Goal: Information Seeking & Learning: Learn about a topic

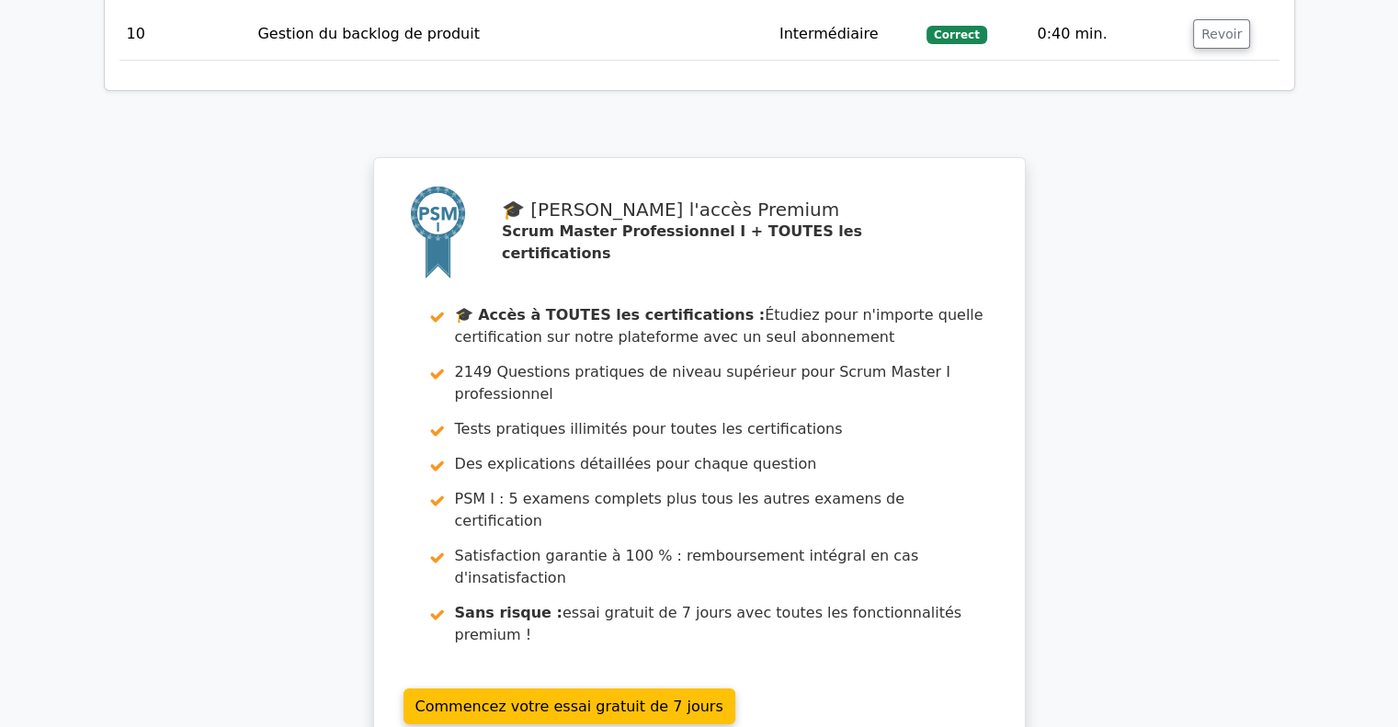
scroll to position [6768, 0]
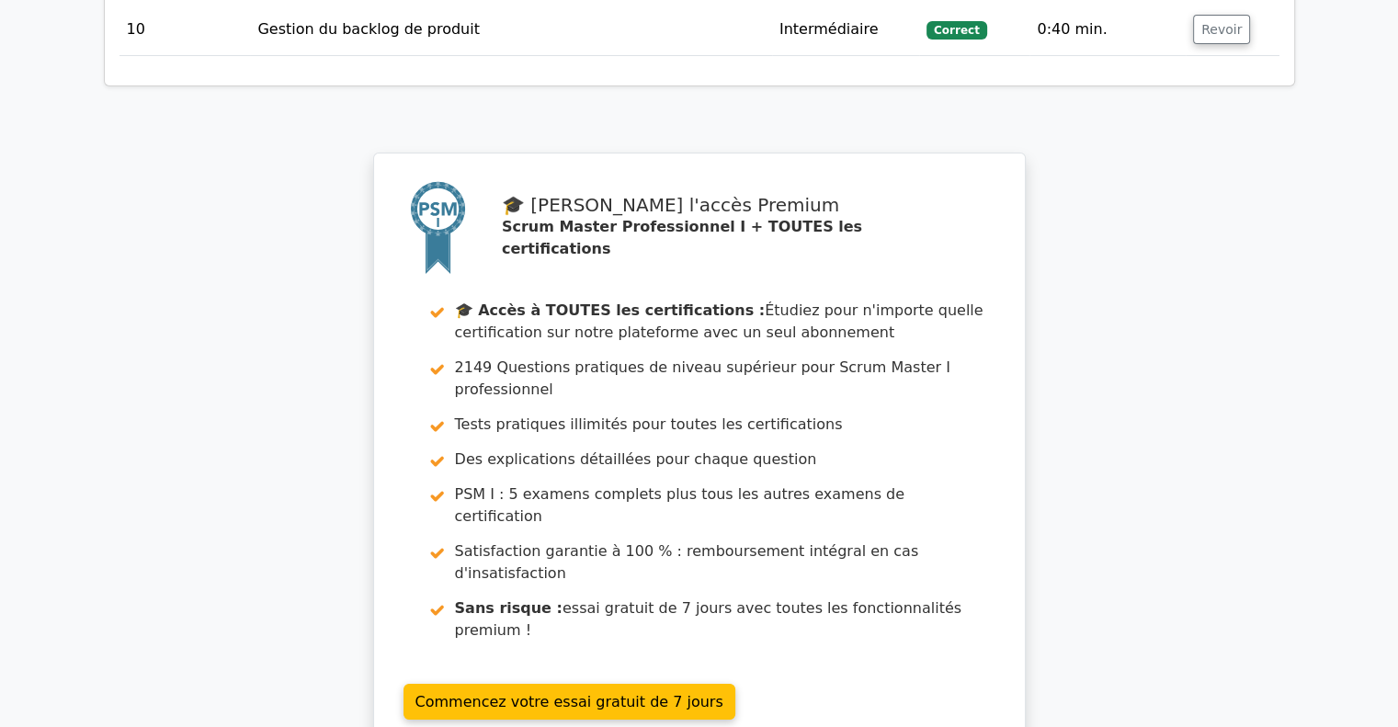
drag, startPoint x: 616, startPoint y: 440, endPoint x: 628, endPoint y: 430, distance: 15.7
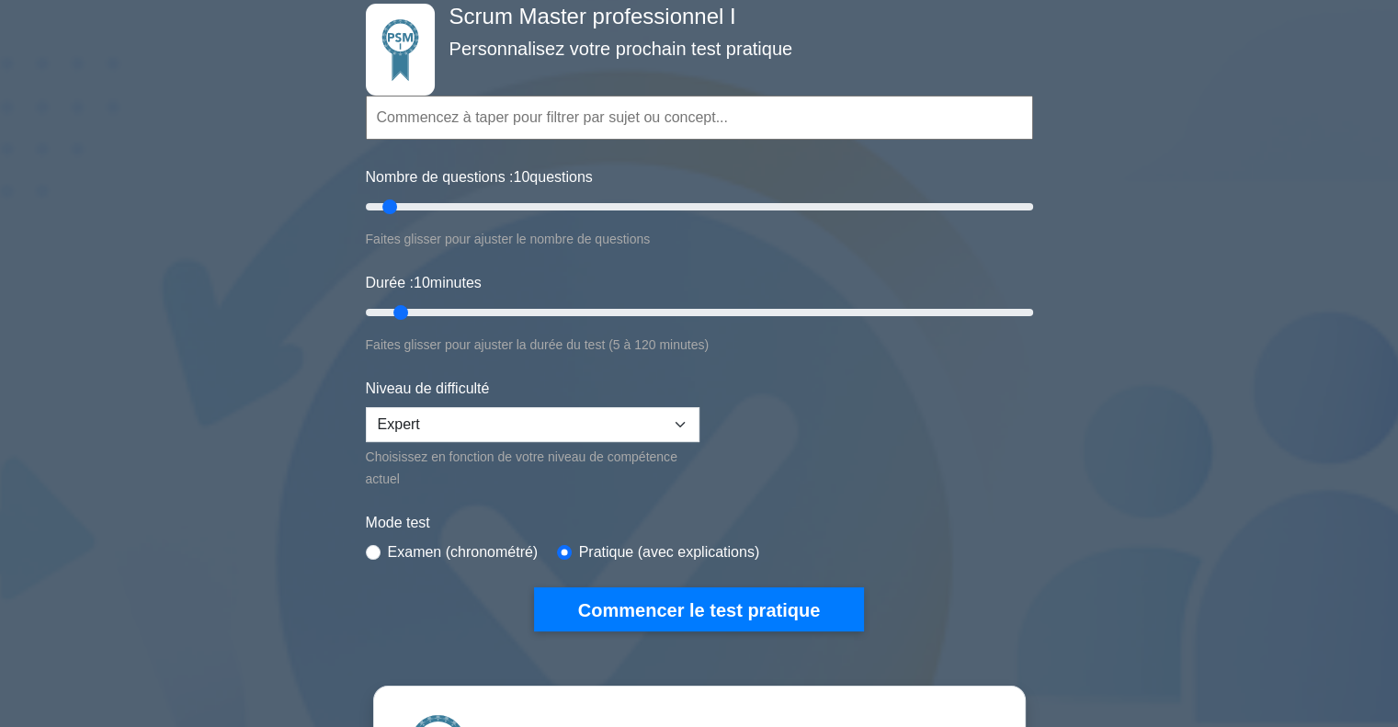
scroll to position [368, 0]
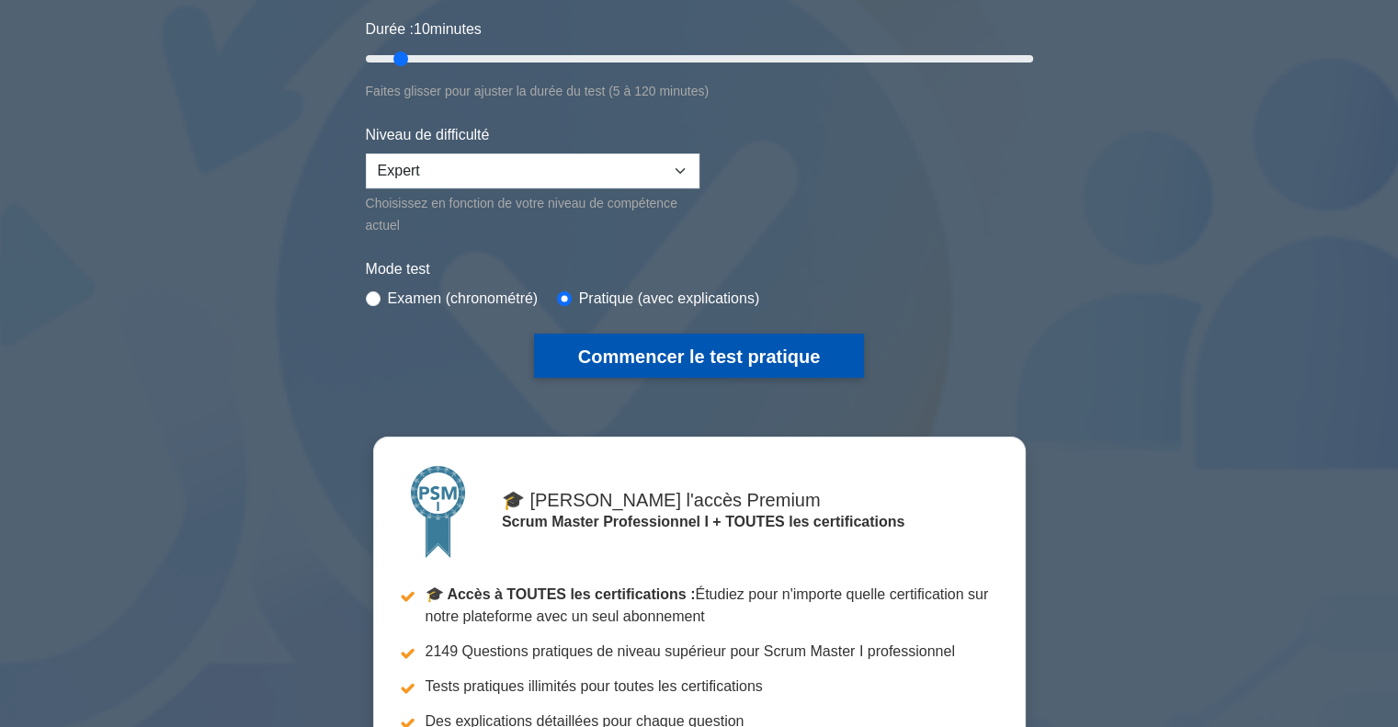
click at [756, 356] on font "Commencer le test pratique" at bounding box center [699, 357] width 242 height 20
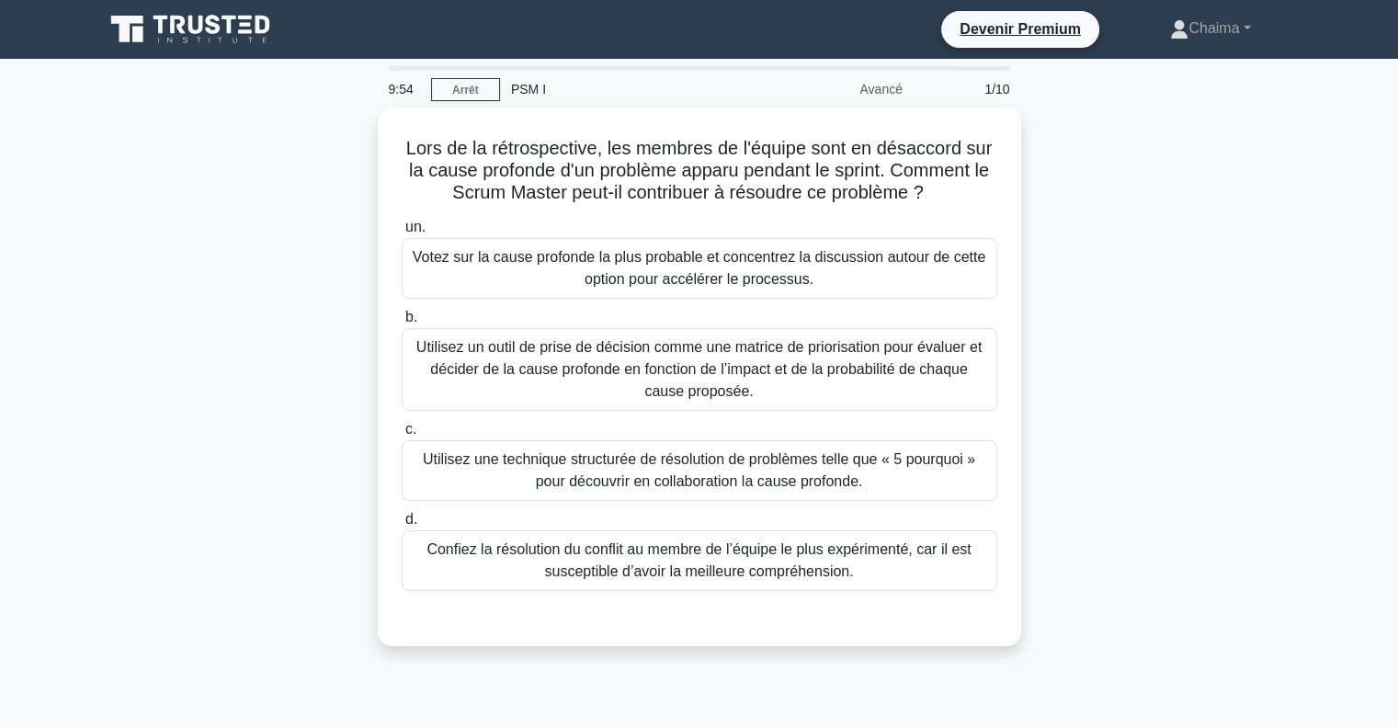
click at [1165, 280] on div "Lors de la rétrospective, les membres de l'équipe sont en désaccord sur la caus…" at bounding box center [700, 388] width 1214 height 561
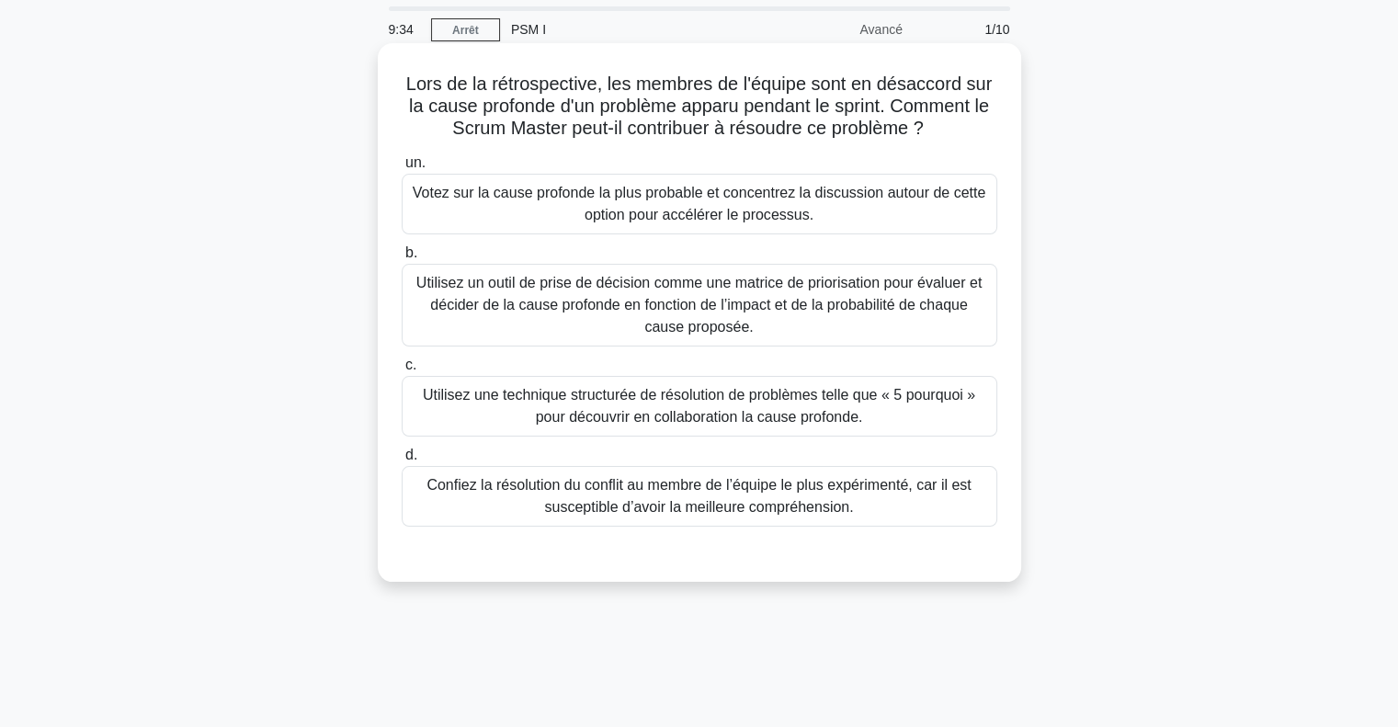
scroll to position [92, 0]
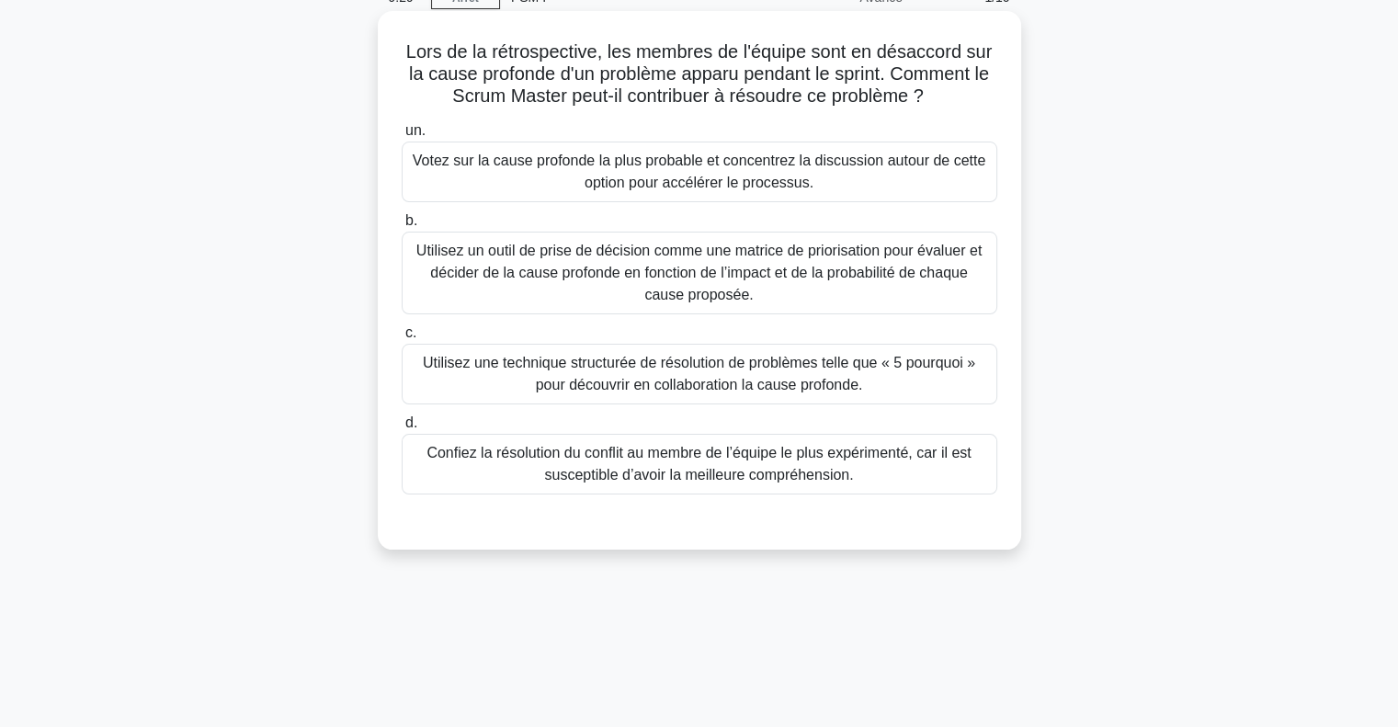
click at [596, 382] on font "Utilisez une technique structurée de résolution de problèmes telle que « 5 pour…" at bounding box center [699, 374] width 553 height 38
click at [402, 339] on input "c. Utilisez une technique structurée de résolution de problèmes telle que « 5 p…" at bounding box center [402, 333] width 0 height 12
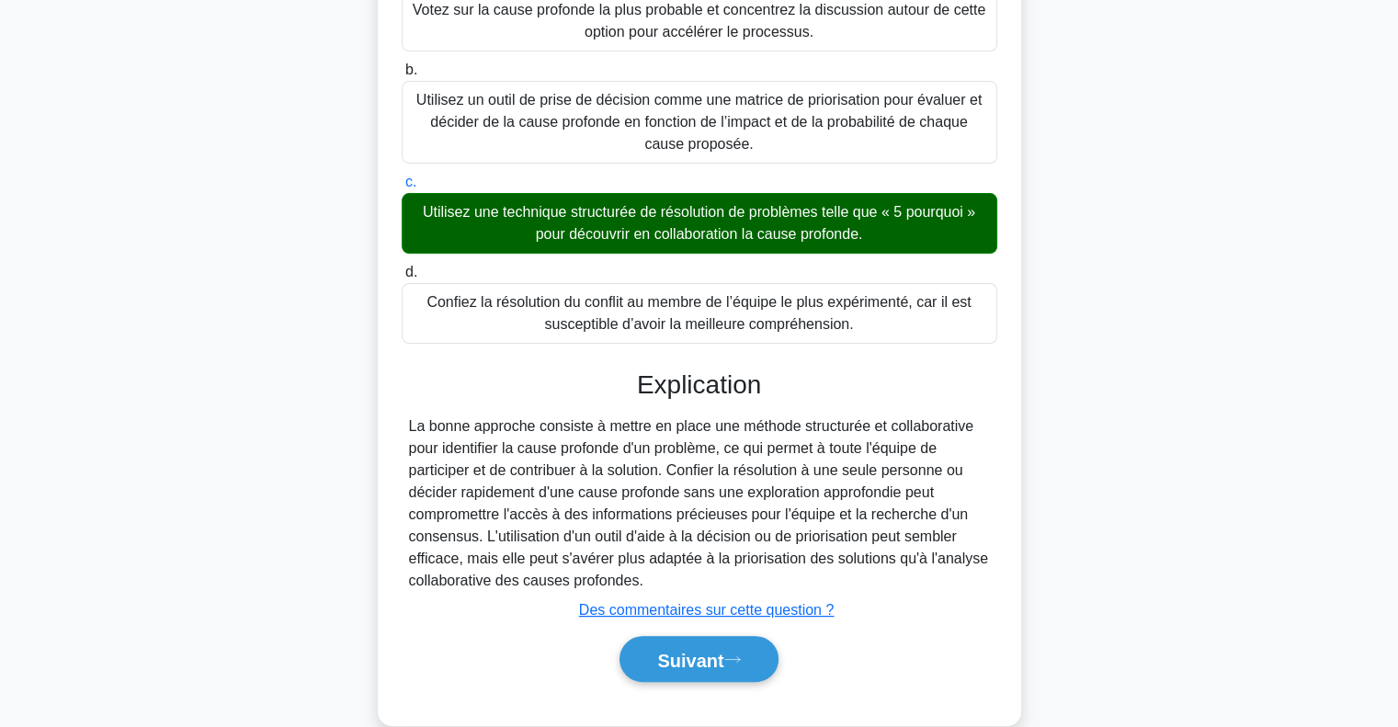
scroll to position [275, 0]
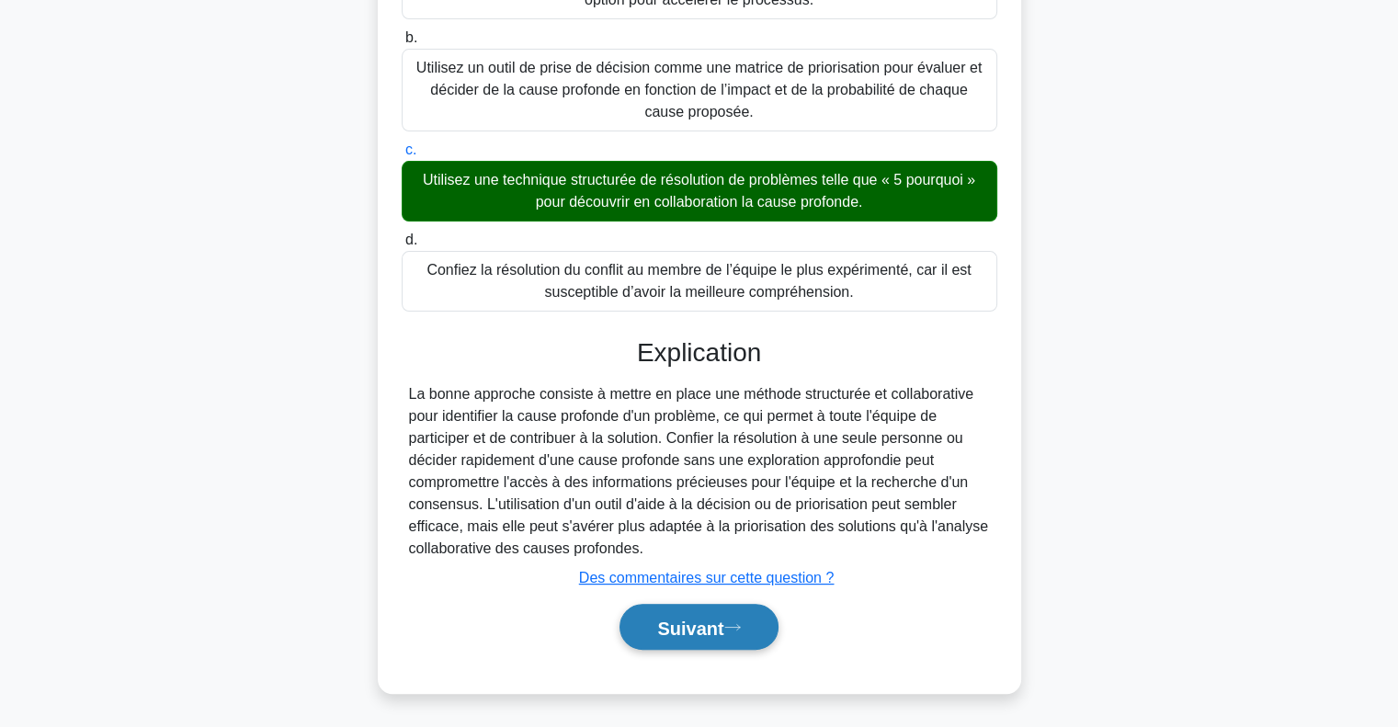
click at [669, 627] on font "Suivant" at bounding box center [690, 628] width 66 height 20
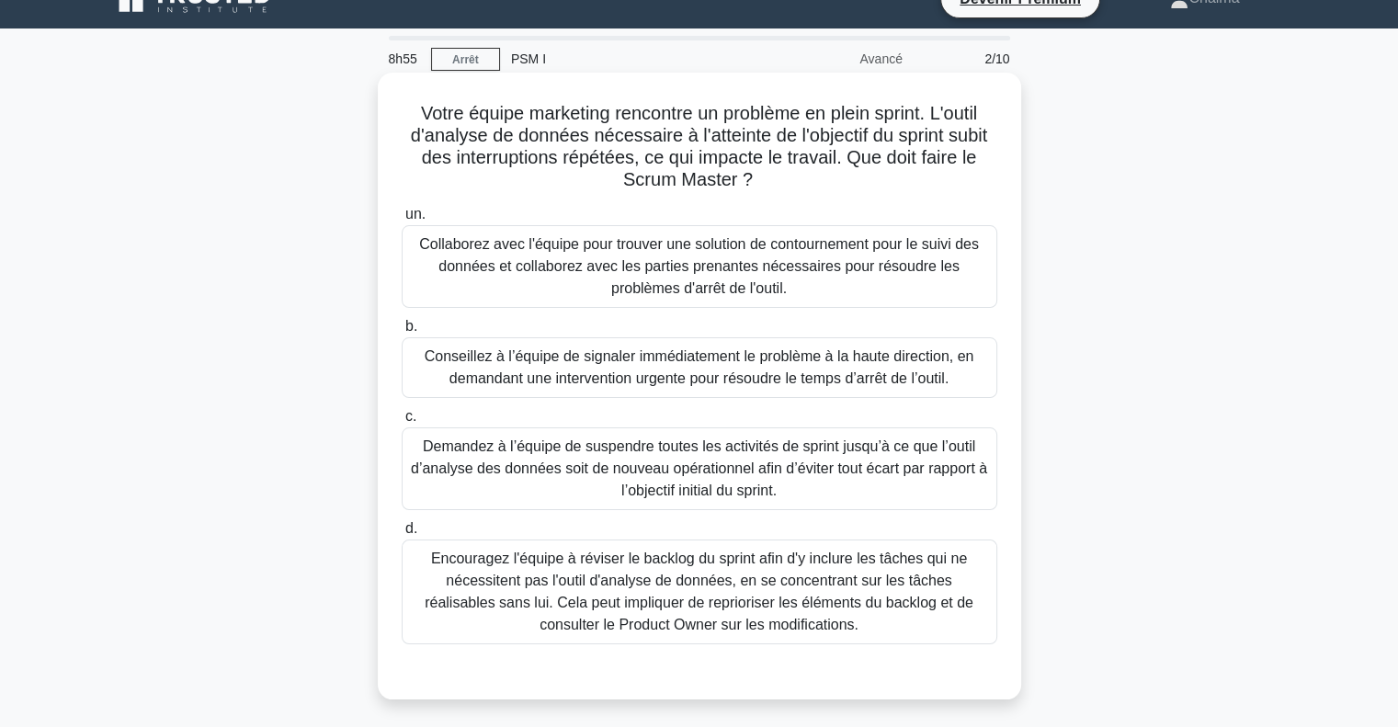
scroll to position [0, 0]
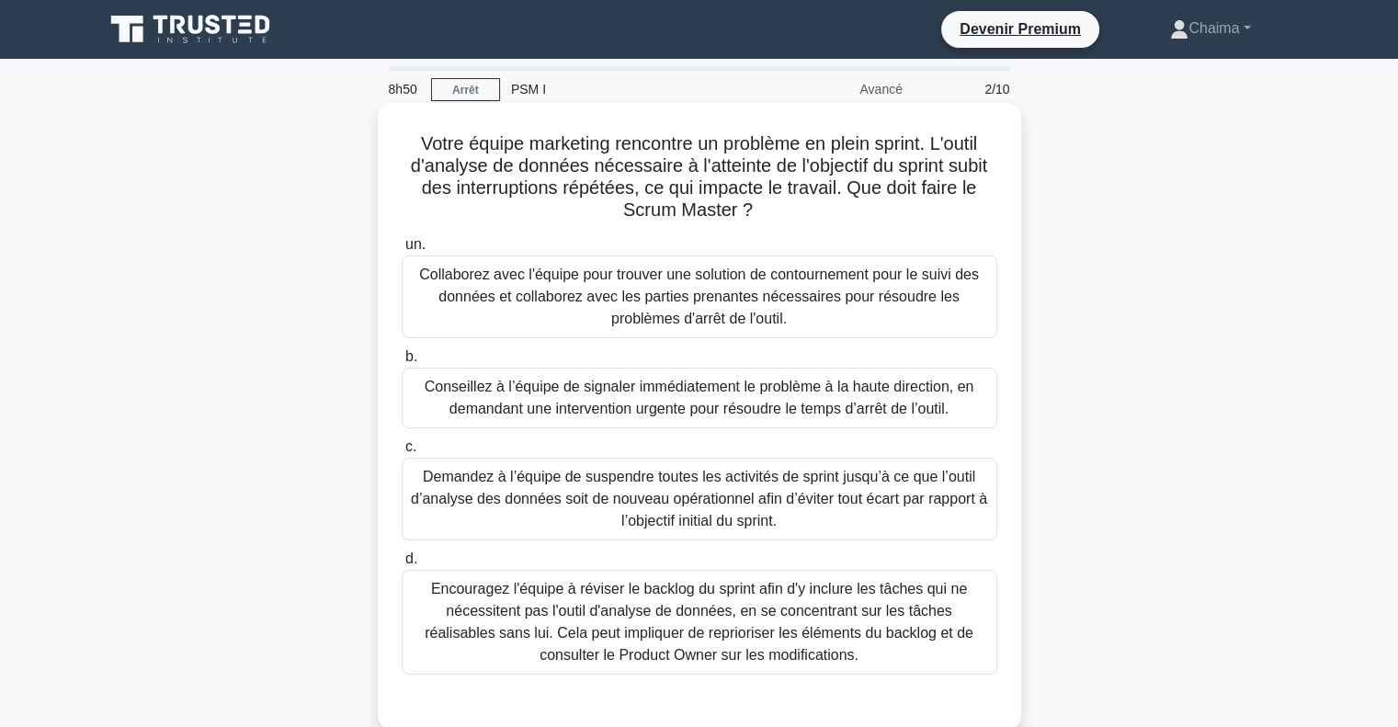
click at [572, 282] on font "Collaborez avec l'équipe pour trouver une solution de contournement pour le sui…" at bounding box center [699, 297] width 560 height 60
click at [402, 251] on input "un. Collaborez avec l'équipe pour trouver une solution de contournement pour le…" at bounding box center [402, 245] width 0 height 12
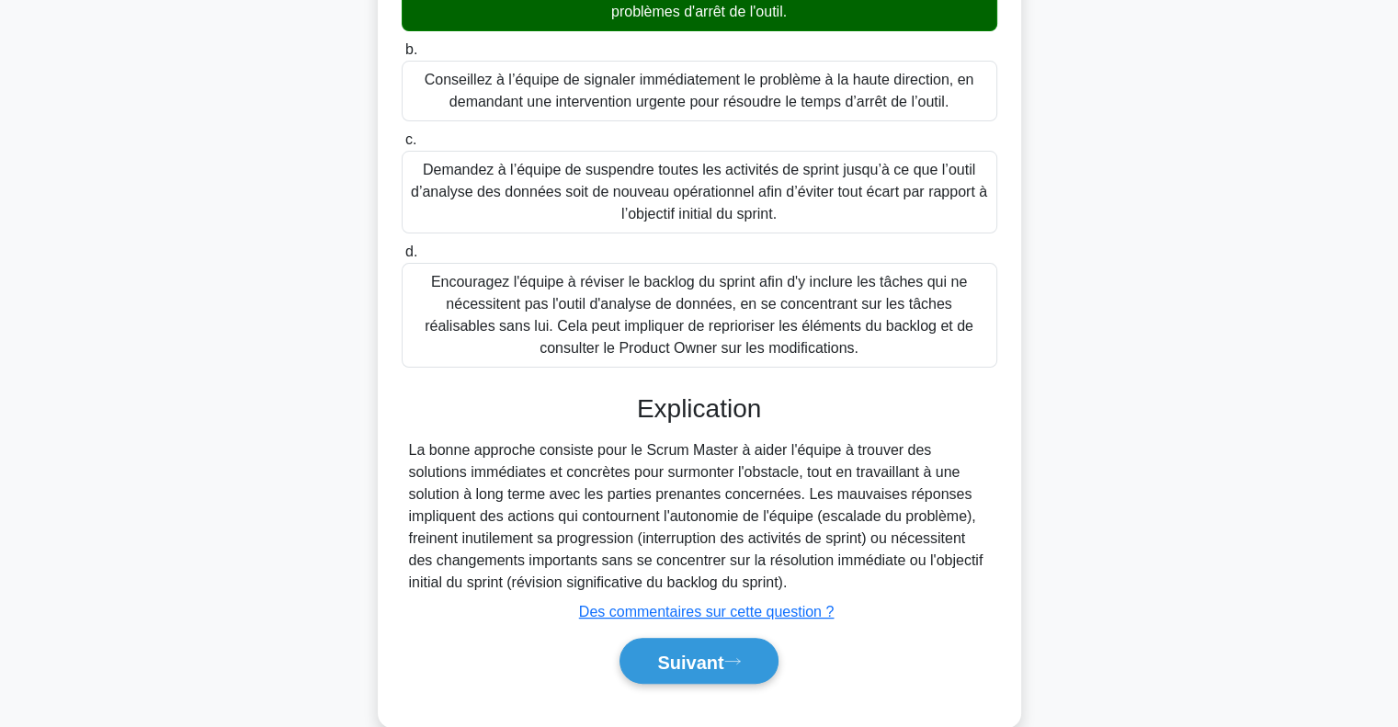
scroll to position [341, 0]
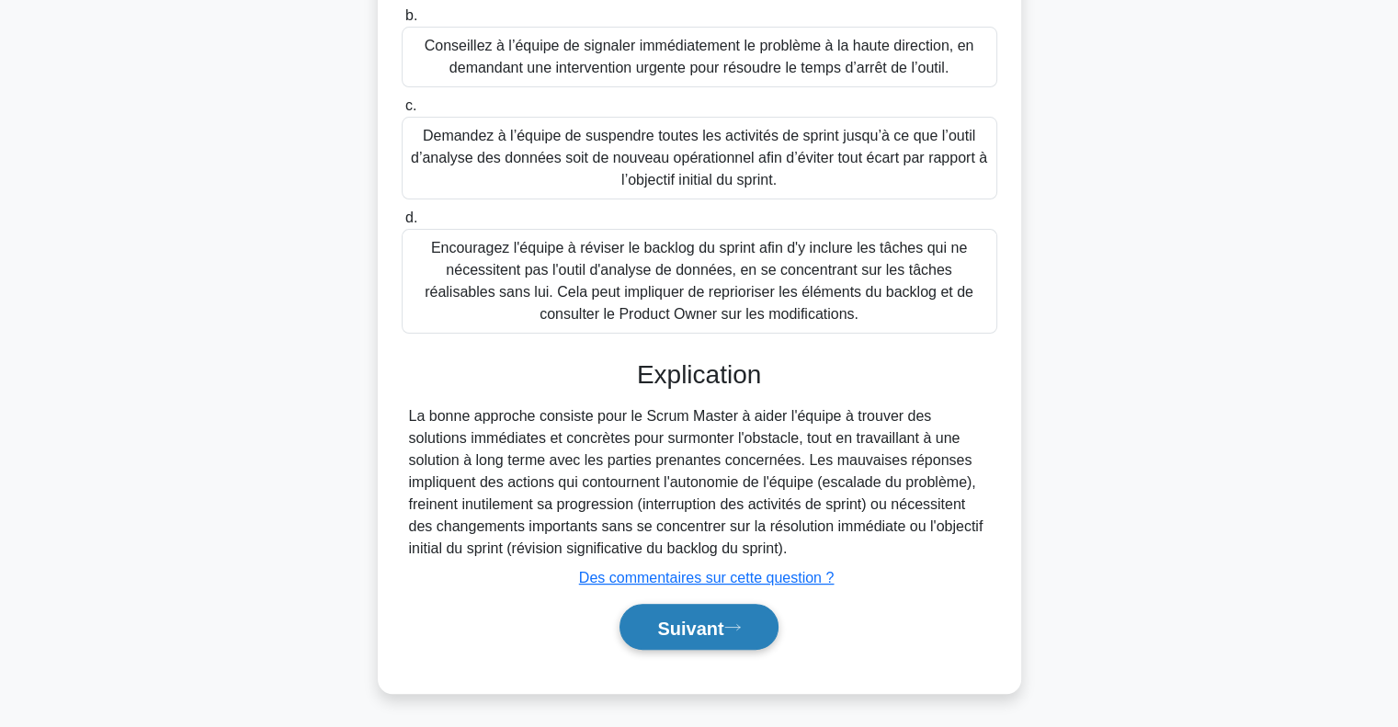
click at [710, 625] on font "Suivant" at bounding box center [690, 628] width 66 height 20
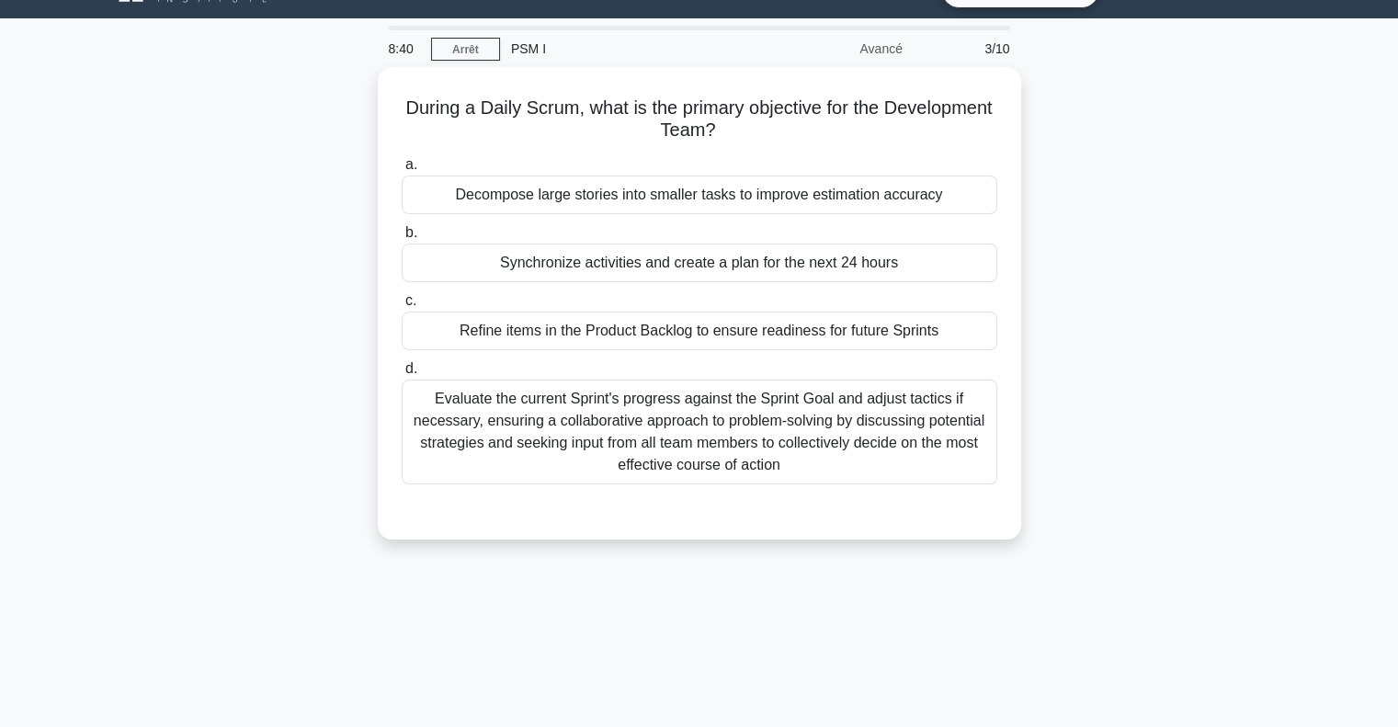
scroll to position [0, 0]
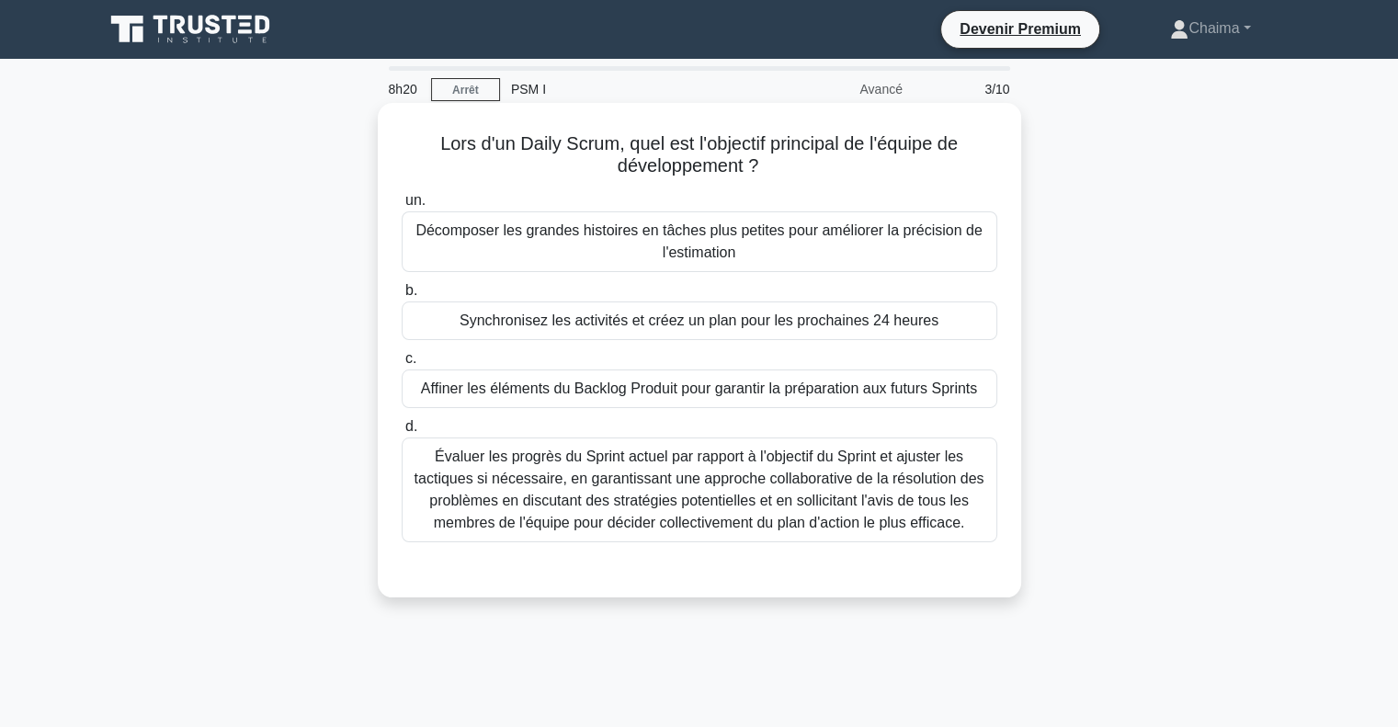
click at [656, 323] on font "Synchronisez les activités et créez un plan pour les prochaines 24 heures" at bounding box center [699, 321] width 479 height 16
click at [402, 297] on input "b. Synchronisez les activités et créez un plan pour les prochaines 24 heures" at bounding box center [402, 291] width 0 height 12
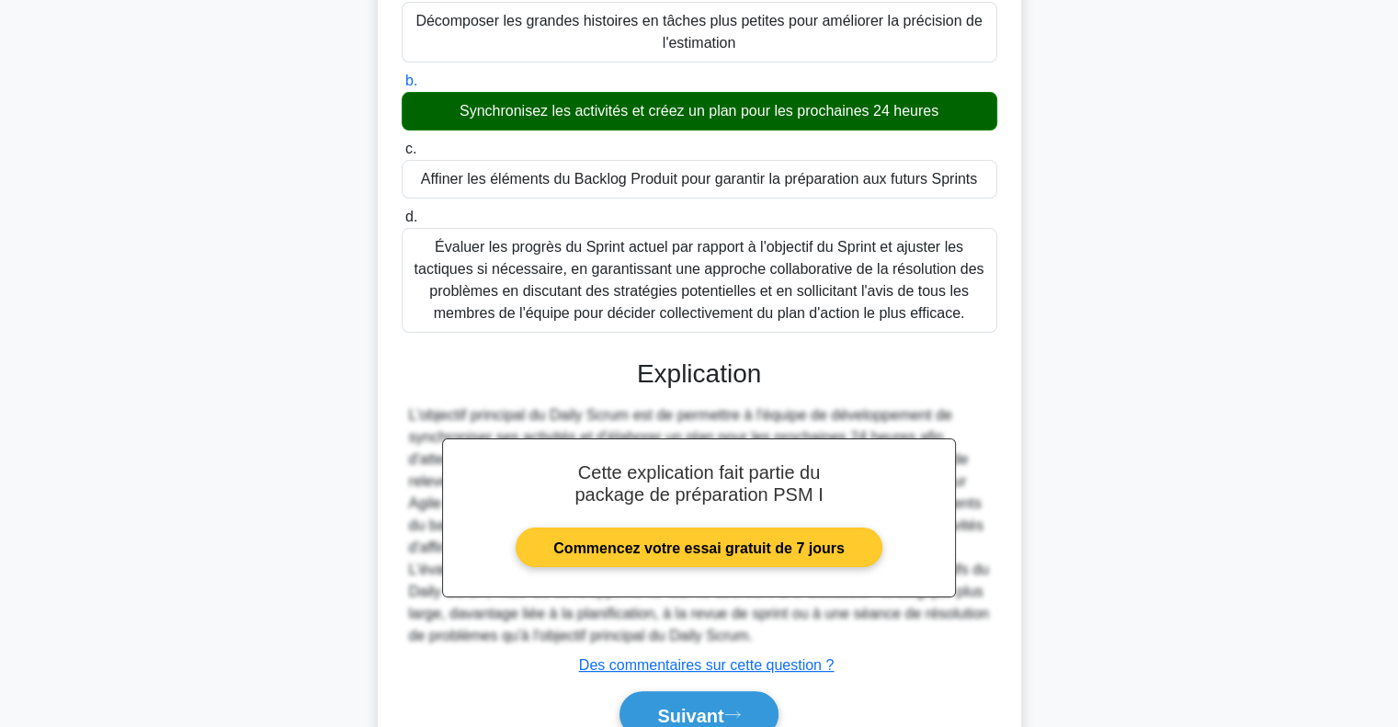
scroll to position [297, 0]
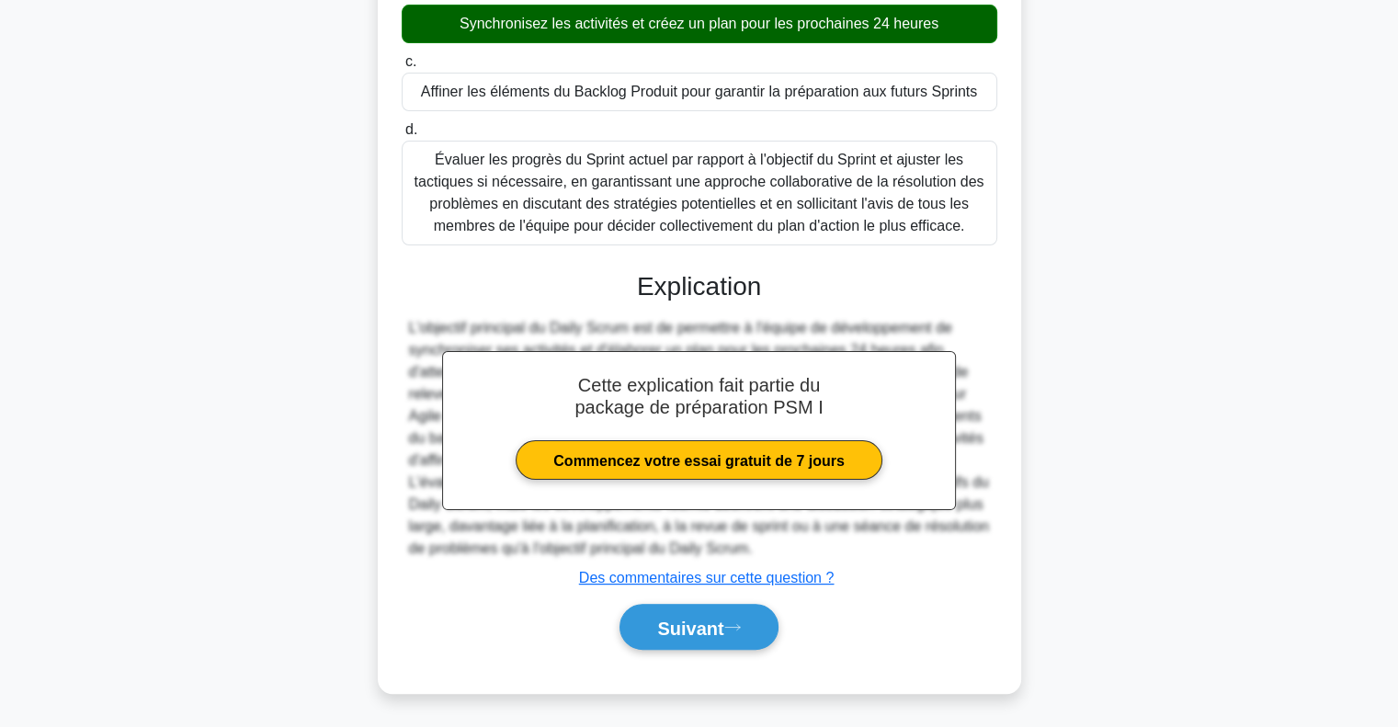
click at [770, 602] on div "Suivant" at bounding box center [700, 628] width 596 height 62
click at [759, 614] on button "Suivant" at bounding box center [699, 627] width 158 height 47
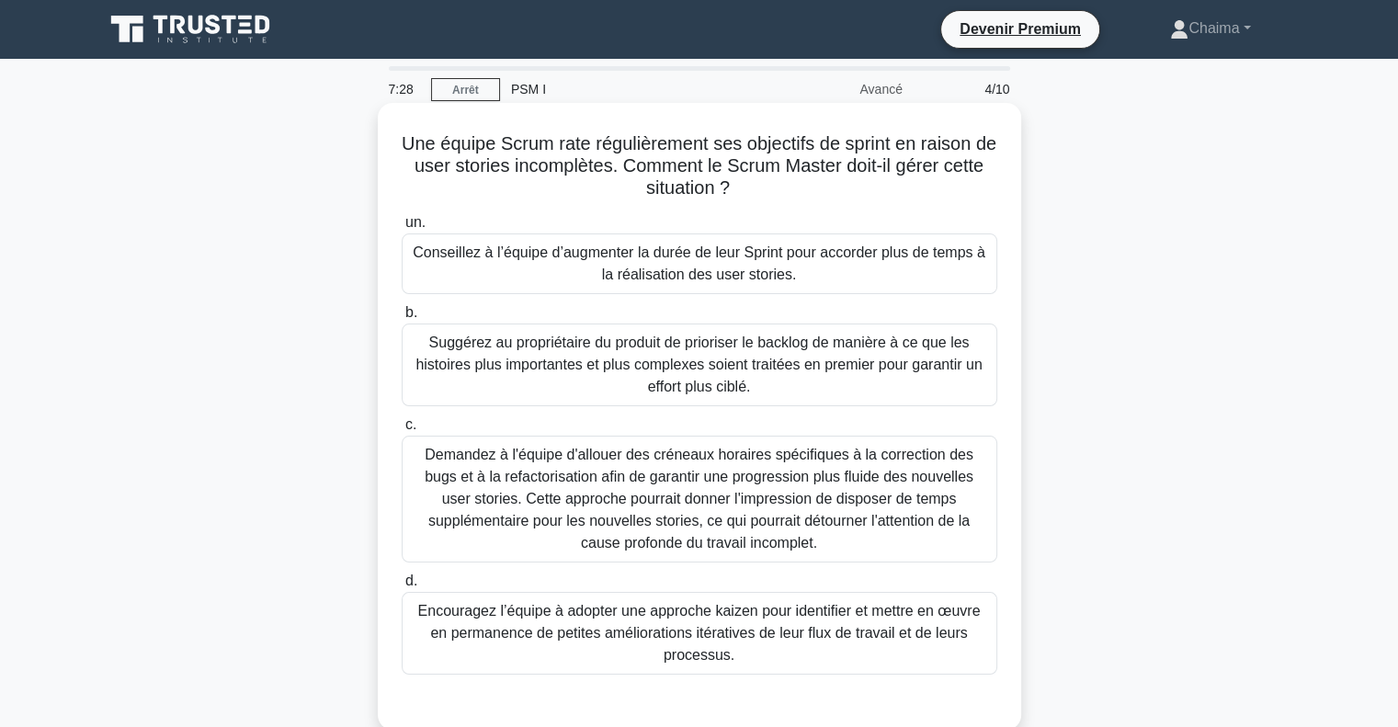
scroll to position [92, 0]
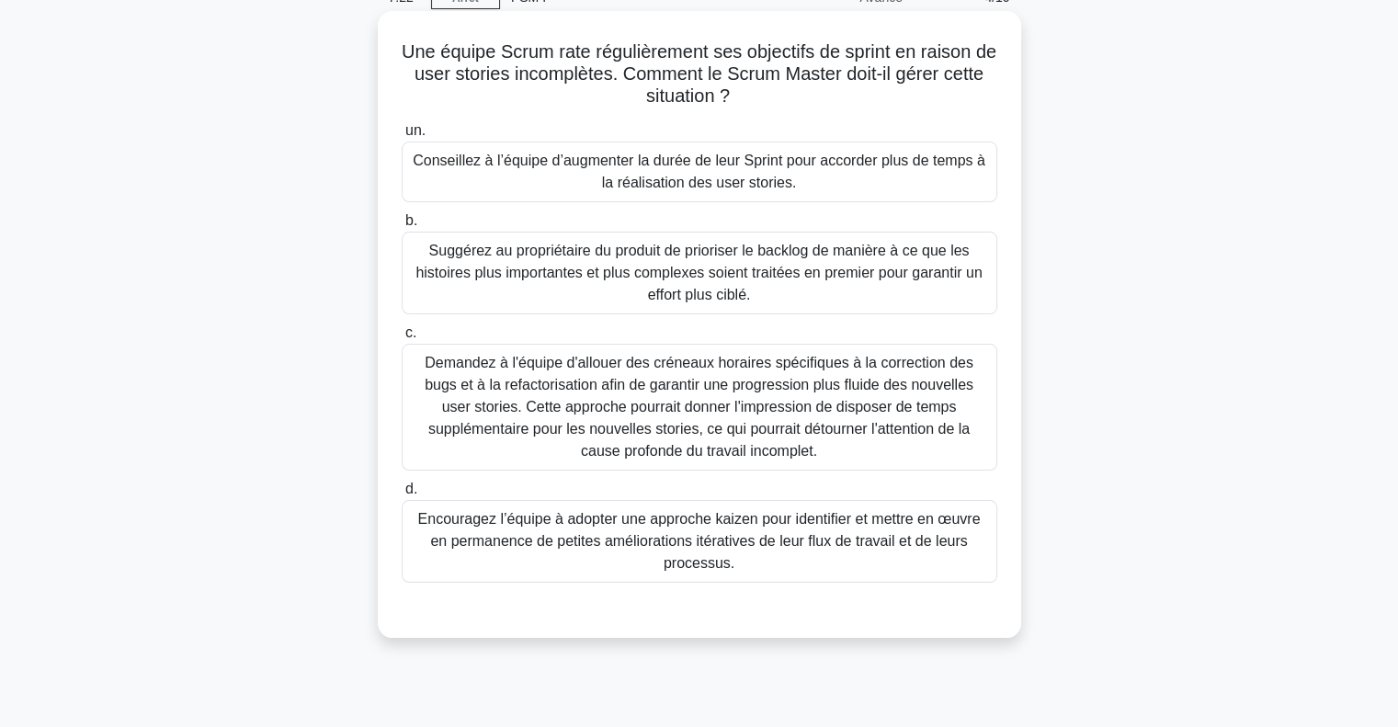
click at [585, 531] on font "Encouragez l’équipe à adopter une approche kaizen pour identifier et mettre en …" at bounding box center [699, 541] width 563 height 60
click at [402, 496] on input "d. Encouragez l’équipe à adopter une approche kaizen pour identifier et mettre …" at bounding box center [402, 490] width 0 height 12
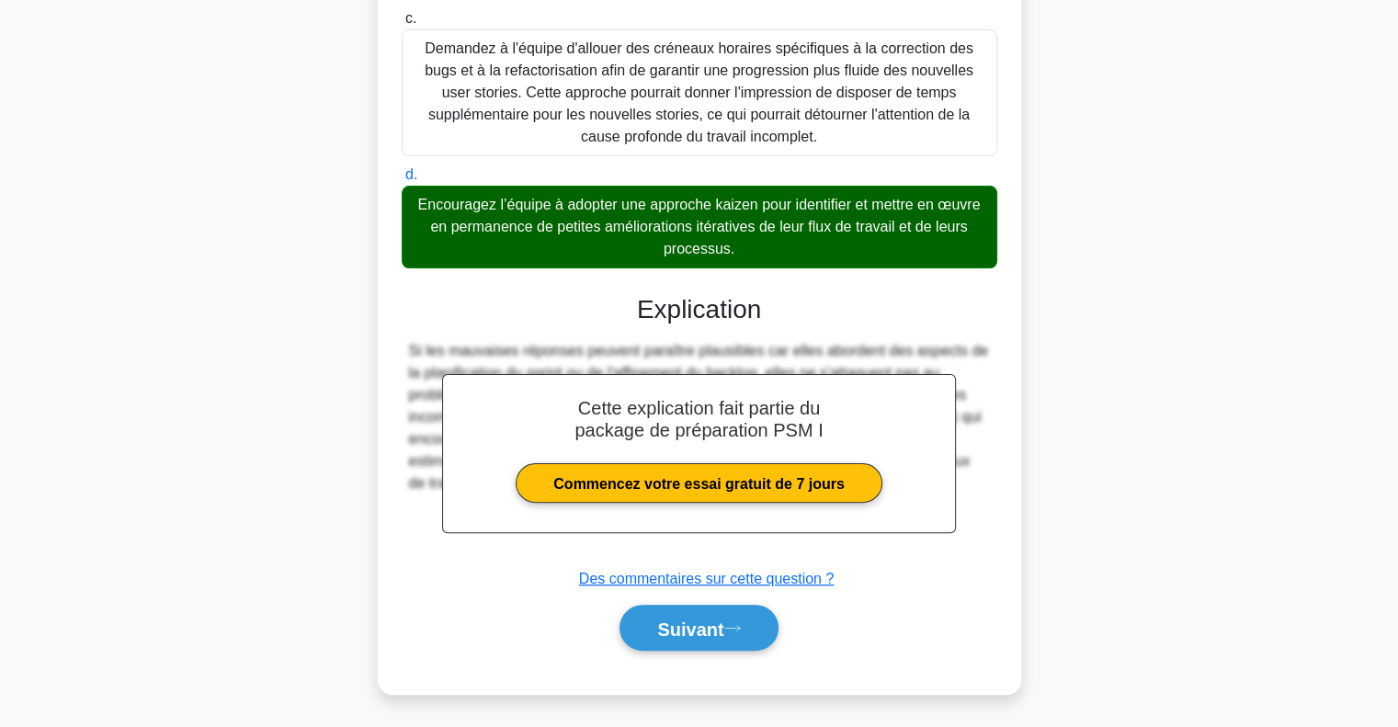
scroll to position [407, 0]
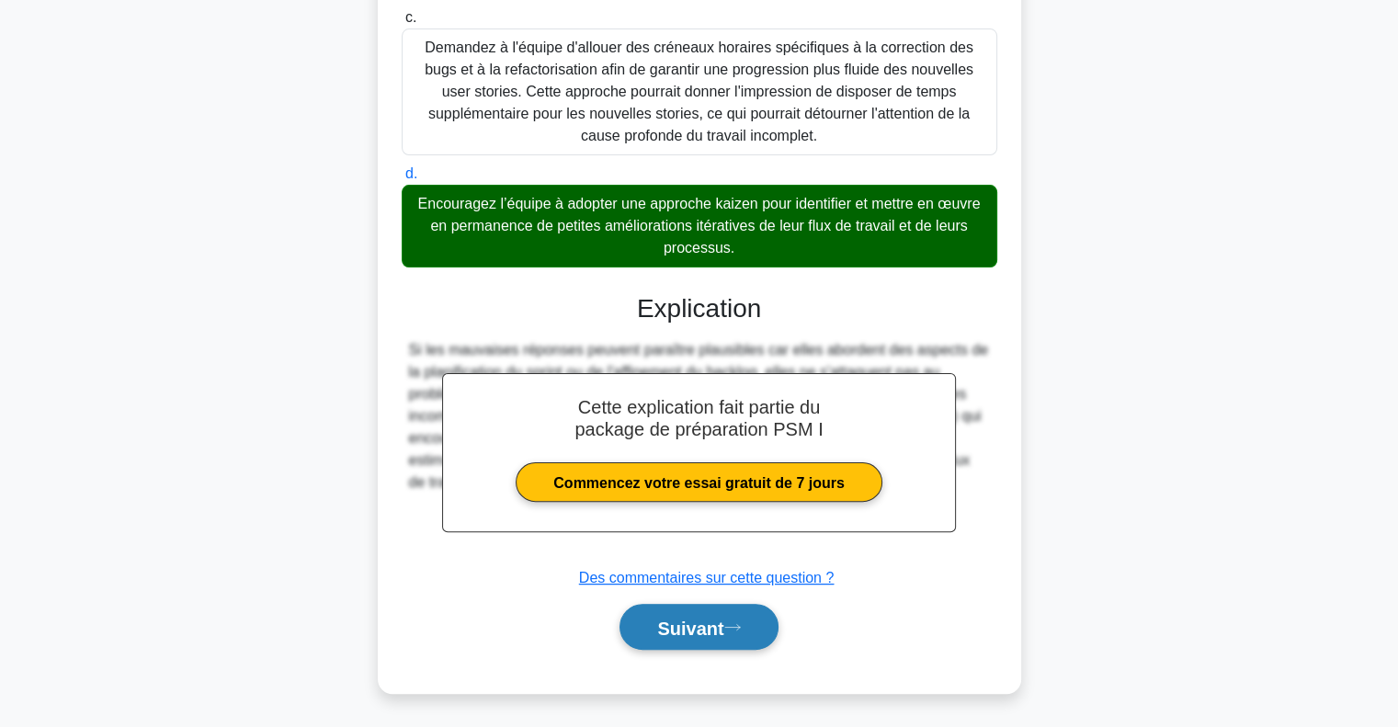
click at [736, 621] on button "Suivant" at bounding box center [699, 627] width 158 height 47
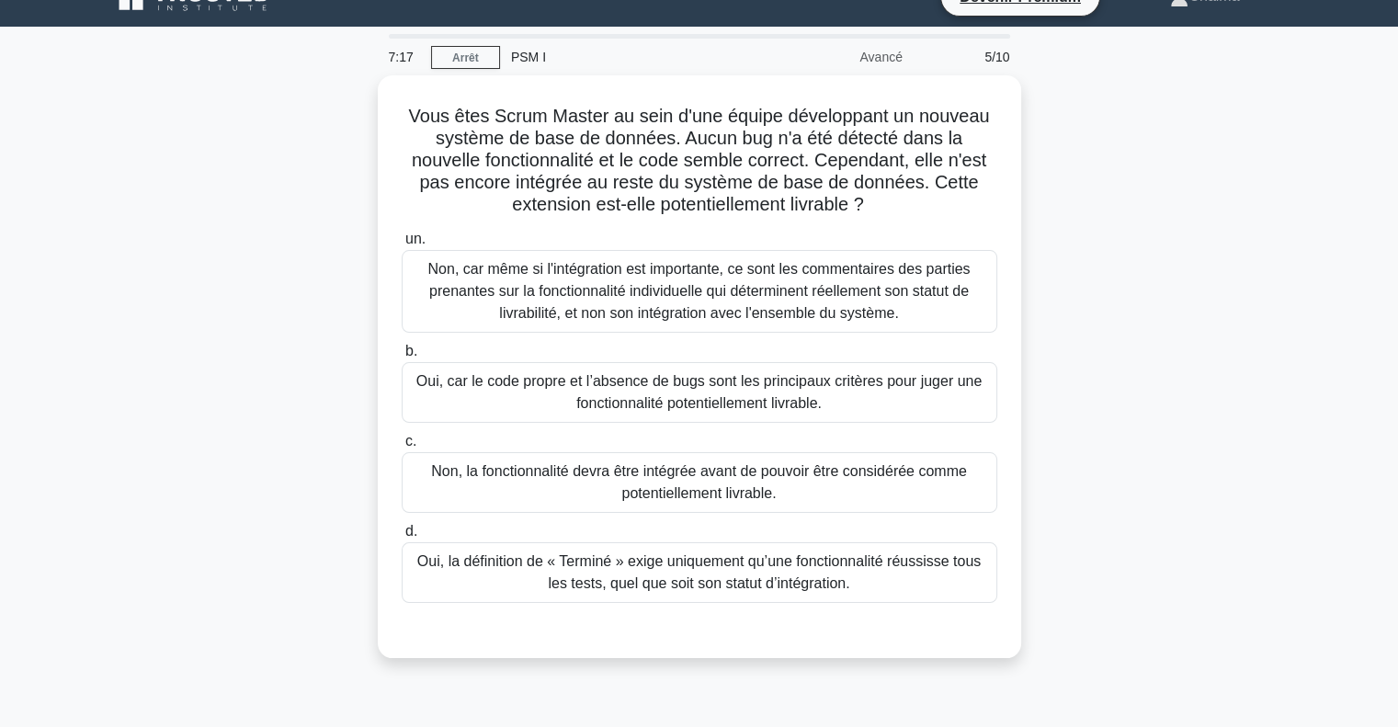
scroll to position [0, 0]
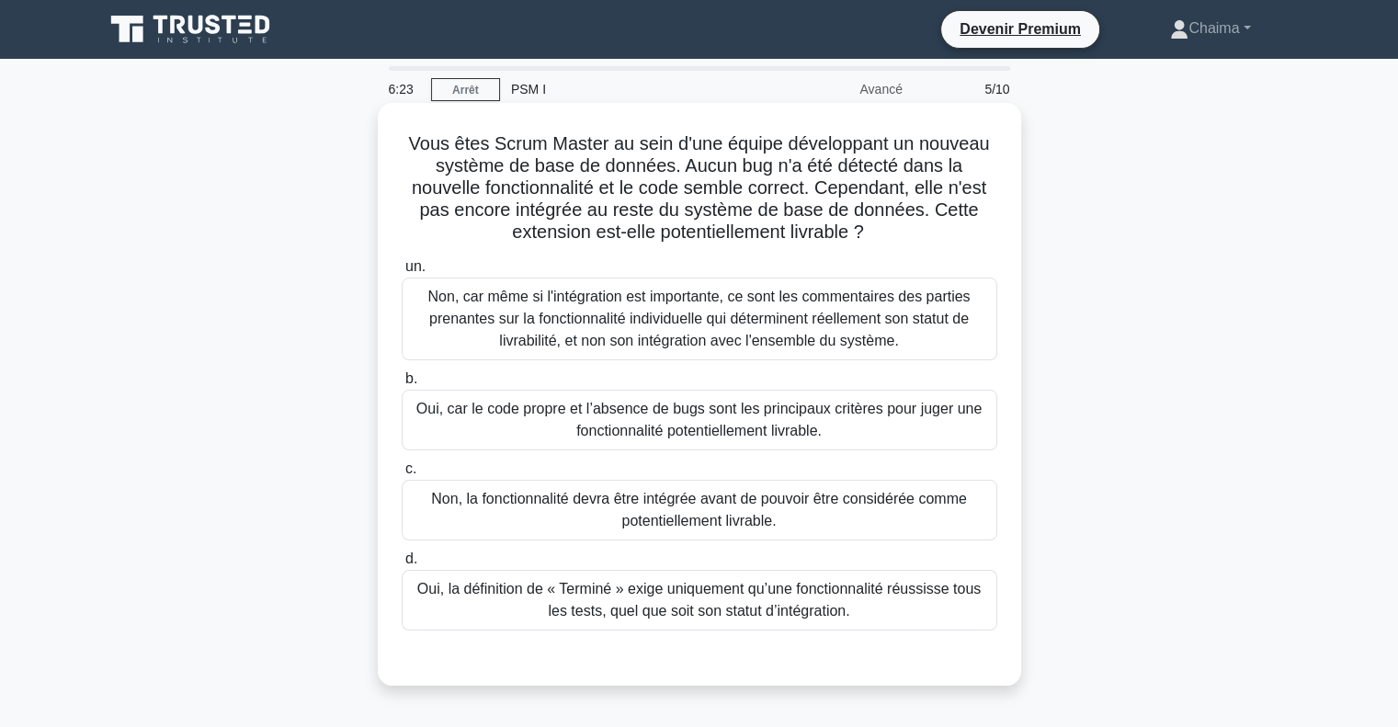
click at [649, 510] on font "Non, la fonctionnalité devra être intégrée avant de pouvoir être considérée com…" at bounding box center [699, 510] width 579 height 44
click at [402, 475] on input "c. Non, la fonctionnalité devra être intégrée avant de pouvoir être considérée …" at bounding box center [402, 469] width 0 height 12
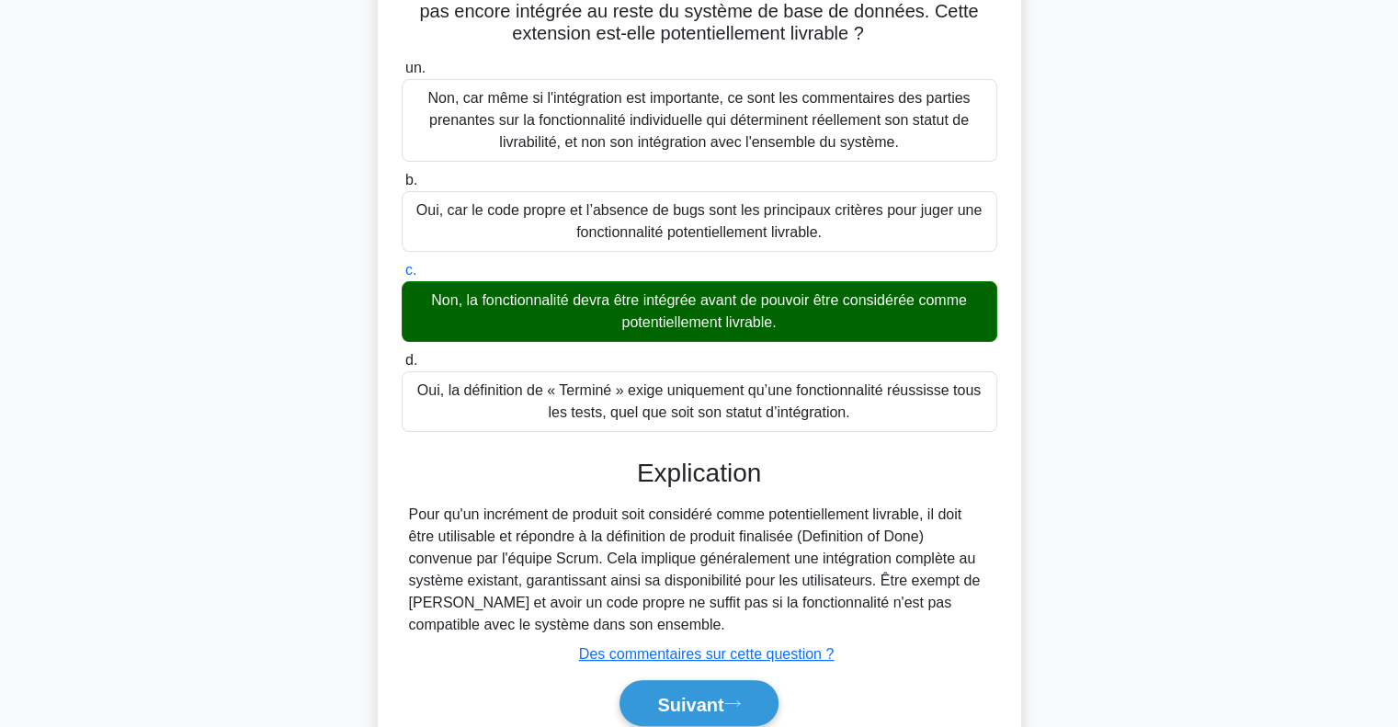
scroll to position [183, 0]
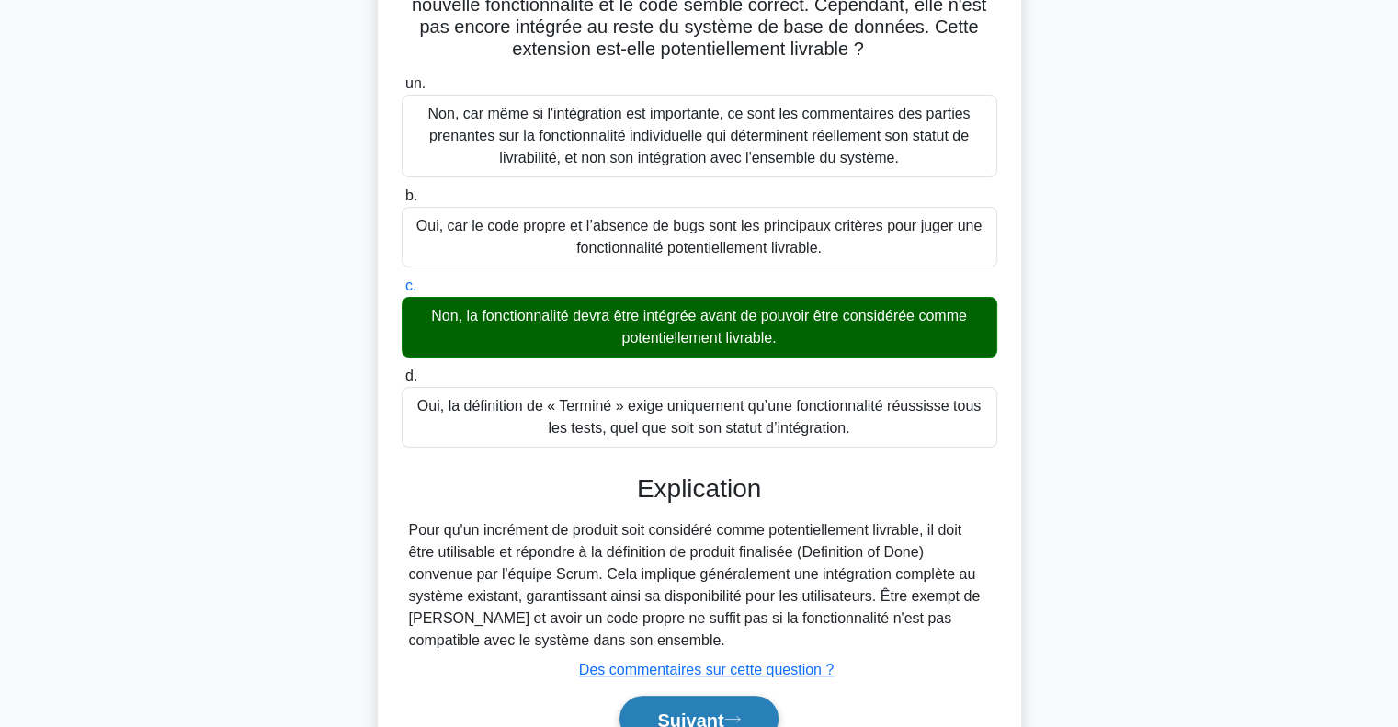
click at [702, 710] on font "Suivant" at bounding box center [690, 720] width 66 height 20
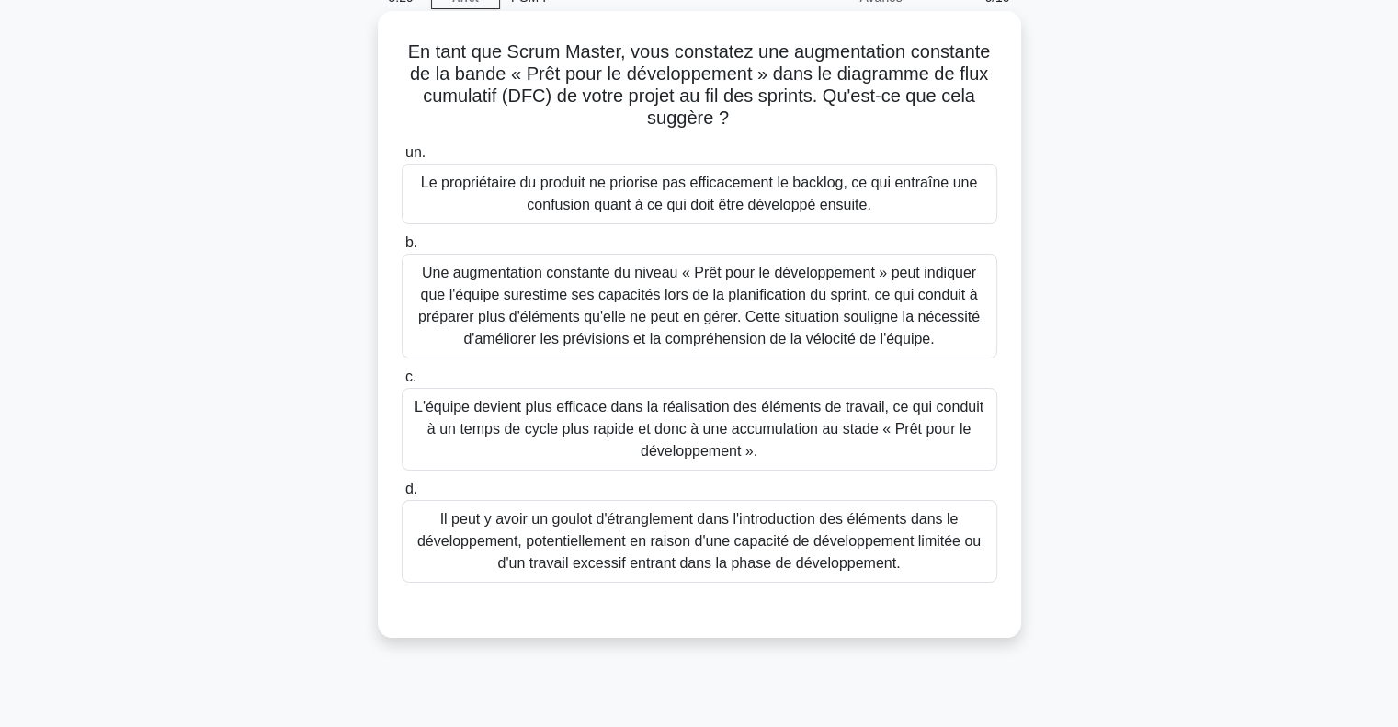
scroll to position [0, 0]
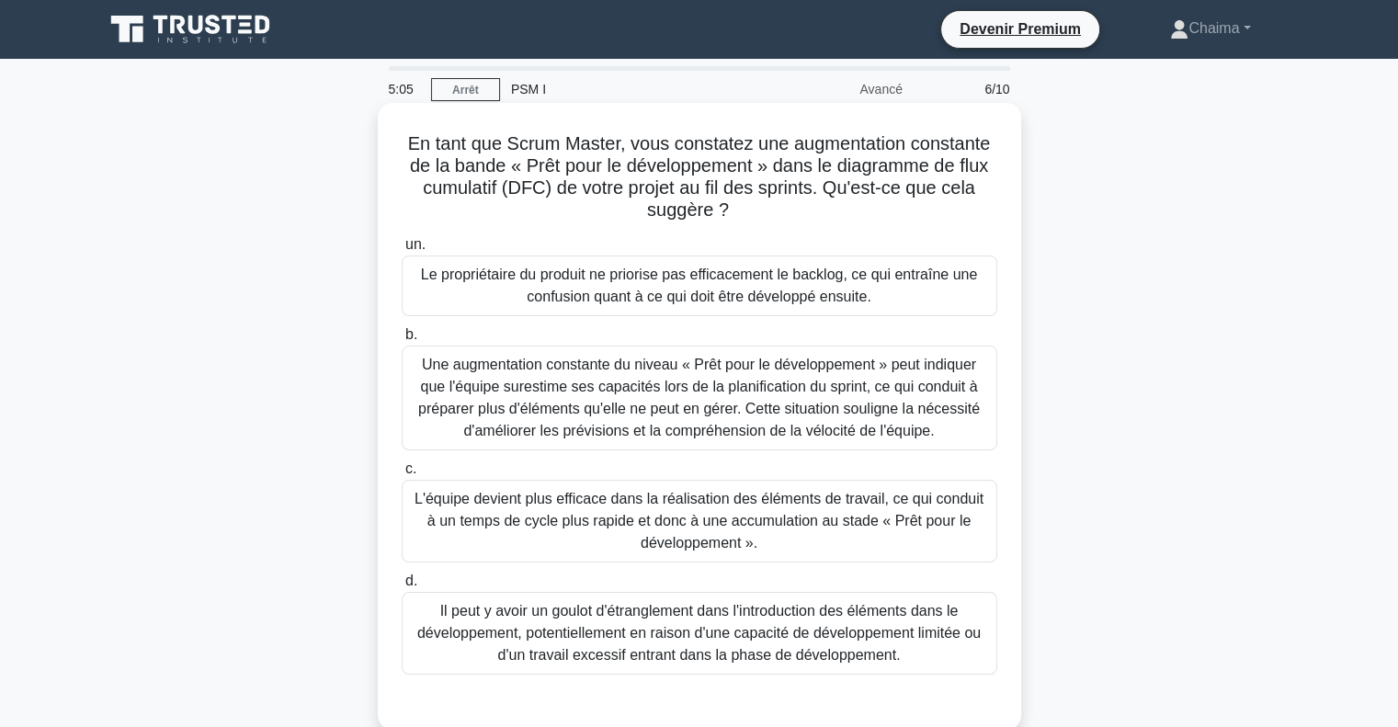
click at [585, 293] on font "Le propriétaire du produit ne priorise pas efficacement le backlog, ce qui entr…" at bounding box center [699, 286] width 556 height 38
click at [402, 251] on input "un. Le propriétaire du produit ne priorise pas efficacement le backlog, ce qui …" at bounding box center [402, 245] width 0 height 12
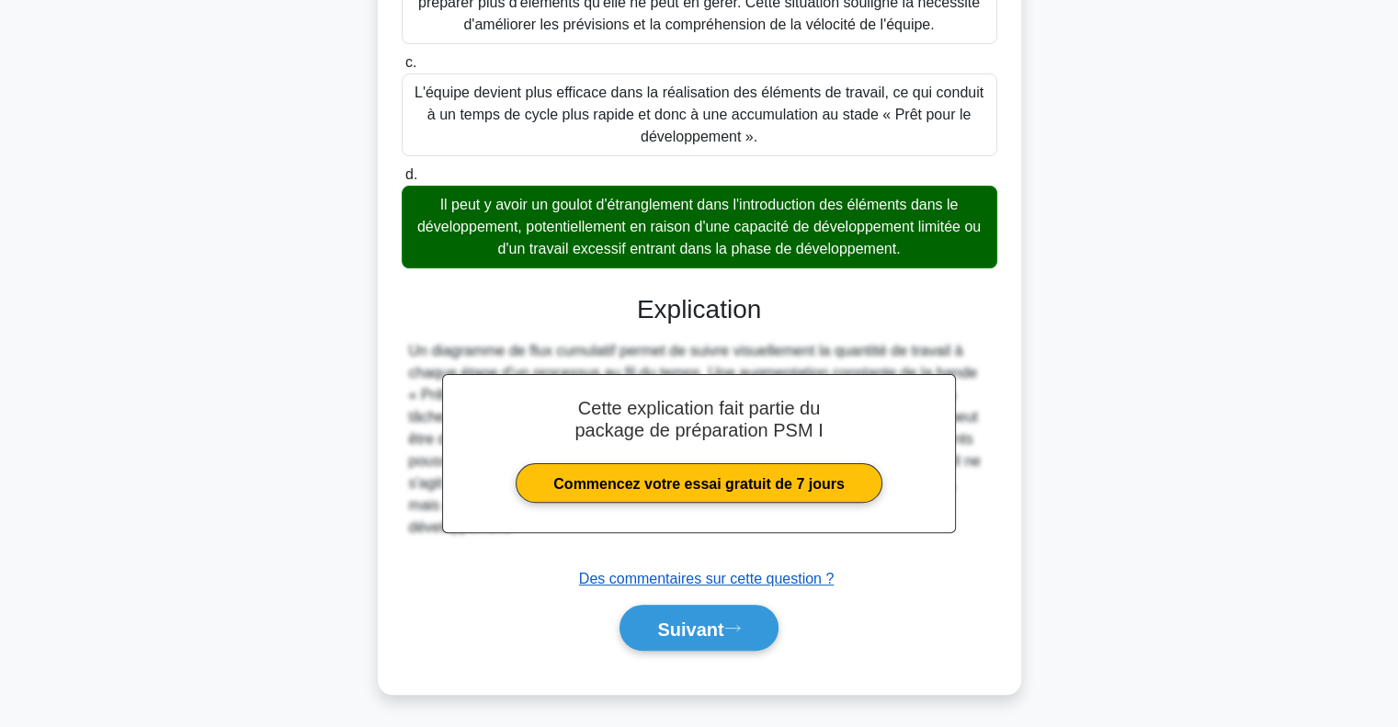
scroll to position [408, 0]
click at [671, 626] on font "Suivant" at bounding box center [690, 629] width 66 height 20
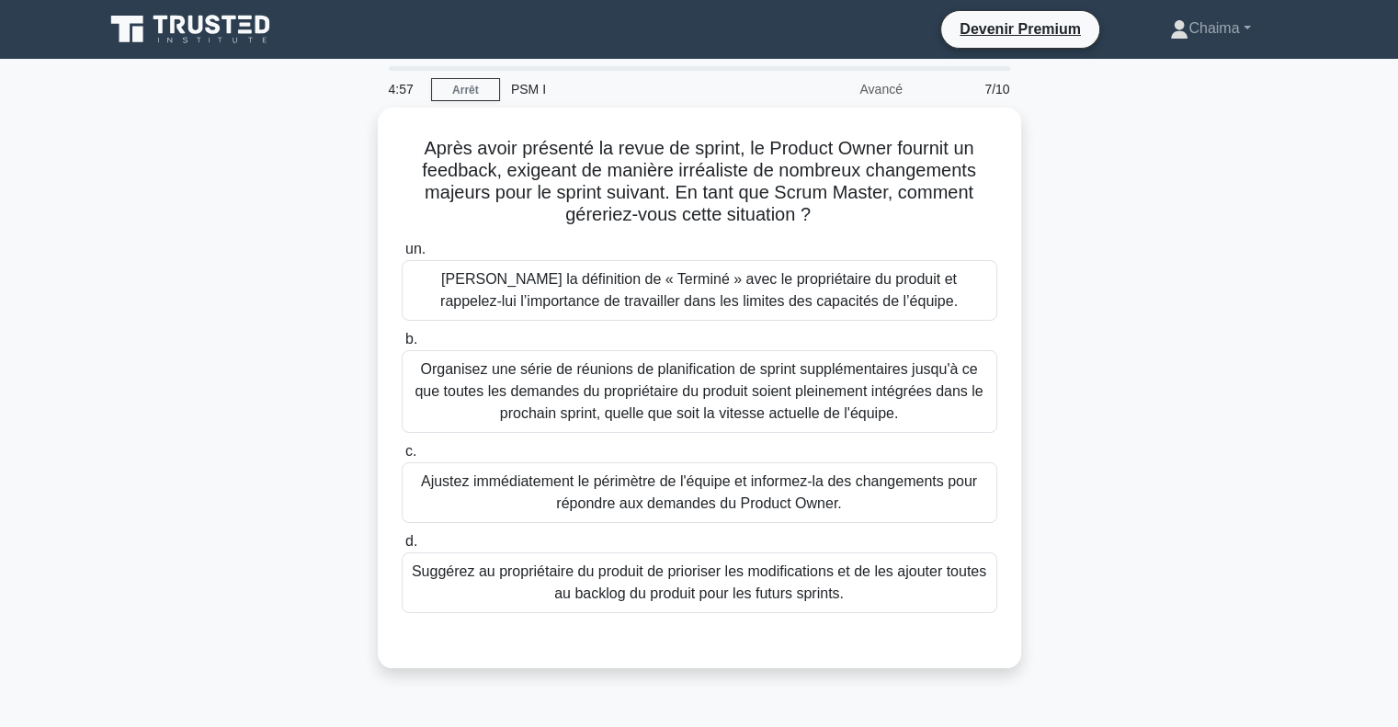
scroll to position [0, 0]
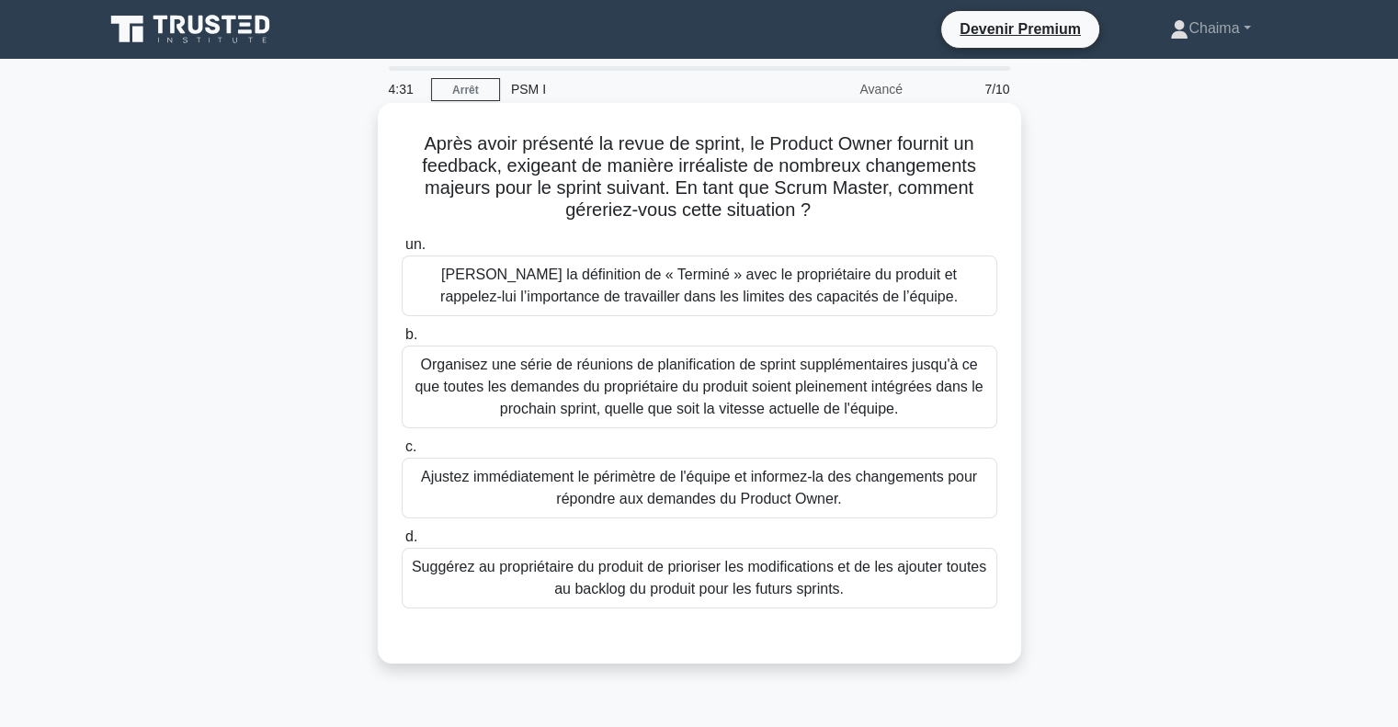
click at [540, 573] on font "Suggérez au propriétaire du produit de prioriser les modifications et de les aj…" at bounding box center [699, 578] width 575 height 38
click at [402, 543] on input "d. Suggérez au propriétaire du produit de prioriser les modifications et de les…" at bounding box center [402, 537] width 0 height 12
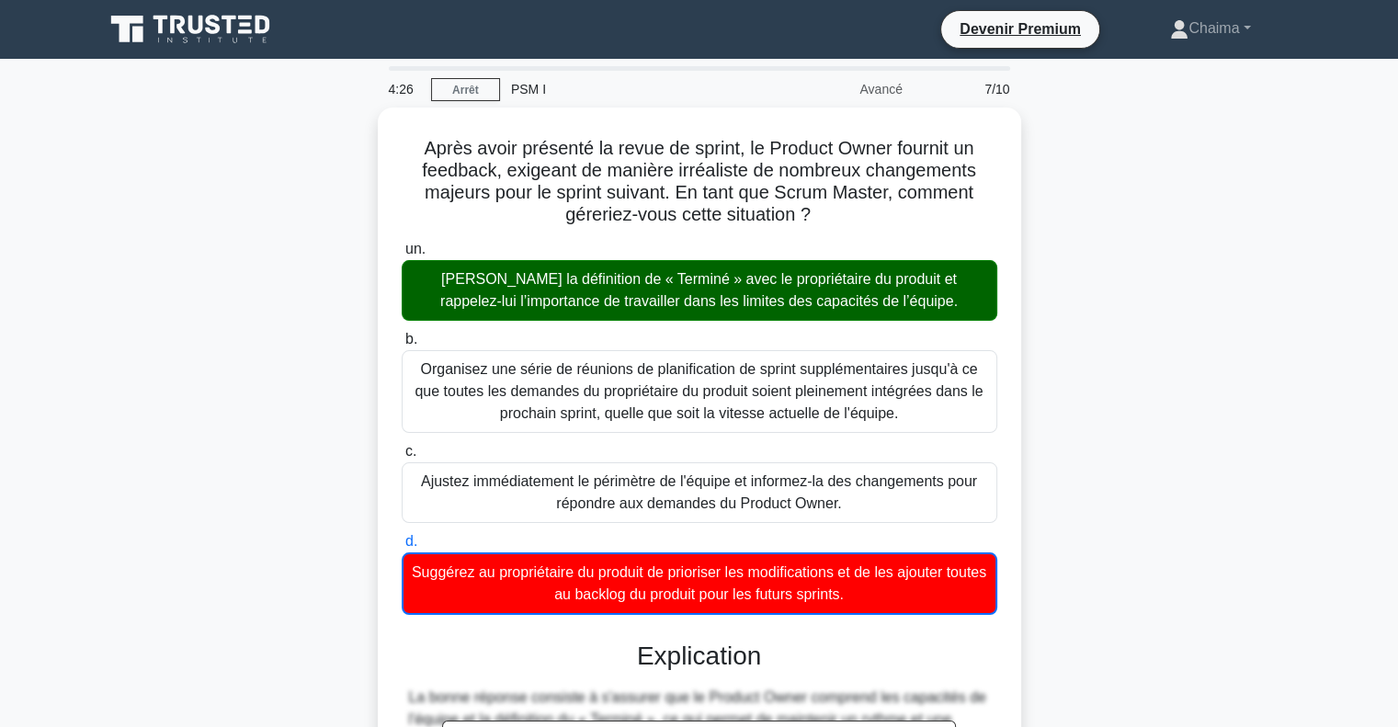
scroll to position [342, 0]
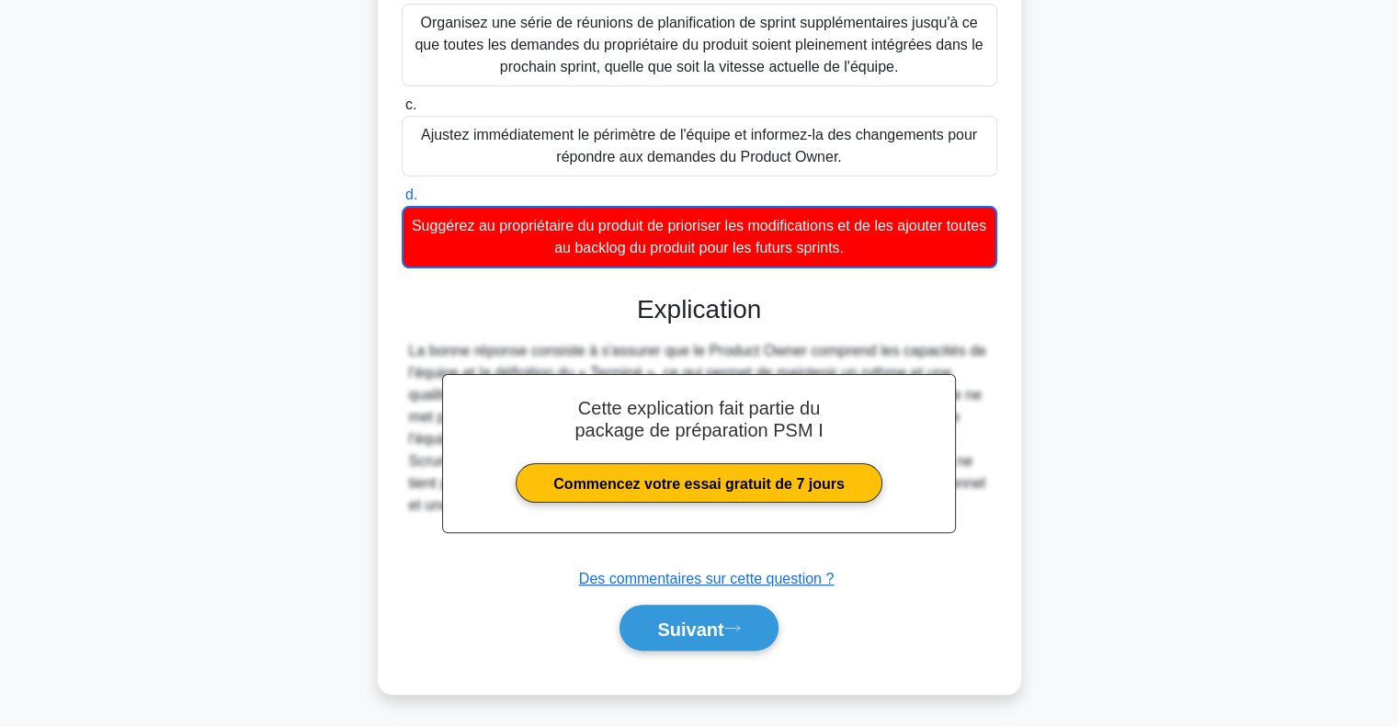
click at [677, 653] on div "Suivant" at bounding box center [700, 629] width 596 height 62
click at [692, 628] on font "Suivant" at bounding box center [690, 629] width 66 height 20
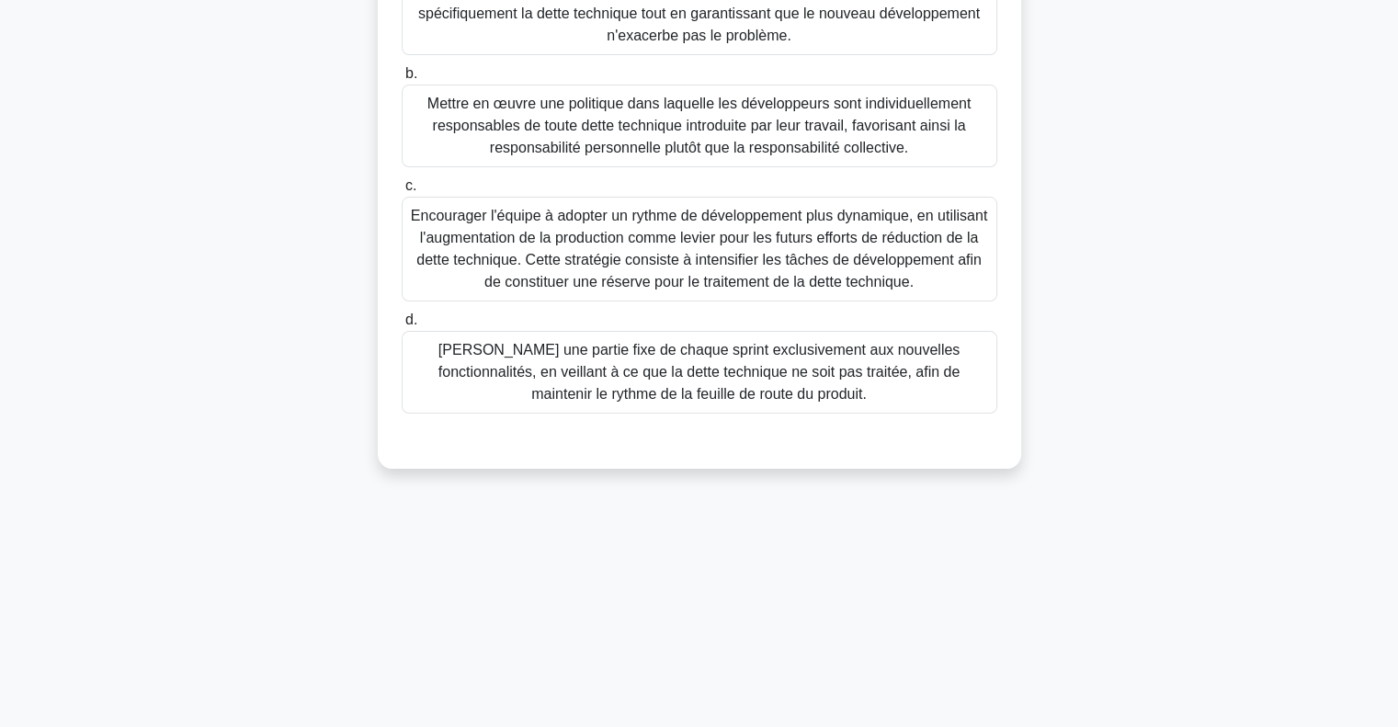
scroll to position [0, 0]
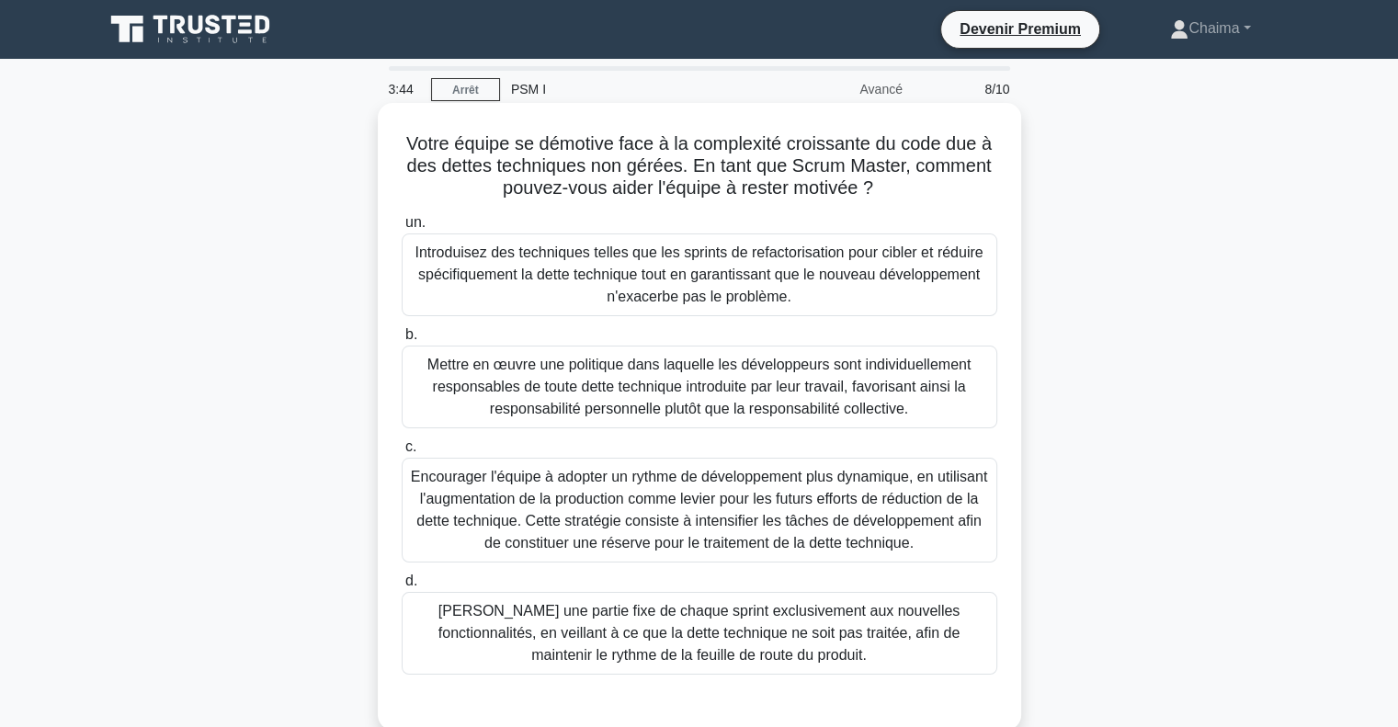
click at [549, 272] on font "Introduisez des techniques telles que les sprints de refactorisation pour cible…" at bounding box center [699, 275] width 568 height 60
click at [402, 229] on input "un. Introduisez des techniques telles que les sprints de refactorisation pour c…" at bounding box center [402, 223] width 0 height 12
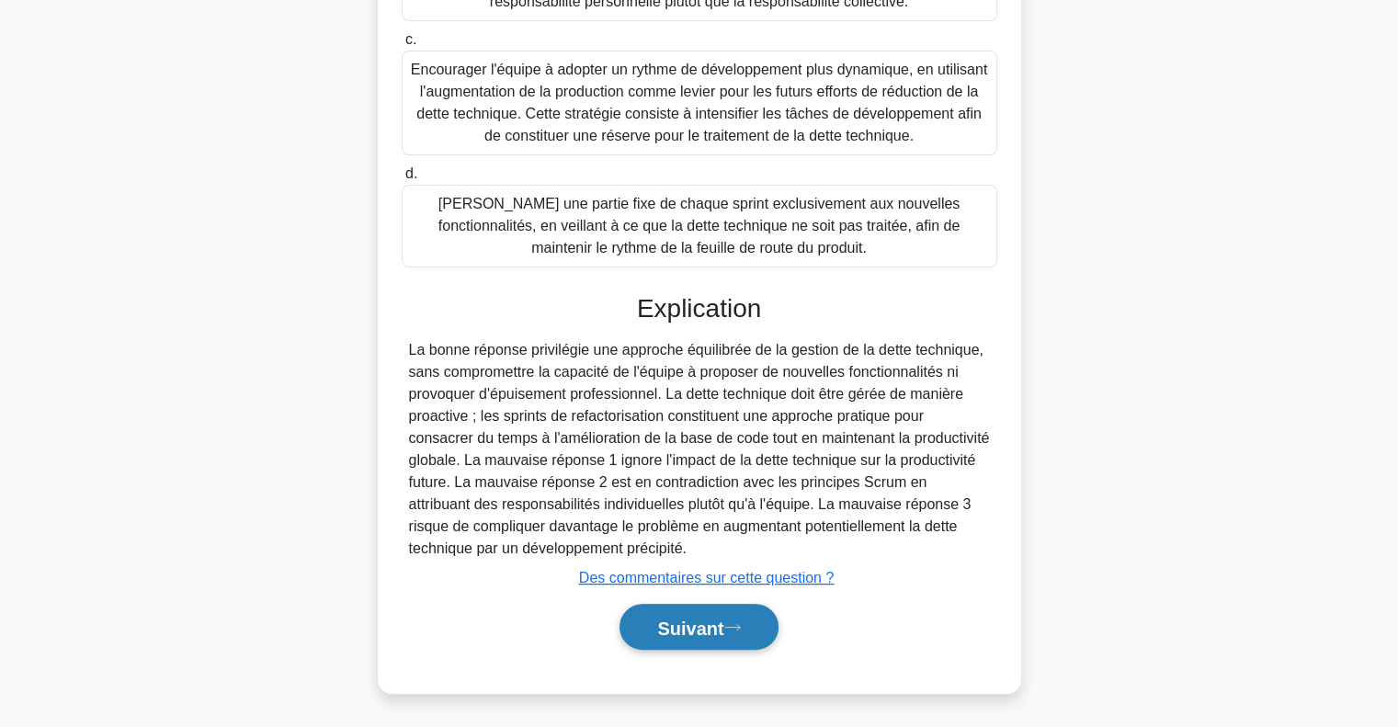
click at [665, 630] on font "Suivant" at bounding box center [690, 628] width 66 height 20
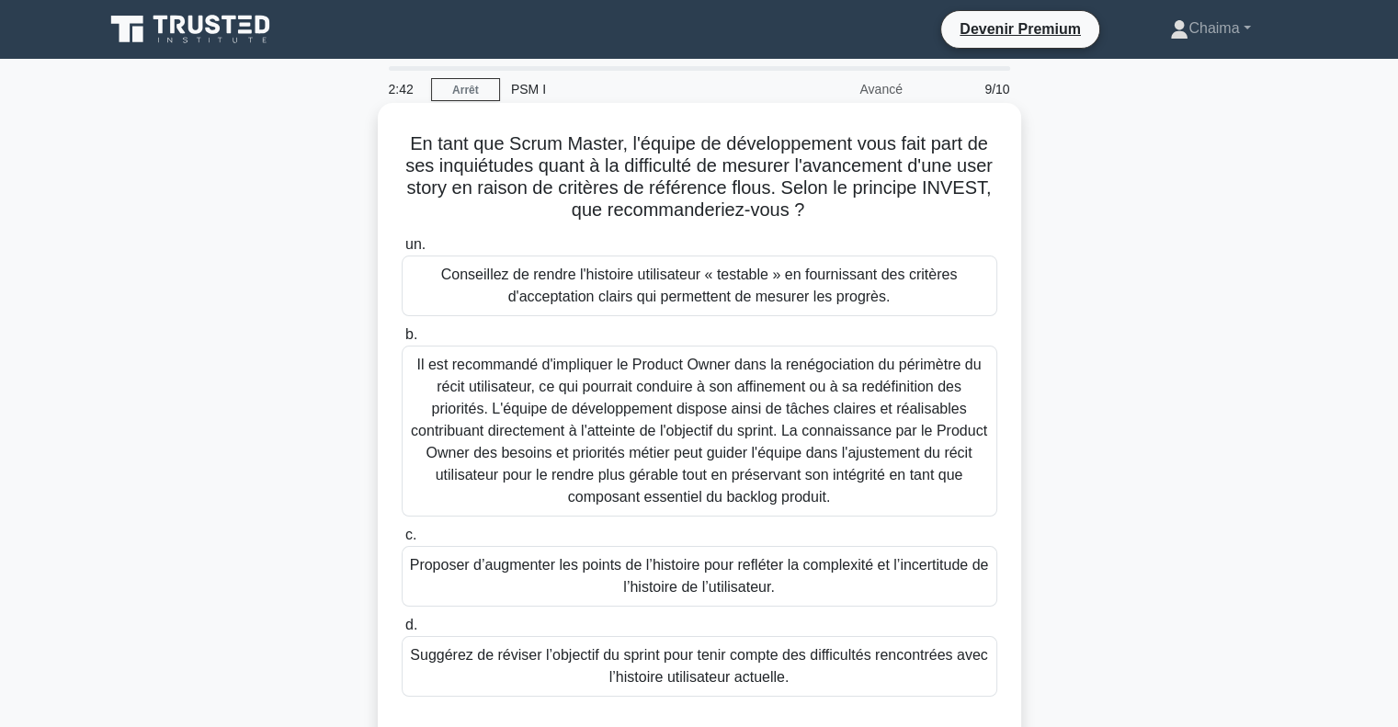
click at [1135, 251] on div "En tant que Scrum Master, l'équipe de développement vous fait part de ses inqui…" at bounding box center [700, 443] width 1214 height 671
click at [640, 424] on font "Il est recommandé d'impliquer le Product Owner dans la renégociation du périmèt…" at bounding box center [699, 431] width 576 height 148
click at [402, 341] on input "b. Il est recommandé d'impliquer le Product Owner dans la renégociation du péri…" at bounding box center [402, 335] width 0 height 12
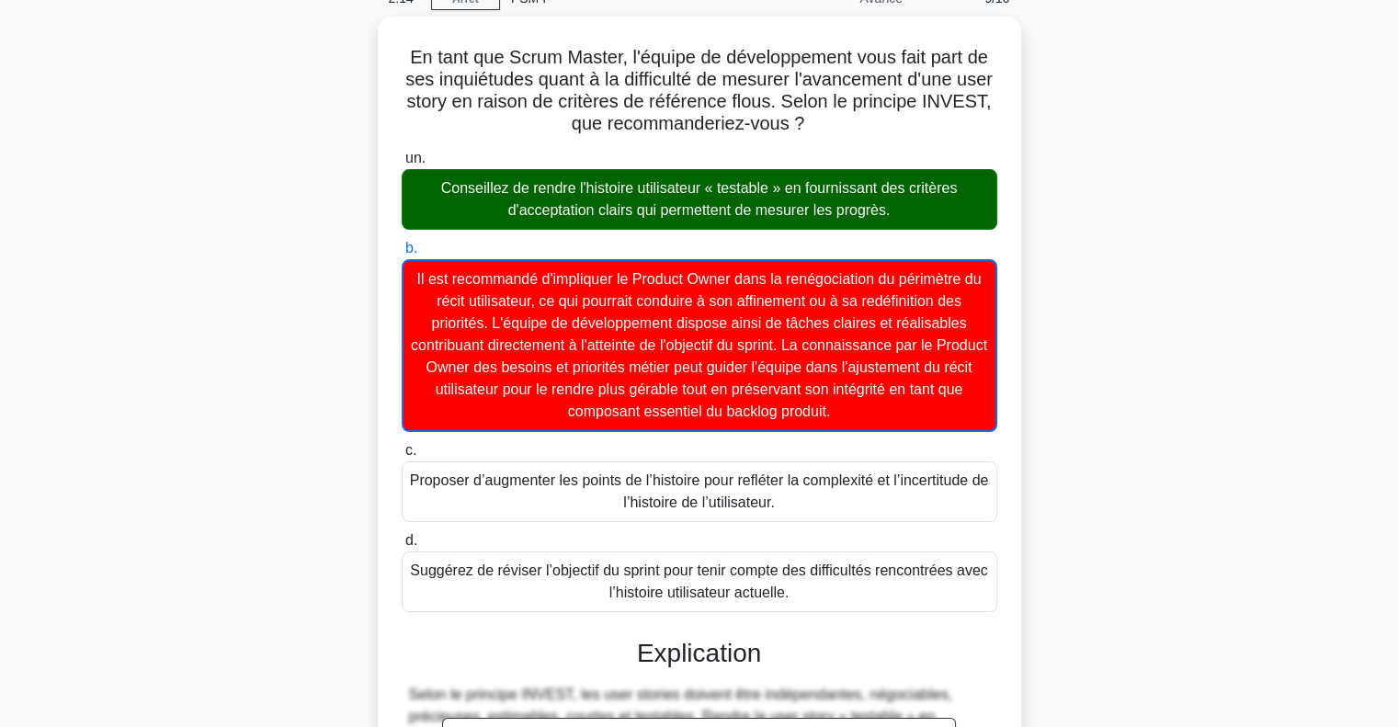
scroll to position [92, 0]
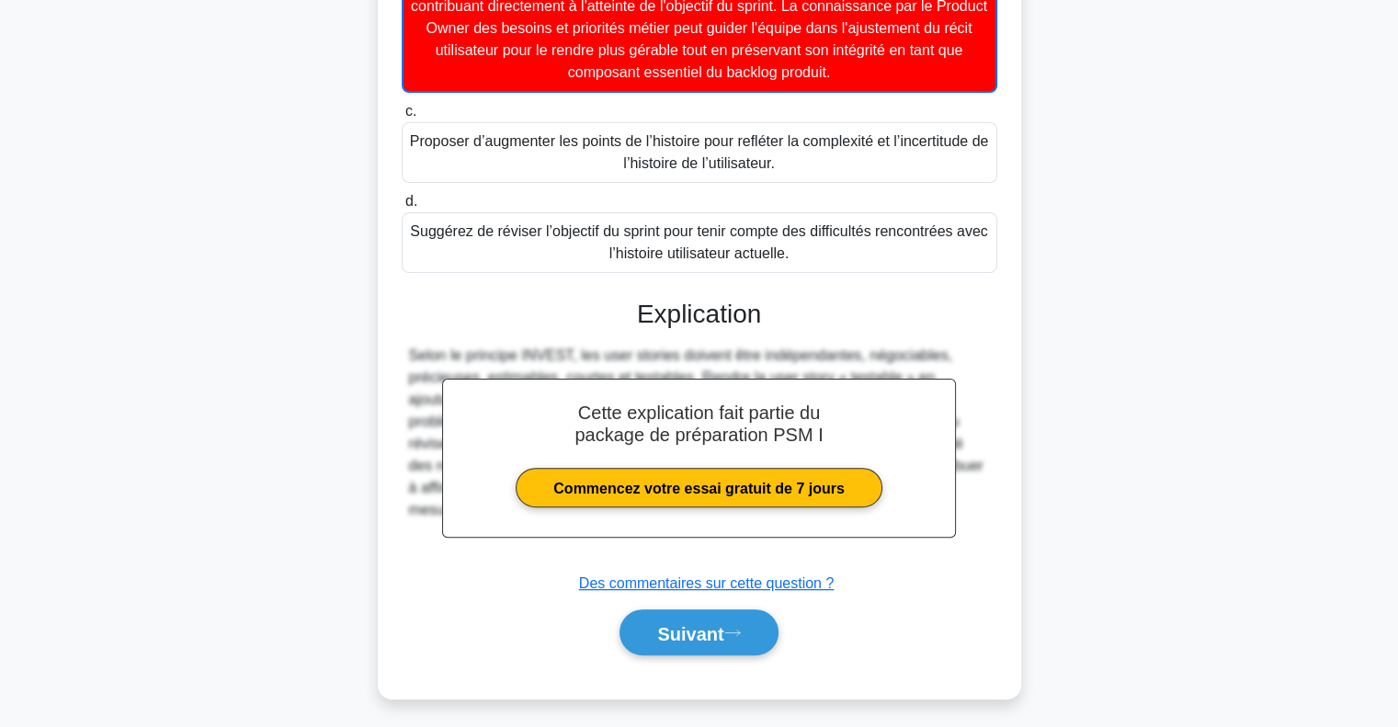
drag, startPoint x: 732, startPoint y: 639, endPoint x: 758, endPoint y: 670, distance: 40.5
click at [729, 639] on button "Suivant" at bounding box center [699, 633] width 158 height 47
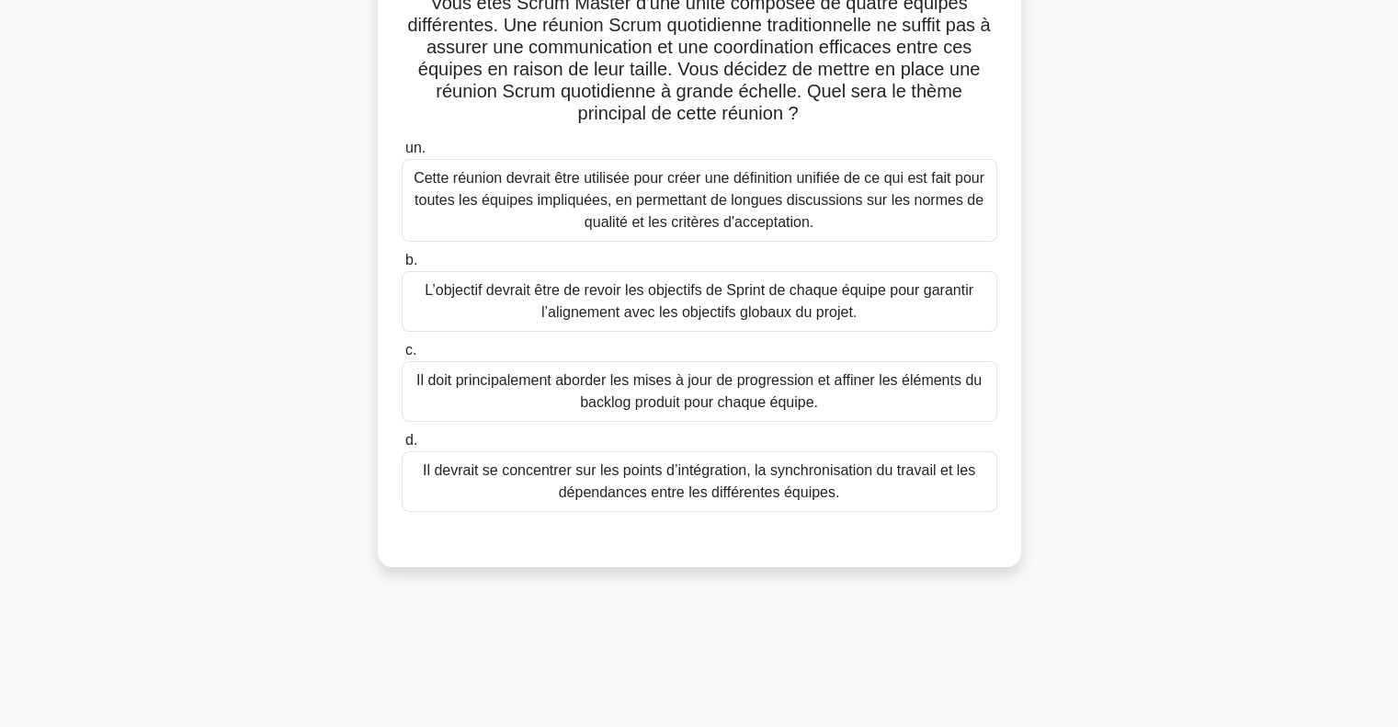
scroll to position [0, 0]
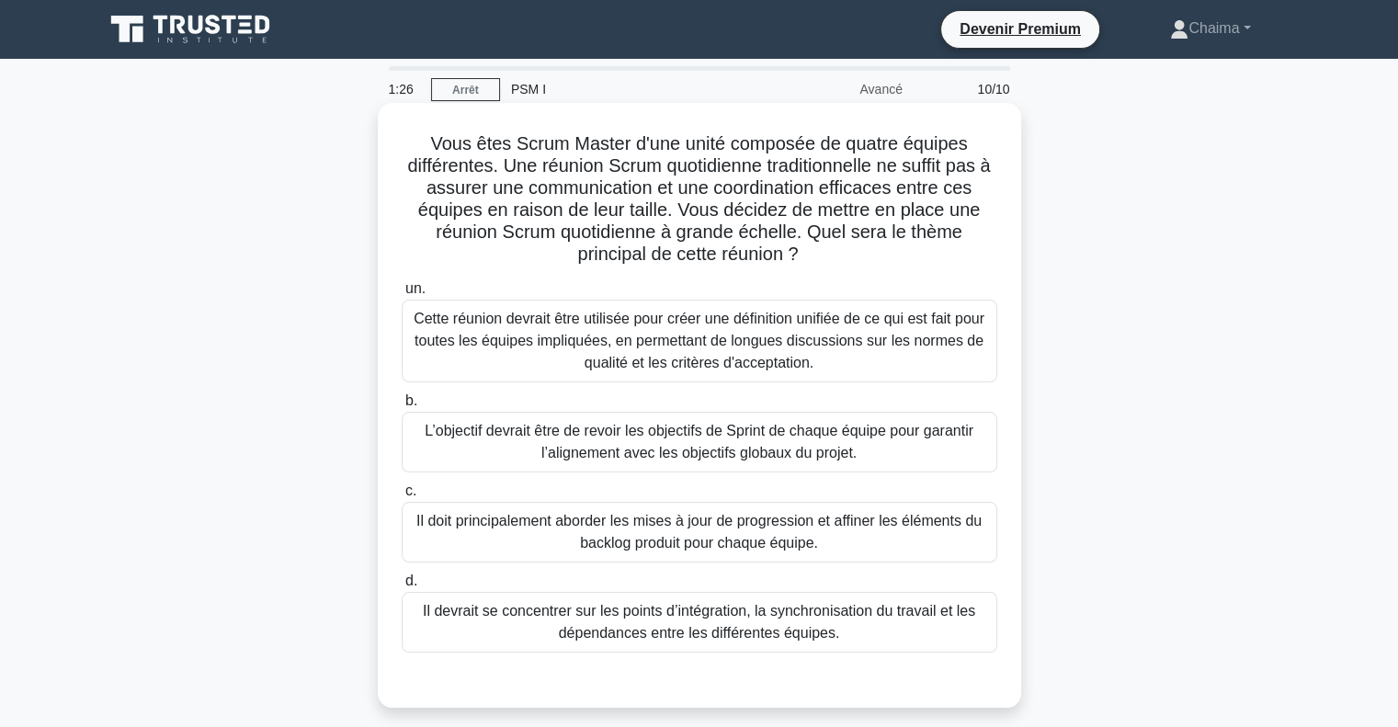
click at [590, 443] on font "L’objectif devrait être de revoir les objectifs de Sprint de chaque équipe pour…" at bounding box center [699, 442] width 549 height 38
click at [402, 407] on input "b. L’objectif devrait être de revoir les objectifs de Sprint de chaque équipe p…" at bounding box center [402, 401] width 0 height 12
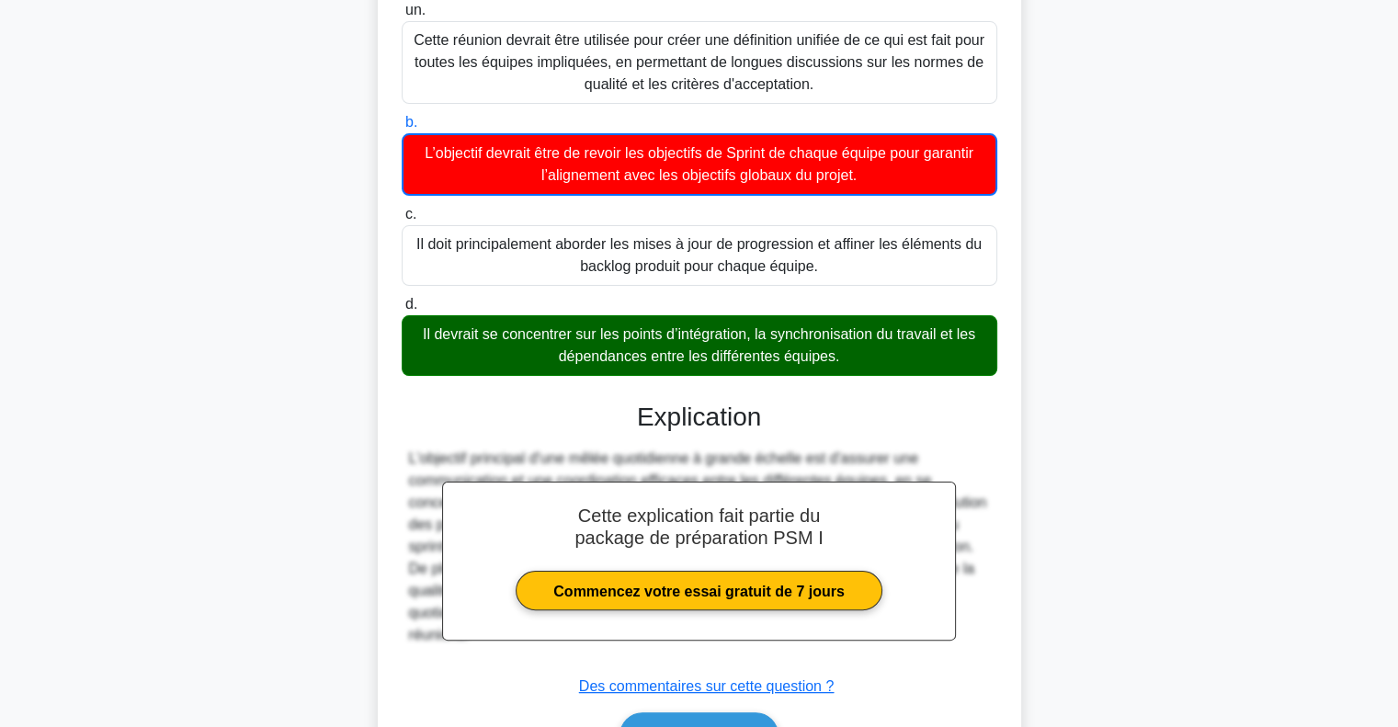
scroll to position [386, 0]
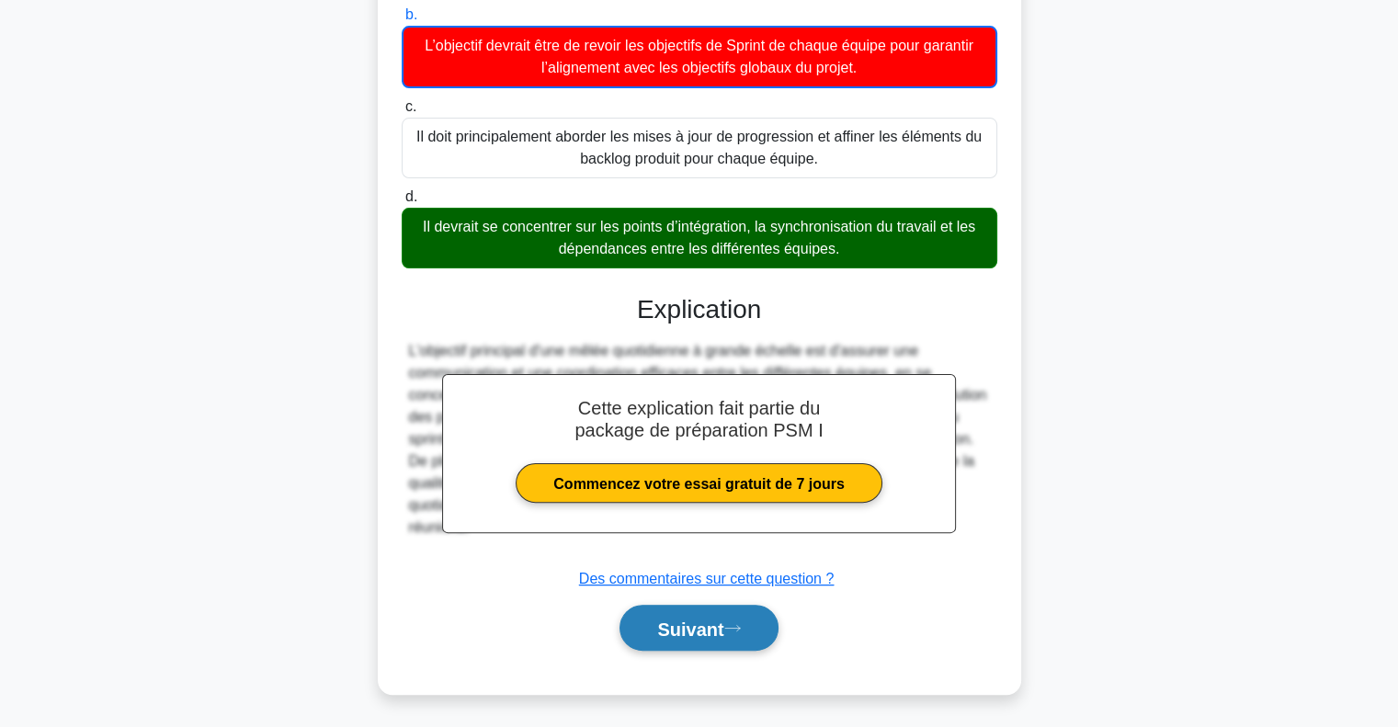
click at [724, 620] on font "Suivant" at bounding box center [690, 629] width 66 height 20
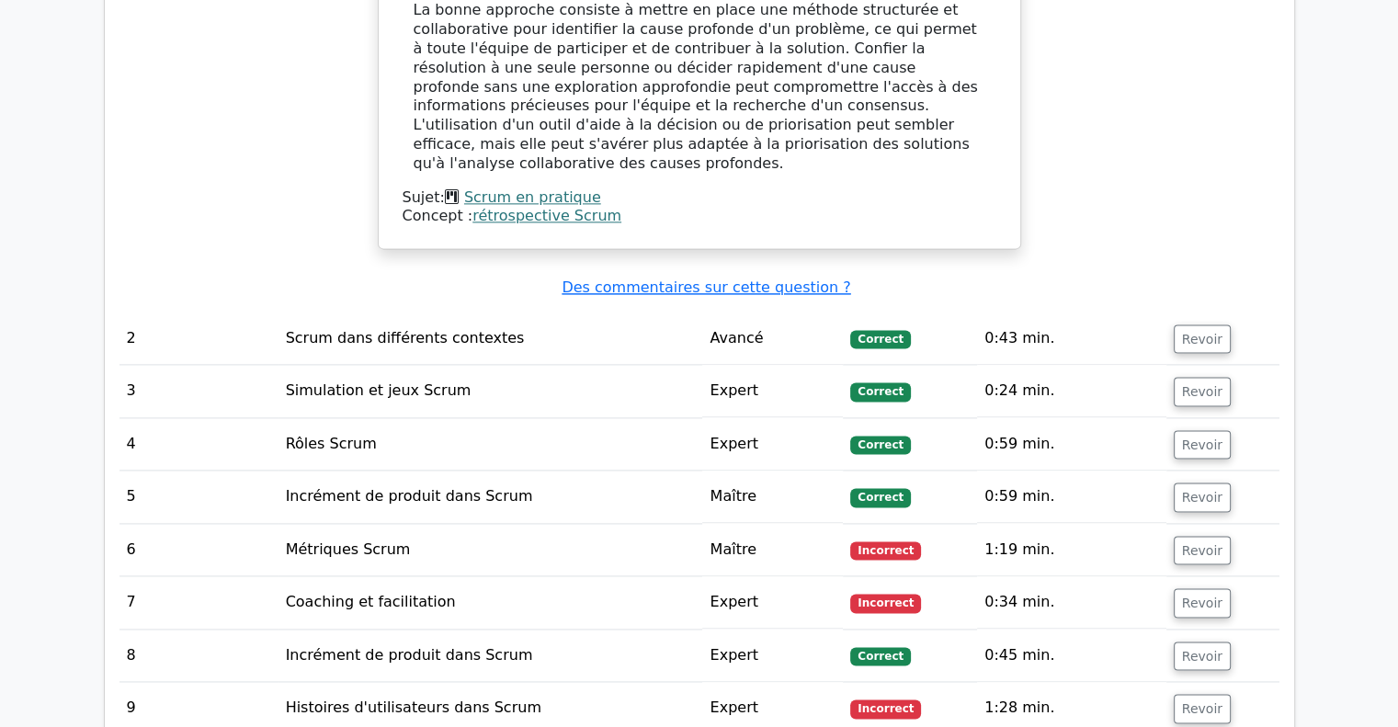
scroll to position [2391, 0]
click at [1198, 535] on button "Revoir" at bounding box center [1202, 549] width 57 height 29
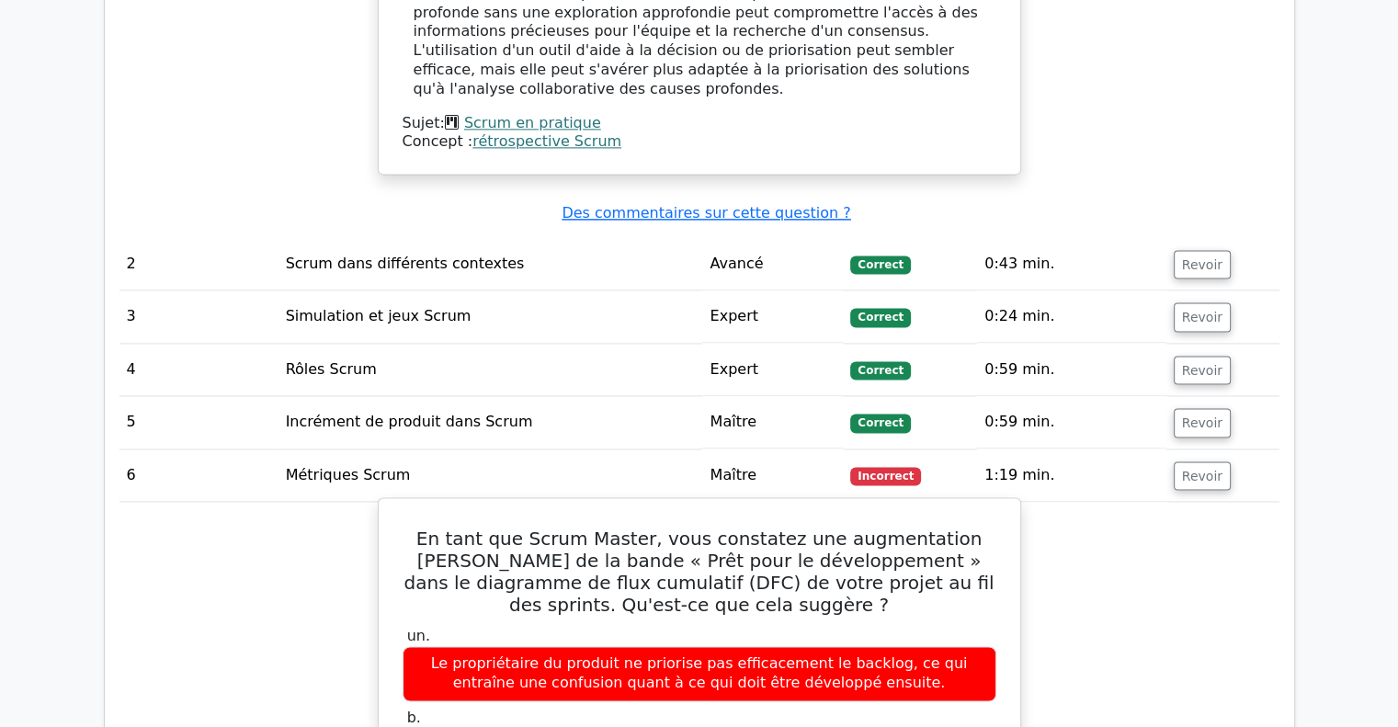
scroll to position [2574, 0]
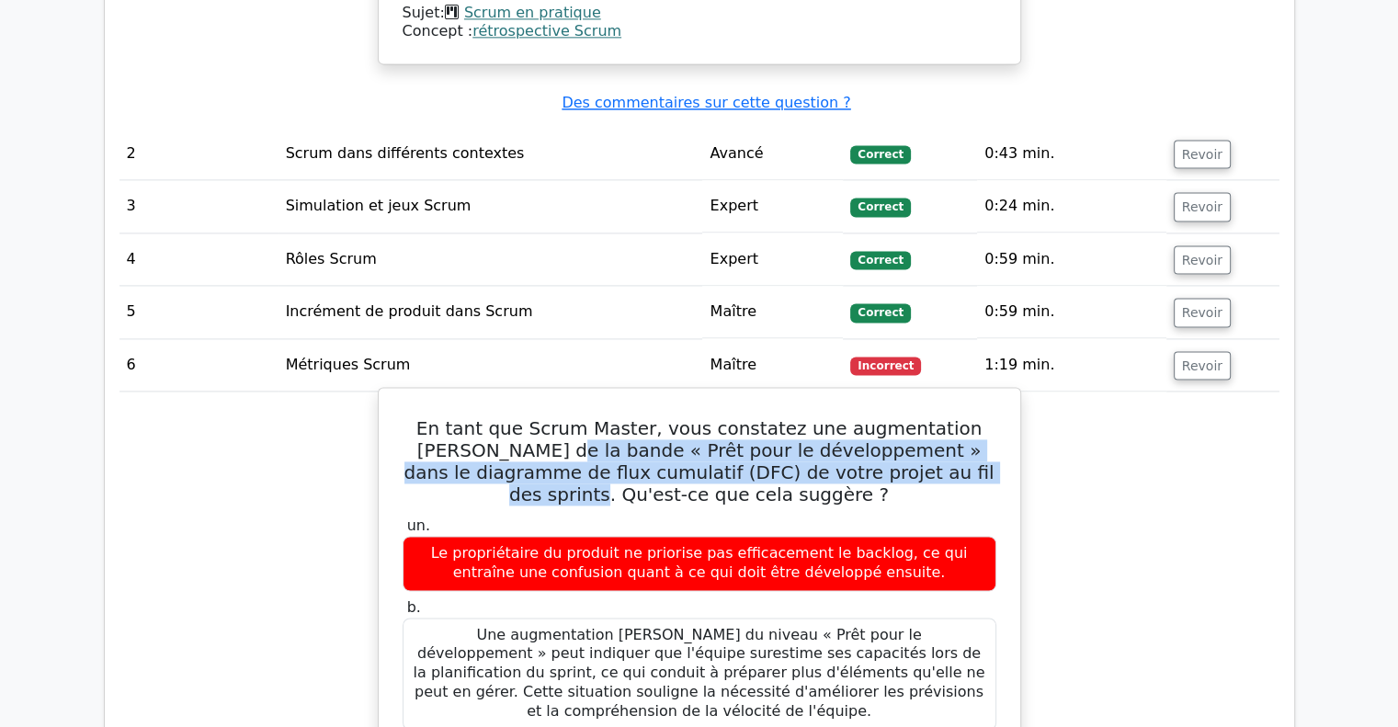
drag, startPoint x: 444, startPoint y: 325, endPoint x: 850, endPoint y: 337, distance: 405.7
click at [850, 417] on font "En tant que Scrum Master, vous constatez une augmentation constante de la bande…" at bounding box center [700, 461] width 590 height 88
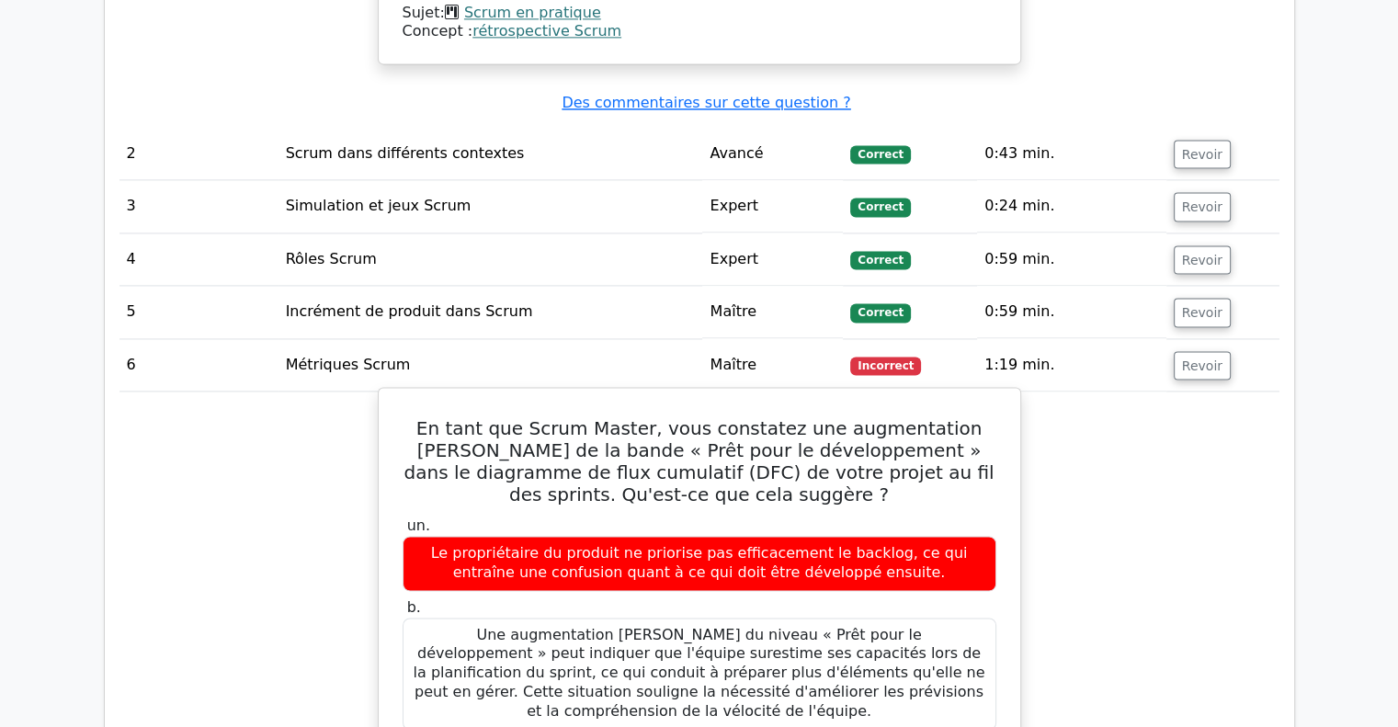
click at [872, 417] on h5 "En tant que Scrum Master, vous constatez une augmentation constante de la bande…" at bounding box center [700, 461] width 598 height 88
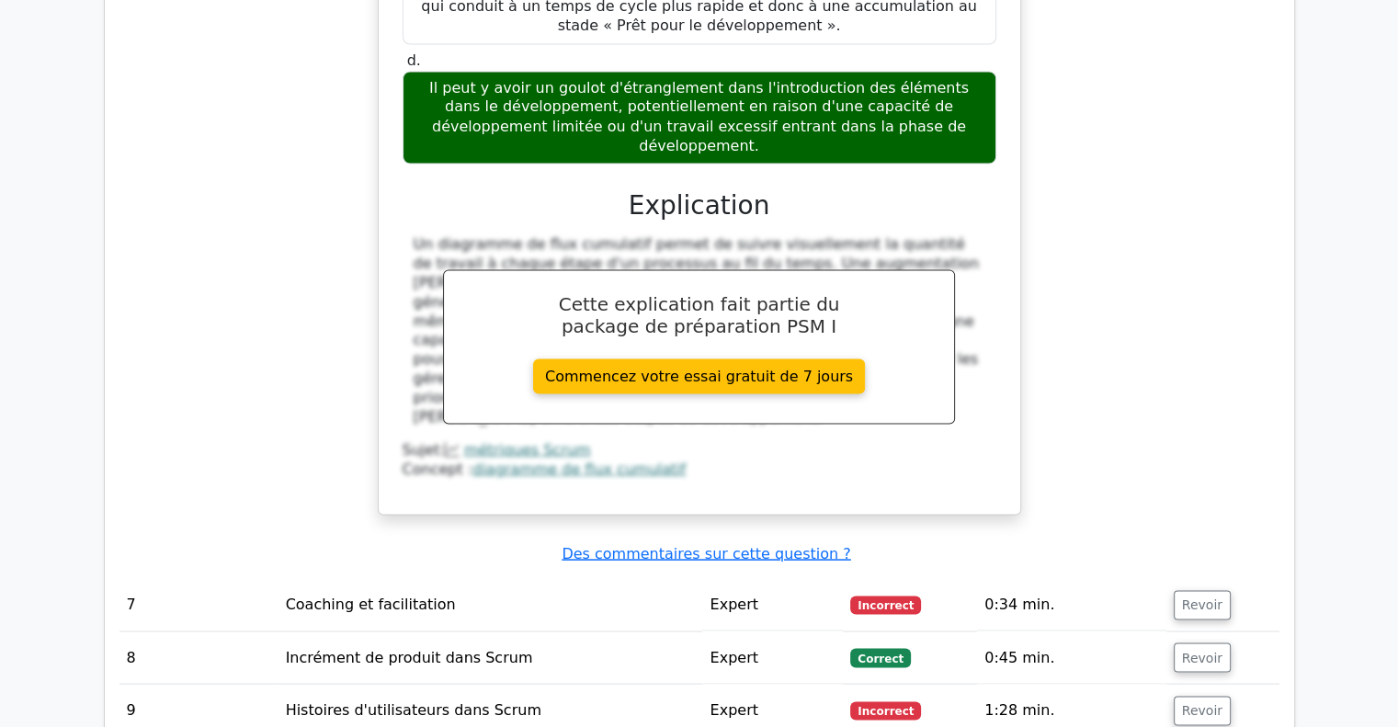
scroll to position [3494, 0]
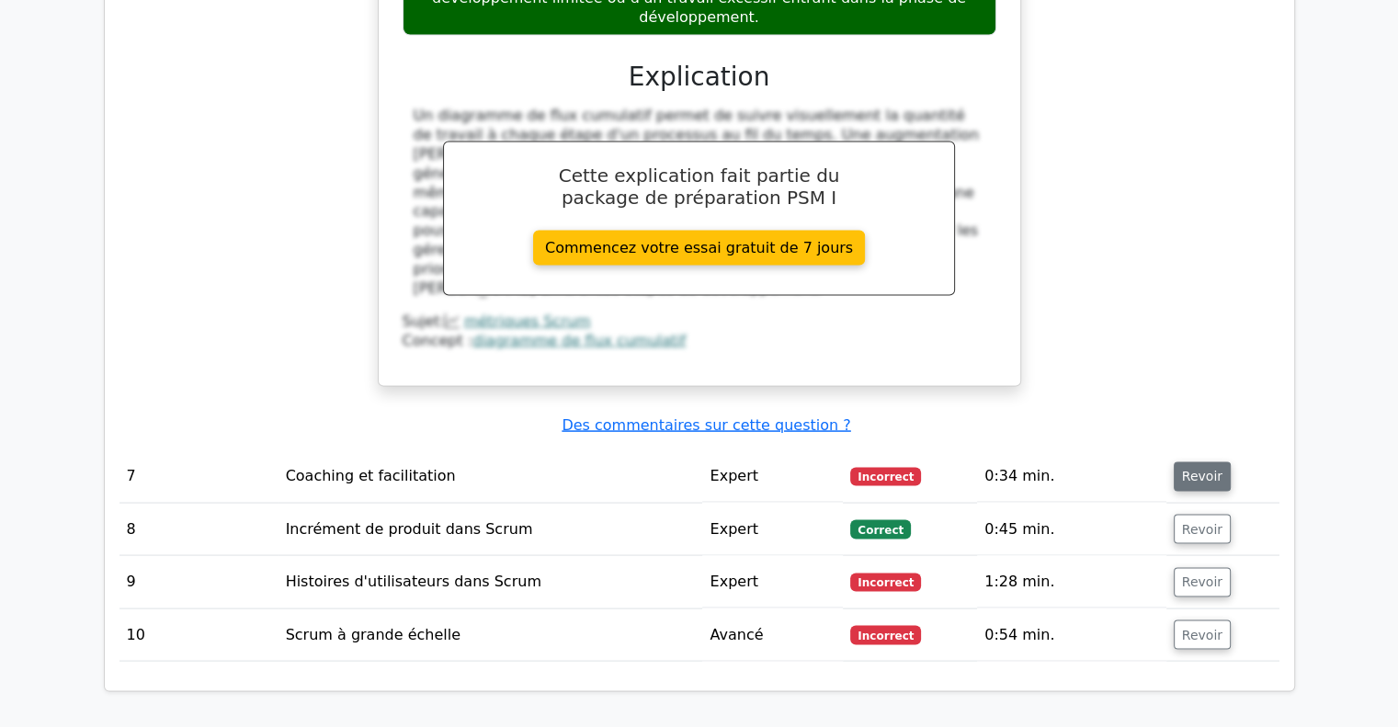
click at [1184, 469] on font "Revoir" at bounding box center [1202, 476] width 40 height 15
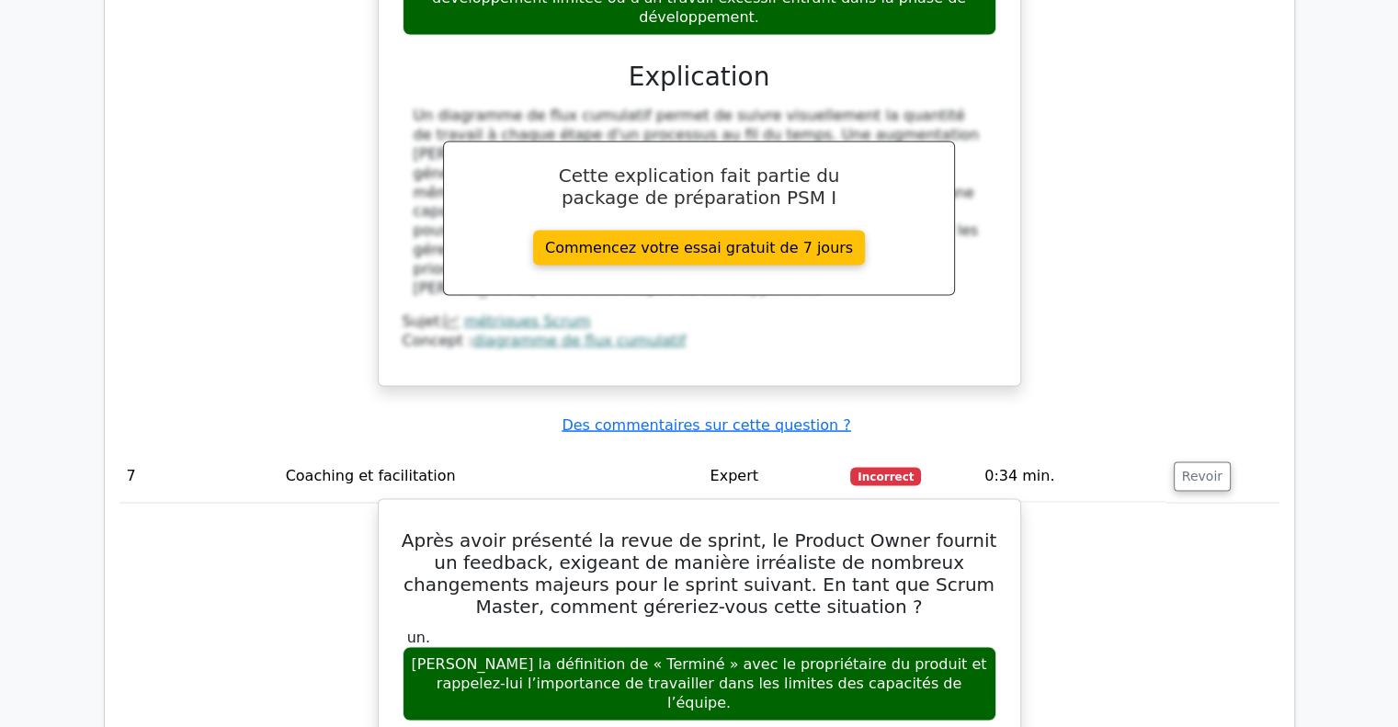
scroll to position [3586, 0]
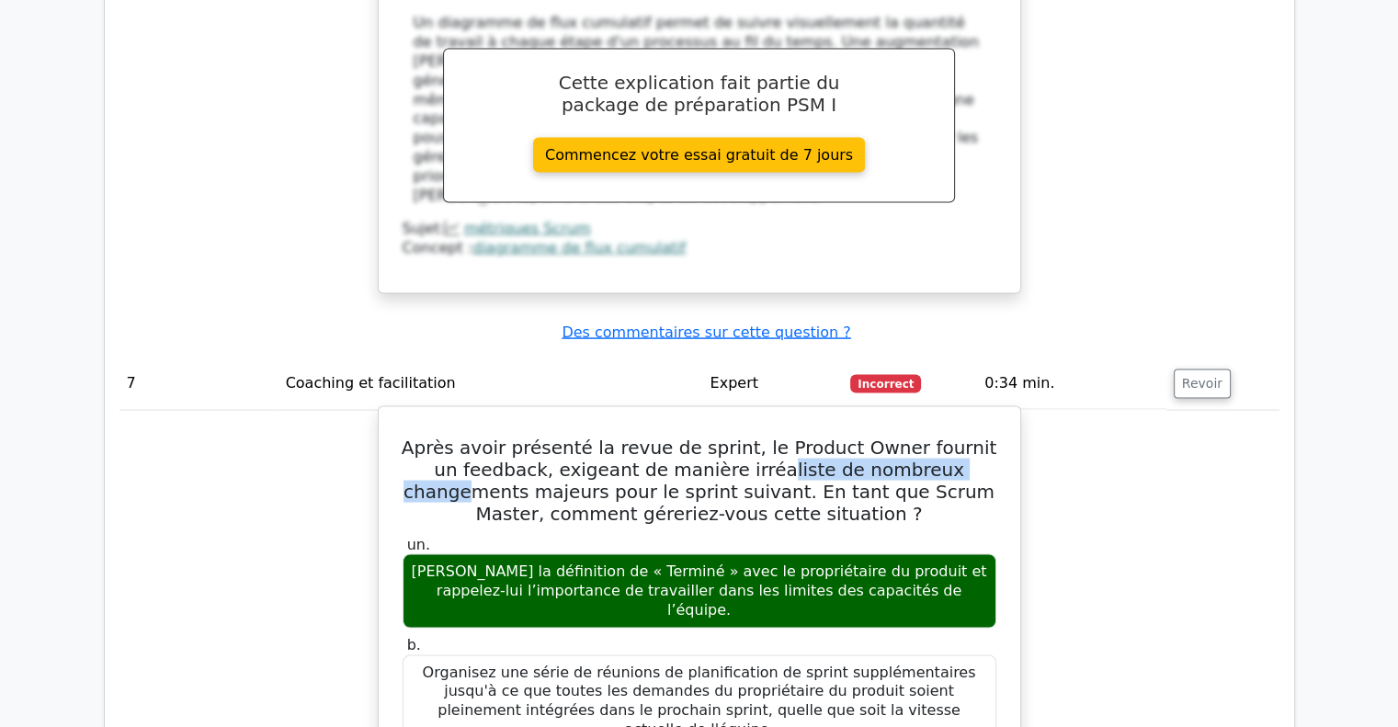
drag, startPoint x: 715, startPoint y: 301, endPoint x: 931, endPoint y: 297, distance: 216.1
click at [931, 437] on font "Après avoir présenté la revue de sprint, le Product Owner fournit un feedback, …" at bounding box center [699, 481] width 595 height 88
click at [939, 437] on font "Après avoir présenté la revue de sprint, le Product Owner fournit un feedback, …" at bounding box center [699, 481] width 595 height 88
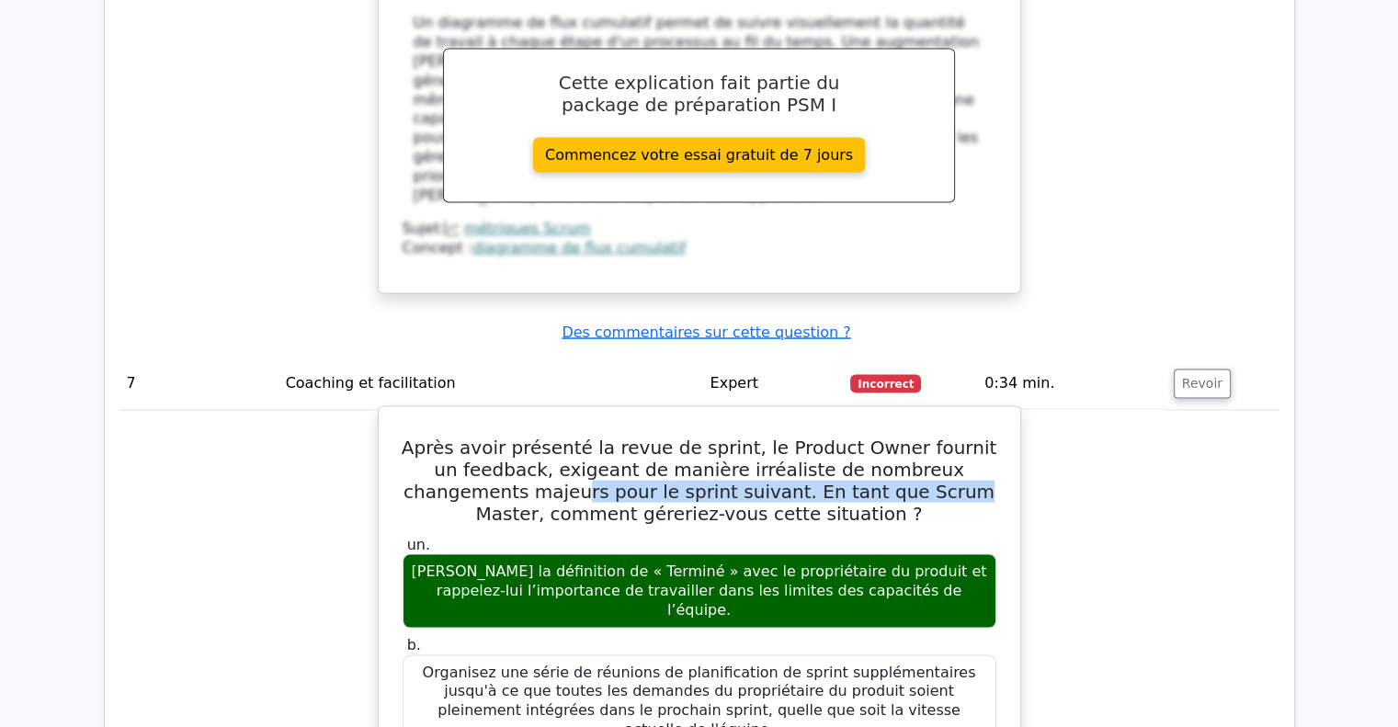
drag, startPoint x: 723, startPoint y: 315, endPoint x: 826, endPoint y: 315, distance: 103.0
click at [826, 437] on font "Après avoir présenté la revue de sprint, le Product Owner fournit un feedback, …" at bounding box center [699, 481] width 595 height 88
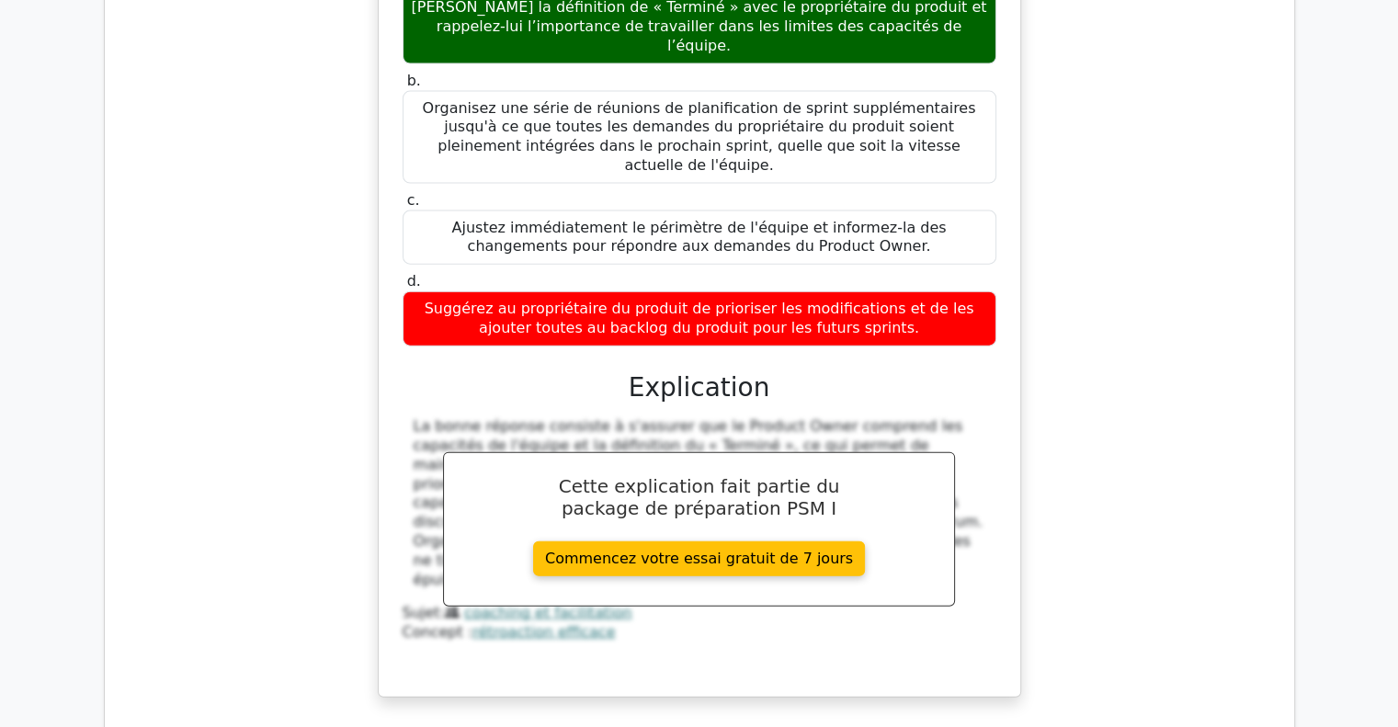
scroll to position [4229, 0]
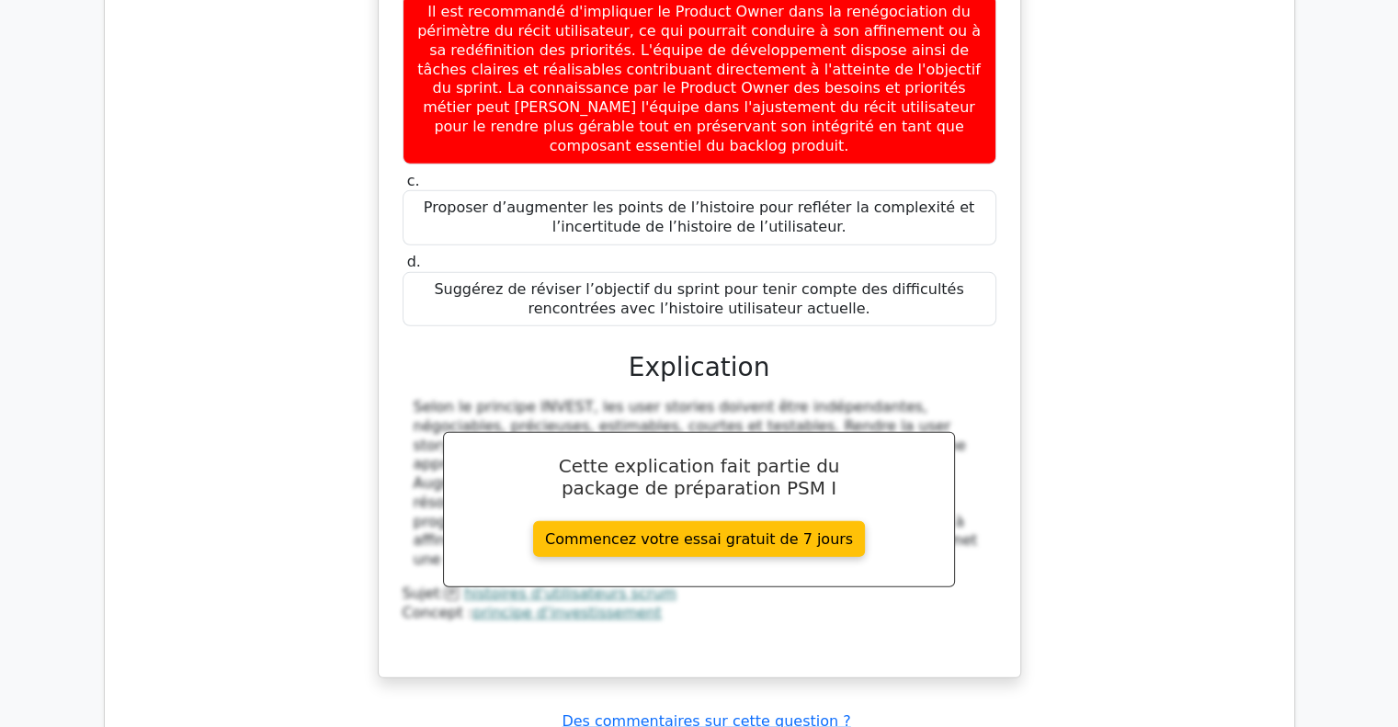
scroll to position [5425, 0]
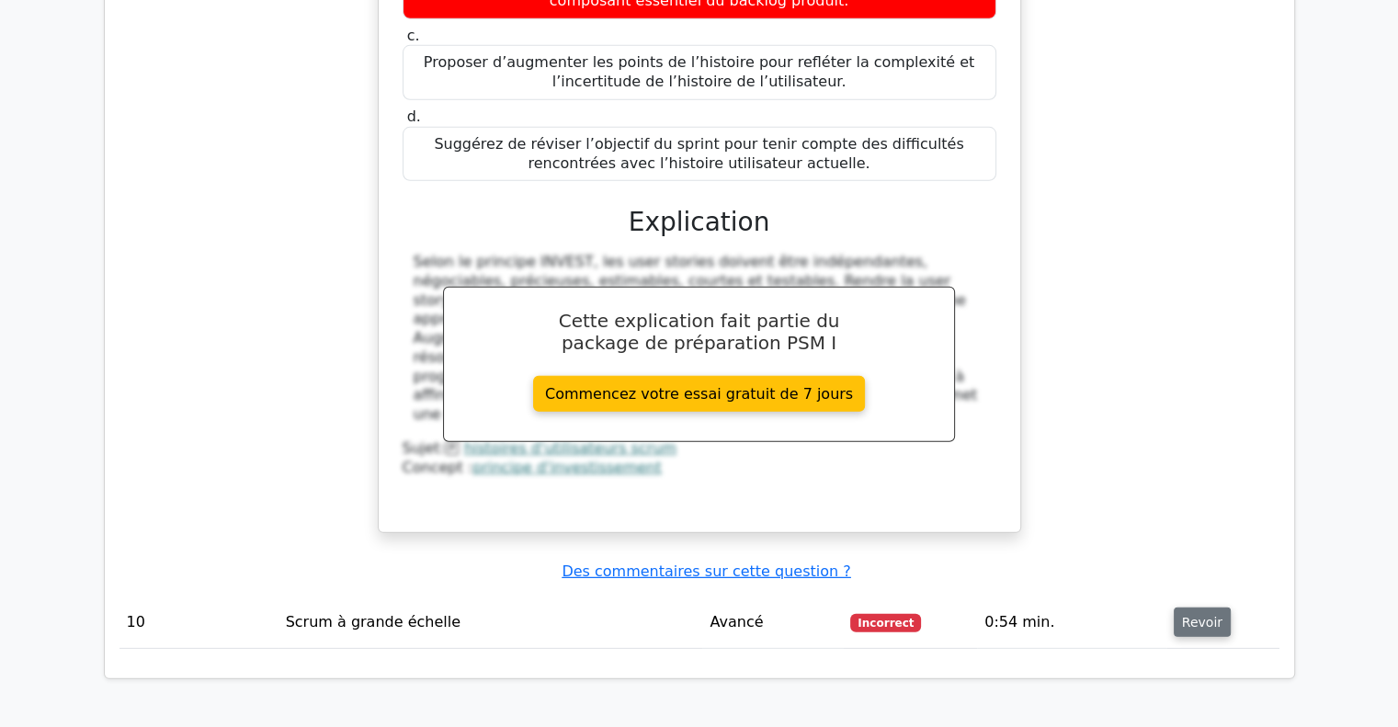
click at [1189, 615] on font "Revoir" at bounding box center [1202, 622] width 40 height 15
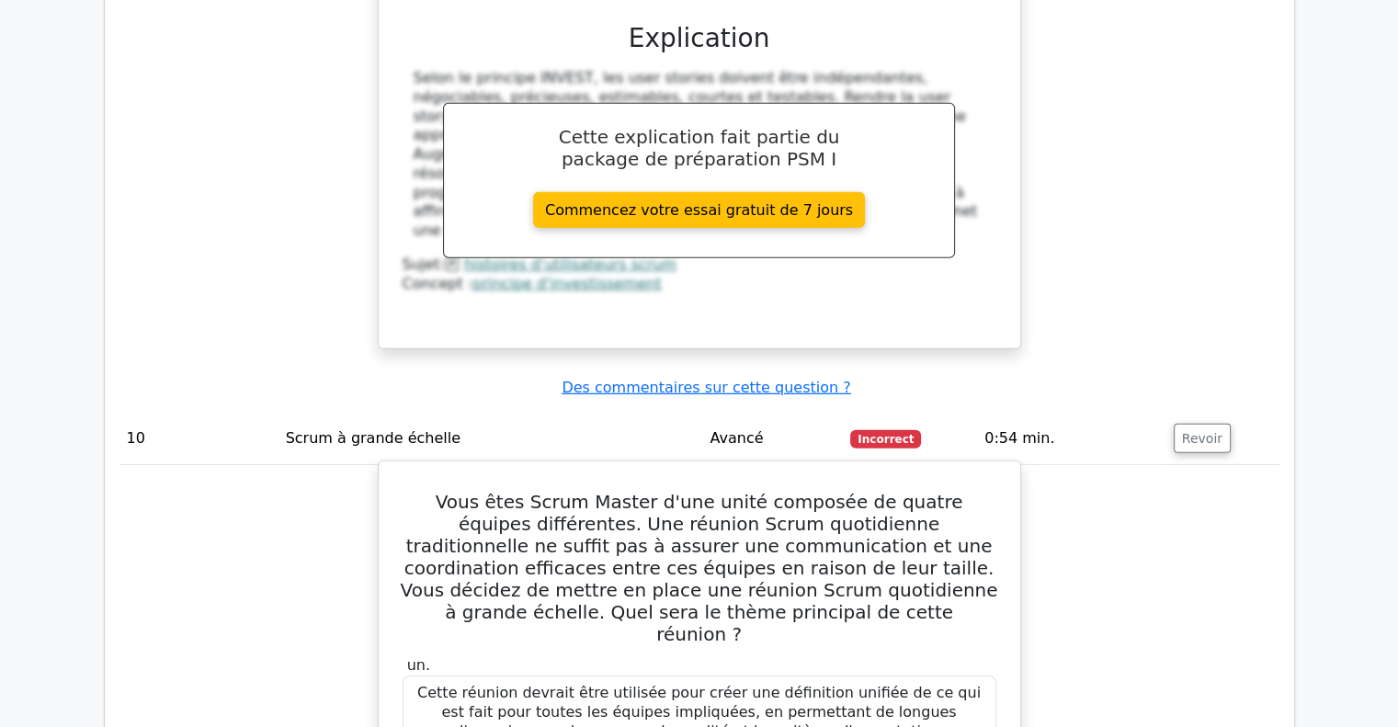
scroll to position [5792, 0]
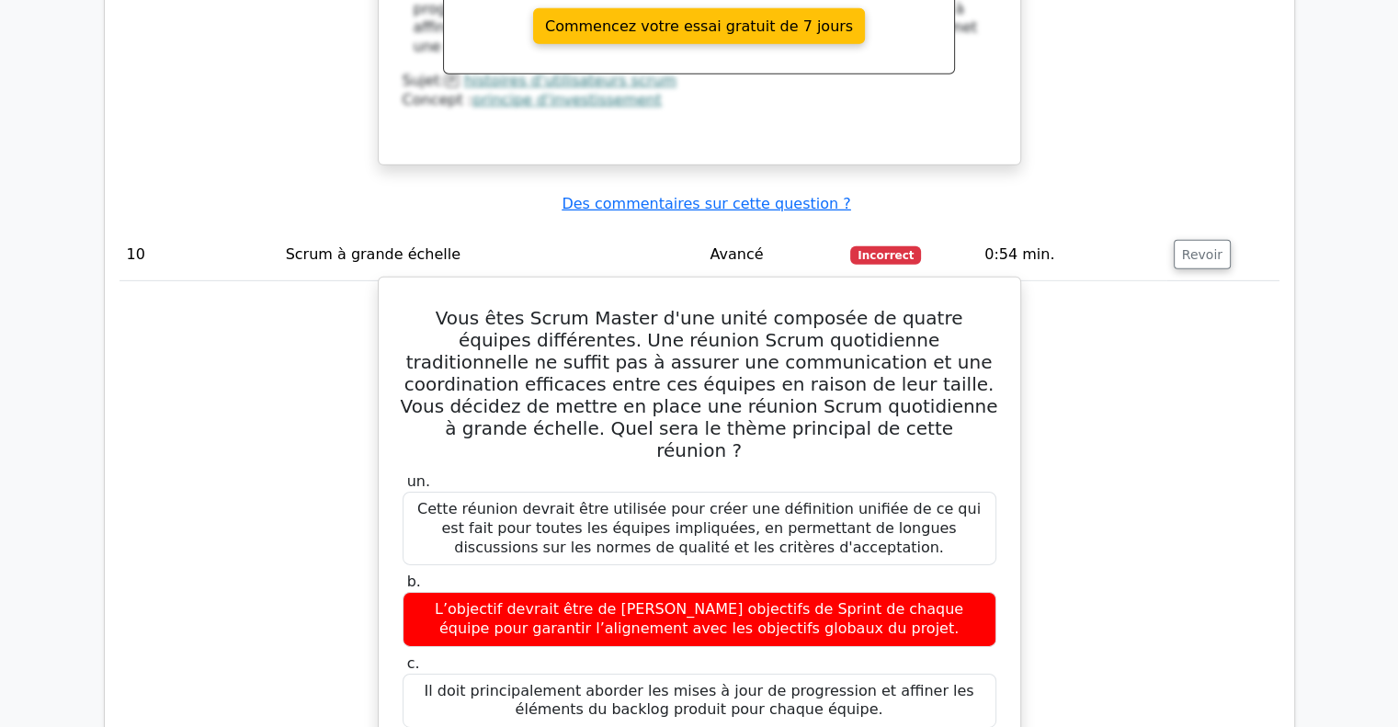
drag, startPoint x: 659, startPoint y: 486, endPoint x: 916, endPoint y: 514, distance: 258.0
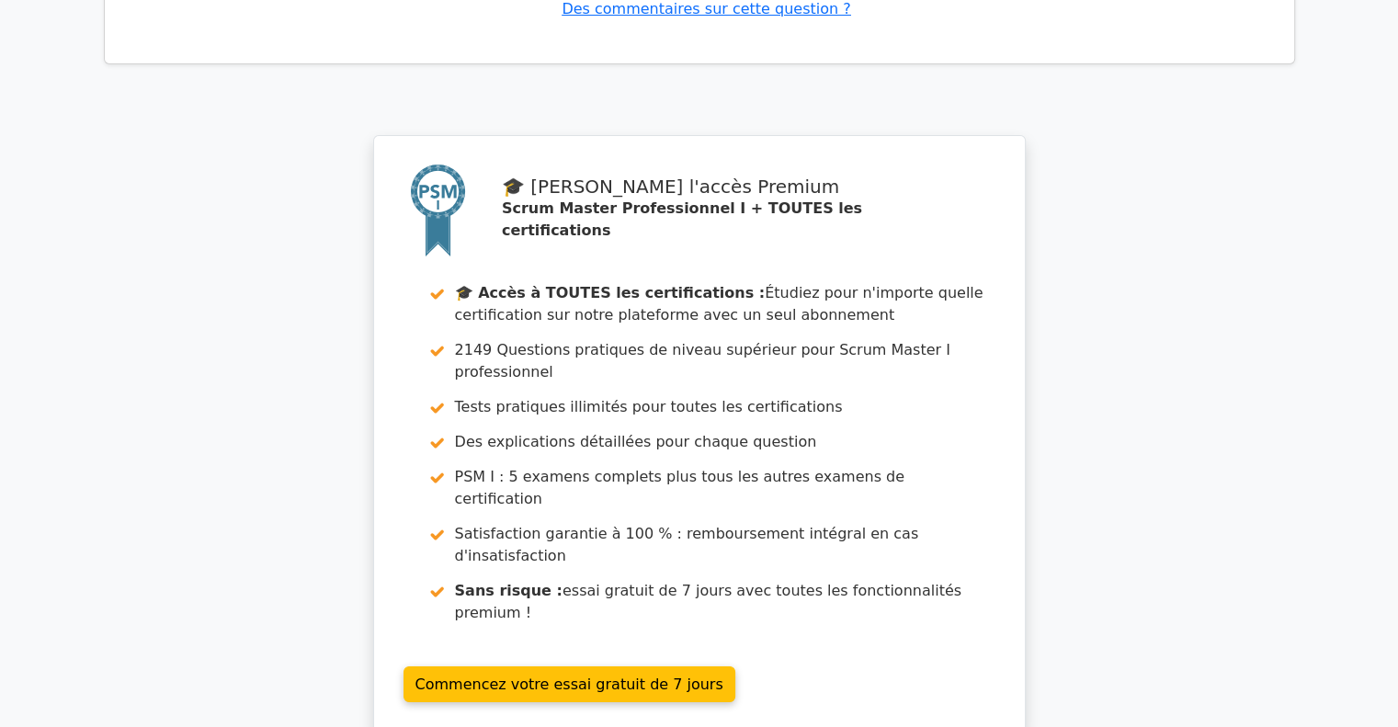
scroll to position [7005, 0]
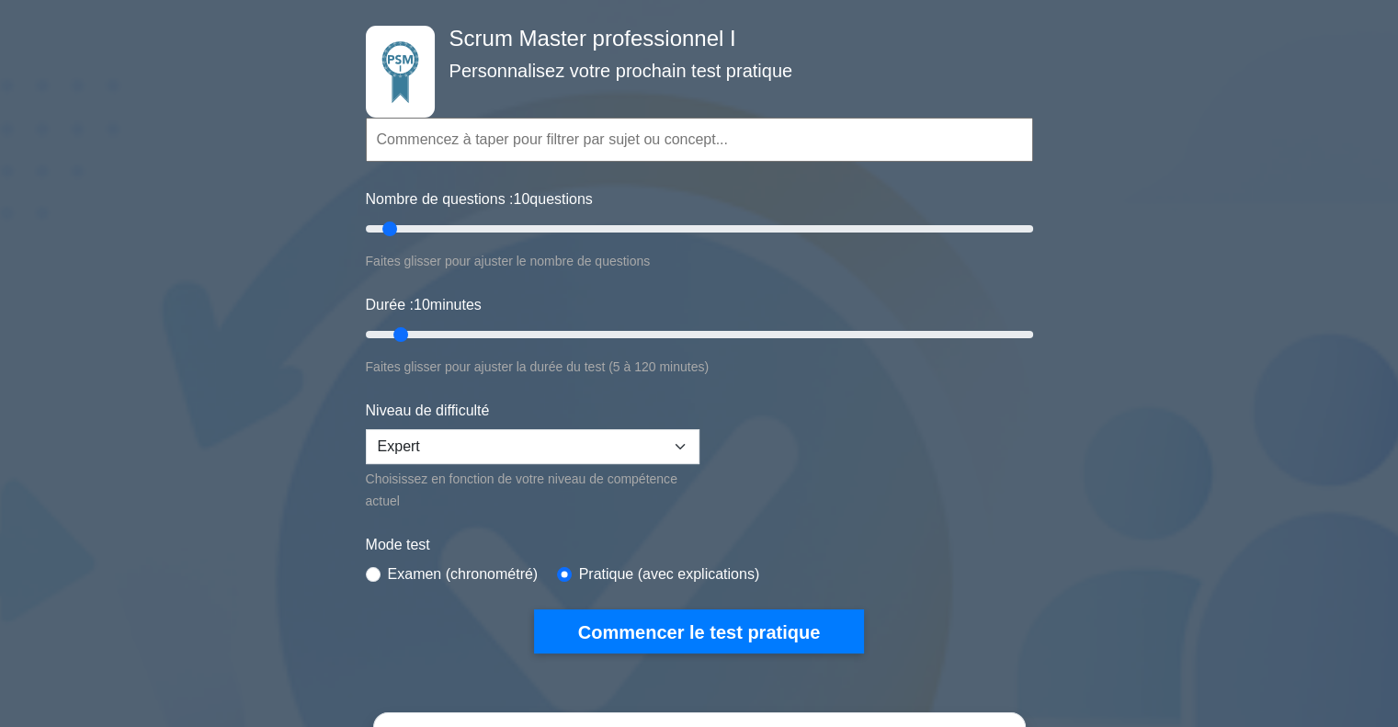
scroll to position [368, 0]
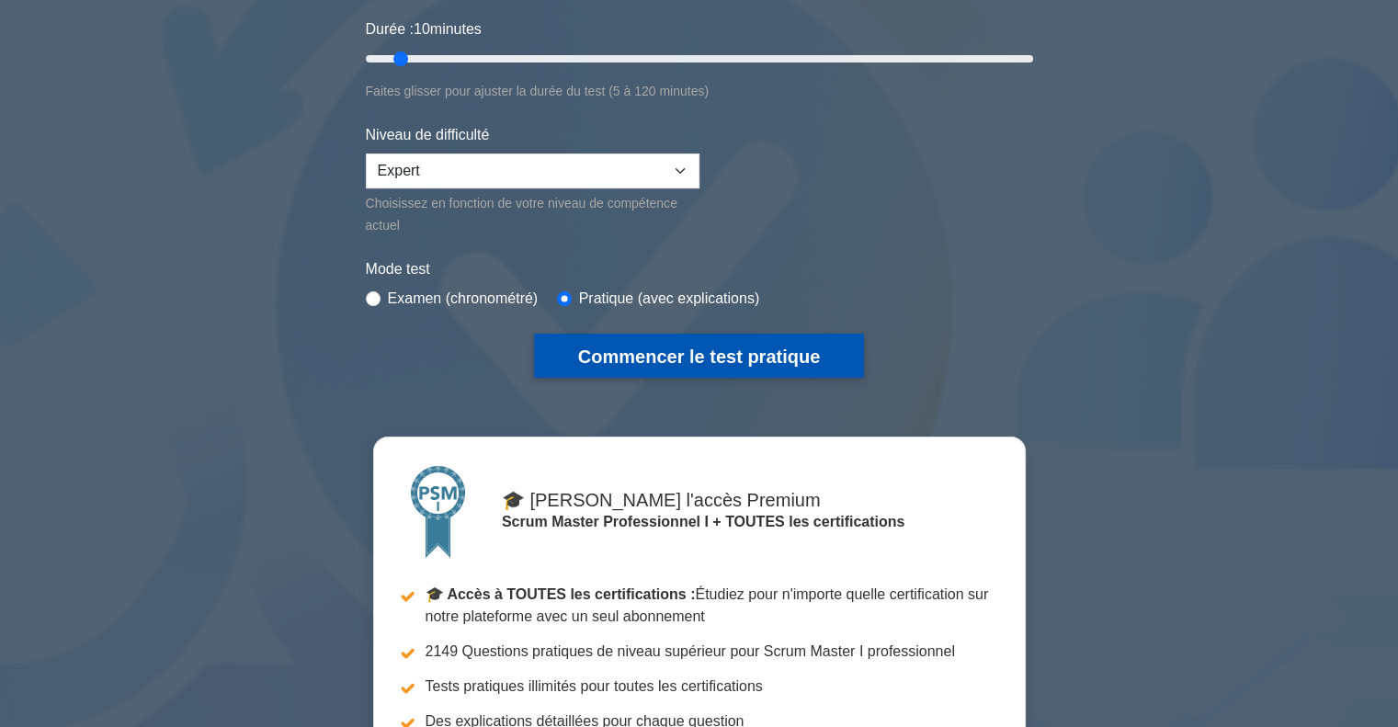
click at [721, 339] on button "Commencer le test pratique" at bounding box center [699, 356] width 330 height 45
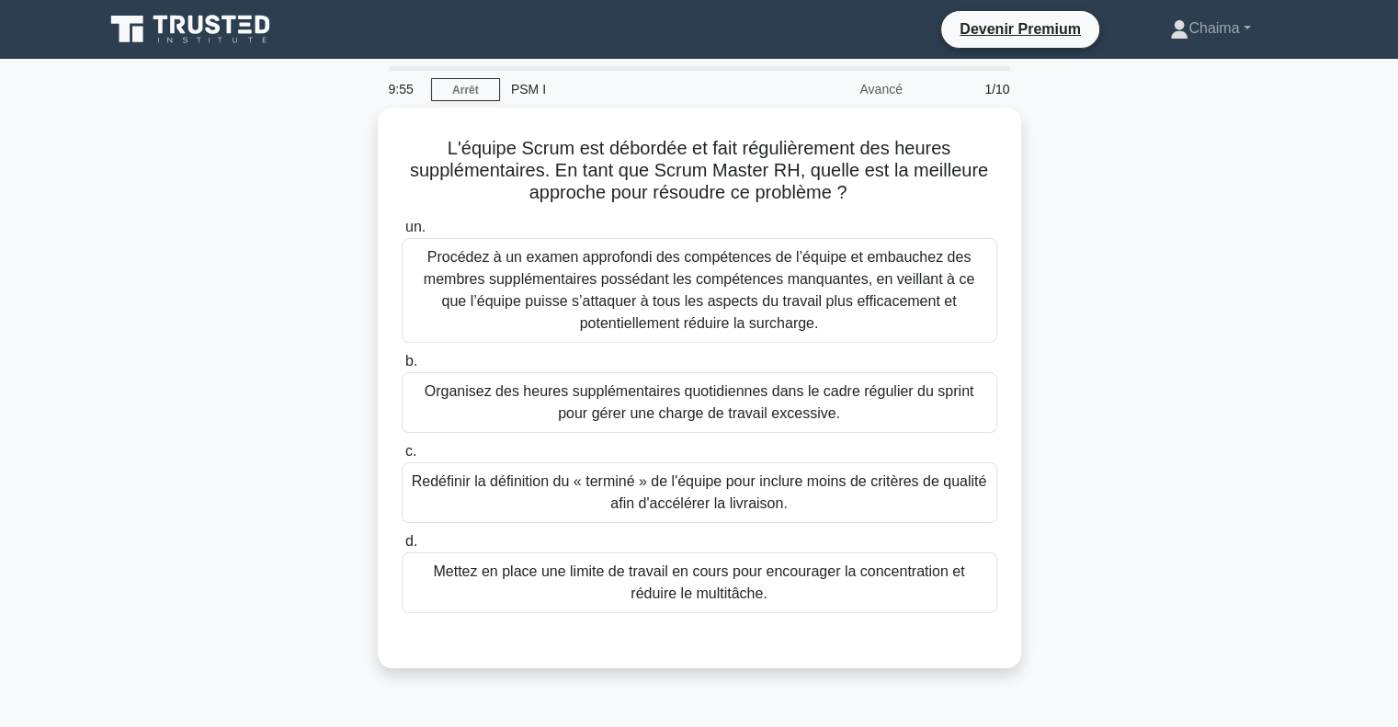
click at [298, 204] on div "L'équipe Scrum est débordée et fait régulièrement des heures supplémentaires. E…" at bounding box center [700, 399] width 1214 height 583
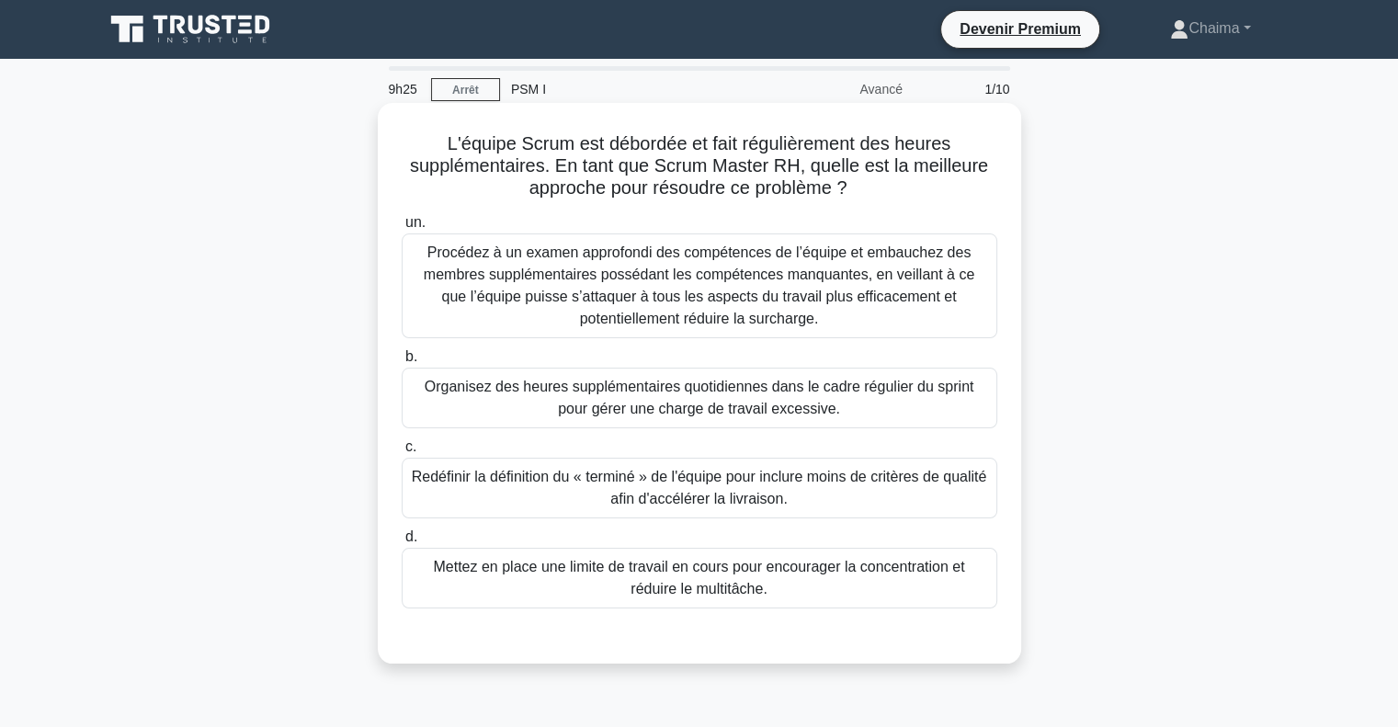
click at [607, 572] on font "Mettez en place une limite de travail en cours pour encourager la concentration…" at bounding box center [698, 578] width 531 height 38
click at [402, 543] on input "d. Mettez en place une limite de travail en cours pour encourager la concentrat…" at bounding box center [402, 537] width 0 height 12
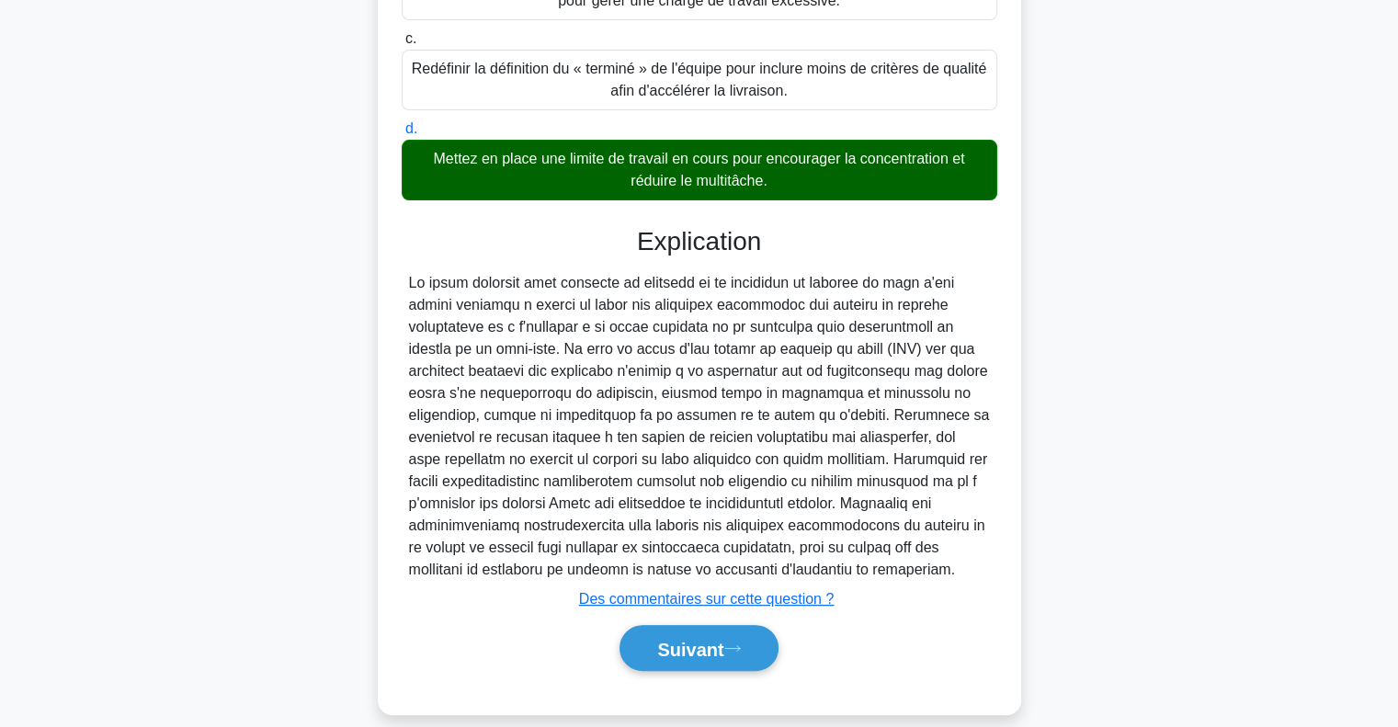
scroll to position [429, 0]
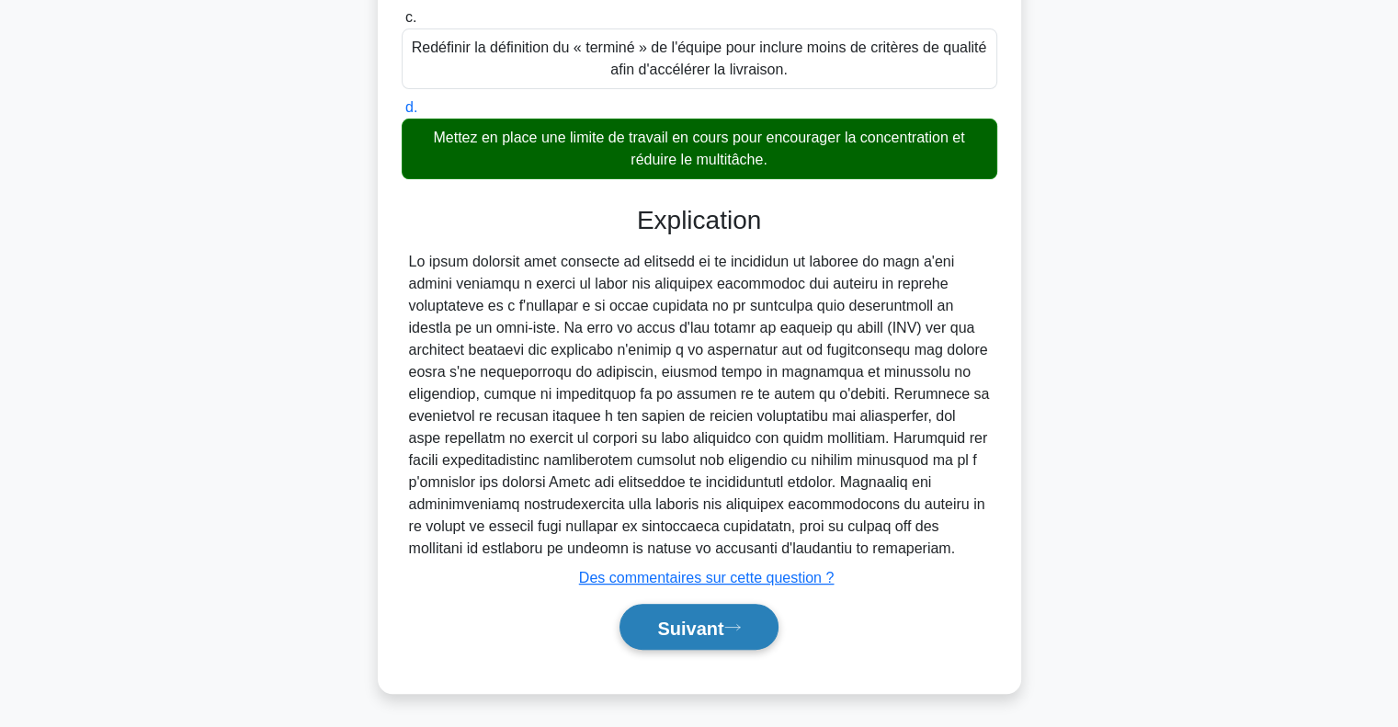
click at [738, 628] on icon at bounding box center [733, 627] width 17 height 10
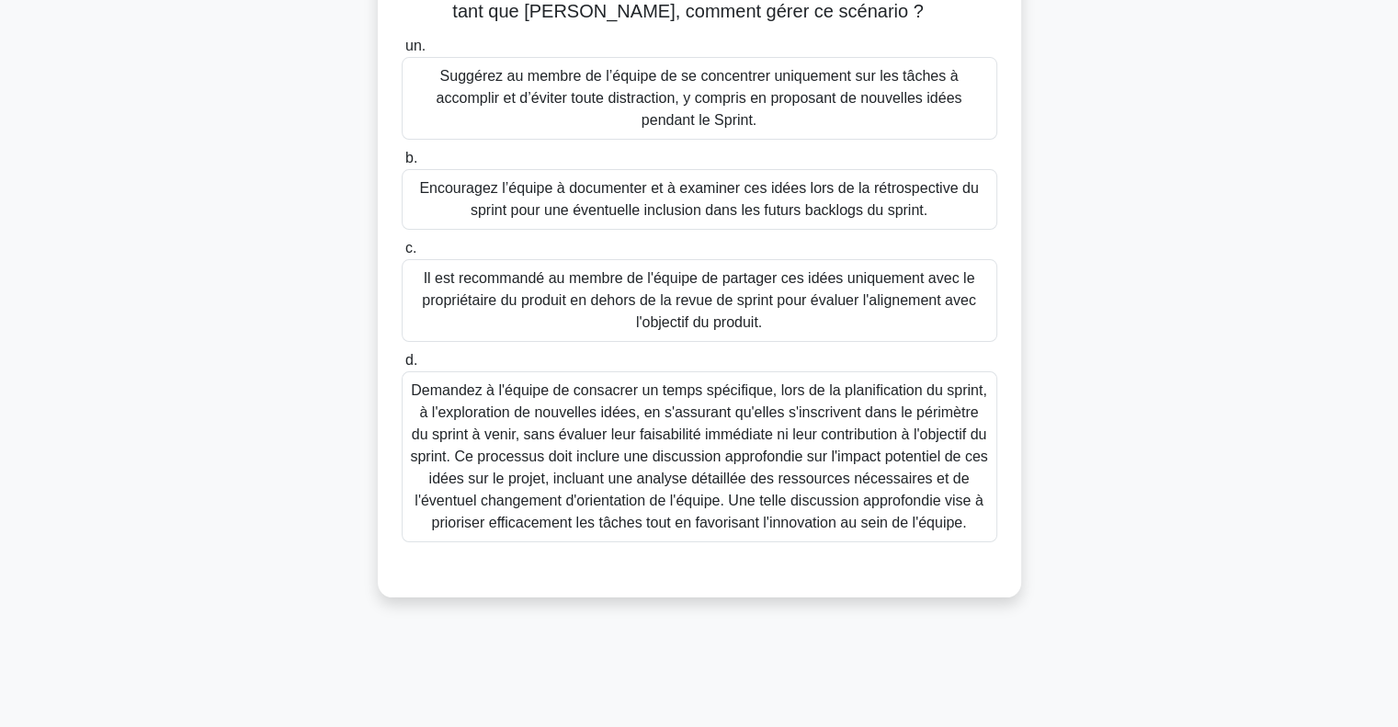
scroll to position [184, 0]
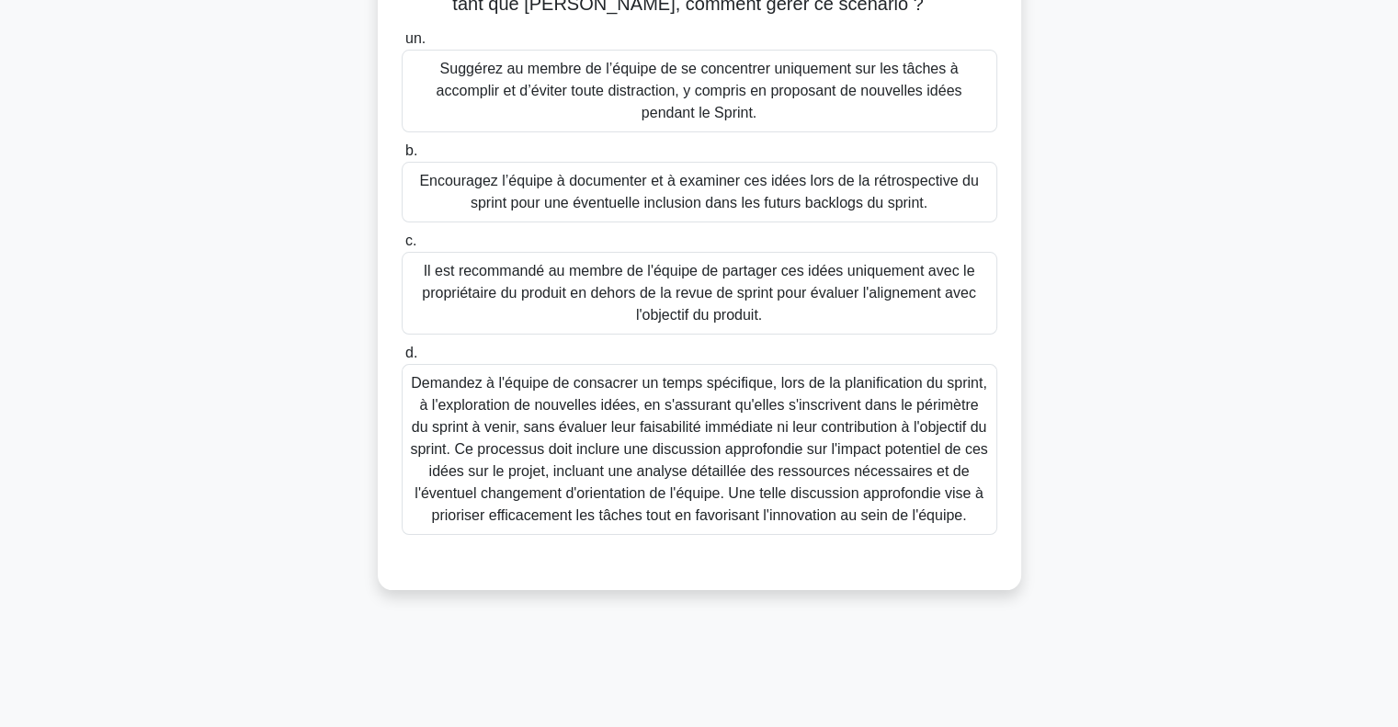
click at [592, 382] on font "Demandez à l'équipe de consacrer un temps spécifique, lors de la planification …" at bounding box center [698, 449] width 577 height 148
click at [402, 360] on input "d. Demandez à l'équipe de consacrer un temps spécifique, lors de la planificati…" at bounding box center [402, 354] width 0 height 12
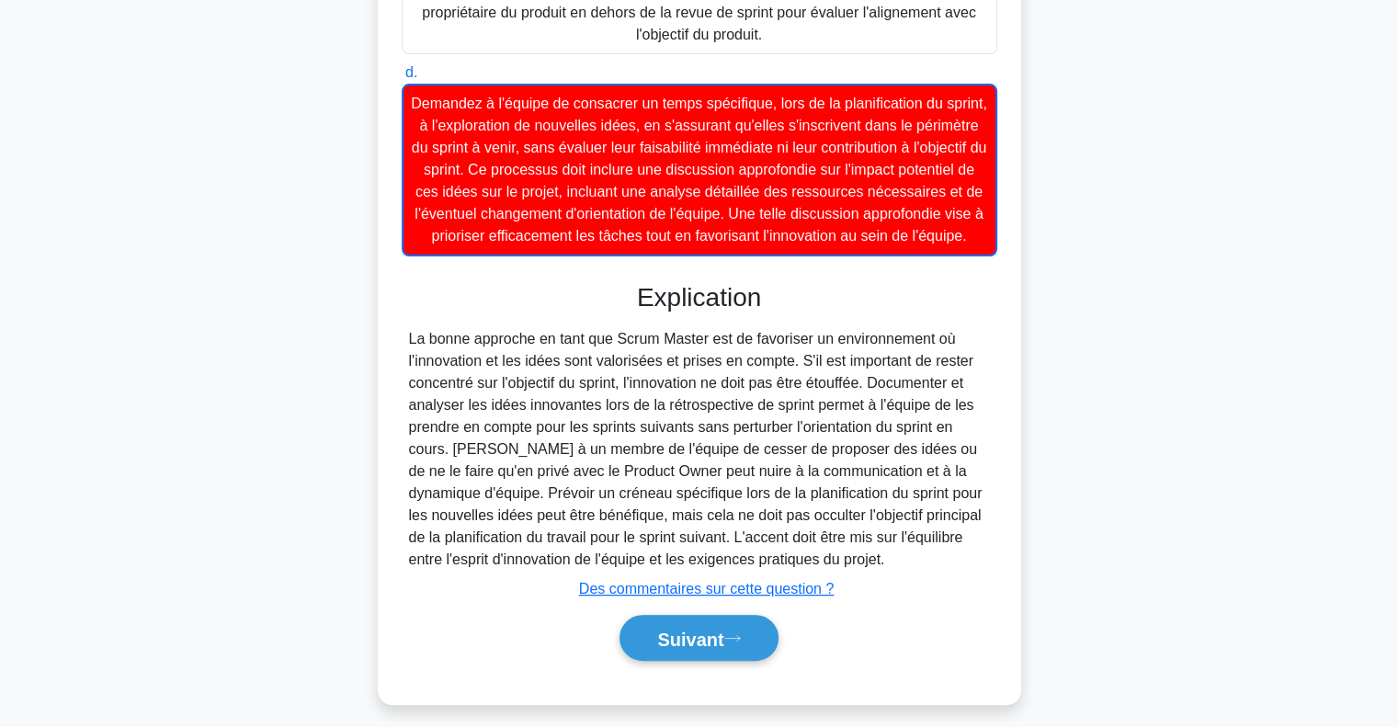
scroll to position [474, 0]
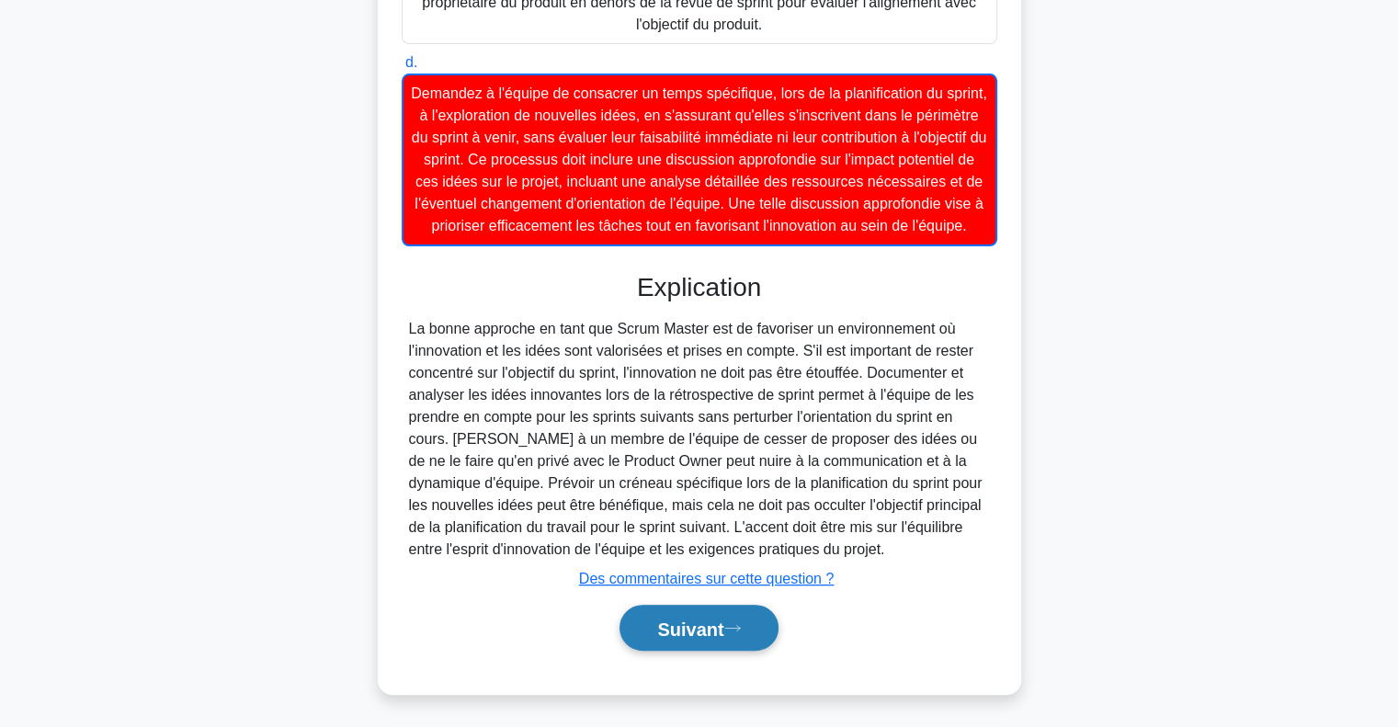
click at [674, 612] on button "Suivant" at bounding box center [699, 628] width 158 height 47
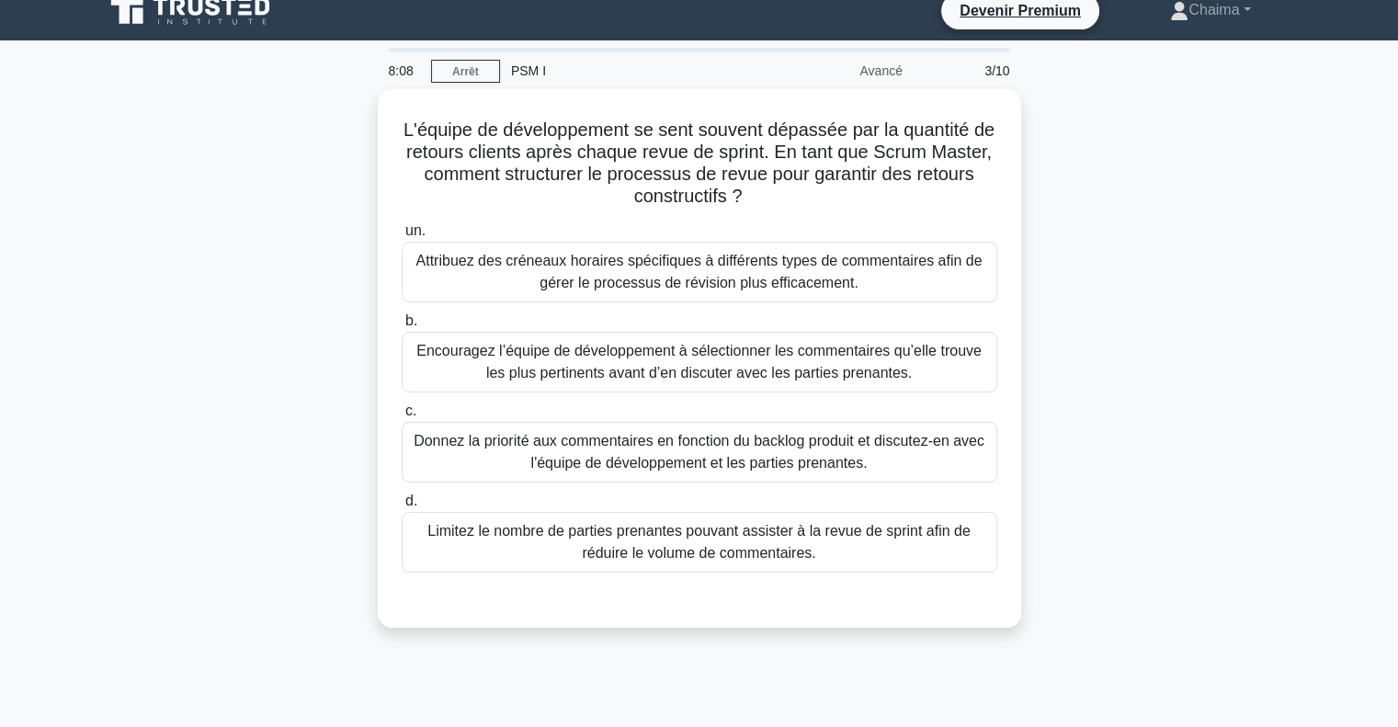
scroll to position [0, 0]
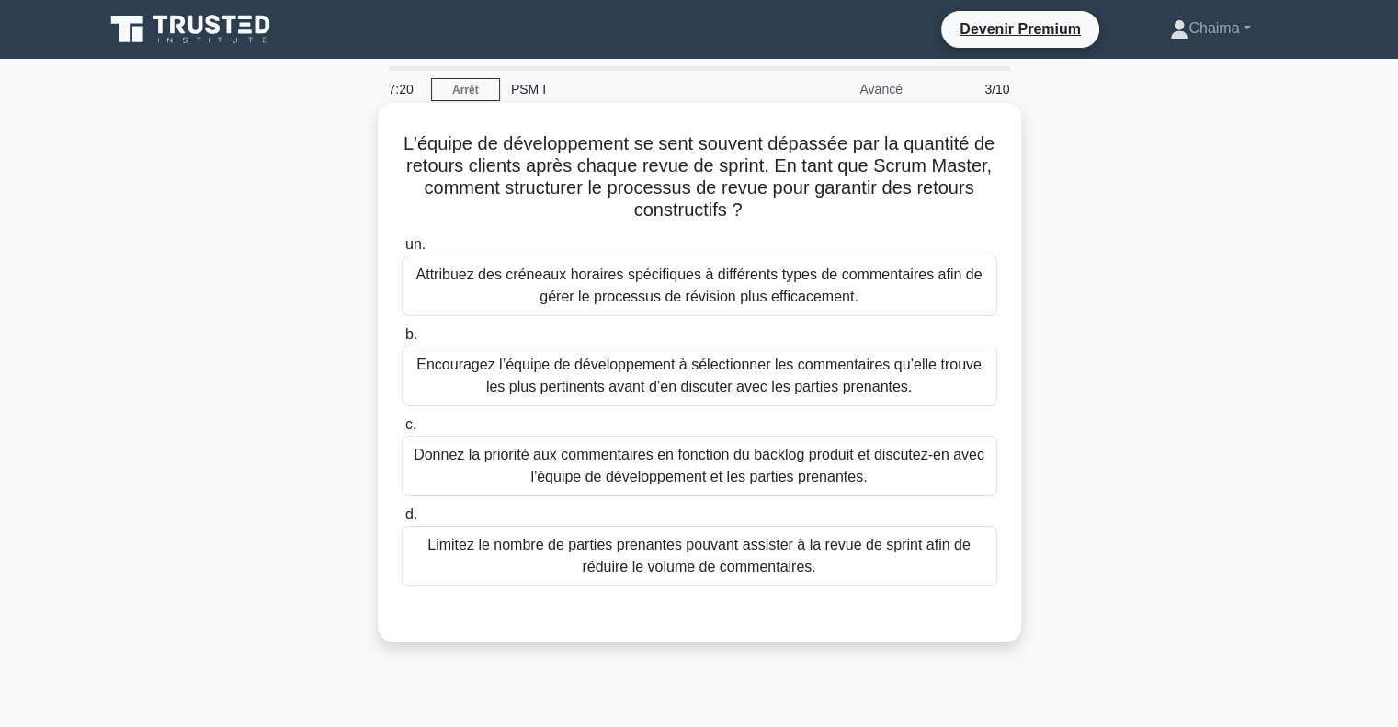
click at [743, 450] on font "Donnez la priorité aux commentaires en fonction du backlog produit et discutez-…" at bounding box center [699, 466] width 571 height 38
click at [402, 431] on input "c. Donnez la priorité aux commentaires en fonction du backlog produit et discut…" at bounding box center [402, 425] width 0 height 12
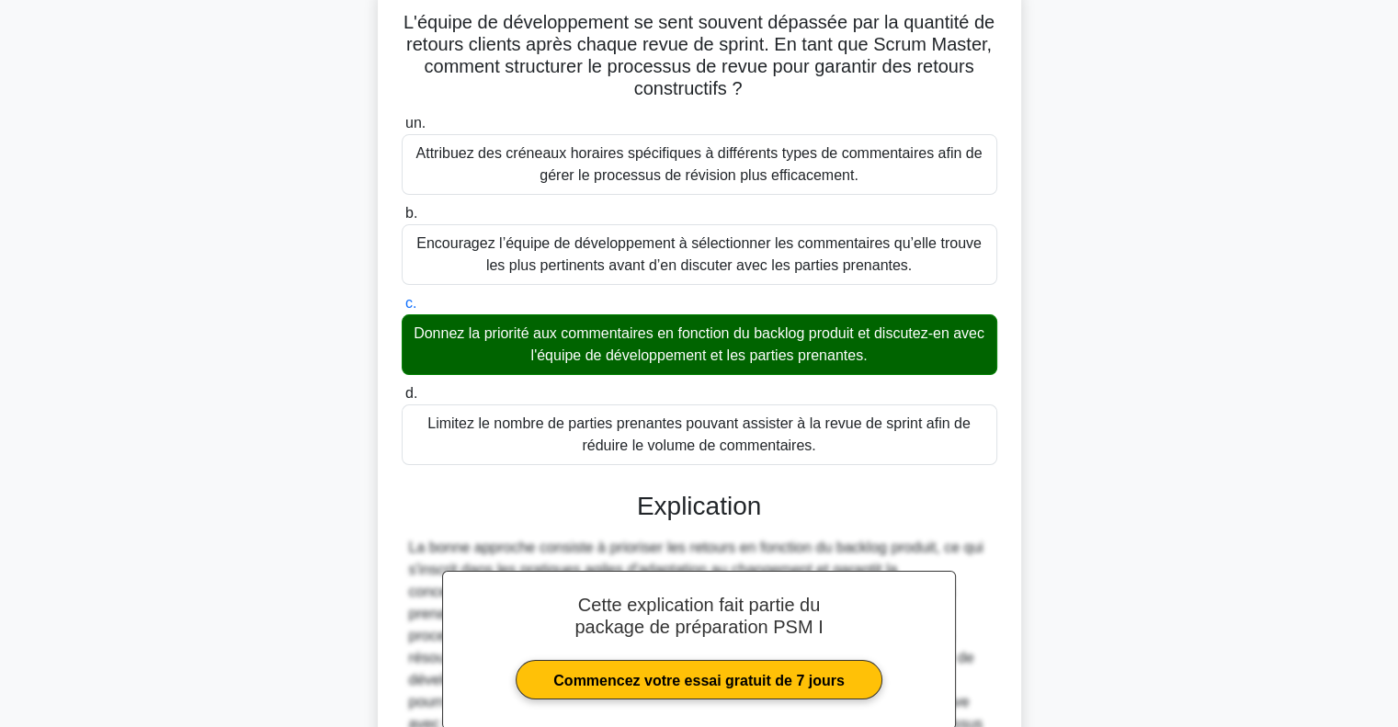
scroll to position [341, 0]
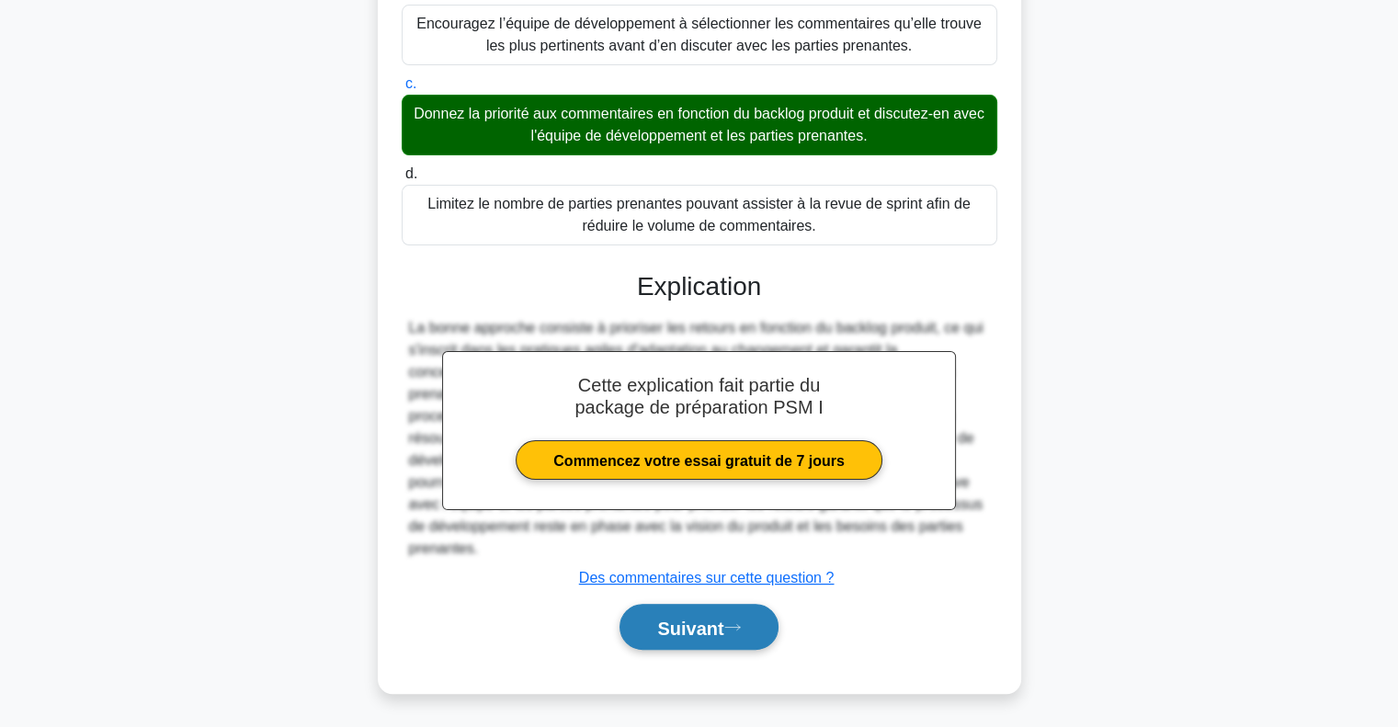
click at [740, 609] on button "Suivant" at bounding box center [699, 627] width 158 height 47
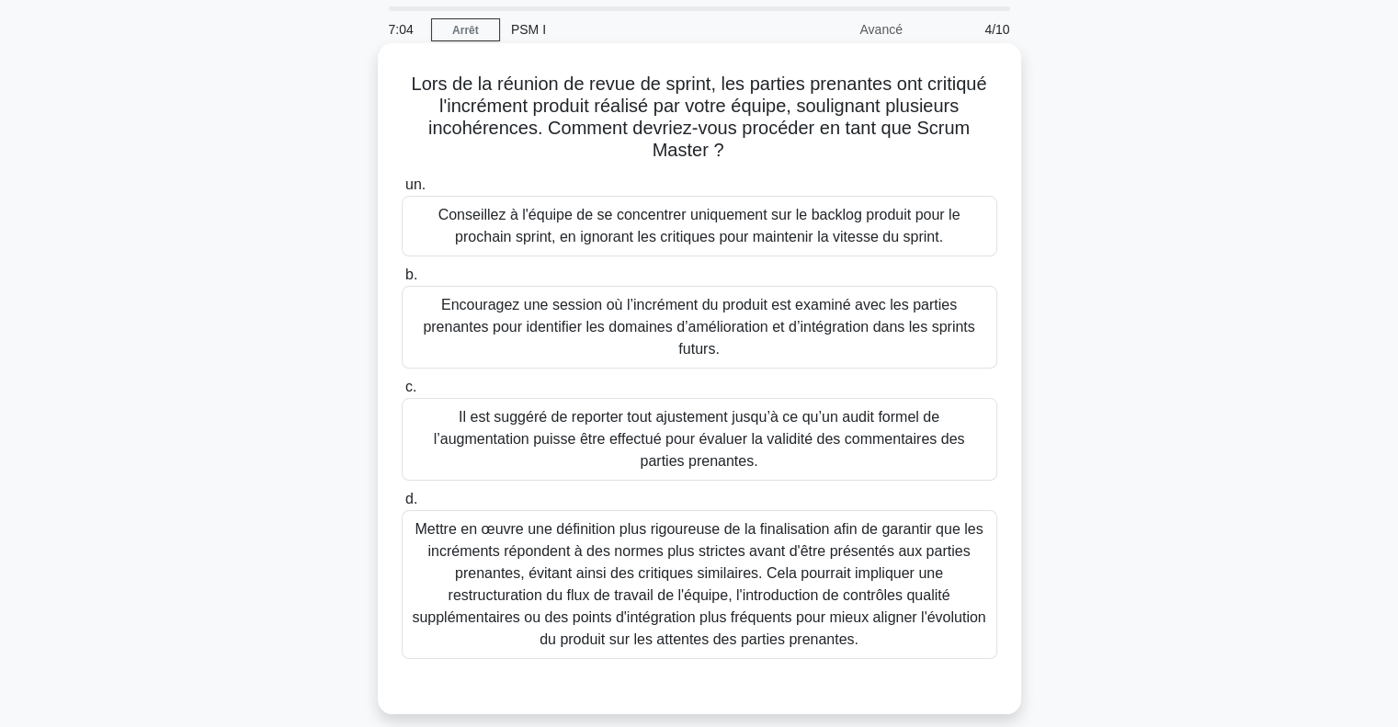
scroll to position [92, 0]
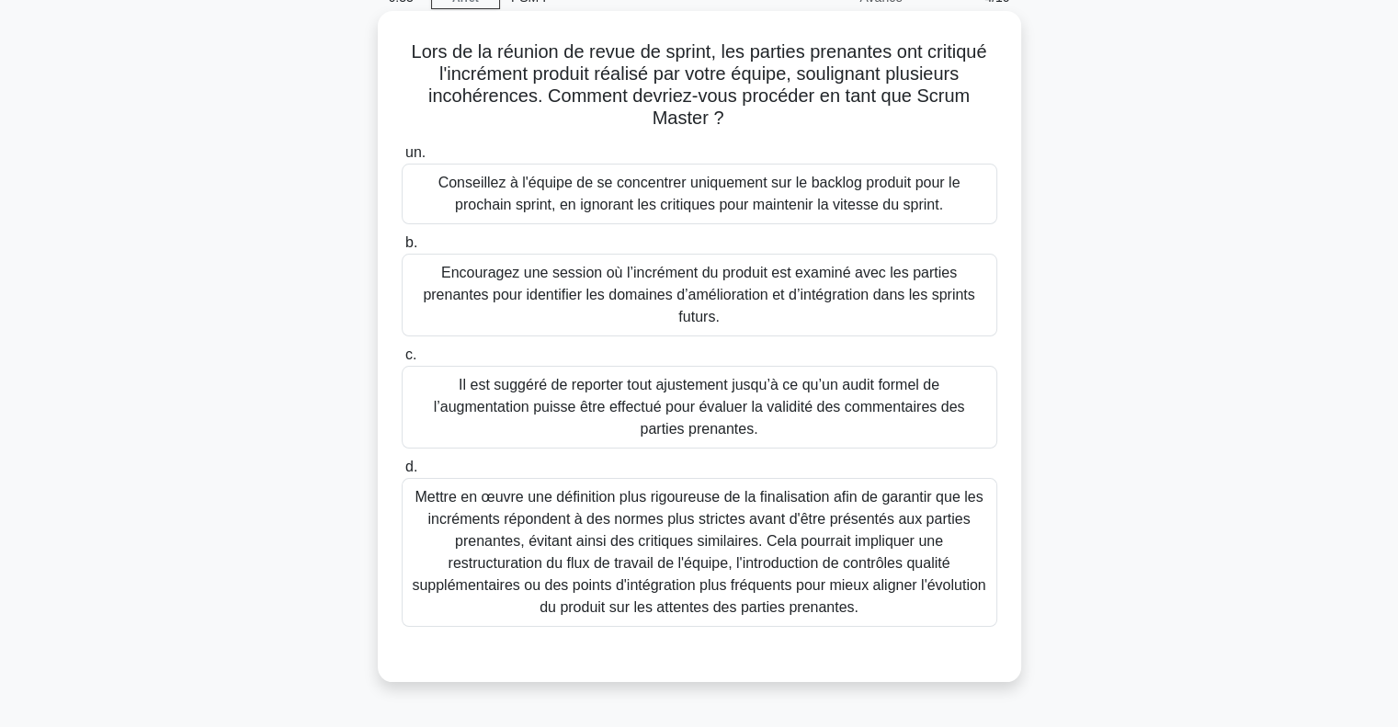
click at [423, 281] on font "Encouragez une session où l’incrément du produit est examiné avec les parties p…" at bounding box center [699, 295] width 552 height 60
click at [402, 249] on input "b. Encouragez une session où l’incrément du produit est examiné avec les partie…" at bounding box center [402, 243] width 0 height 12
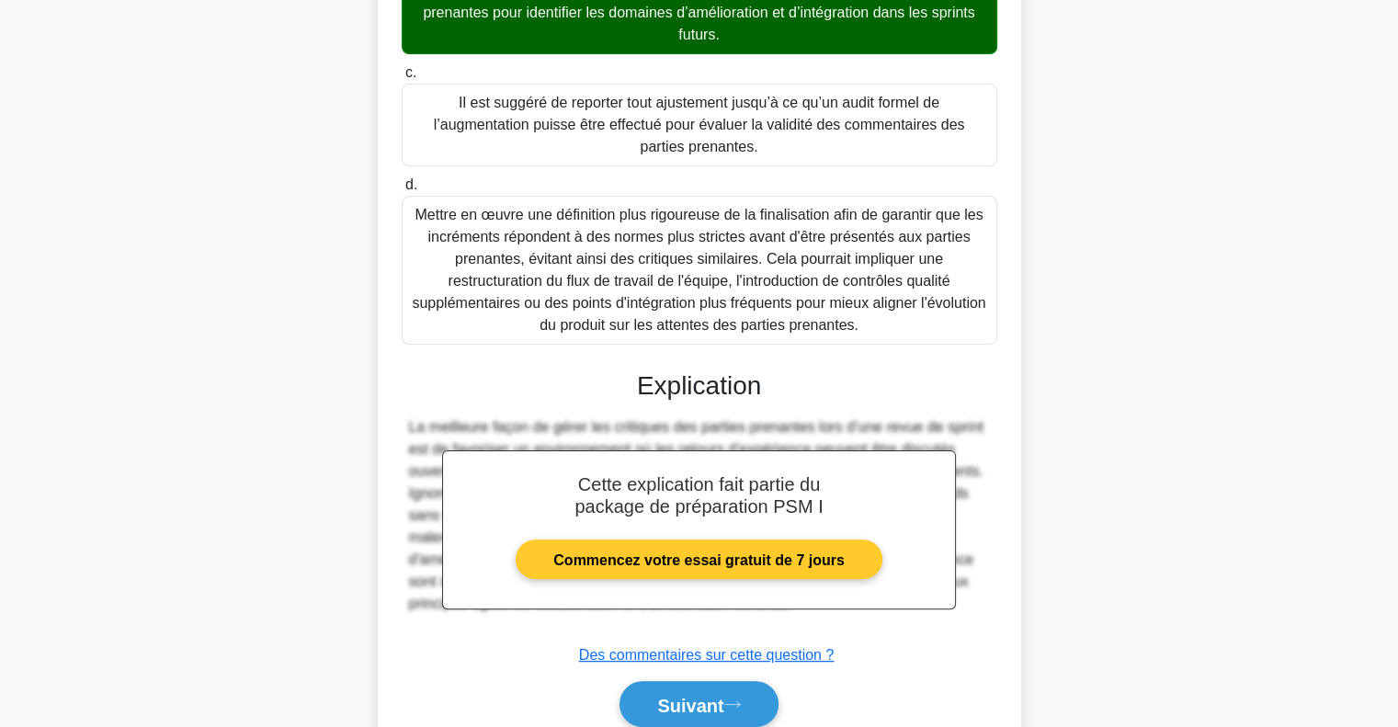
scroll to position [451, 0]
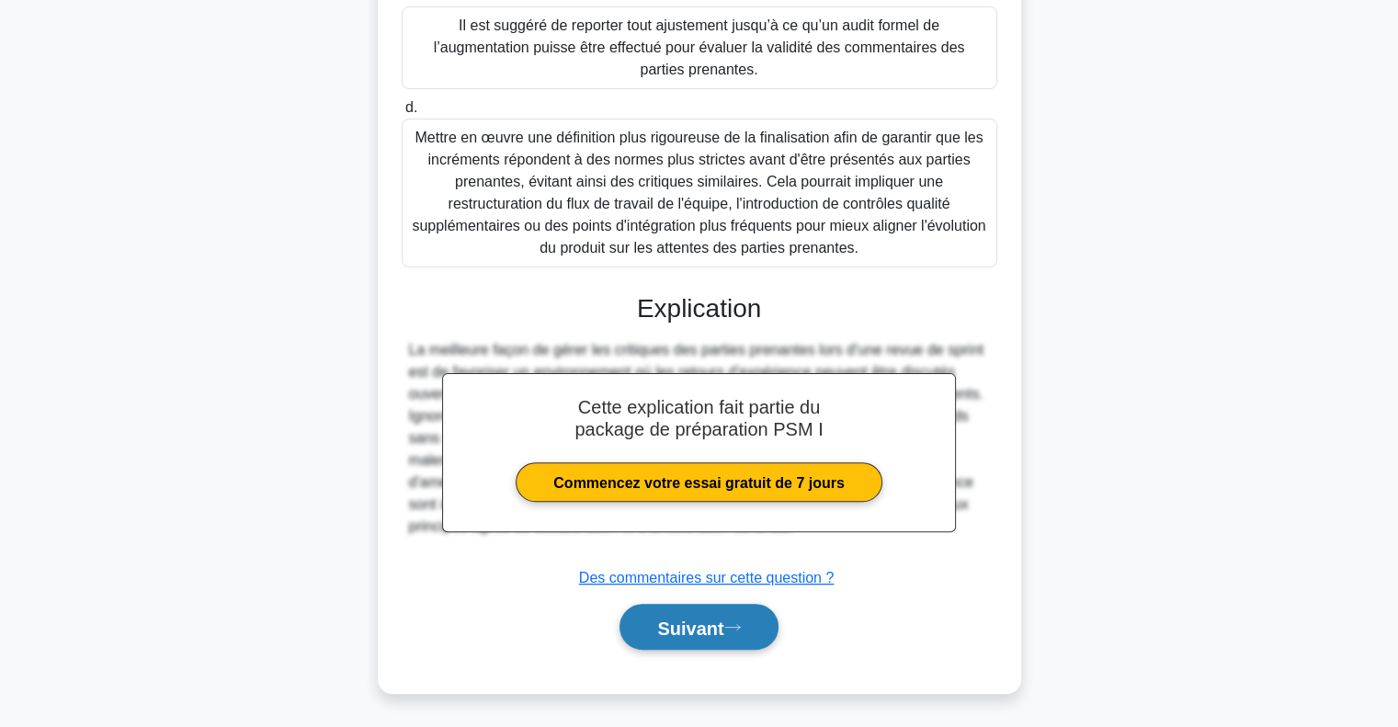
click at [688, 626] on font "Suivant" at bounding box center [690, 628] width 66 height 20
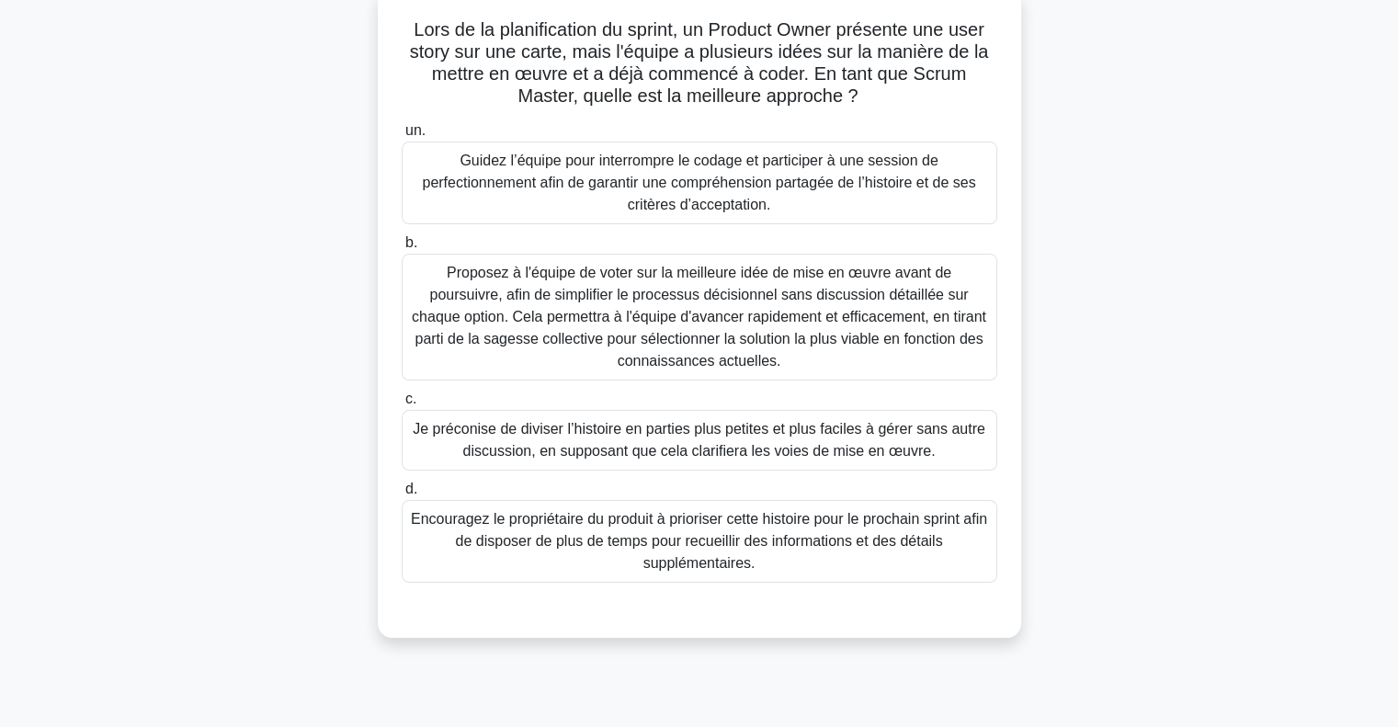
scroll to position [0, 0]
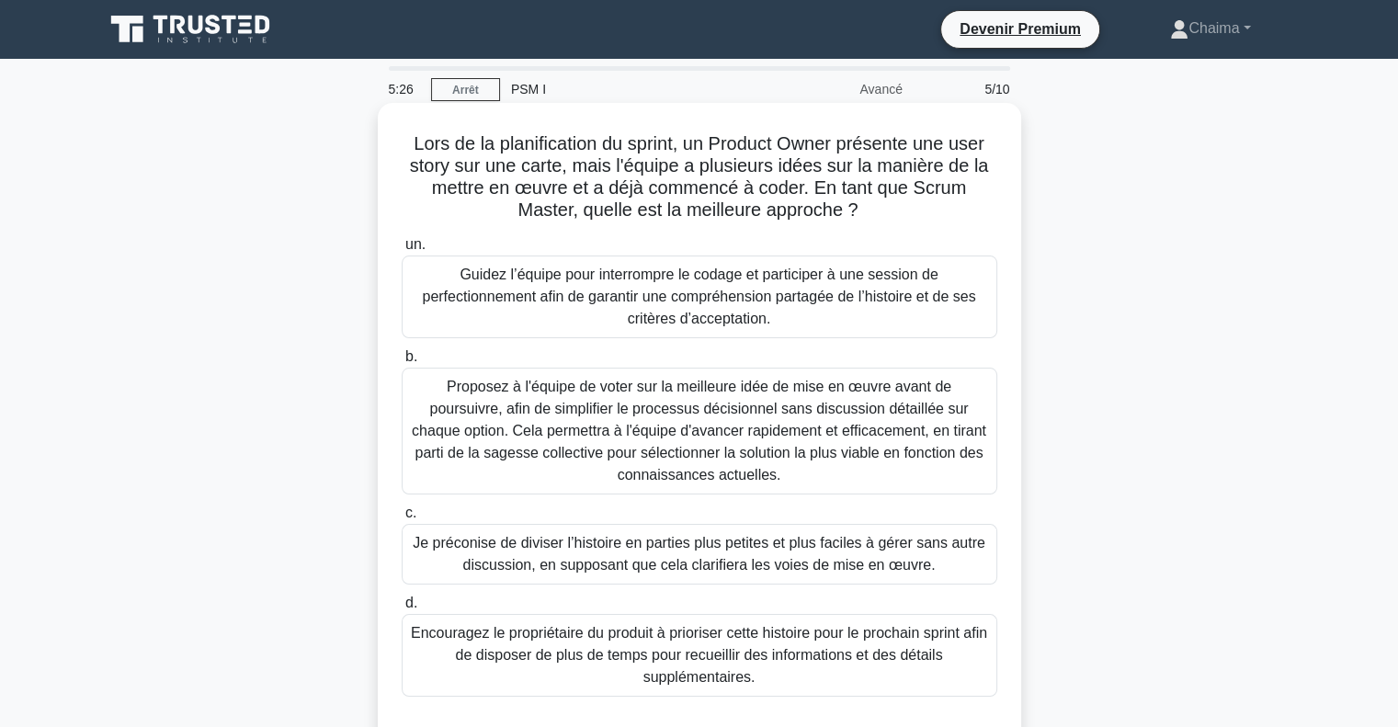
click at [640, 302] on font "Guidez l’équipe pour interrompre le codage et participer à une session de perfe…" at bounding box center [699, 297] width 554 height 60
click at [402, 251] on input "un. Guidez l’équipe pour interrompre le codage et participer à une session de p…" at bounding box center [402, 245] width 0 height 12
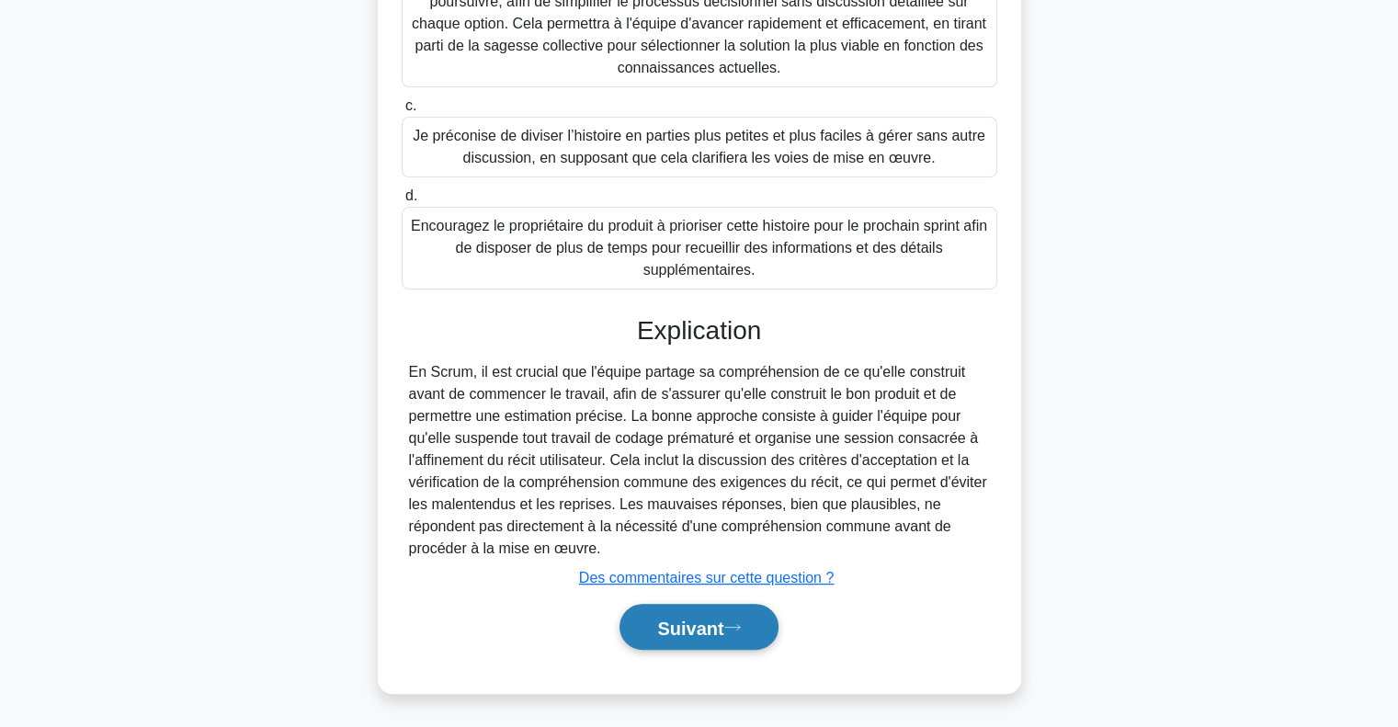
click at [733, 627] on icon at bounding box center [733, 627] width 17 height 10
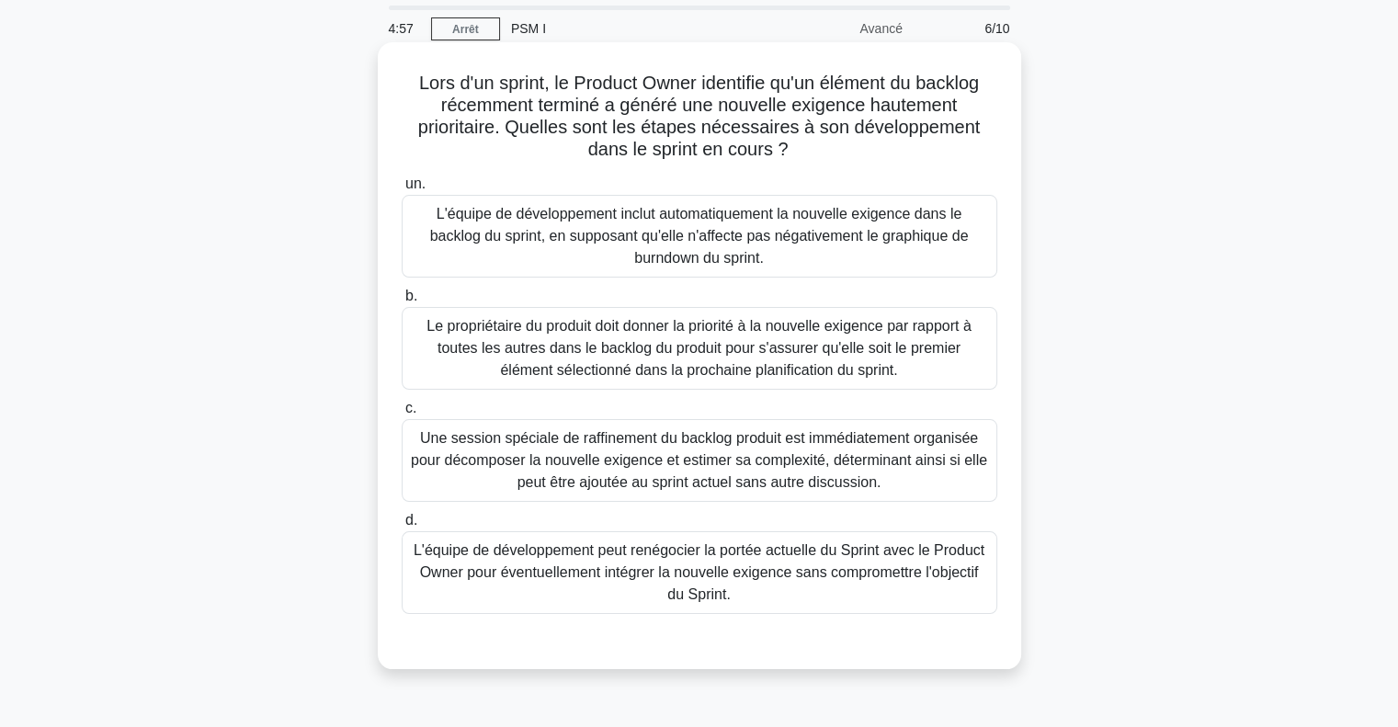
scroll to position [92, 0]
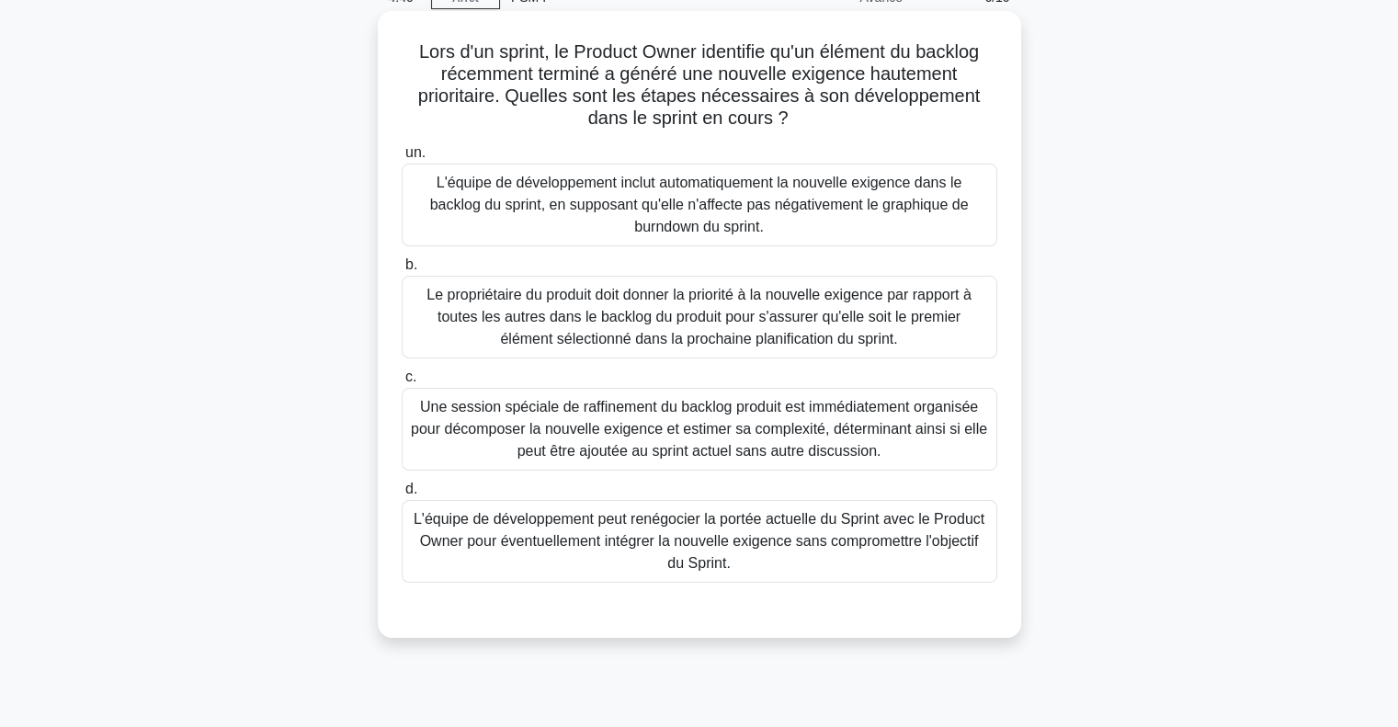
click at [592, 302] on font "Le propriétaire du produit doit donner la priorité à la nouvelle exigence par r…" at bounding box center [699, 317] width 544 height 60
click at [402, 271] on input "b. Le propriétaire du produit doit donner la priorité à la nouvelle exigence pa…" at bounding box center [402, 265] width 0 height 12
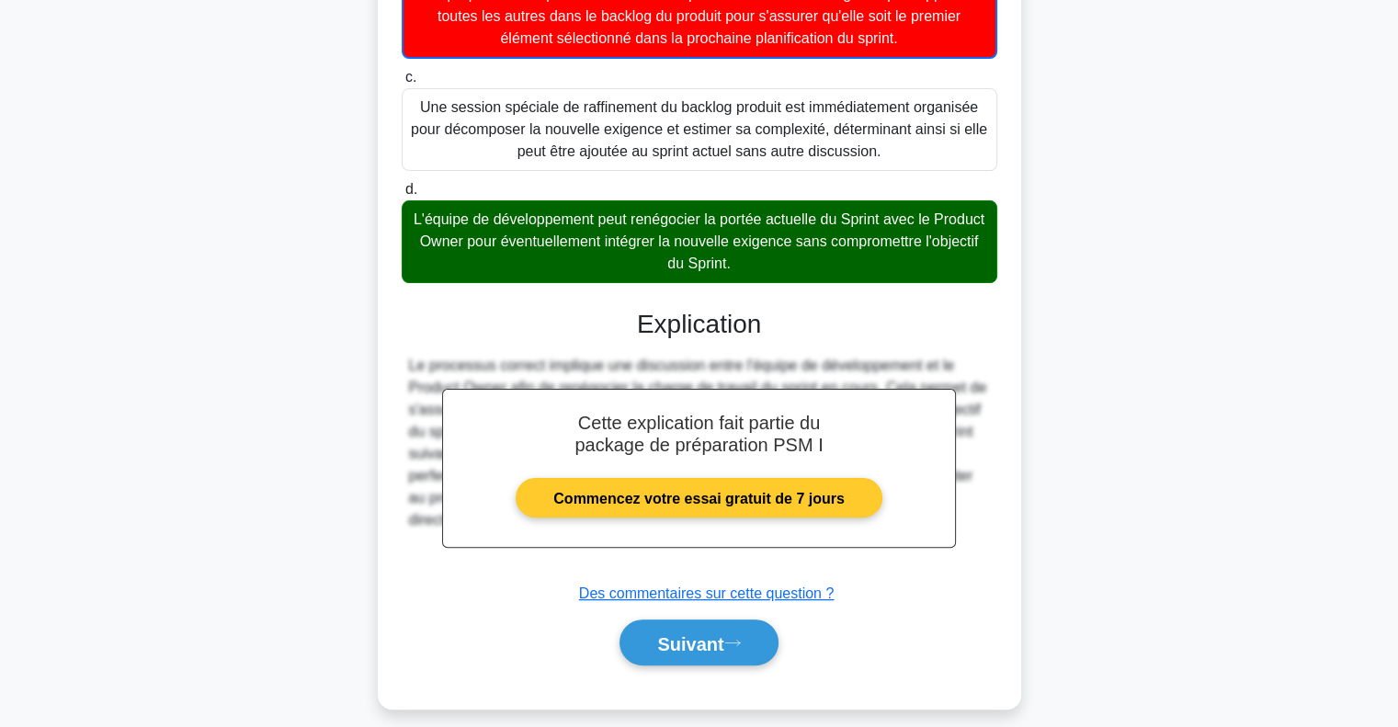
scroll to position [408, 0]
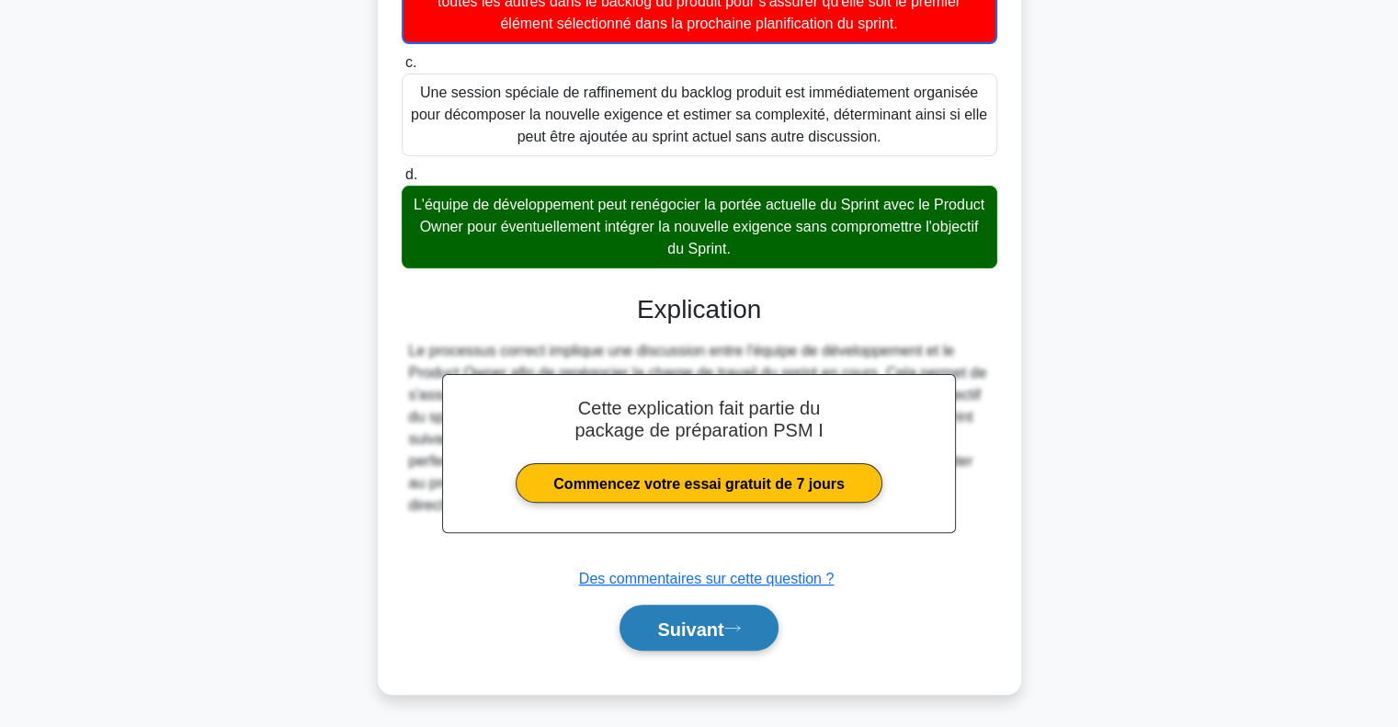
click at [688, 619] on font "Suivant" at bounding box center [690, 629] width 66 height 20
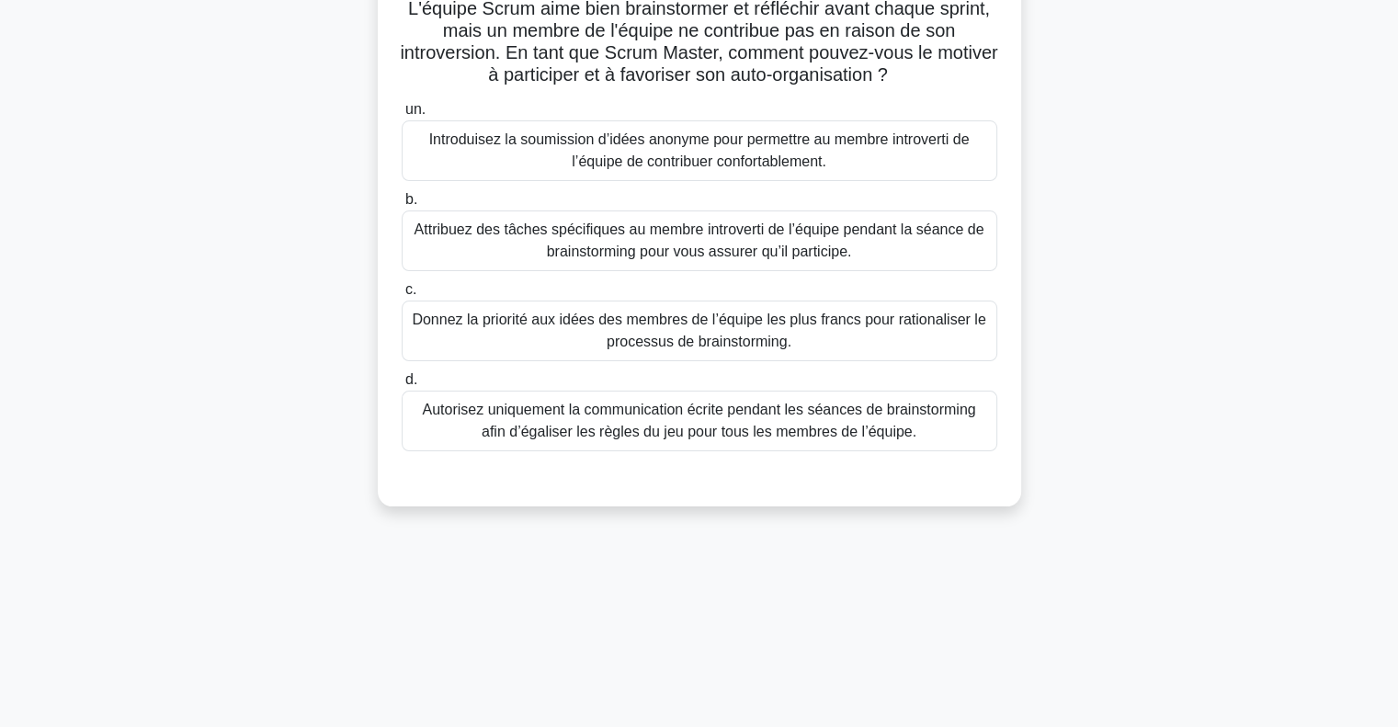
scroll to position [0, 0]
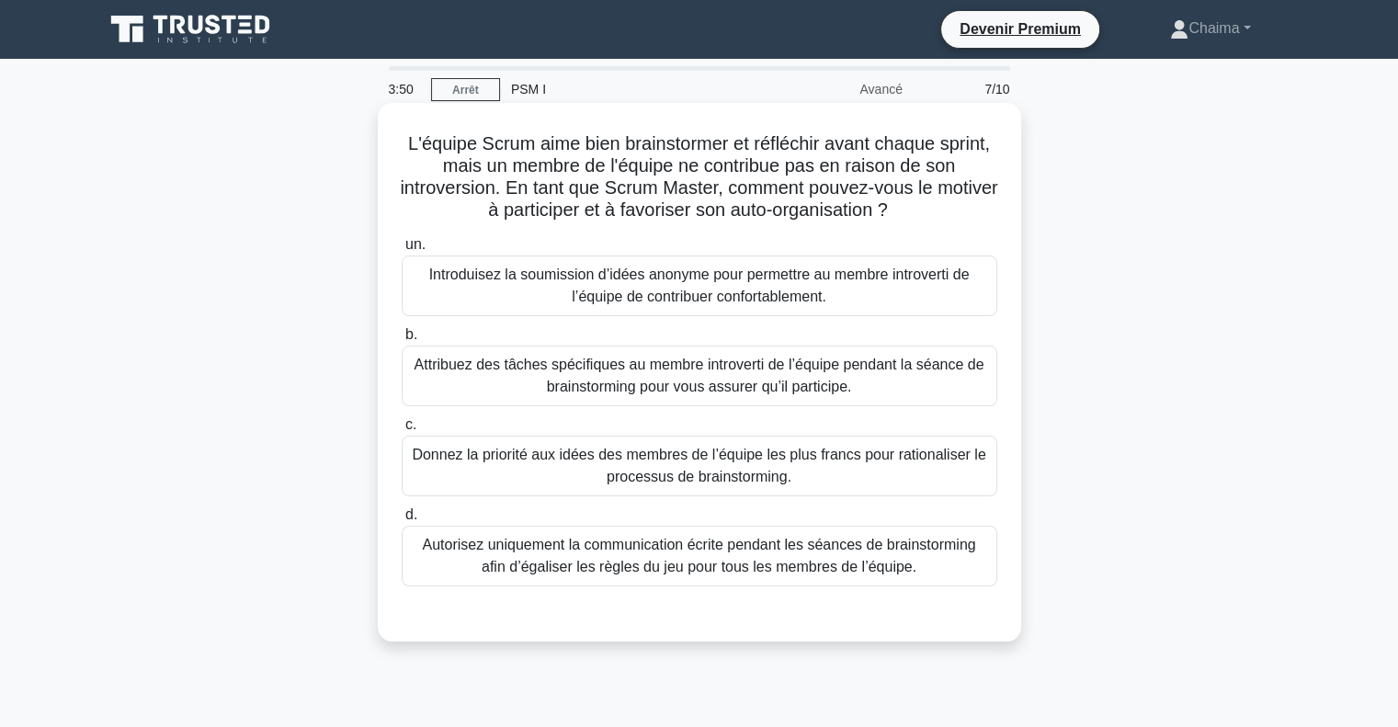
click at [743, 362] on font "Attribuez des tâches spécifiques au membre introverti de l’équipe pendant la sé…" at bounding box center [700, 376] width 570 height 38
click at [402, 341] on input "b. Attribuez des tâches spécifiques au membre introverti de l’équipe pendant la…" at bounding box center [402, 335] width 0 height 12
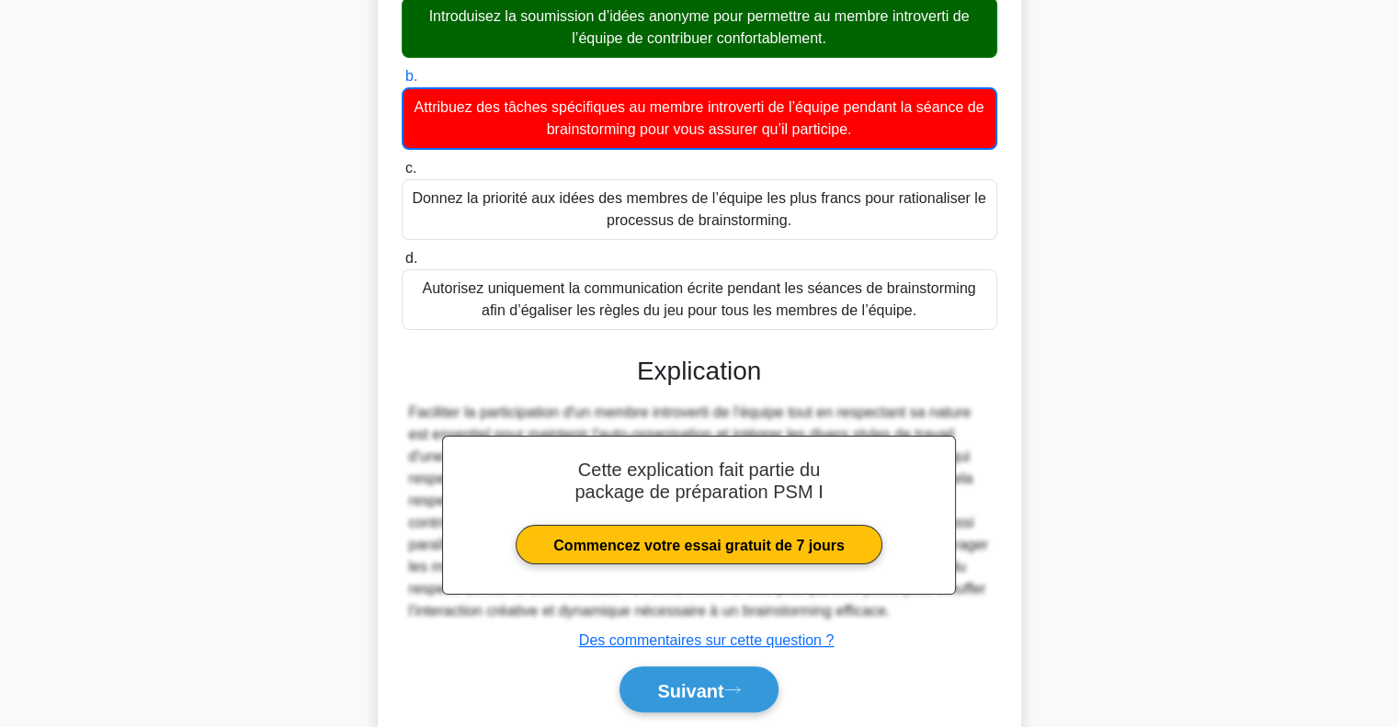
scroll to position [320, 0]
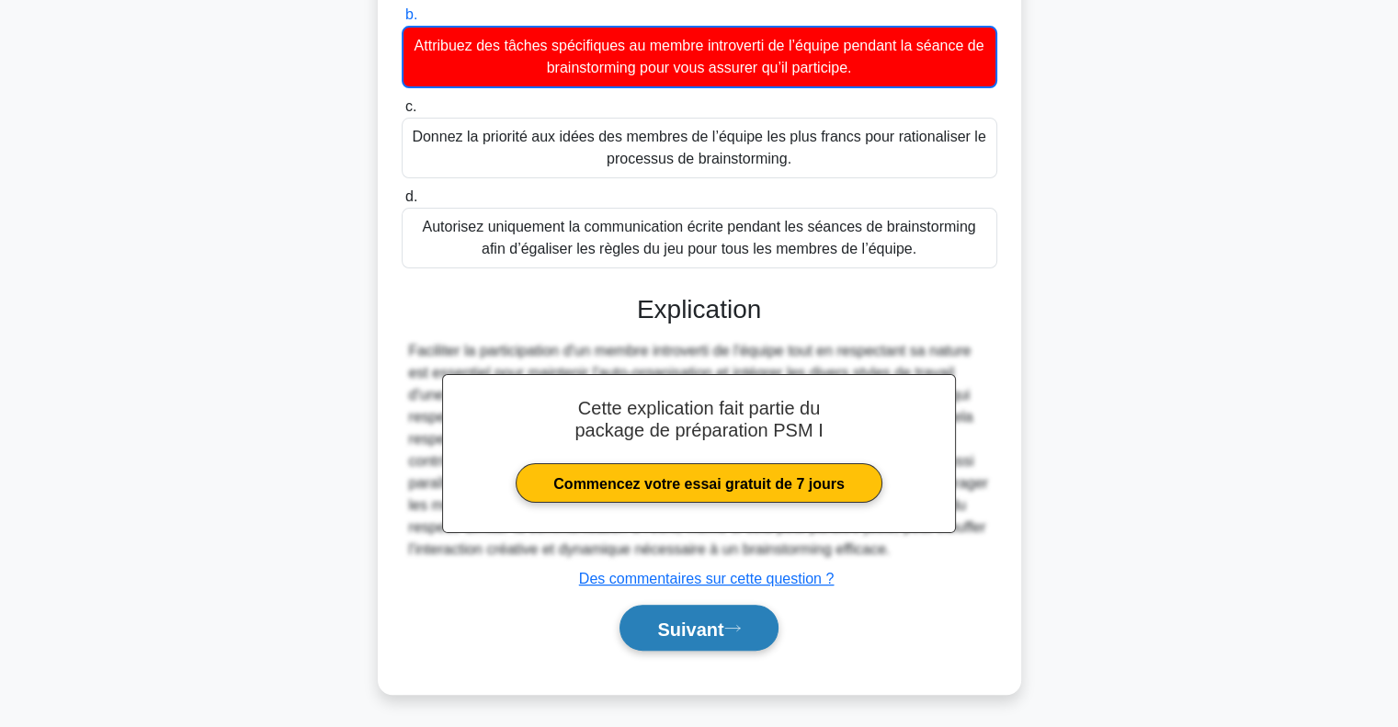
click at [764, 619] on button "Suivant" at bounding box center [699, 628] width 158 height 47
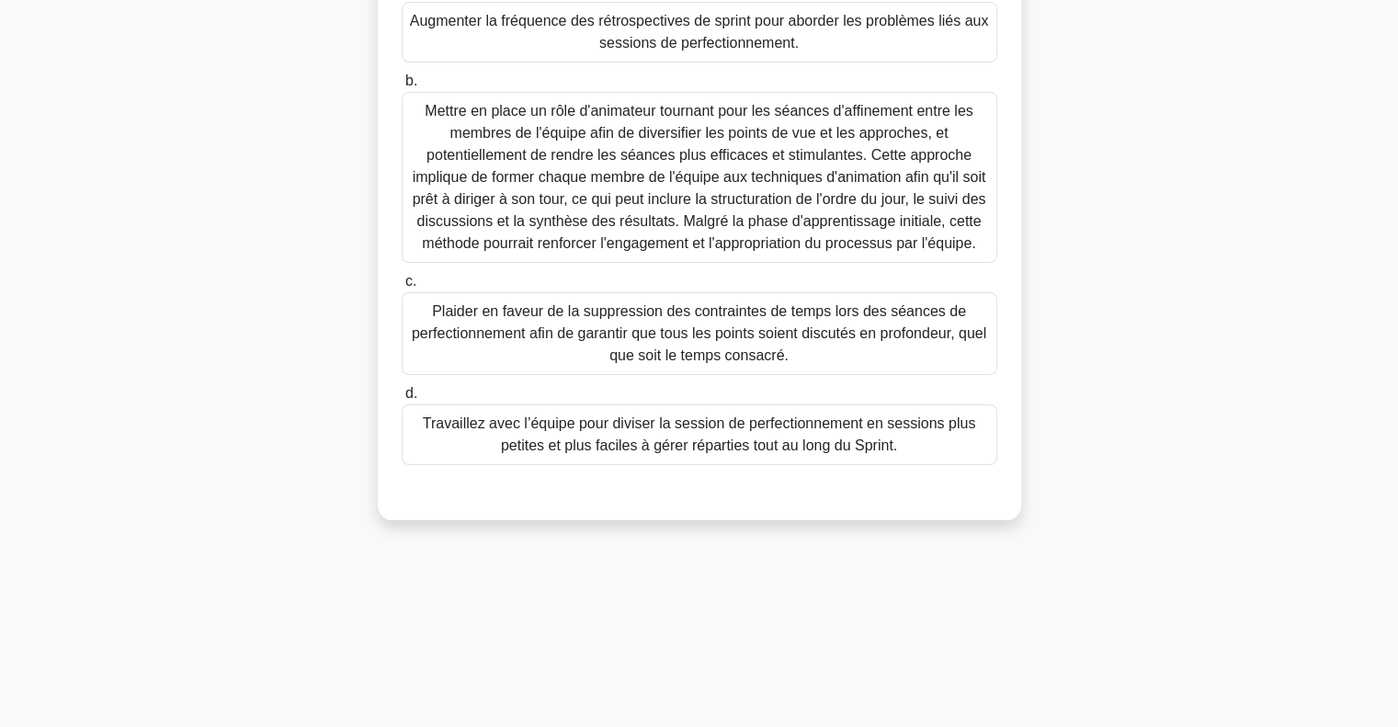
scroll to position [0, 0]
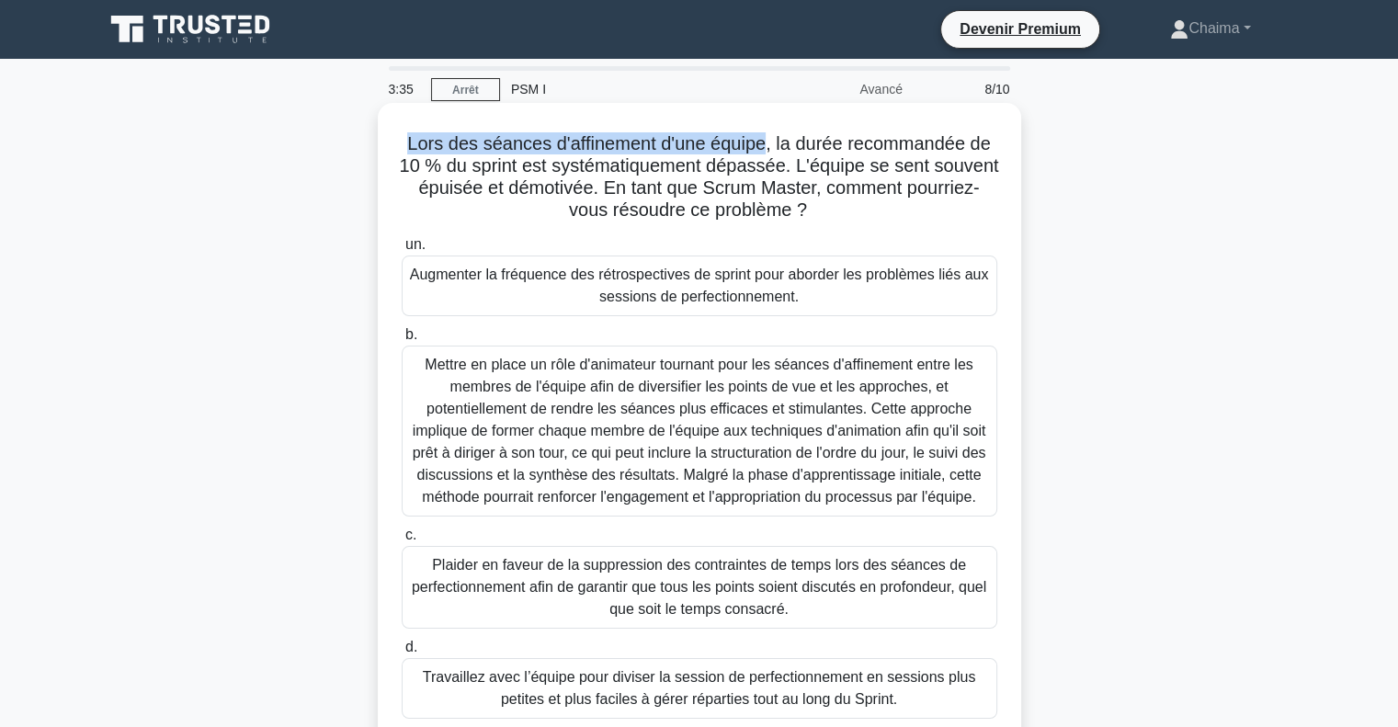
drag, startPoint x: 399, startPoint y: 143, endPoint x: 764, endPoint y: 143, distance: 365.0
click at [764, 143] on h5 "Lors des séances d'affinement d'une équipe, la durée recommandée de 10 % du spr…" at bounding box center [699, 177] width 599 height 90
click at [666, 206] on font "Lors des séances d'affinement d'une équipe, la durée recommandée de 10 % du spr…" at bounding box center [699, 176] width 599 height 86
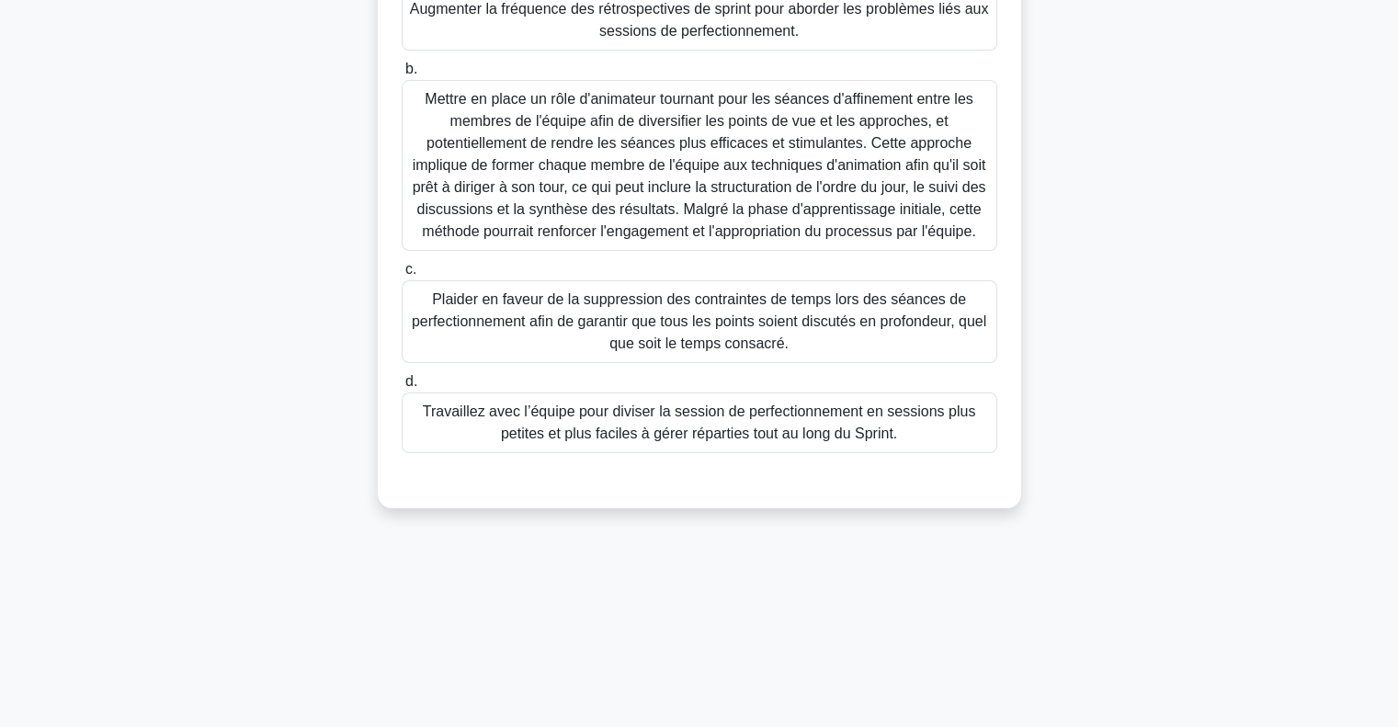
scroll to position [174, 0]
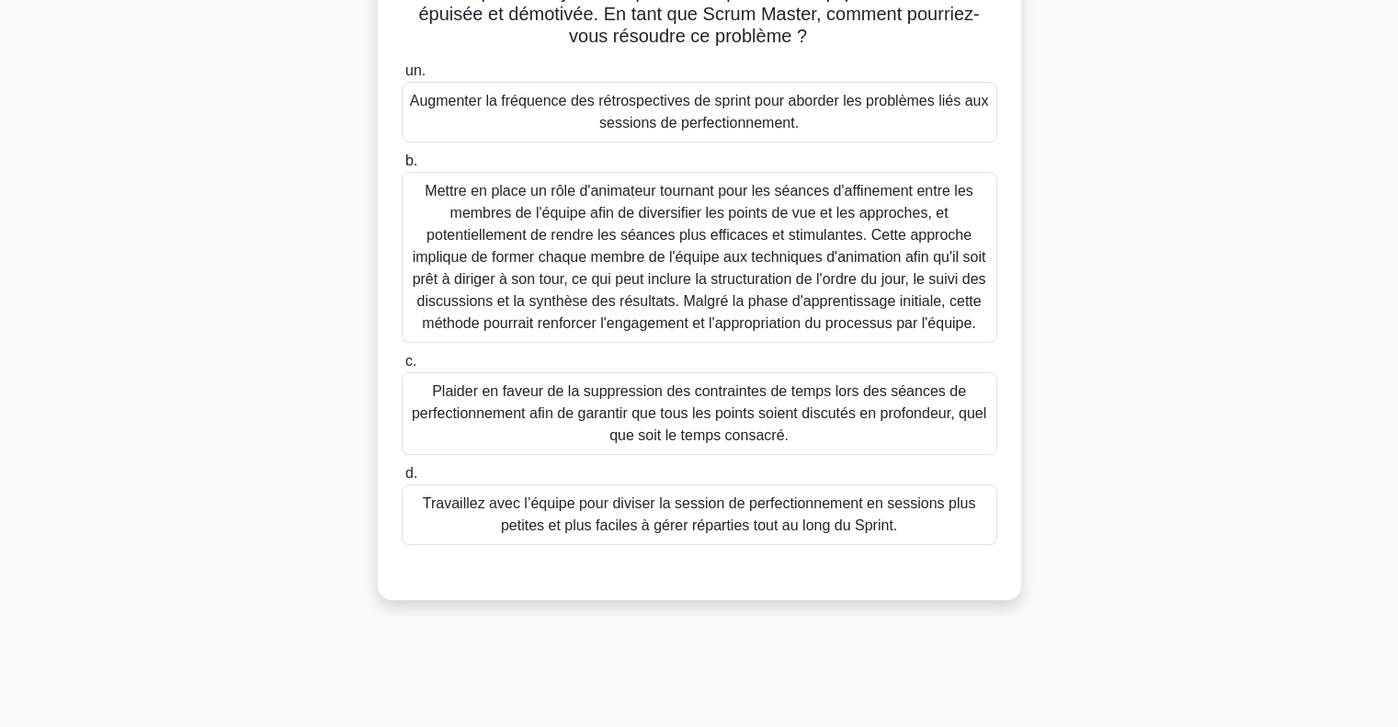
click at [658, 533] on font "Travaillez avec l’équipe pour diviser la session de perfectionnement en session…" at bounding box center [700, 515] width 554 height 38
click at [402, 480] on input "d. Travaillez avec l’équipe pour diviser la session de perfectionnement en sess…" at bounding box center [402, 474] width 0 height 12
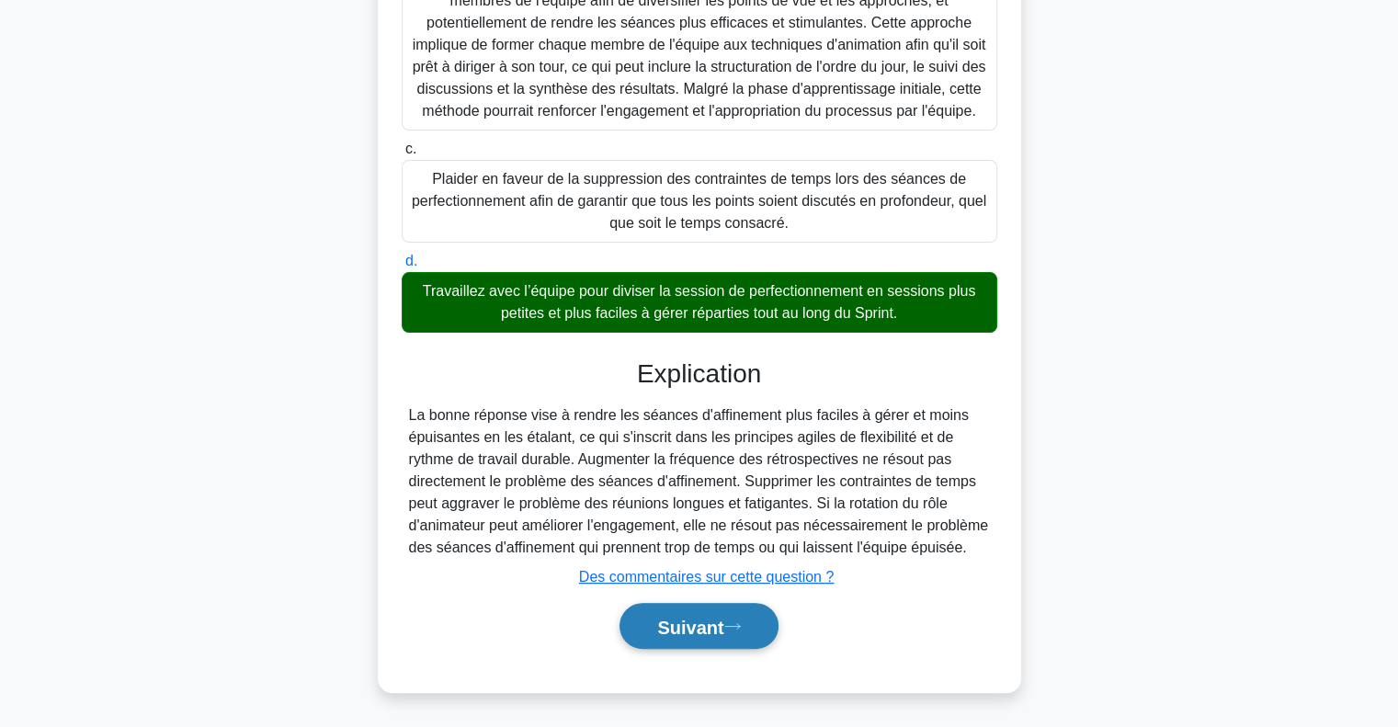
click at [733, 627] on icon at bounding box center [733, 627] width 17 height 10
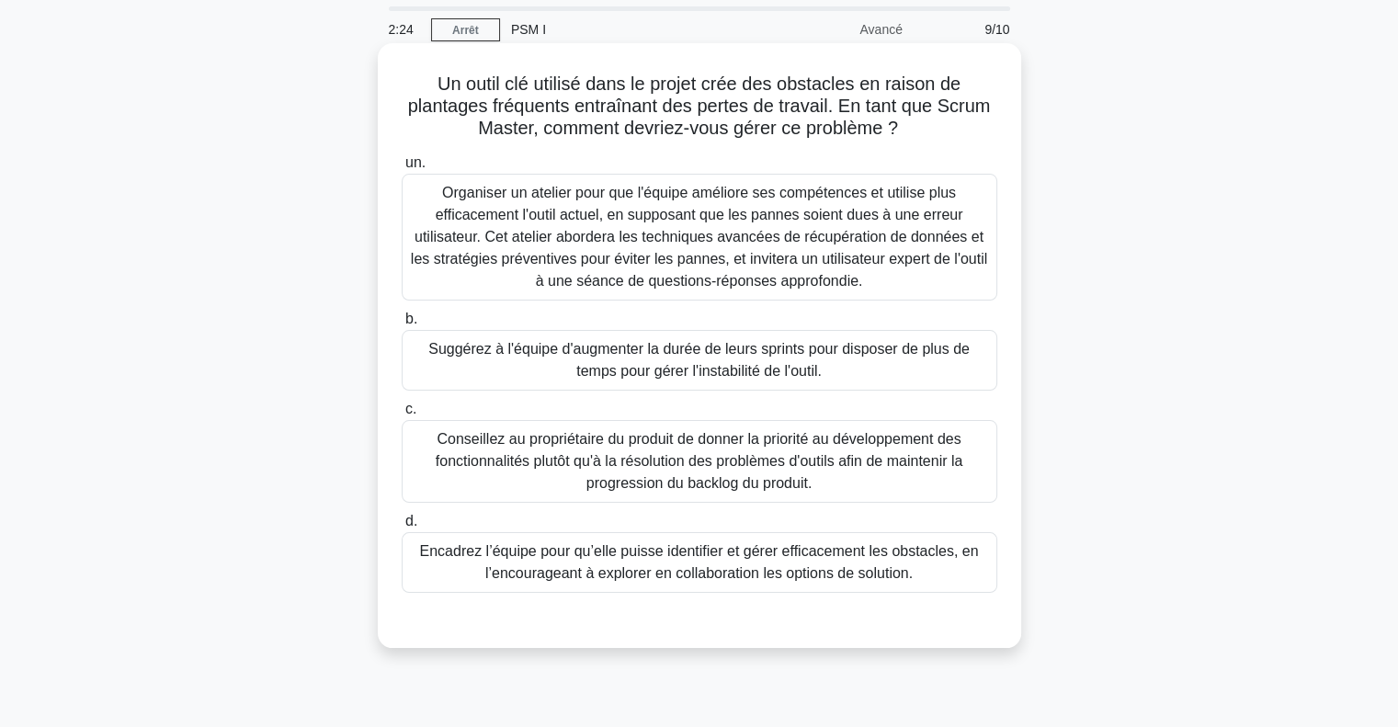
scroll to position [92, 0]
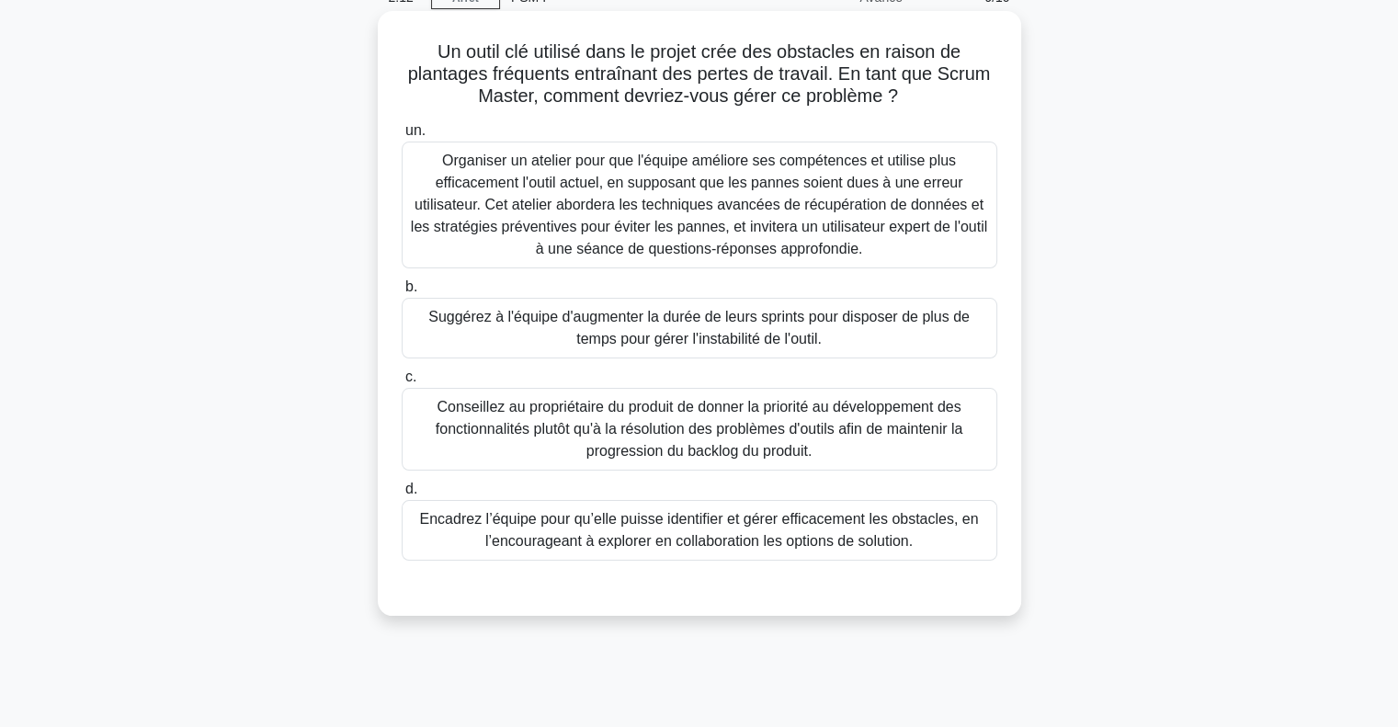
click at [715, 549] on font "Encadrez l’équipe pour qu’elle puisse identifier et gérer efficacement les obst…" at bounding box center [698, 530] width 559 height 38
click at [402, 496] on input "d. Encadrez l’équipe pour qu’elle puisse identifier et gérer efficacement les o…" at bounding box center [402, 490] width 0 height 12
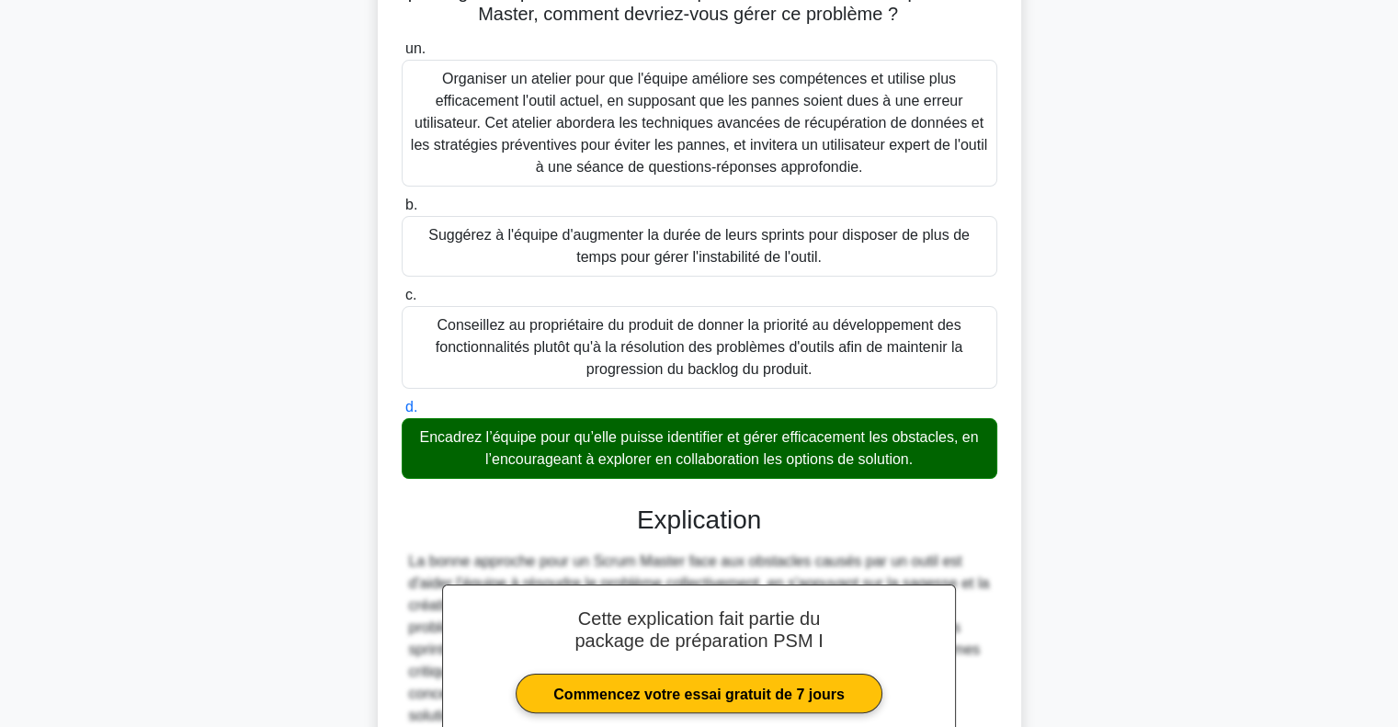
scroll to position [385, 0]
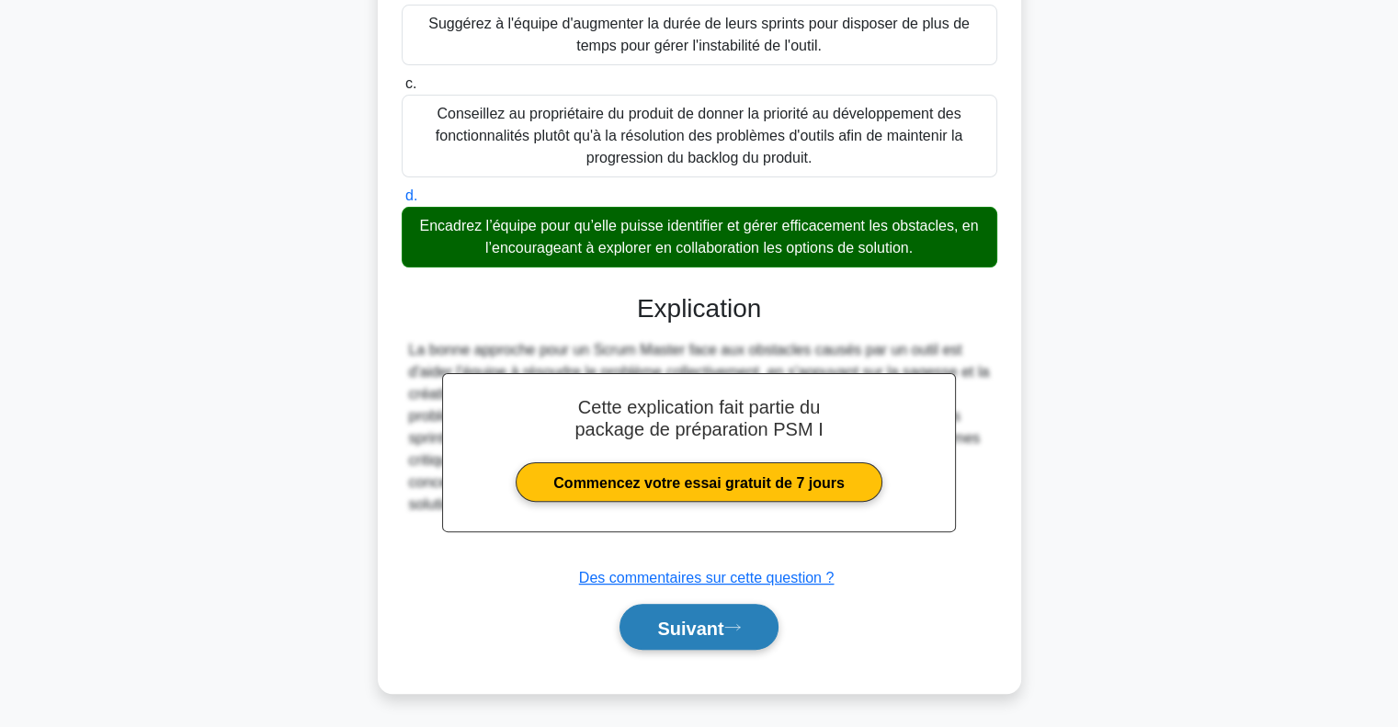
click at [741, 628] on icon at bounding box center [733, 627] width 17 height 10
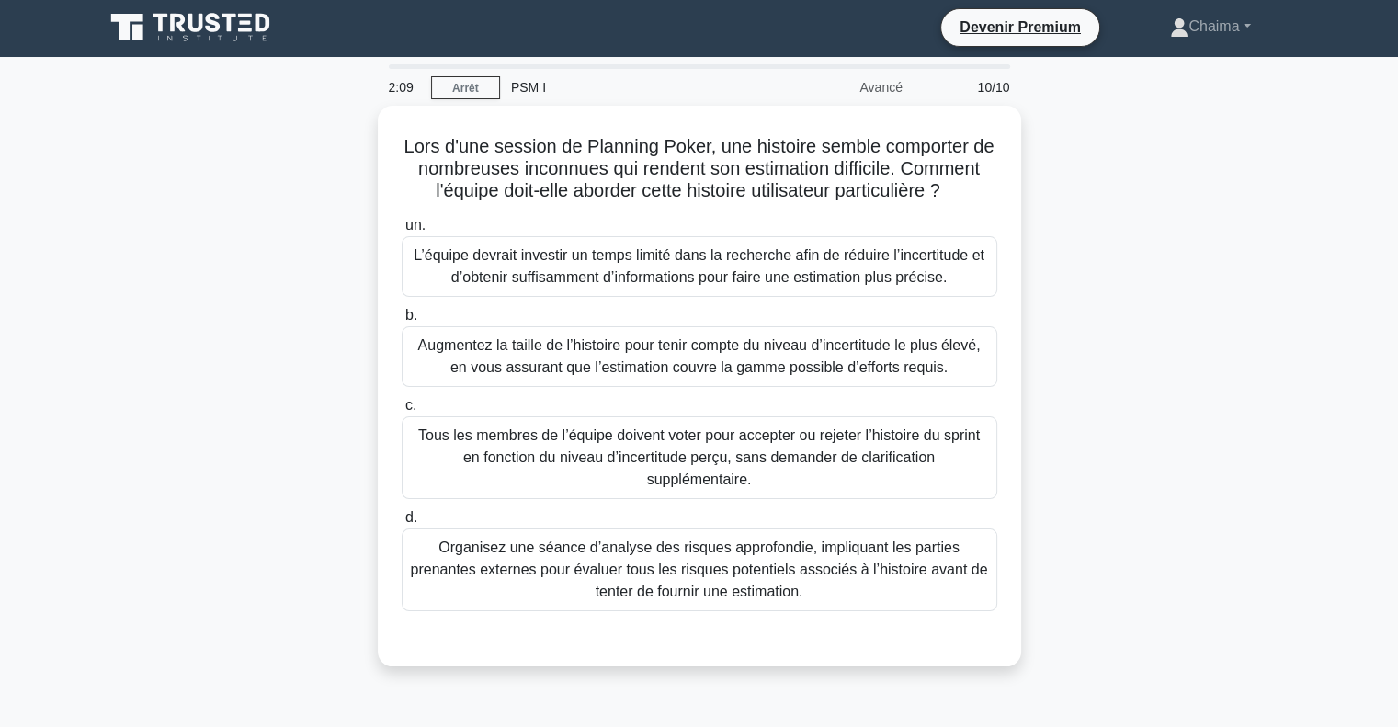
scroll to position [0, 0]
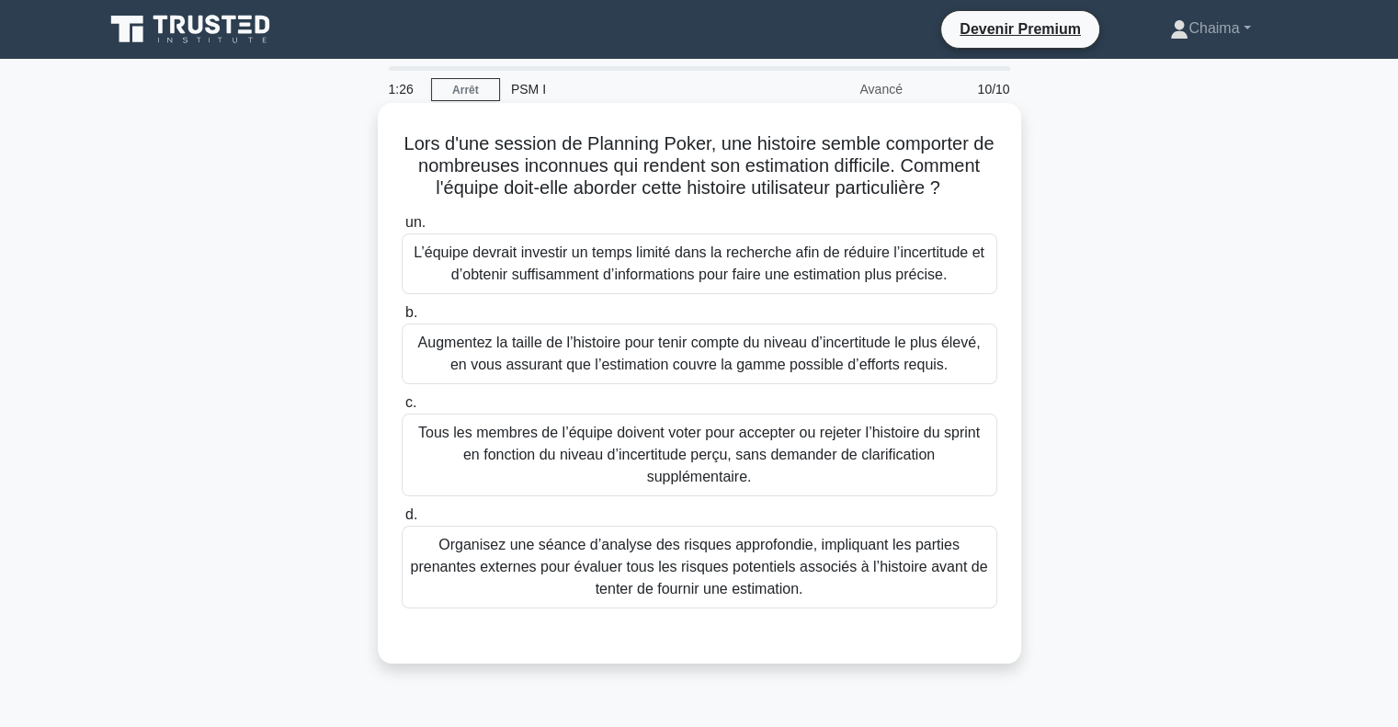
click at [652, 270] on font "L’équipe devrait investir un temps limité dans la recherche afin de réduire l’i…" at bounding box center [699, 264] width 571 height 38
click at [402, 229] on input "un. L’équipe devrait investir un temps limité dans la recherche afin de réduire…" at bounding box center [402, 223] width 0 height 12
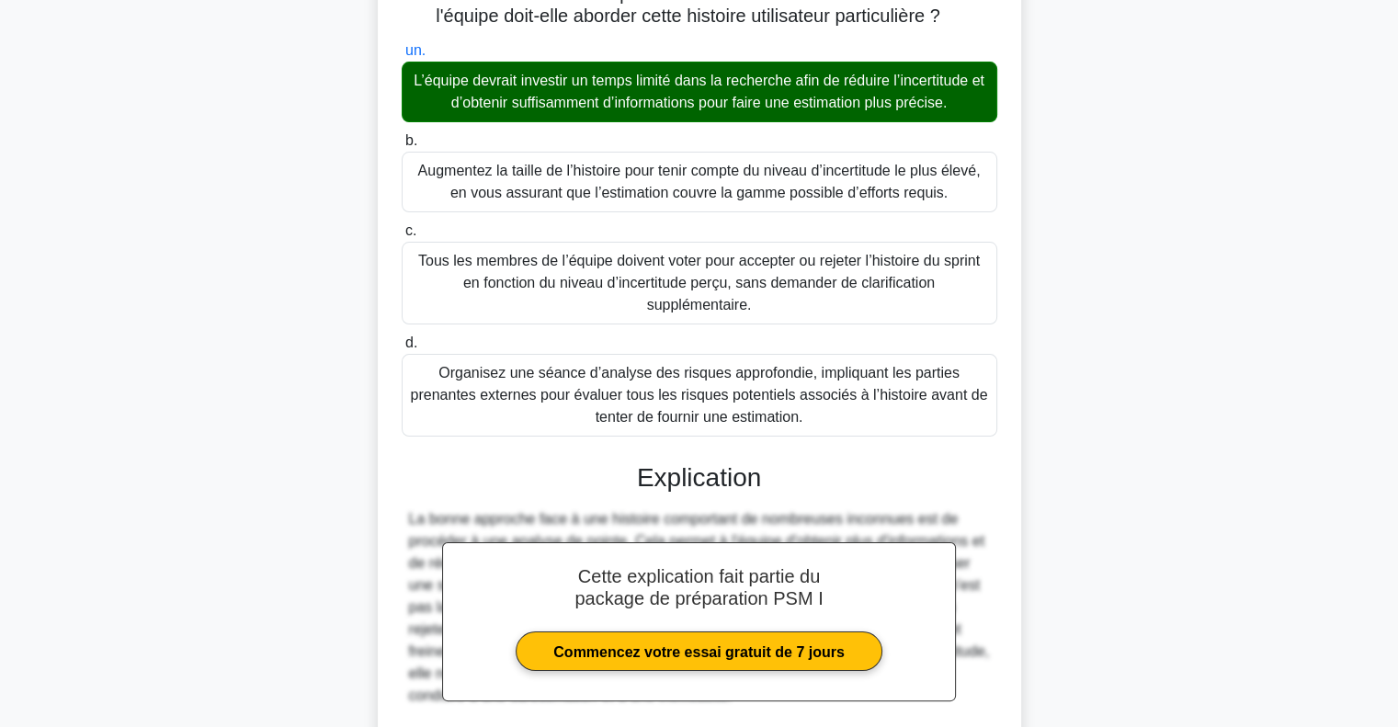
scroll to position [341, 0]
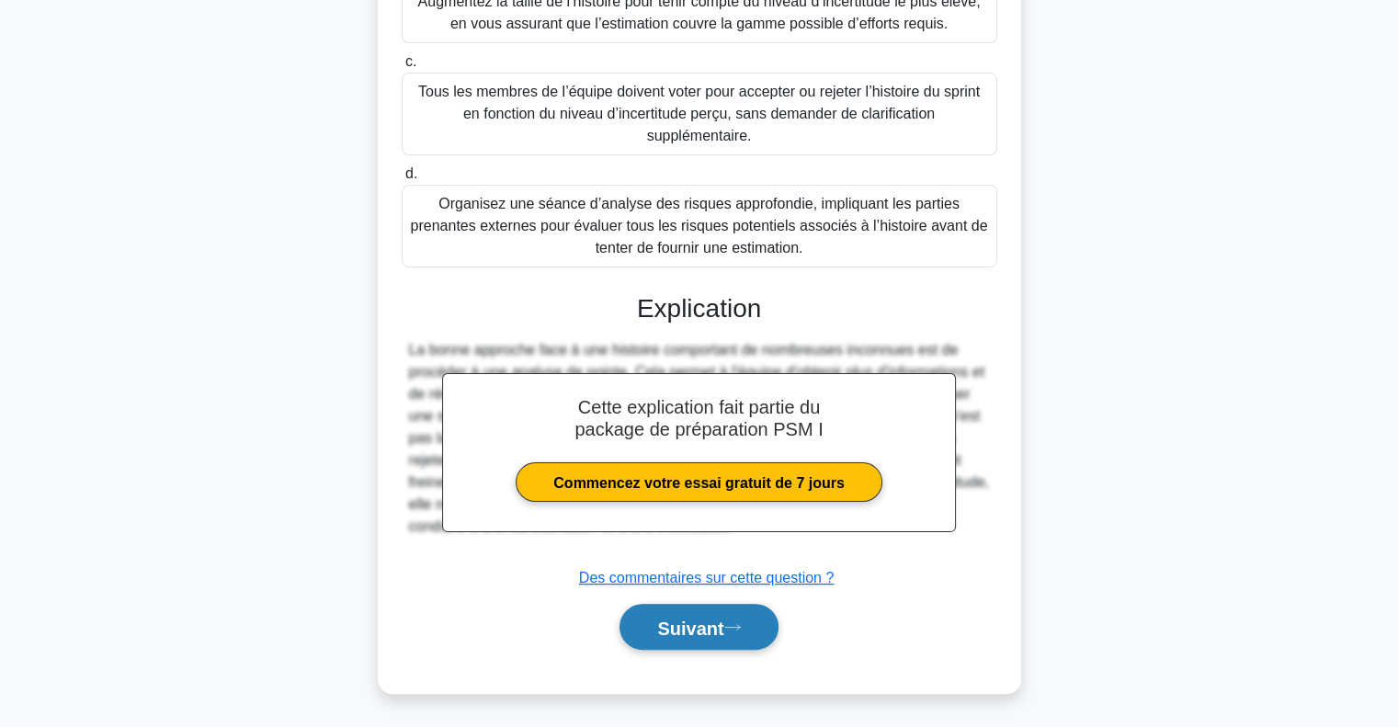
click at [715, 613] on button "Suivant" at bounding box center [699, 627] width 158 height 47
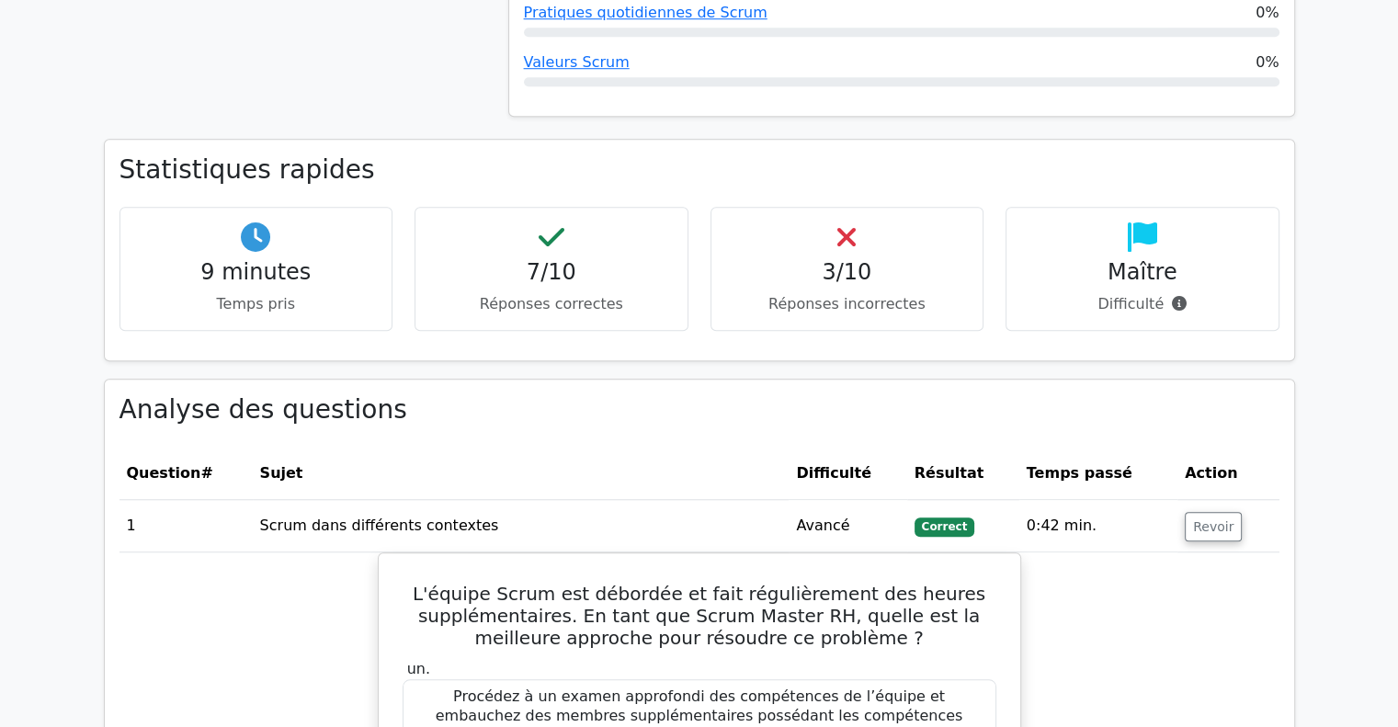
scroll to position [1471, 0]
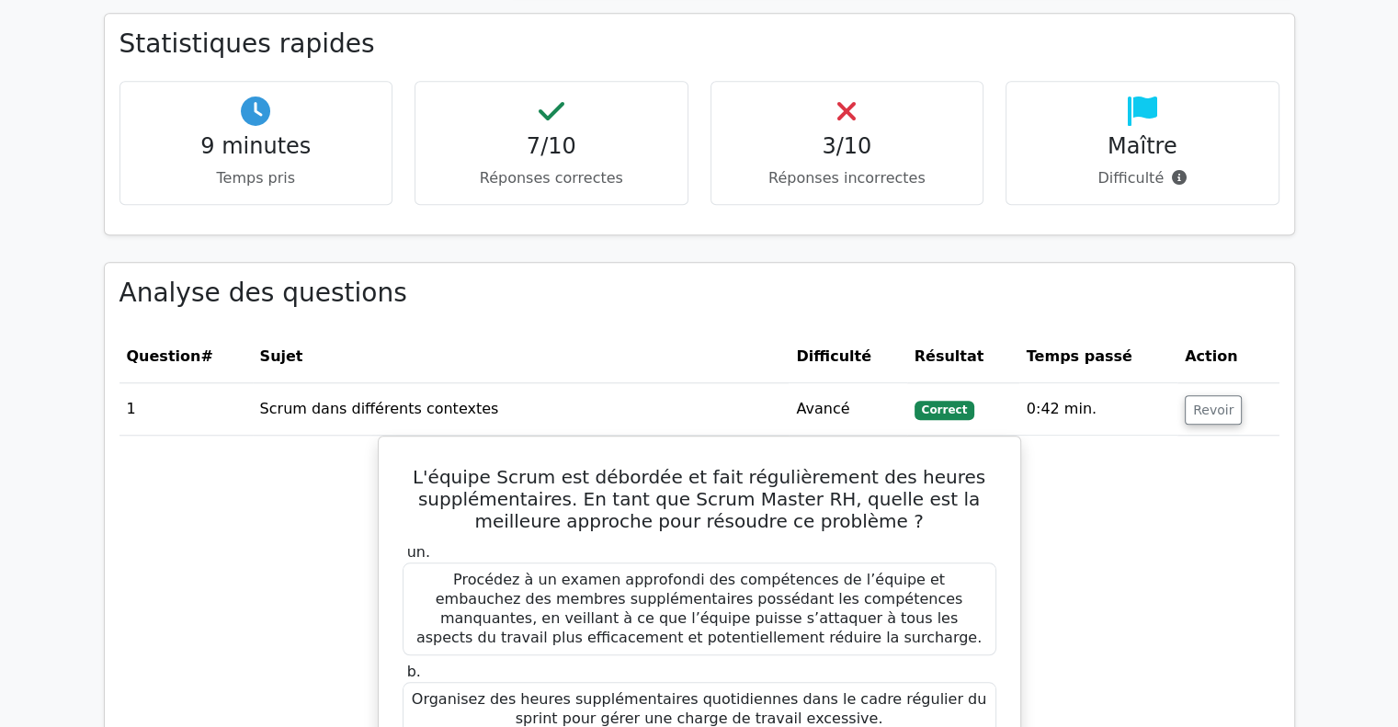
click at [1152, 133] on font "Maître" at bounding box center [1143, 146] width 70 height 26
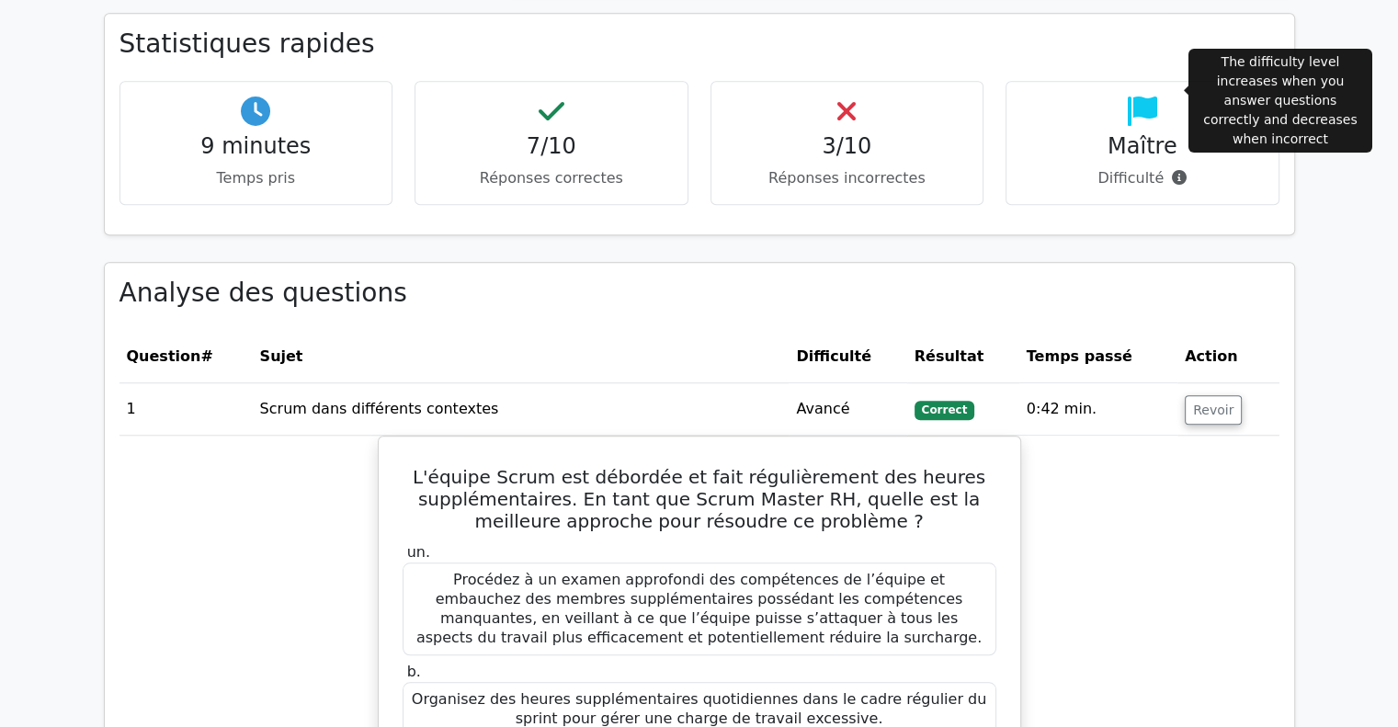
click at [1172, 170] on icon at bounding box center [1179, 177] width 15 height 15
click at [1174, 170] on icon at bounding box center [1179, 177] width 15 height 15
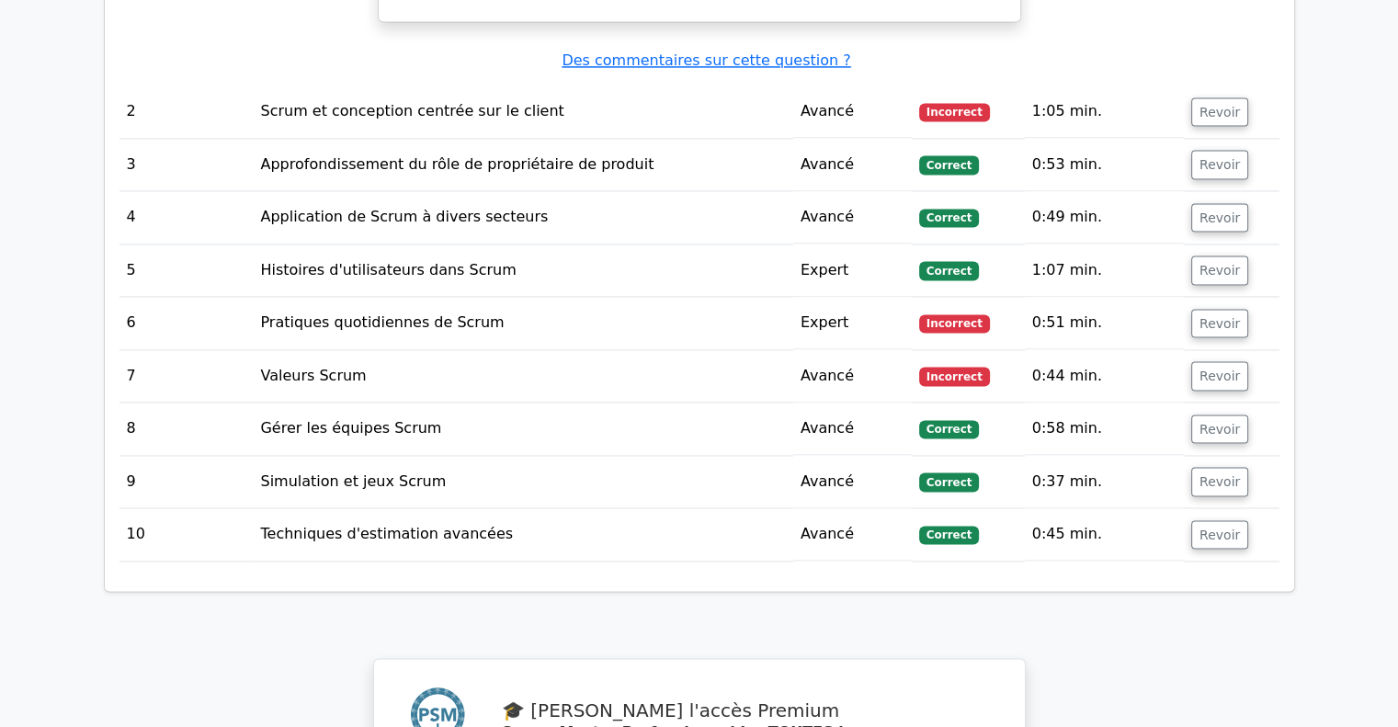
scroll to position [2666, 0]
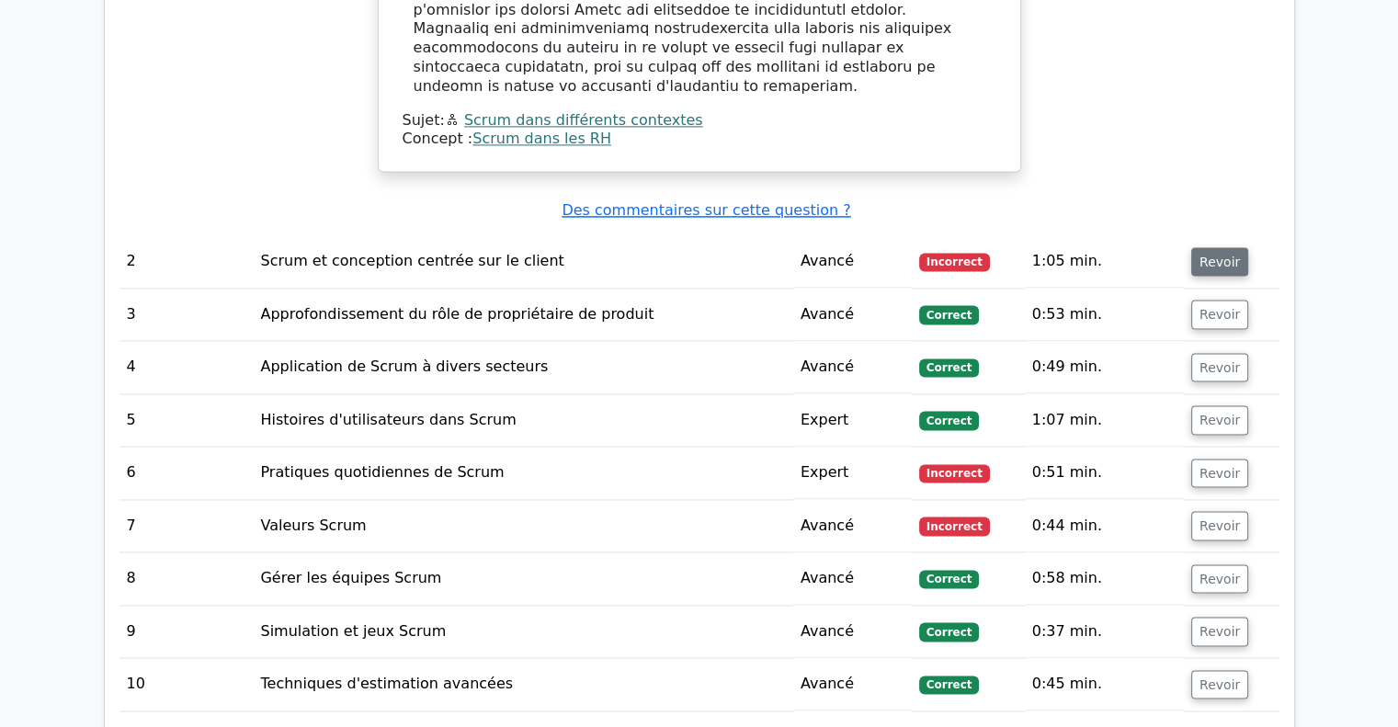
click at [1235, 247] on button "Revoir" at bounding box center [1220, 261] width 57 height 29
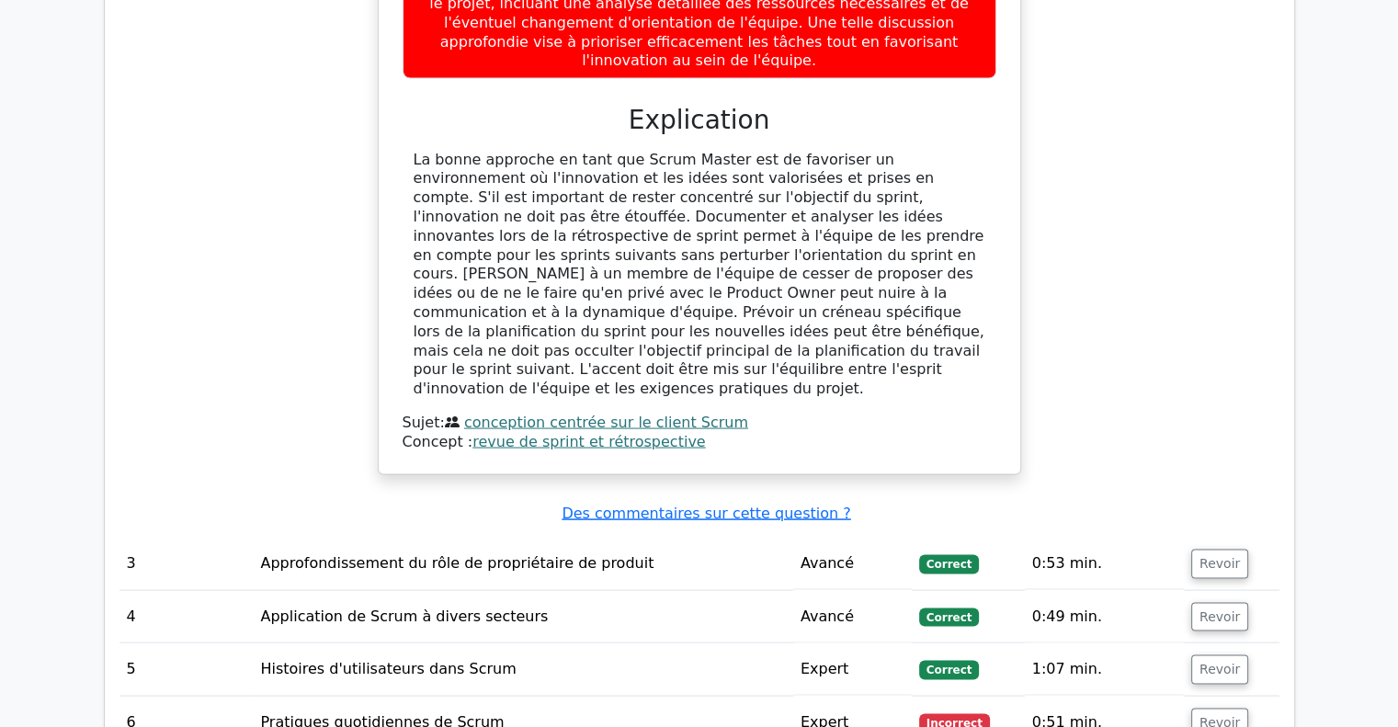
scroll to position [3678, 0]
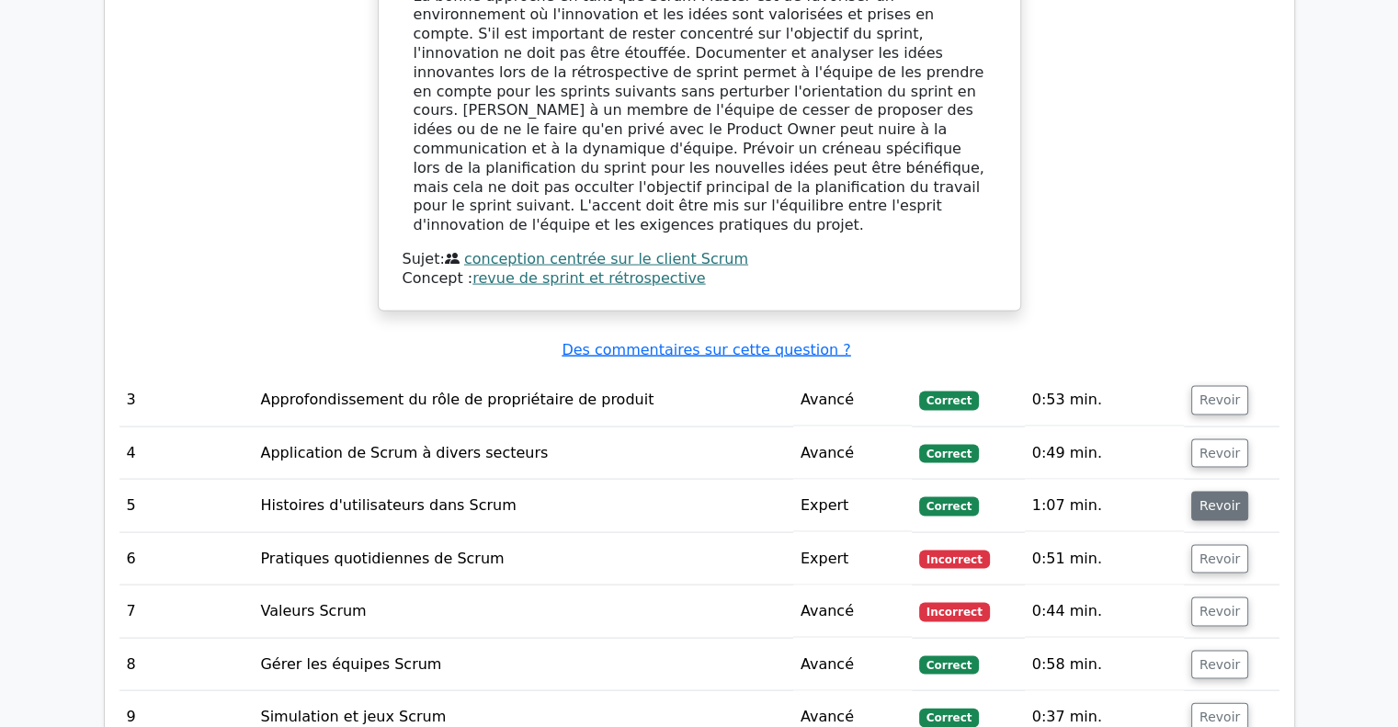
click at [1228, 492] on button "Revoir" at bounding box center [1220, 506] width 57 height 29
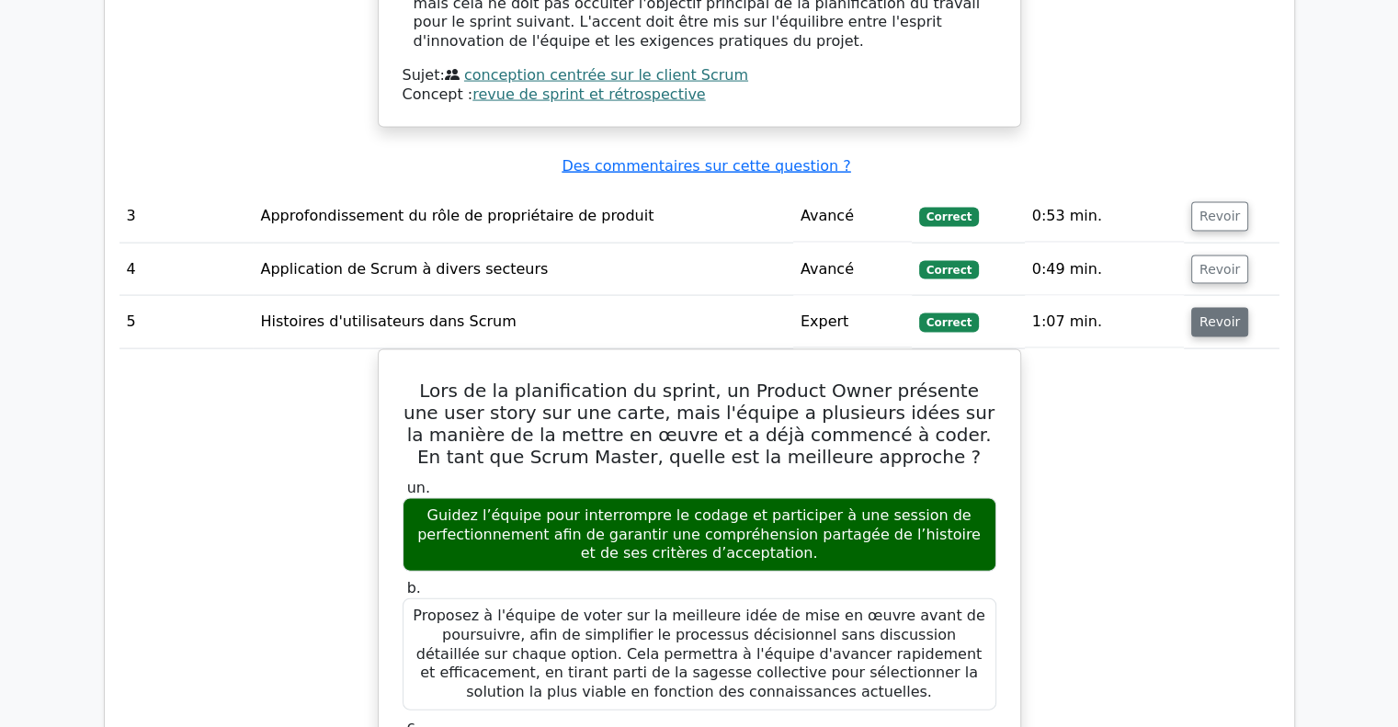
scroll to position [3770, 0]
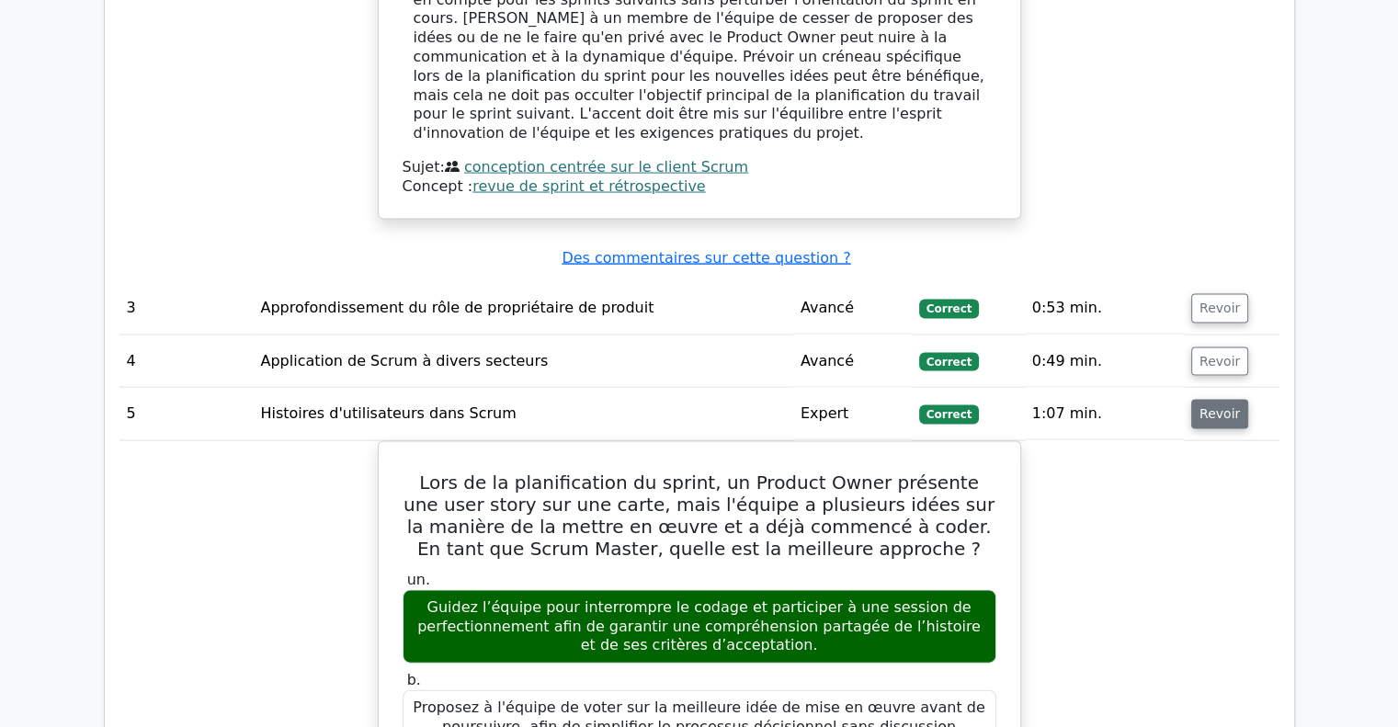
click at [1213, 407] on font "Revoir" at bounding box center [1220, 414] width 40 height 15
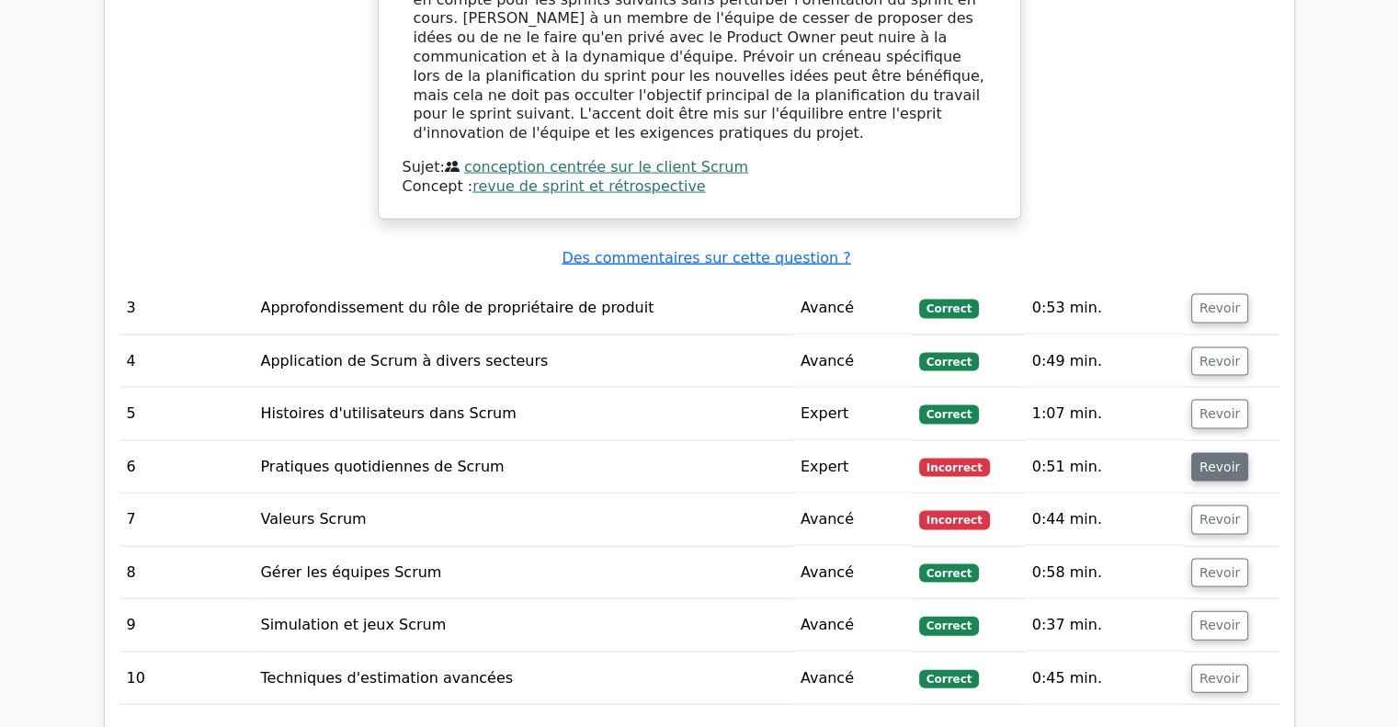
click at [1211, 460] on font "Revoir" at bounding box center [1220, 467] width 40 height 15
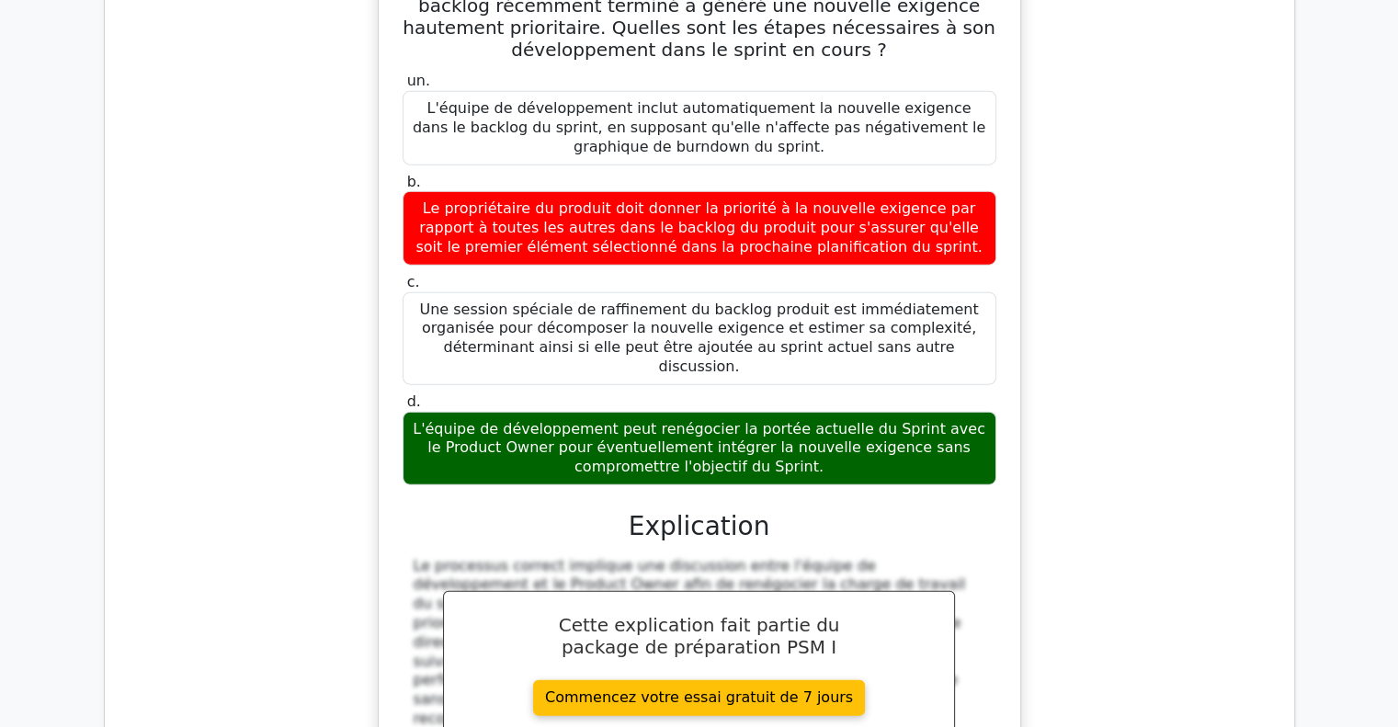
scroll to position [4873, 0]
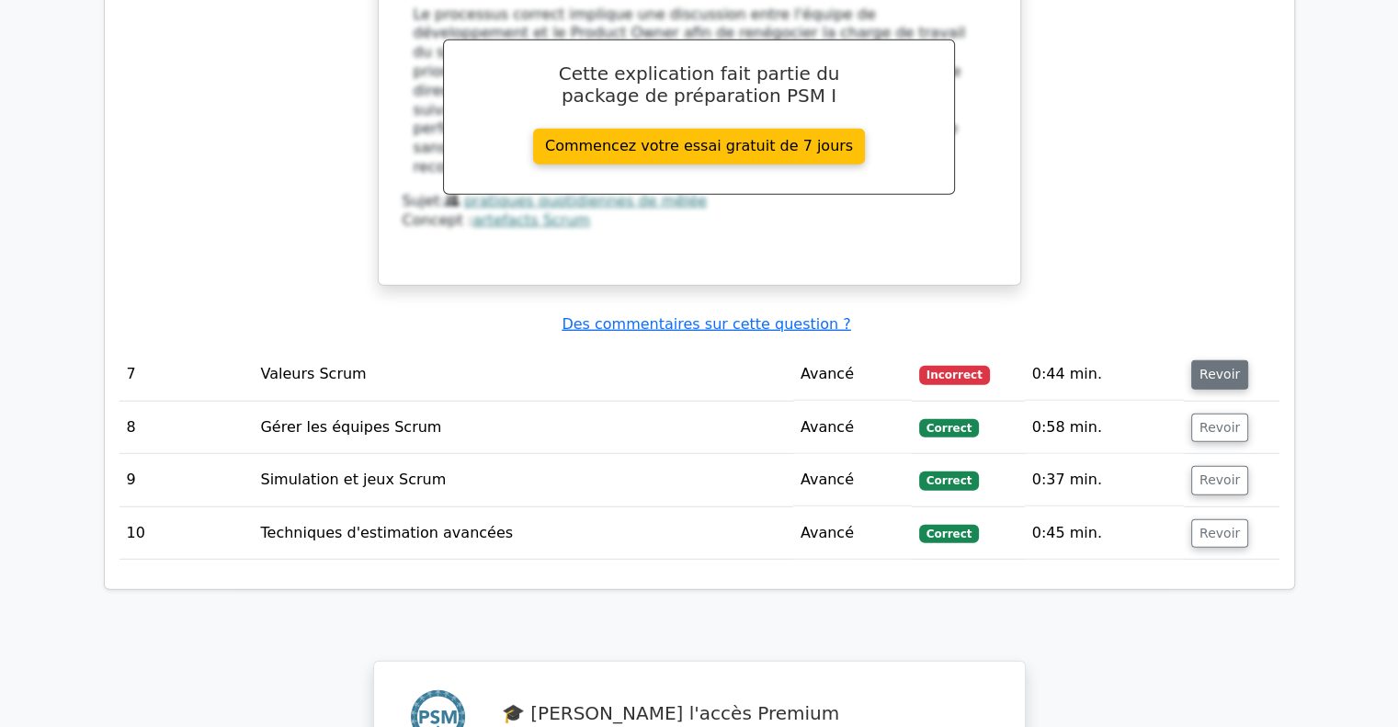
drag, startPoint x: 1199, startPoint y: 109, endPoint x: 1177, endPoint y: 129, distance: 29.3
click at [1200, 368] on font "Revoir" at bounding box center [1220, 375] width 40 height 15
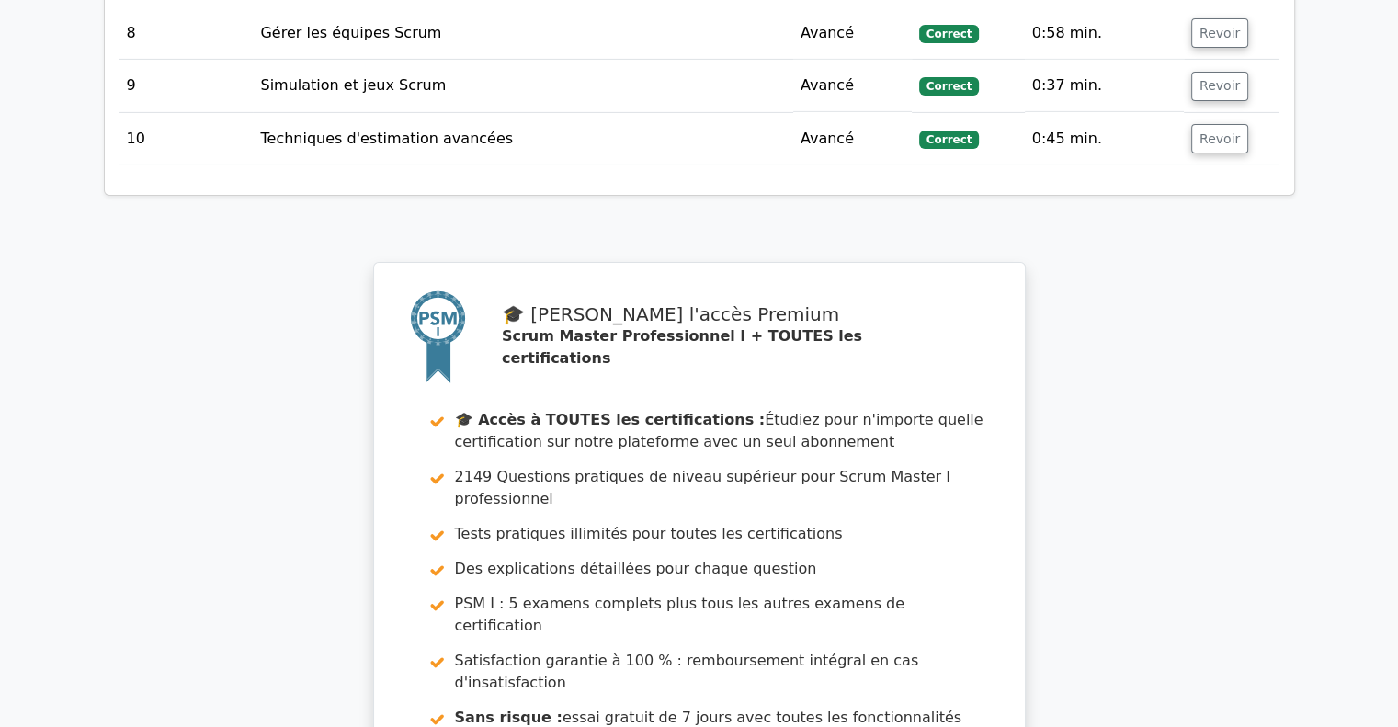
scroll to position [6287, 0]
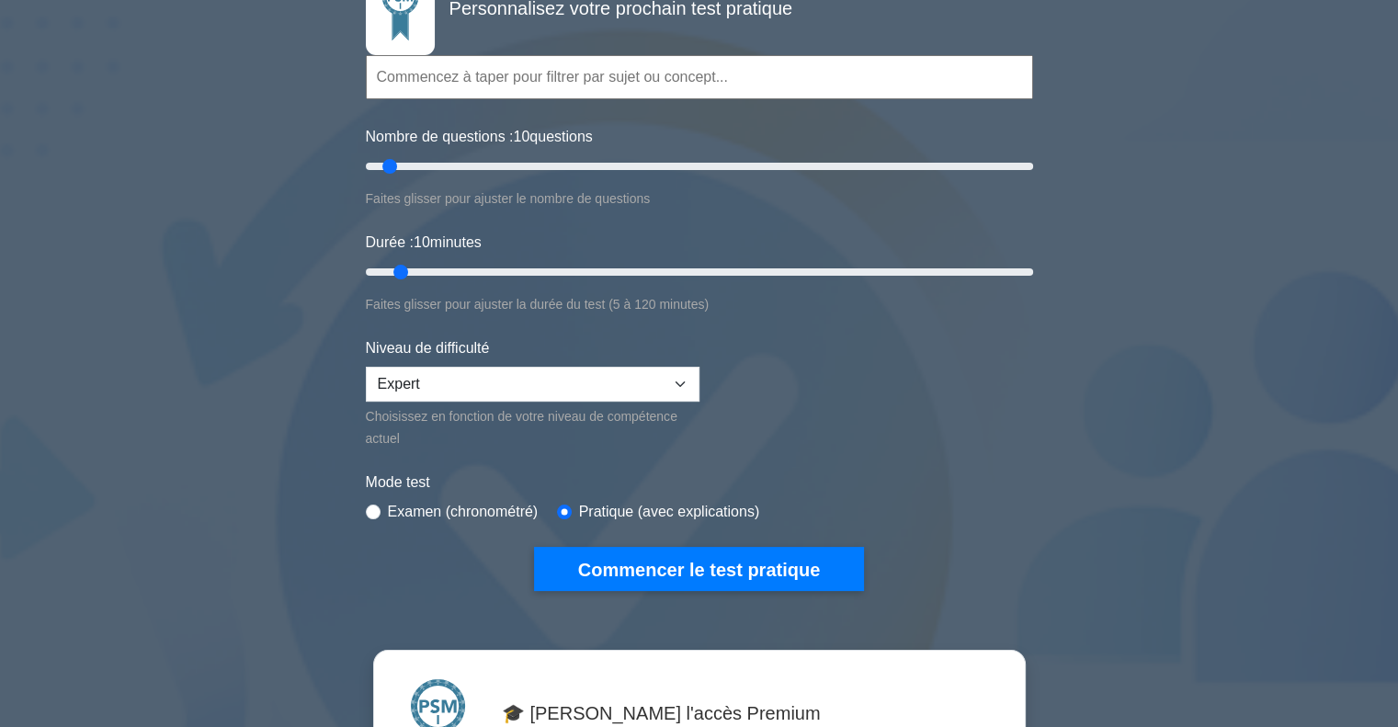
scroll to position [184, 0]
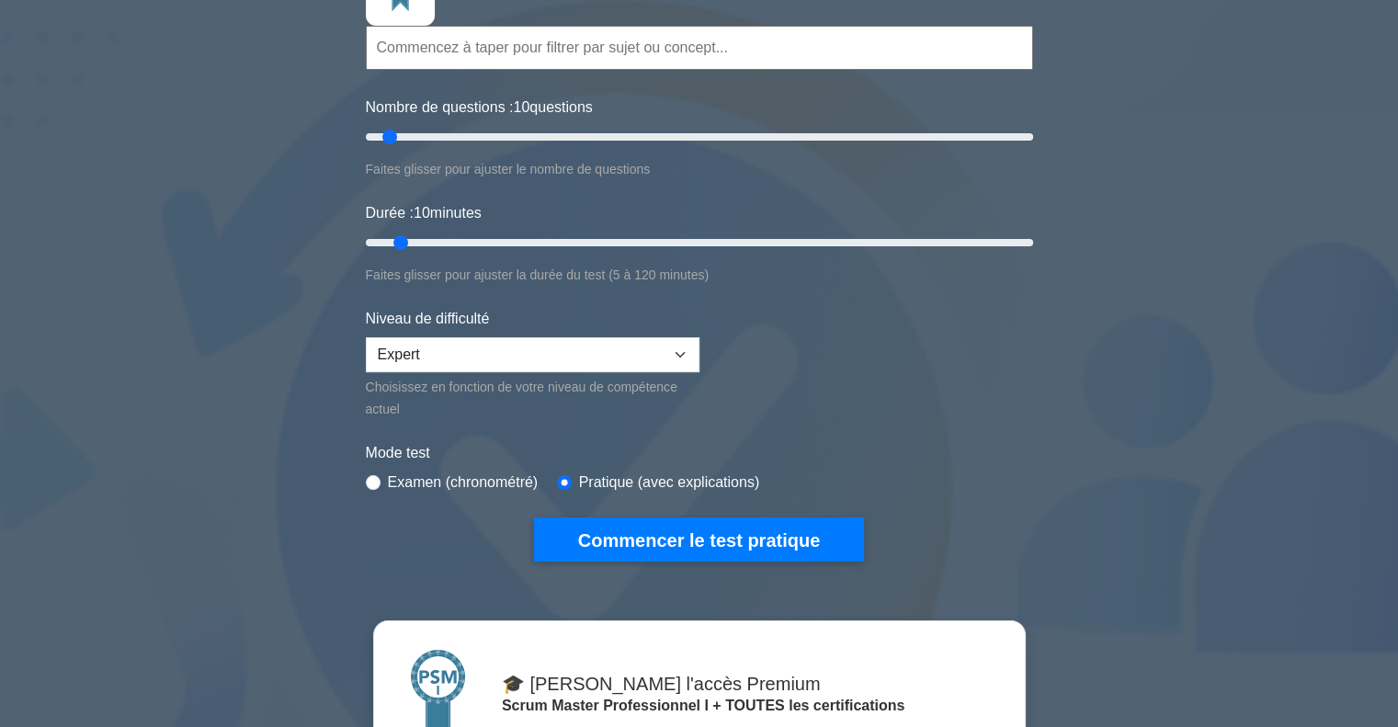
click at [405, 476] on font "Examen (chronométré)" at bounding box center [463, 482] width 151 height 16
click at [382, 478] on div "Examen (chronométré)" at bounding box center [452, 483] width 173 height 22
click at [373, 484] on input "radio" at bounding box center [373, 482] width 15 height 15
radio input "true"
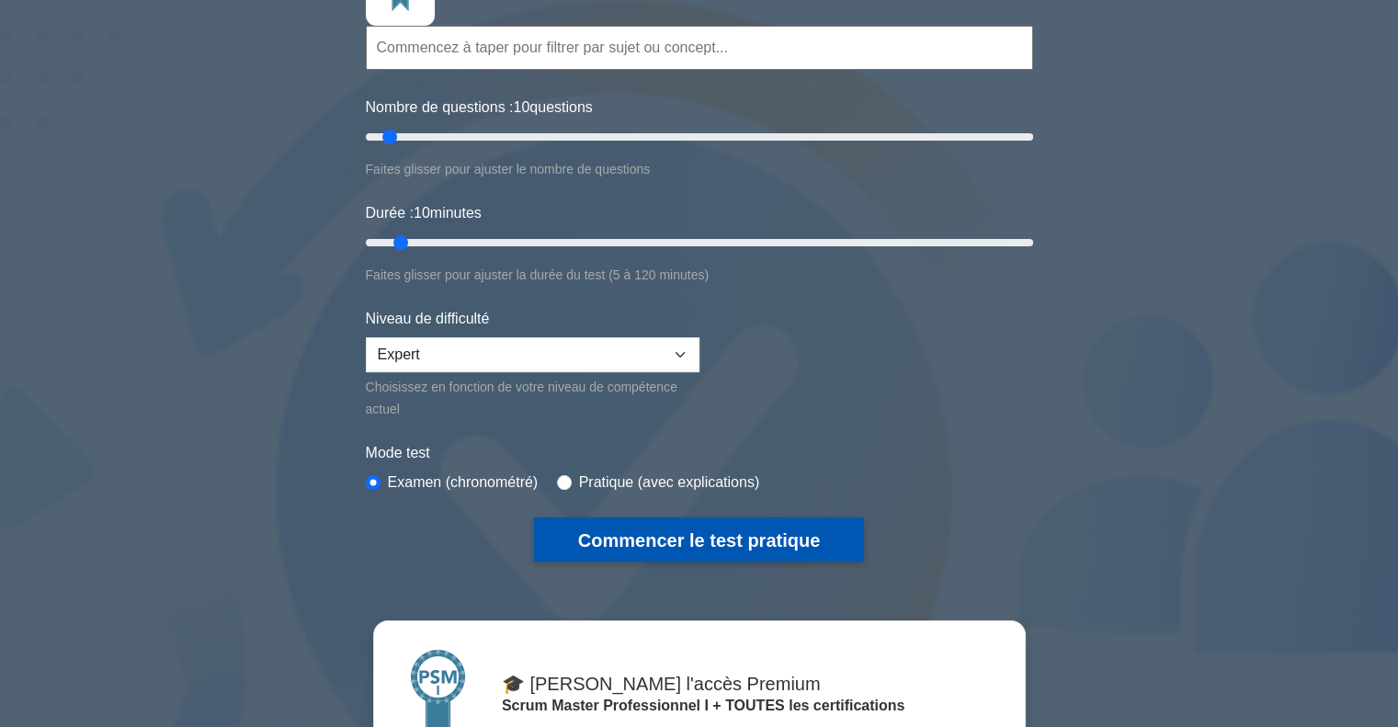
click at [721, 547] on button "Commencer le test pratique" at bounding box center [699, 540] width 330 height 45
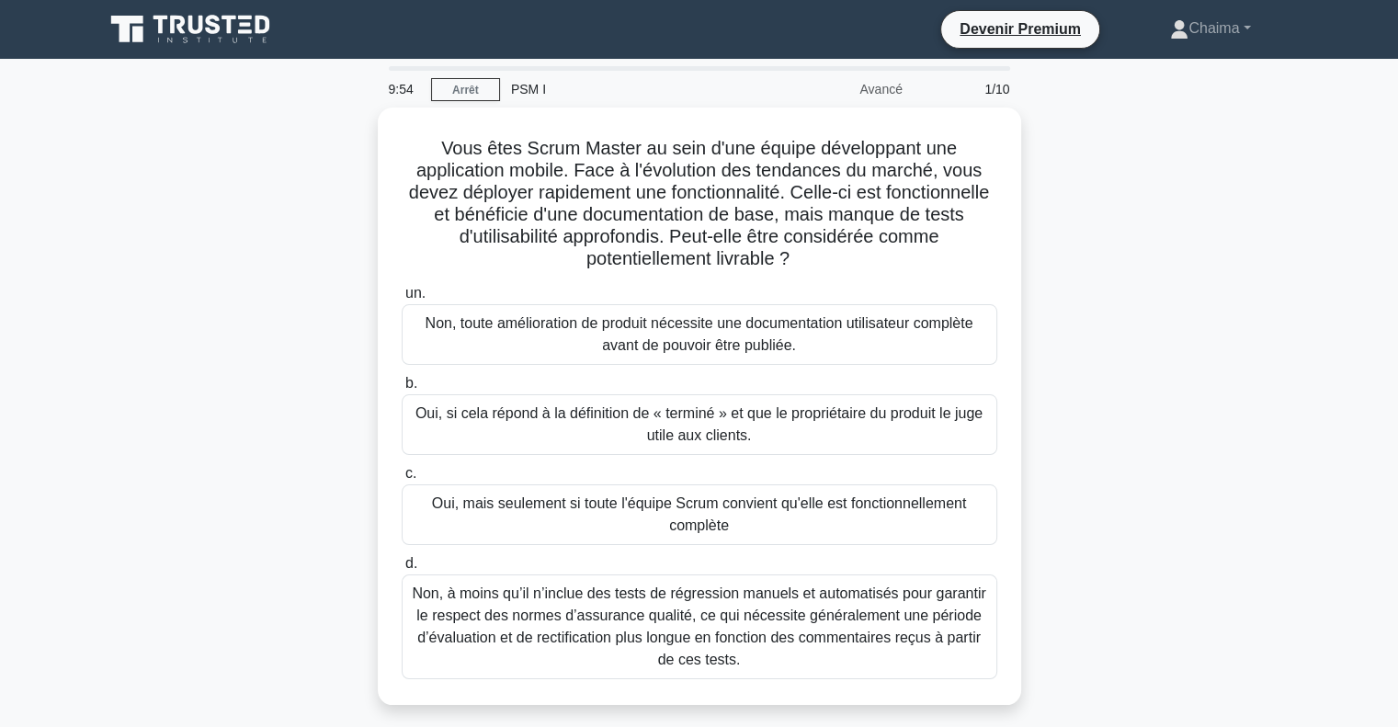
click at [1284, 319] on div "Vous êtes Scrum Master au sein d'une équipe développant une application mobile.…" at bounding box center [700, 418] width 1214 height 620
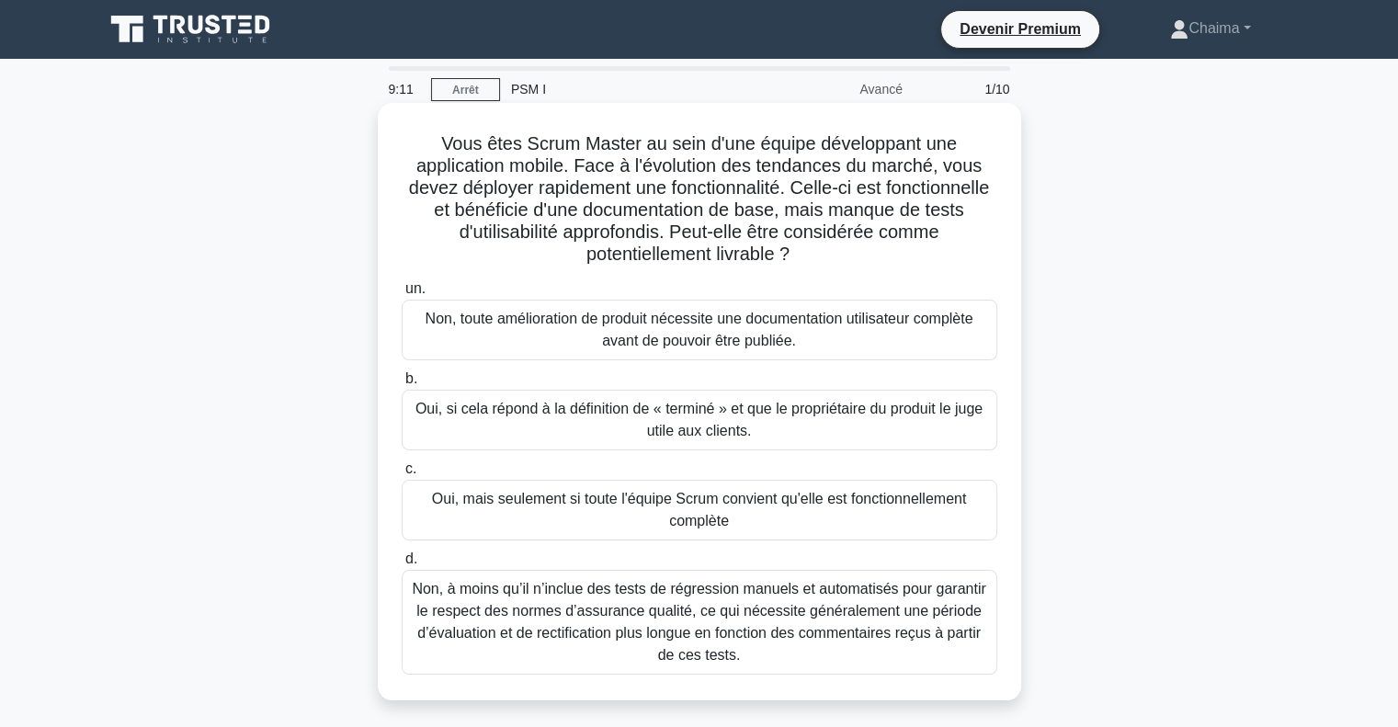
click at [574, 413] on font "Oui, si cela répond à la définition de « terminé » et que le propriétaire du pr…" at bounding box center [699, 420] width 567 height 38
click at [402, 385] on input "b. Oui, si cela répond à la définition de « terminé » et que le propriétaire du…" at bounding box center [402, 379] width 0 height 12
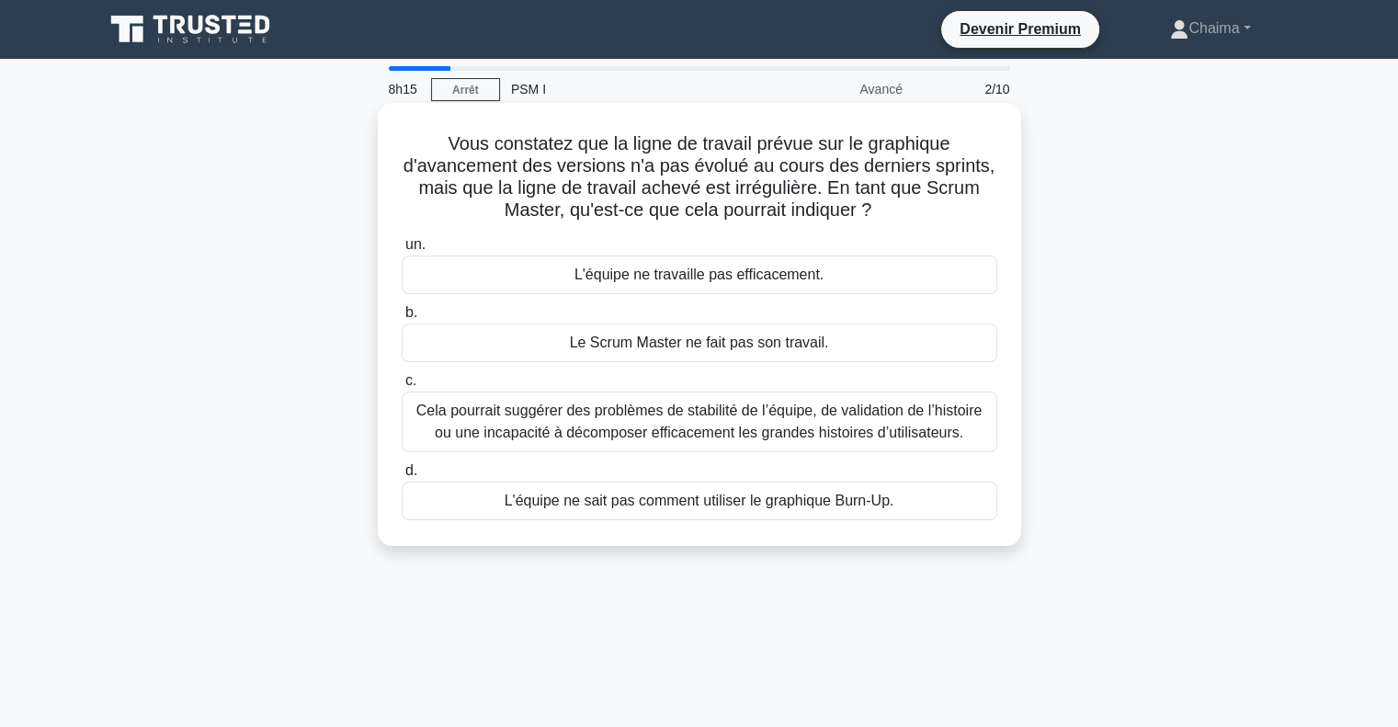
click at [636, 268] on font "L'équipe ne travaille pas efficacement." at bounding box center [699, 275] width 249 height 16
click at [402, 251] on input "un. L'équipe ne travaille pas efficacement." at bounding box center [402, 245] width 0 height 12
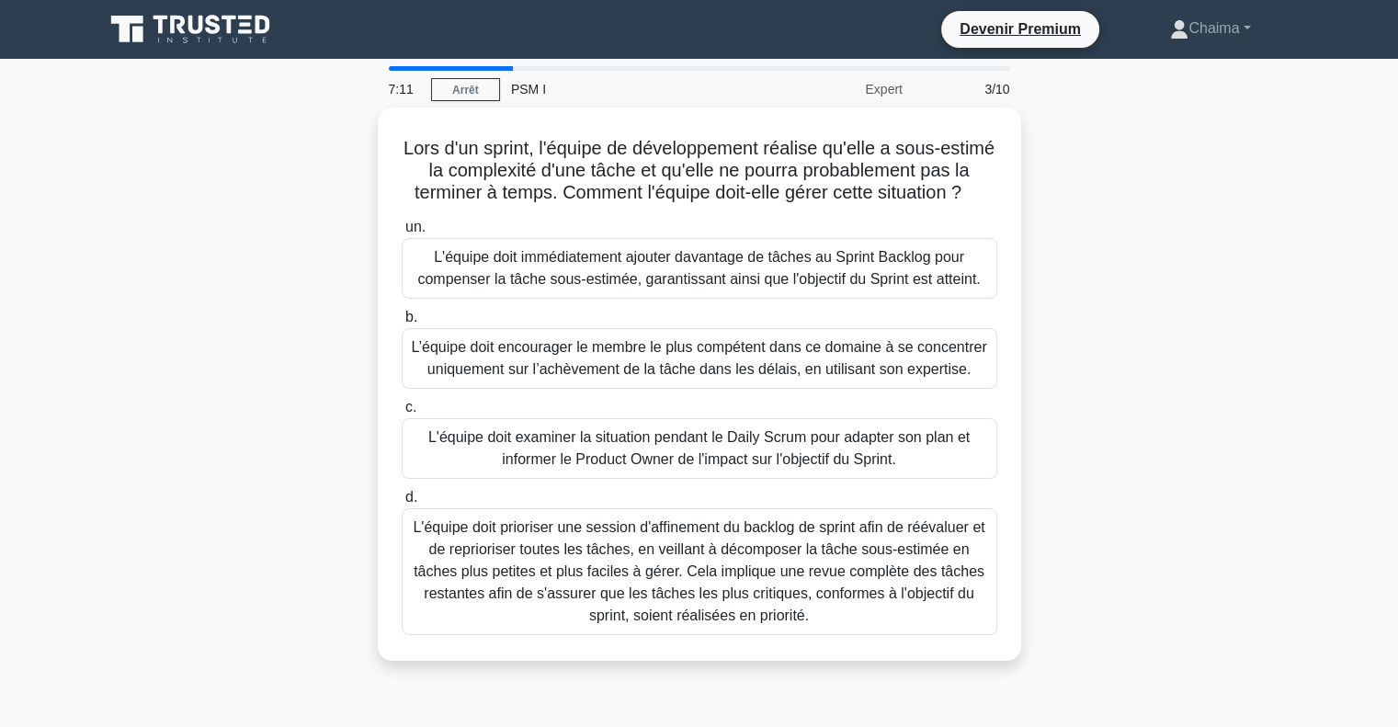
scroll to position [92, 0]
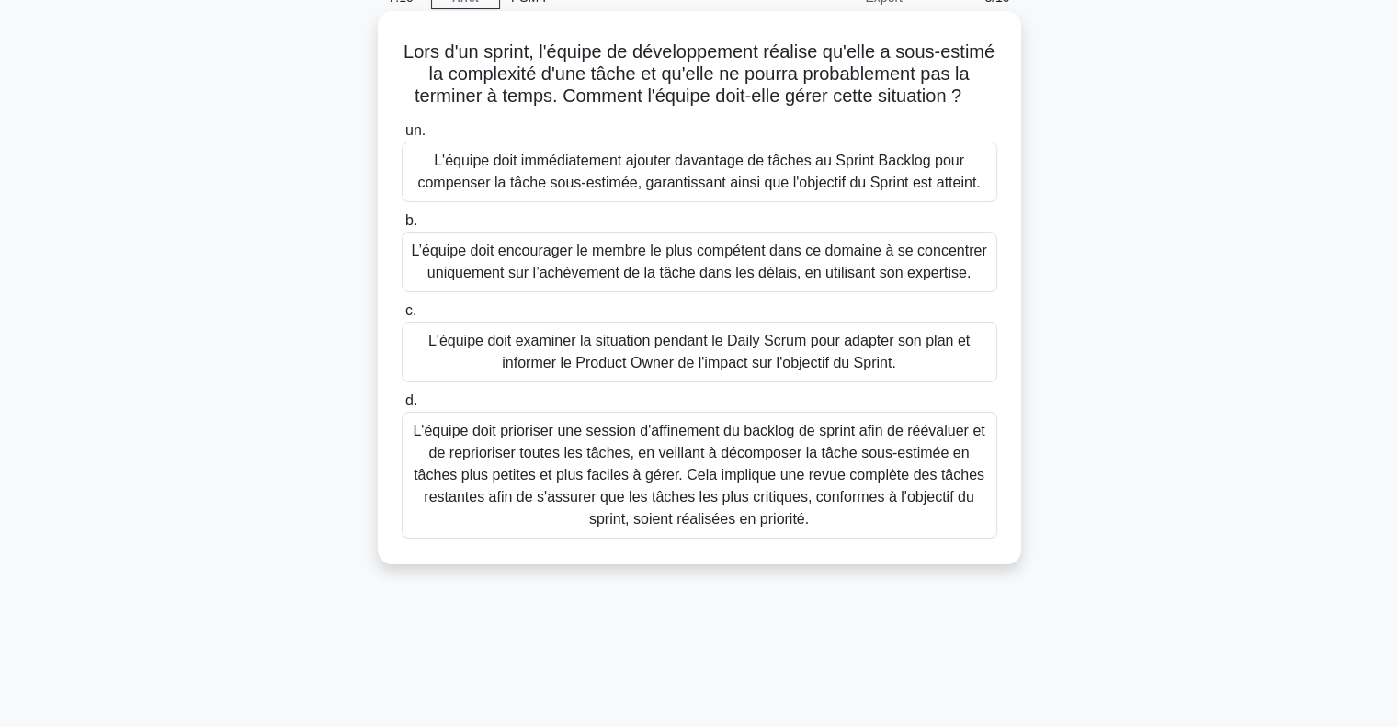
click at [566, 514] on font "L'équipe doit prioriser une session d'affinement du backlog de sprint afin de r…" at bounding box center [699, 475] width 572 height 104
click at [402, 407] on input "d. L'équipe doit prioriser une session d'affinement du backlog de sprint afin d…" at bounding box center [402, 401] width 0 height 12
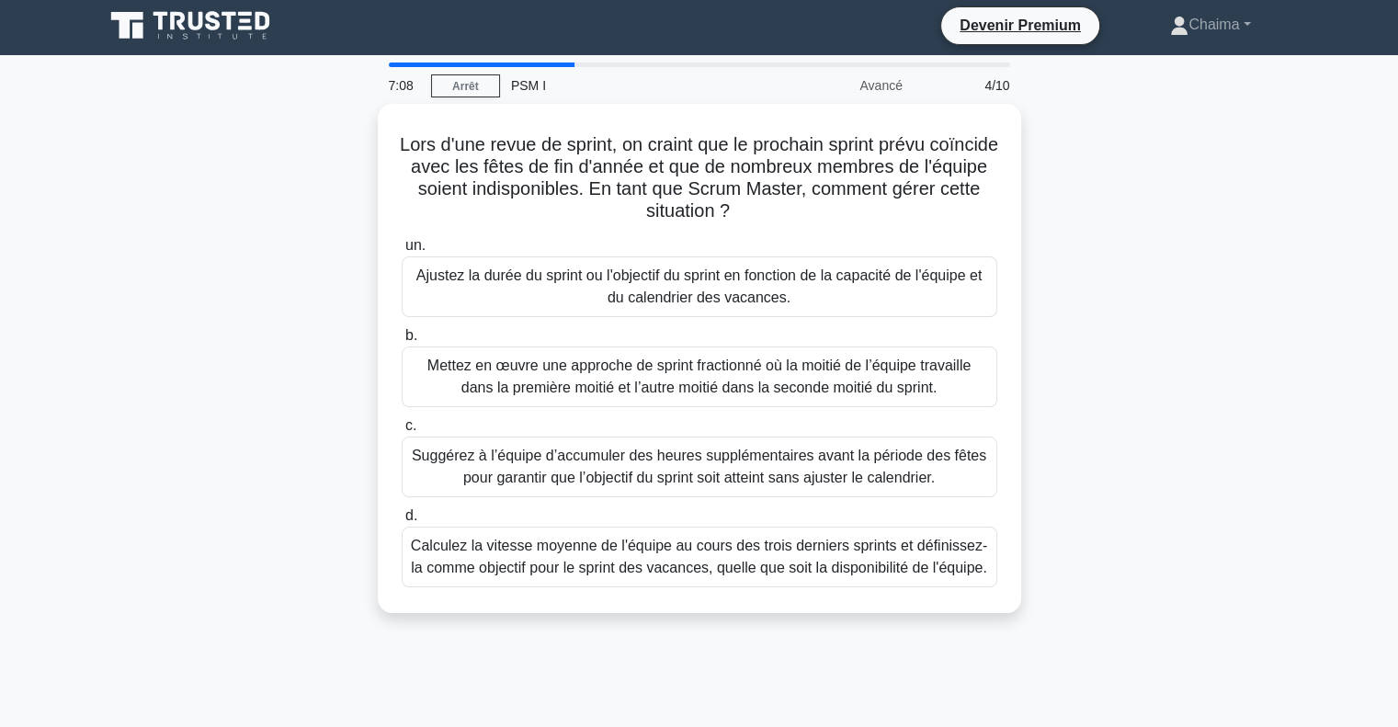
scroll to position [0, 0]
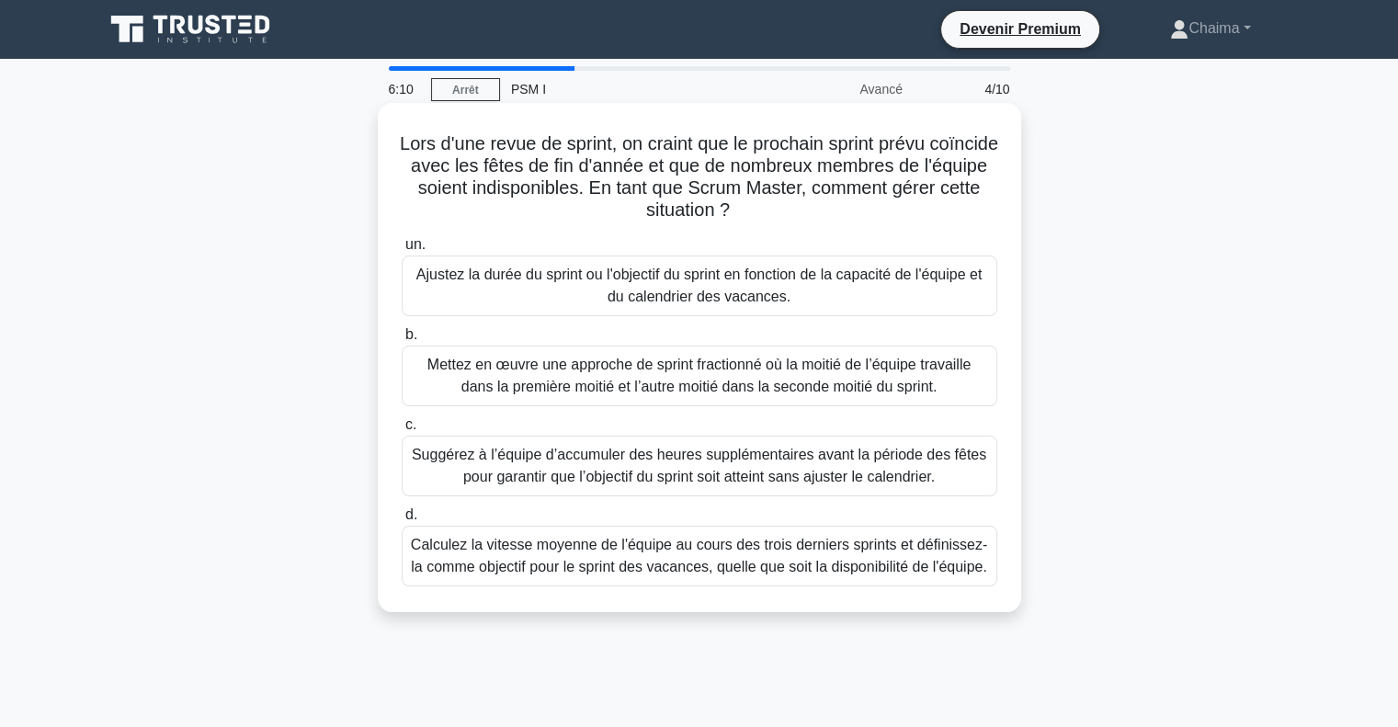
click at [548, 268] on font "Ajustez la durée du sprint ou l'objectif du sprint en fonction de la capacité d…" at bounding box center [699, 286] width 565 height 38
click at [402, 251] on input "un. Ajustez la durée du sprint ou l'objectif du sprint en fonction de la capaci…" at bounding box center [402, 245] width 0 height 12
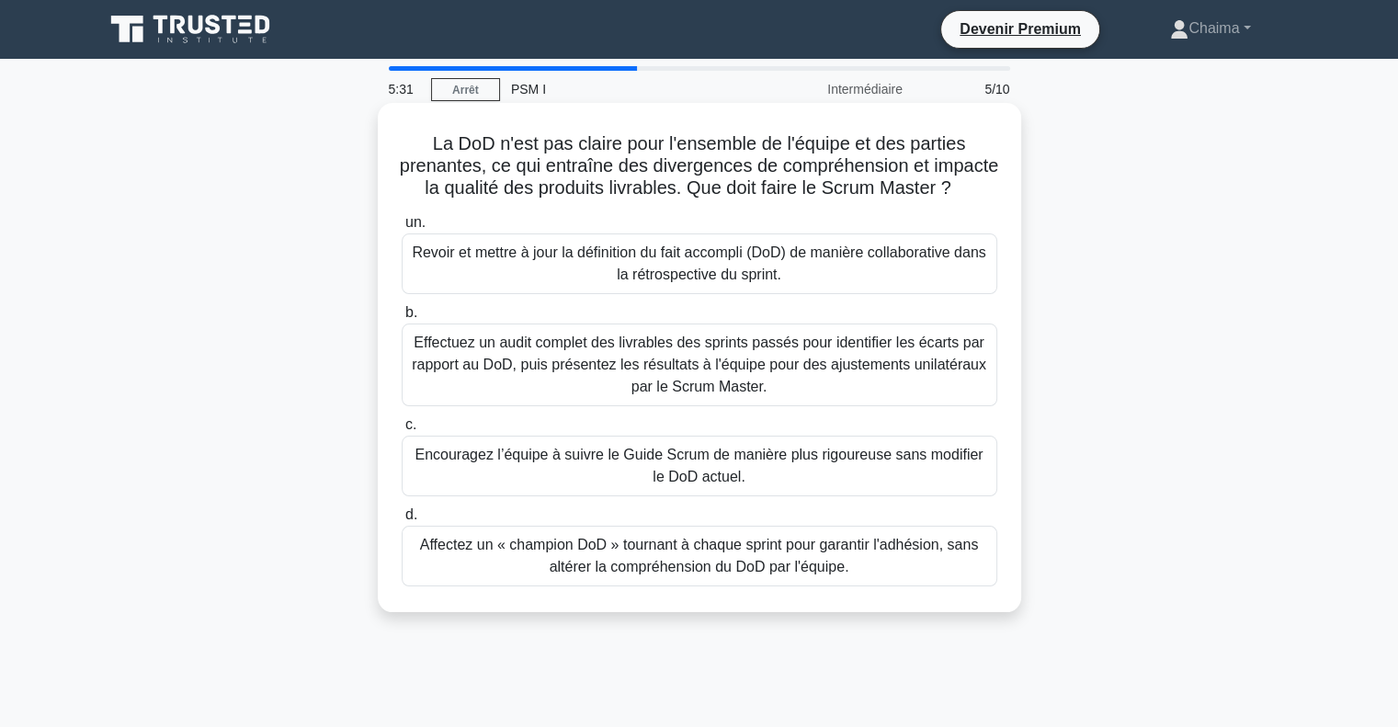
click at [519, 276] on font "Revoir et mettre à jour la définition du fait accompli (DoD) de manière collabo…" at bounding box center [699, 264] width 574 height 38
click at [402, 229] on input "un. Revoir et mettre à jour la définition du fait accompli (DoD) de manière col…" at bounding box center [402, 223] width 0 height 12
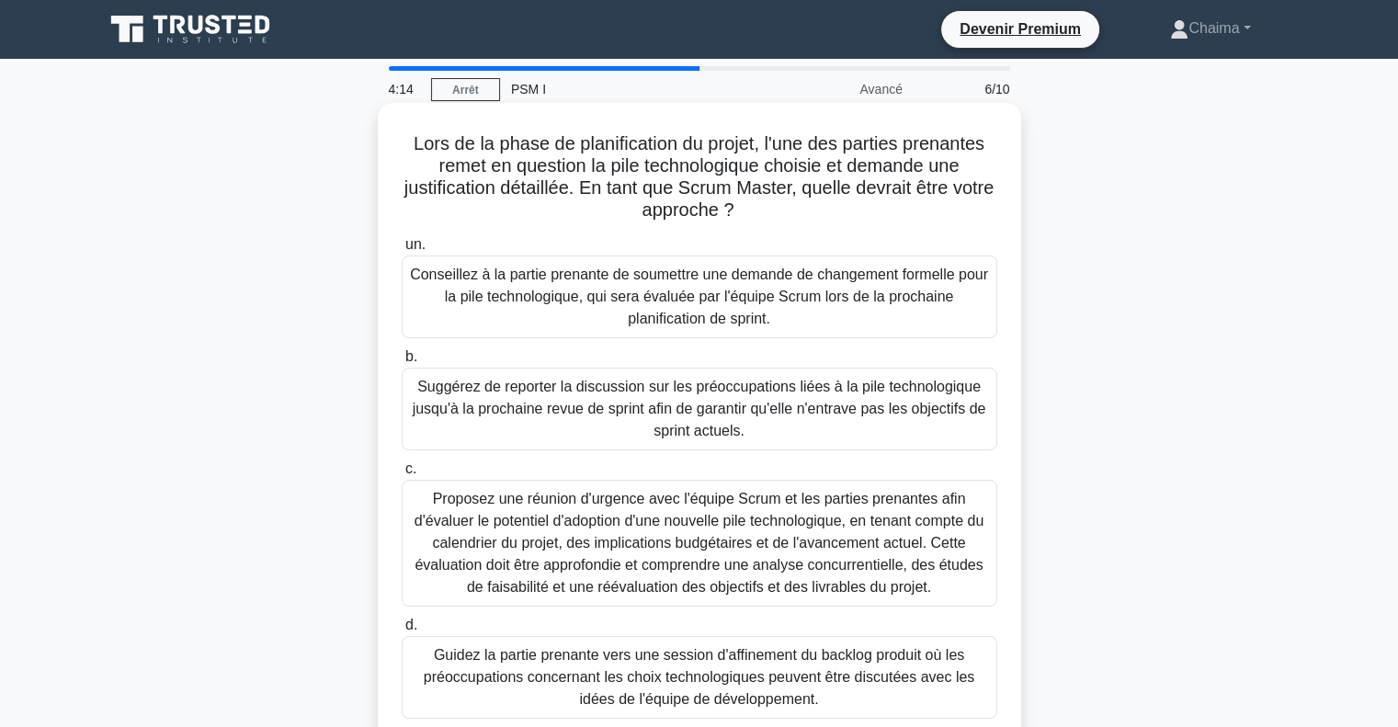
scroll to position [92, 0]
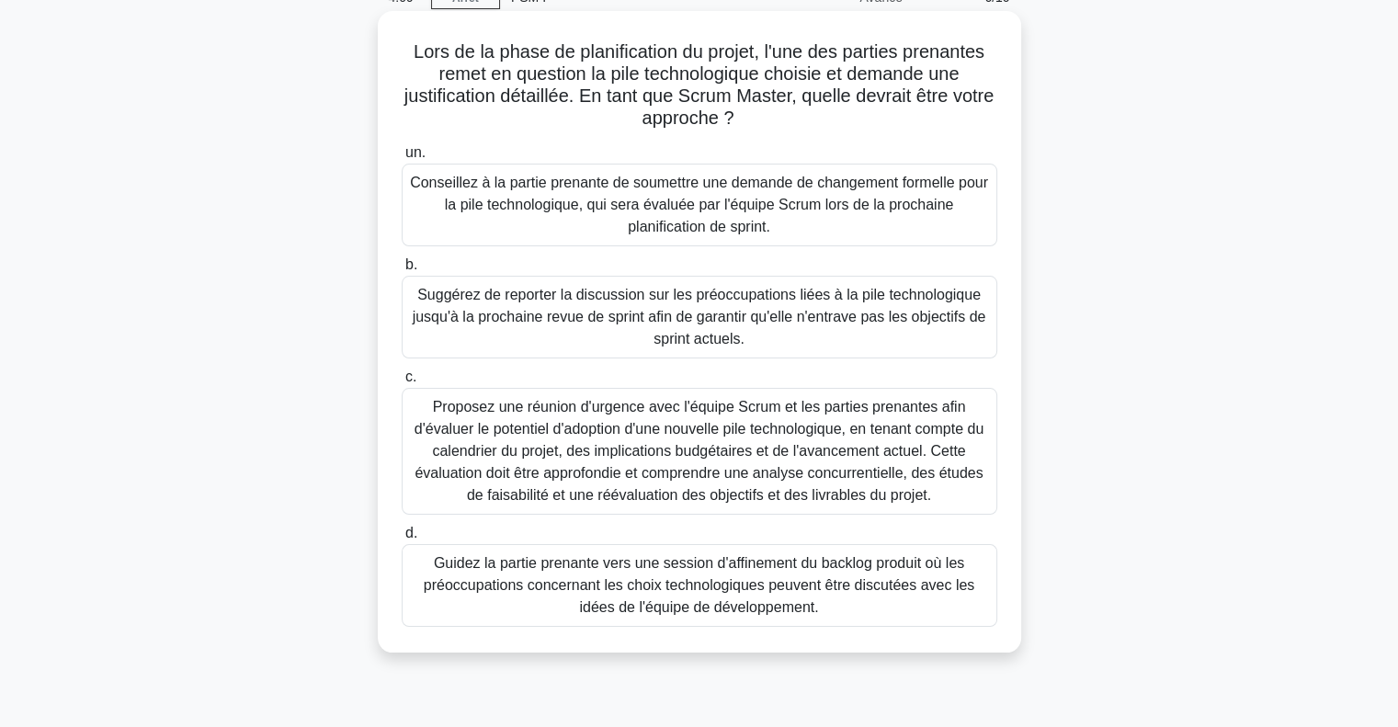
click at [564, 413] on font "Proposez une réunion d'urgence avec l'équipe Scrum et les parties prenantes afi…" at bounding box center [699, 451] width 569 height 104
click at [402, 383] on input "c. Proposez une réunion d'urgence avec l'équipe Scrum et les parties prenantes …" at bounding box center [402, 377] width 0 height 12
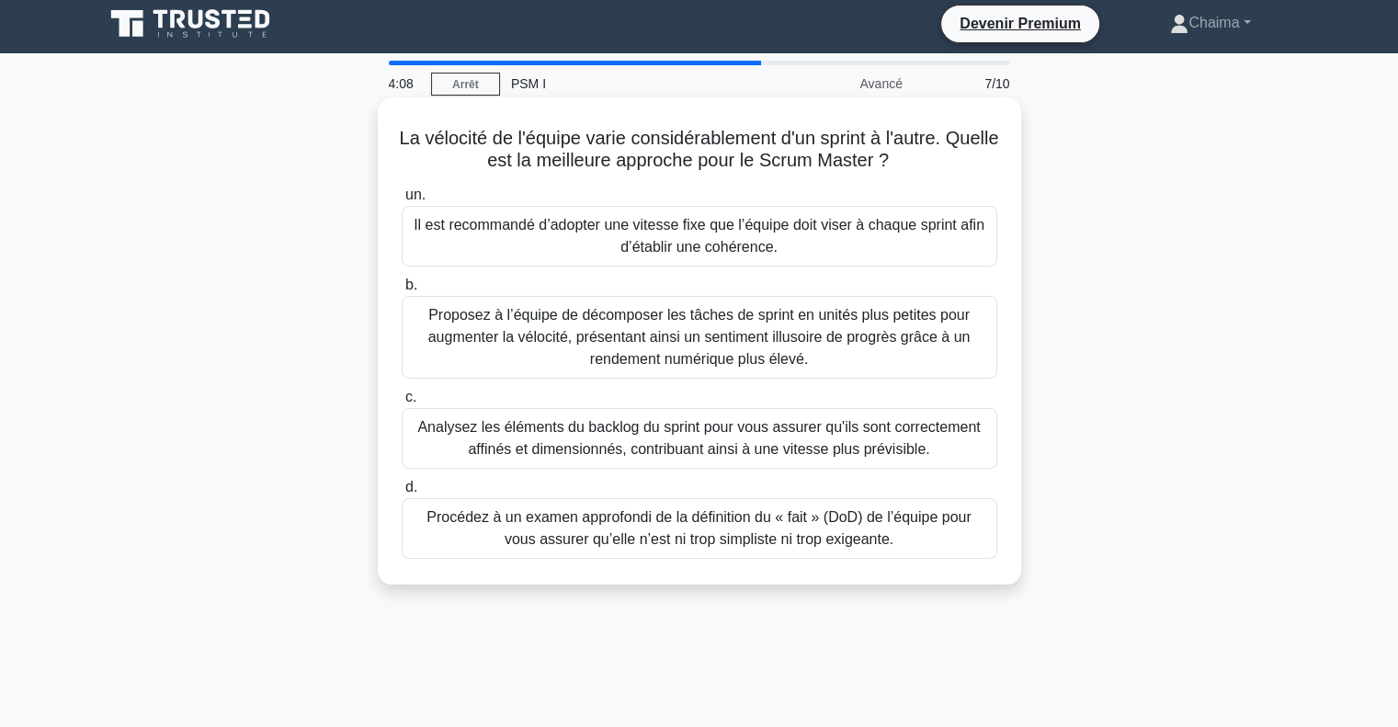
scroll to position [0, 0]
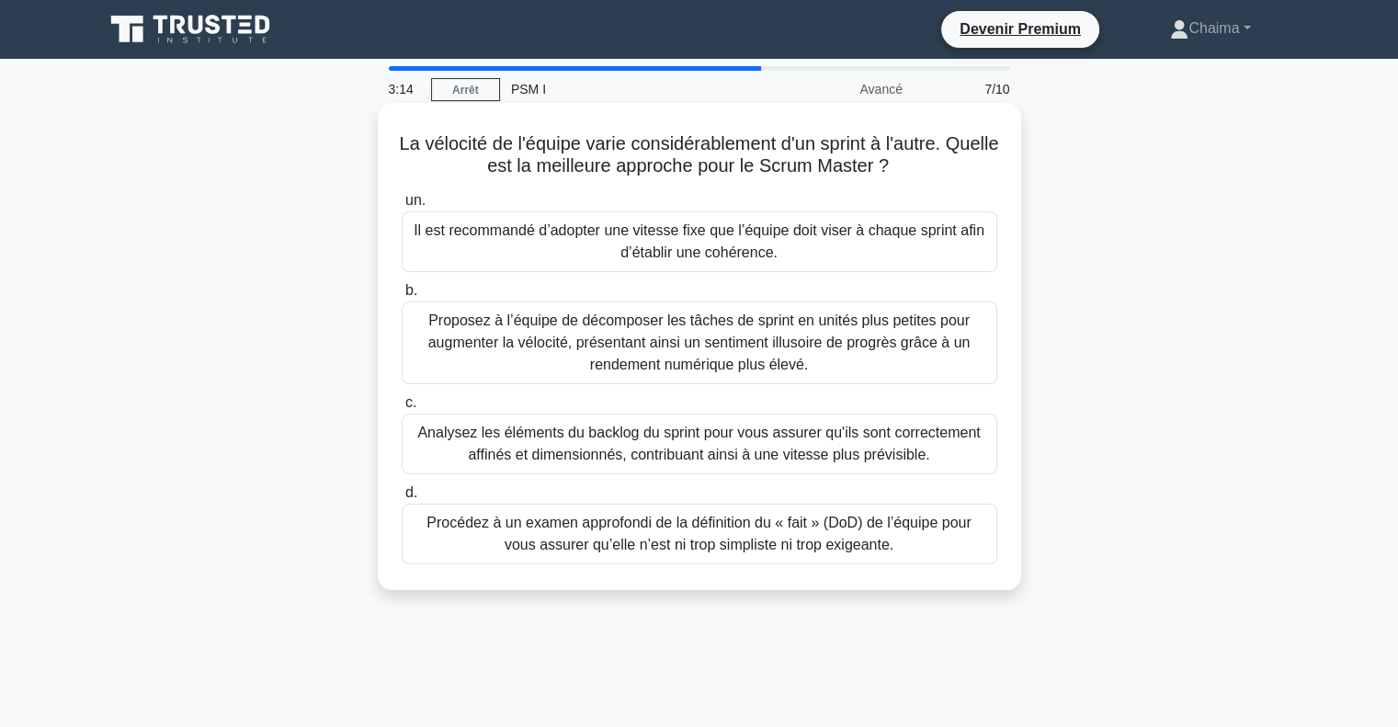
click at [624, 440] on font "Analysez les éléments du backlog du sprint pour vous assurer qu'ils sont correc…" at bounding box center [698, 444] width 563 height 38
click at [402, 409] on input "c. Analysez les éléments du backlog du sprint pour vous assurer qu'ils sont cor…" at bounding box center [402, 403] width 0 height 12
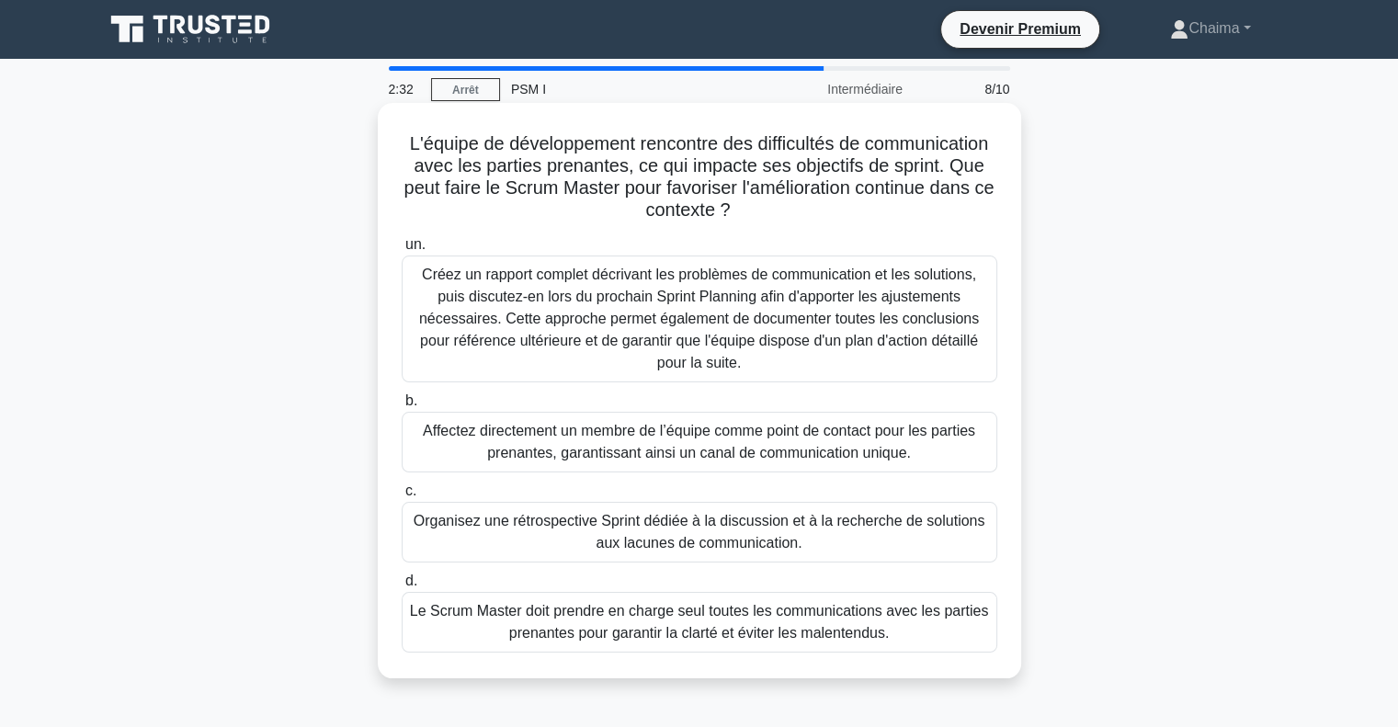
click at [607, 538] on font "Organisez une rétrospective Sprint dédiée à la discussion et à la recherche de …" at bounding box center [700, 532] width 572 height 38
click at [402, 497] on input "c. Organisez une rétrospective Sprint dédiée à la discussion et à la recherche …" at bounding box center [402, 491] width 0 height 12
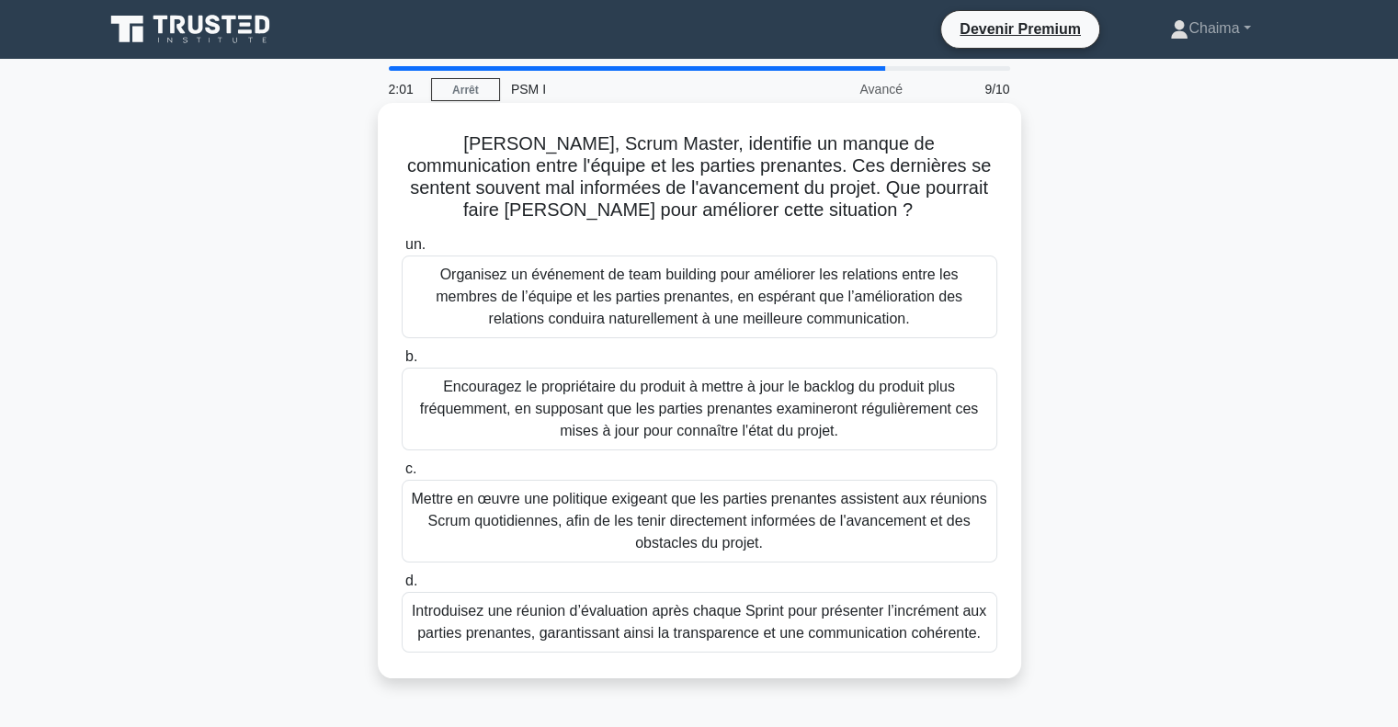
click at [635, 613] on font "Introduisez une réunion d’évaluation après chaque Sprint pour présenter l’incré…" at bounding box center [699, 622] width 575 height 38
click at [402, 588] on input "d. Introduisez une réunion d’évaluation après chaque Sprint pour présenter l’in…" at bounding box center [402, 582] width 0 height 12
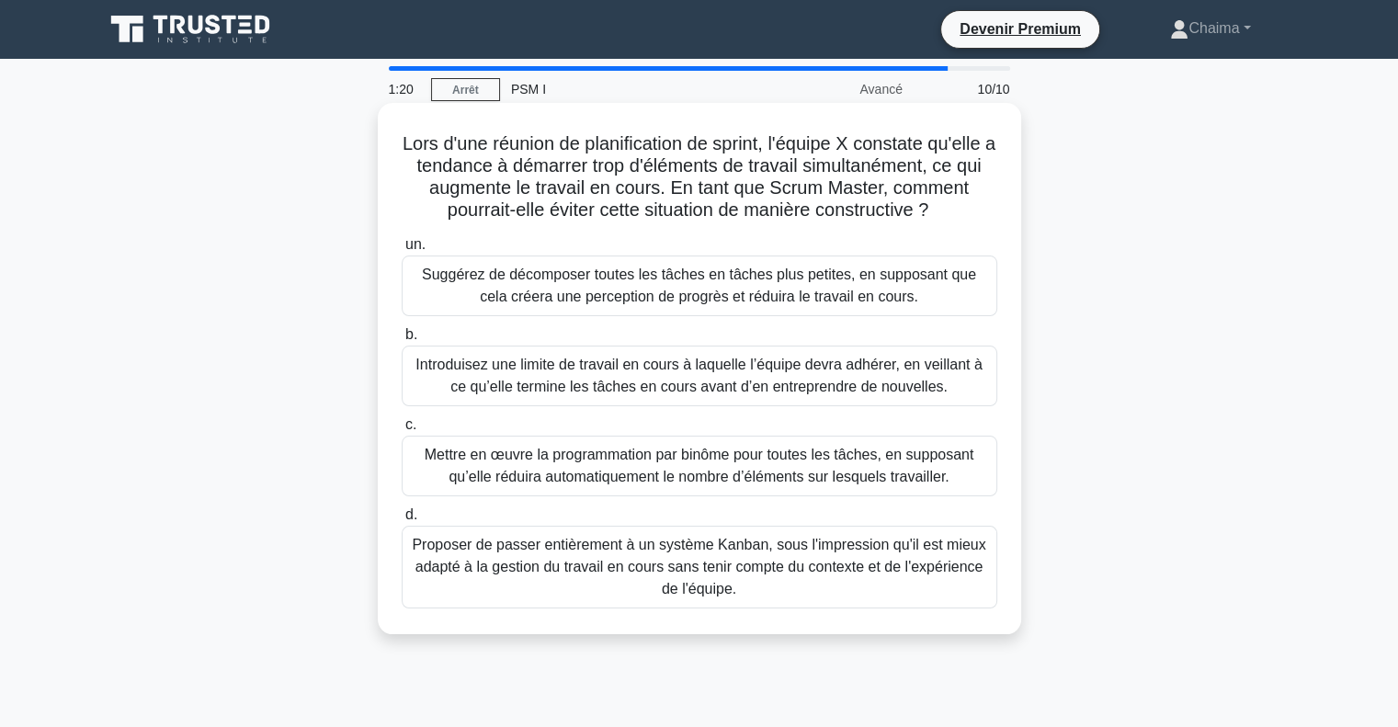
click at [620, 380] on font "Introduisez une limite de travail en cours à laquelle l’équipe devra adhérer, e…" at bounding box center [699, 376] width 566 height 38
click at [402, 341] on input "b. Introduisez une limite de travail en cours à laquelle l’équipe devra adhérer…" at bounding box center [402, 335] width 0 height 12
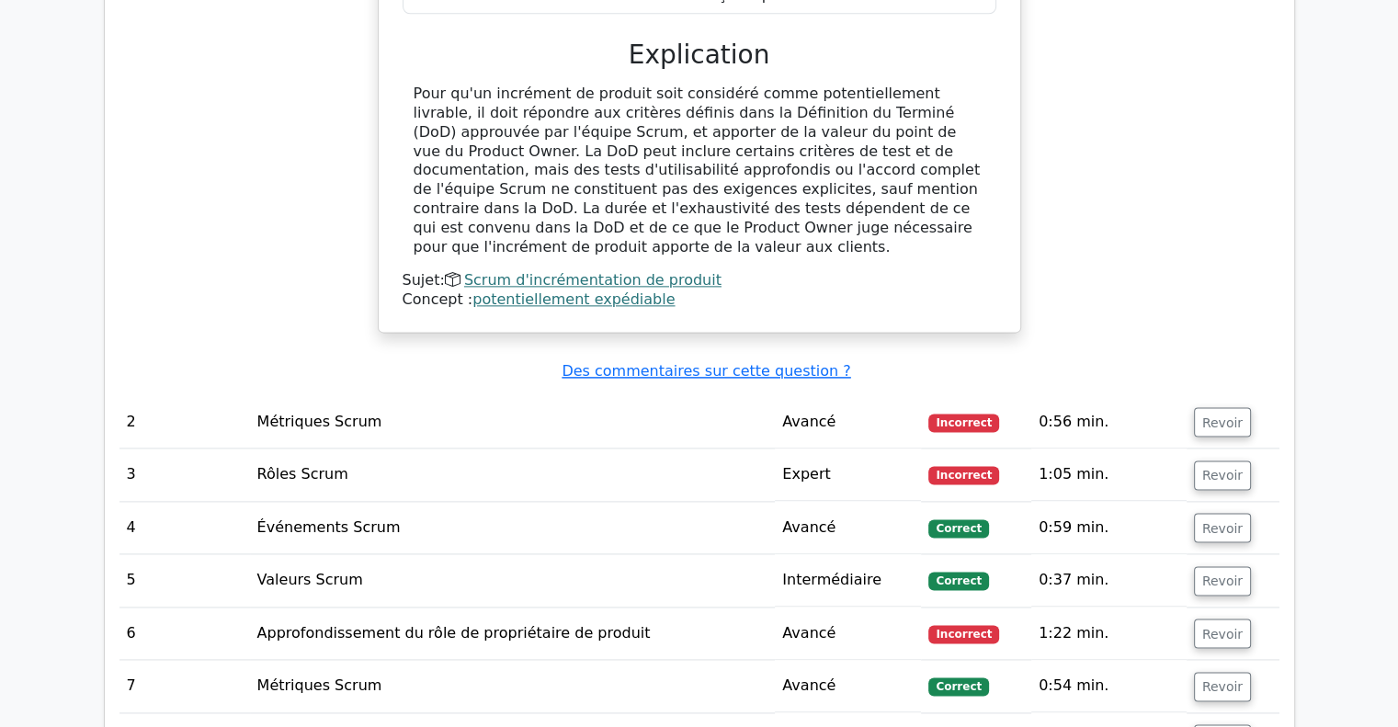
scroll to position [2207, 0]
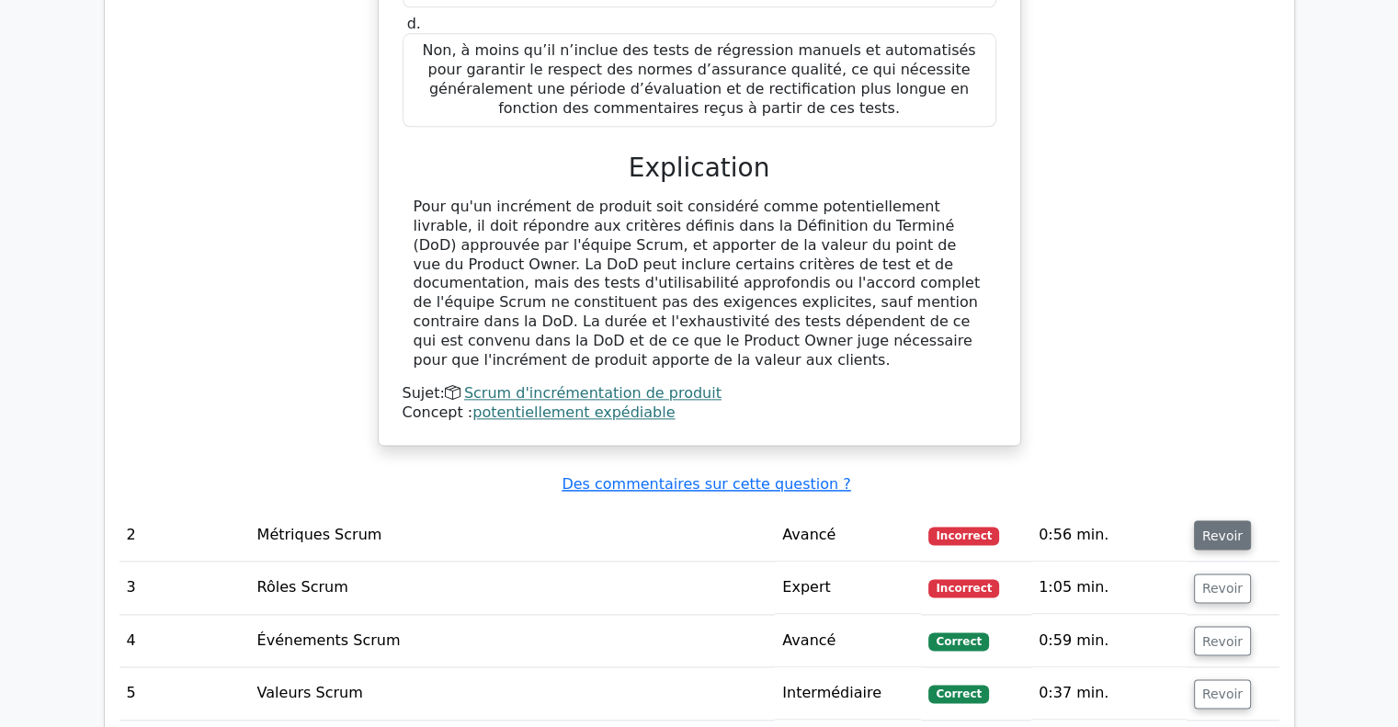
click at [1236, 520] on button "Revoir" at bounding box center [1222, 534] width 57 height 29
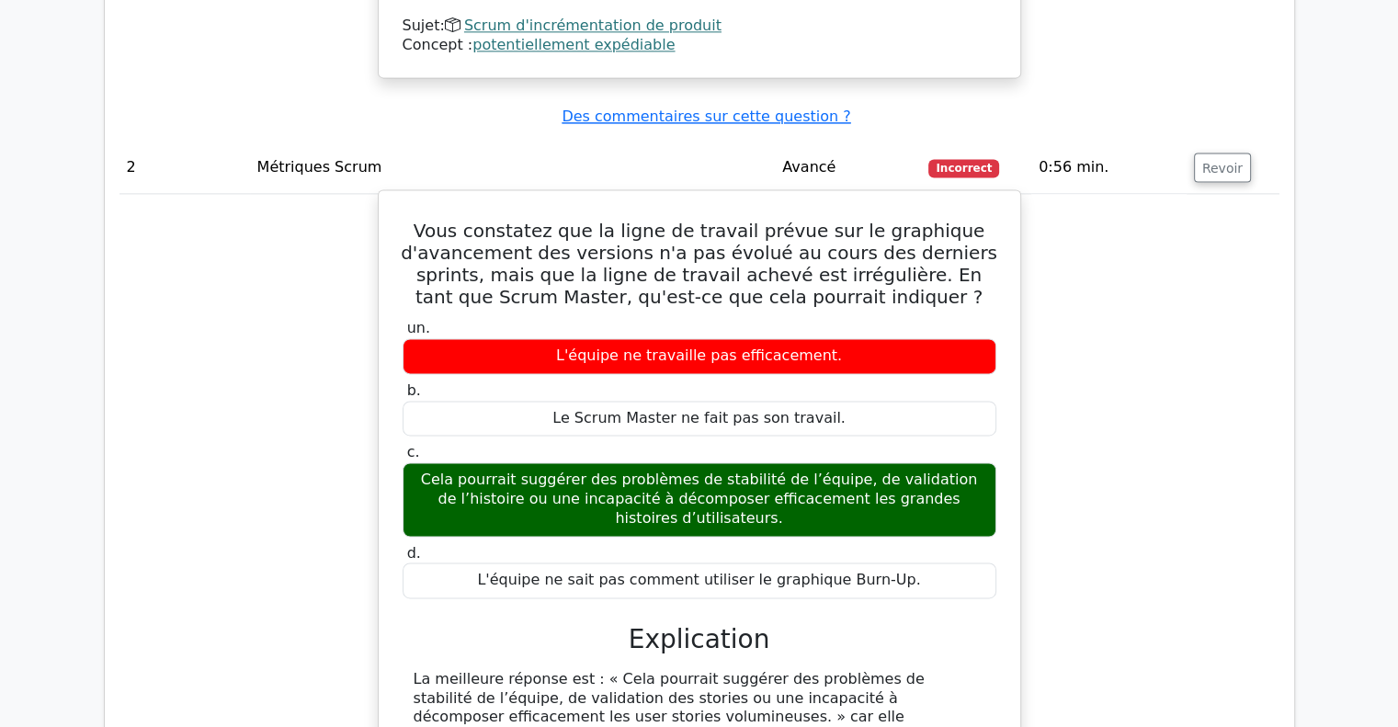
scroll to position [2666, 0]
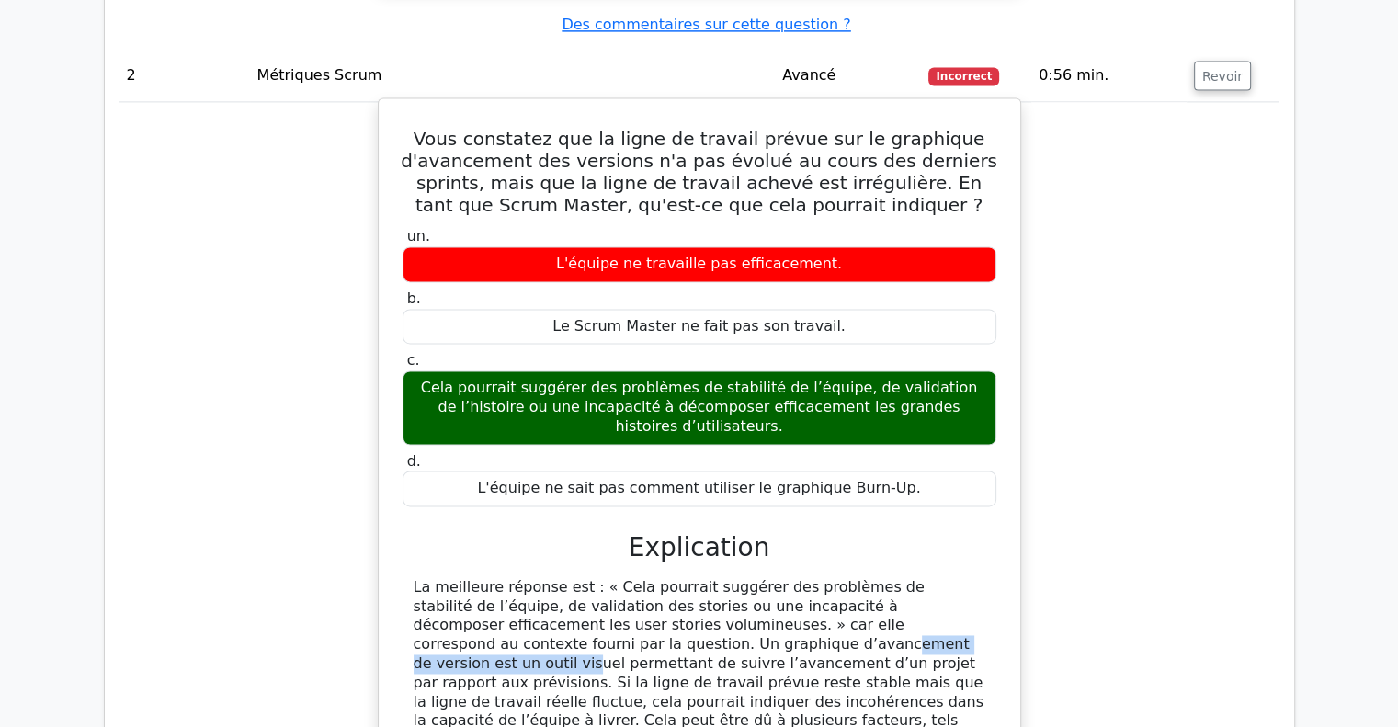
drag, startPoint x: 646, startPoint y: 535, endPoint x: 412, endPoint y: 532, distance: 234.5
click at [414, 578] on font "La meilleure réponse est : « Cela pourrait suggérer des problèmes de stabilité …" at bounding box center [699, 682] width 571 height 209
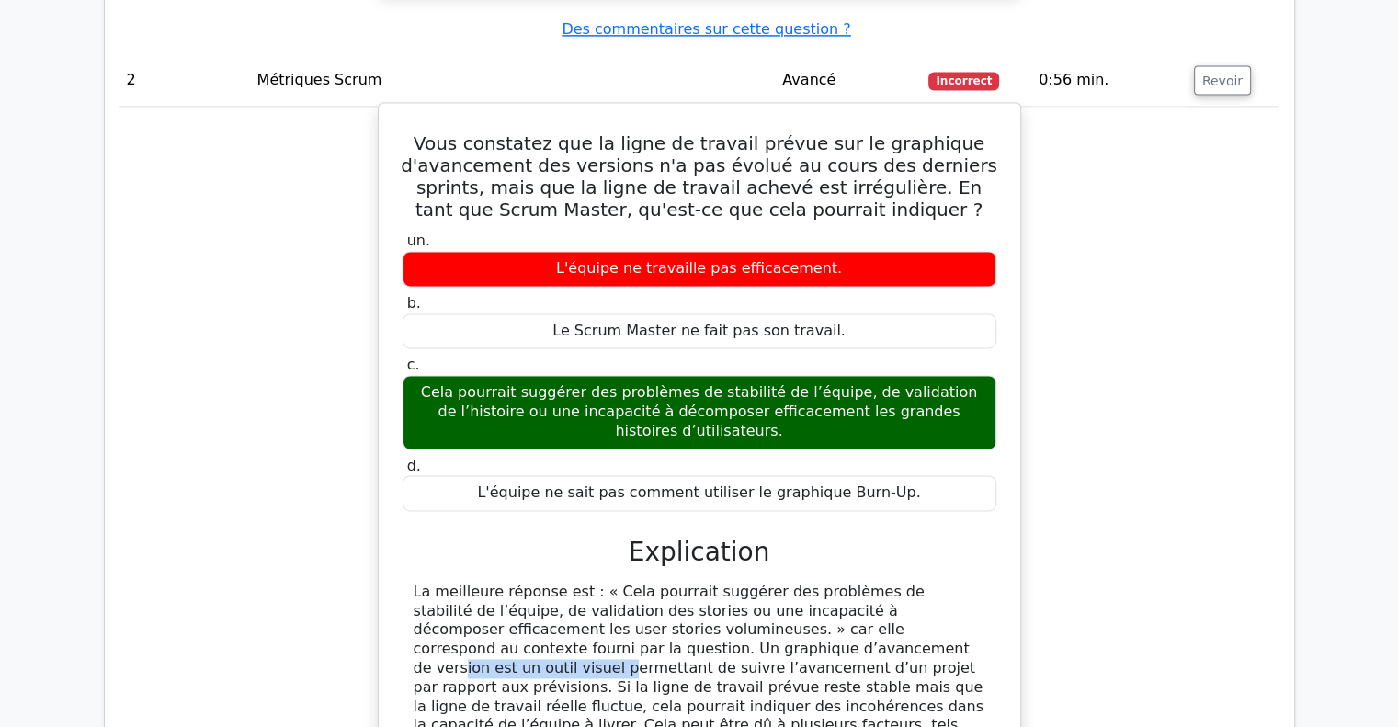
drag, startPoint x: 536, startPoint y: 534, endPoint x: 676, endPoint y: 533, distance: 139.8
click at [674, 583] on font "La meilleure réponse est : « Cela pourrait suggérer des problèmes de stabilité …" at bounding box center [699, 687] width 571 height 209
click at [765, 583] on font "La meilleure réponse est : « Cela pourrait suggérer des problèmes de stabilité …" at bounding box center [699, 687] width 571 height 209
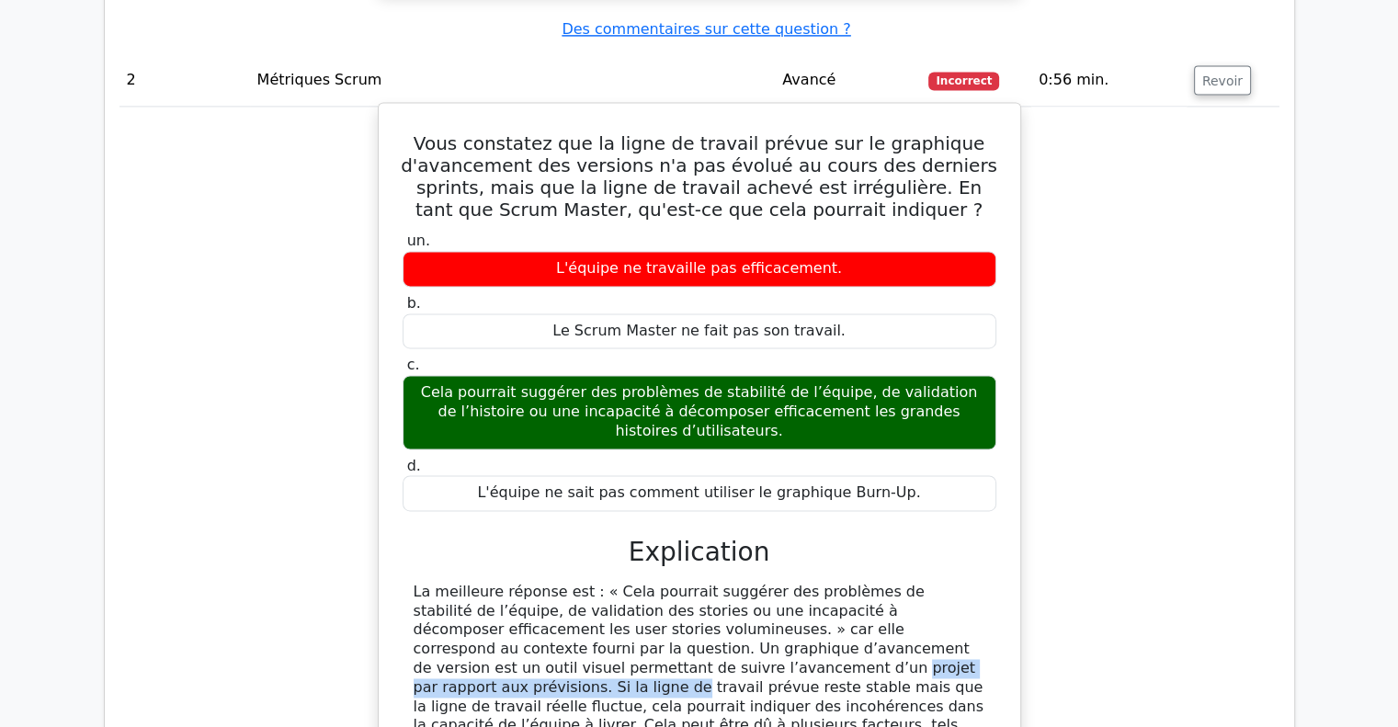
drag, startPoint x: 417, startPoint y: 550, endPoint x: 736, endPoint y: 549, distance: 319.0
click at [736, 583] on font "La meilleure réponse est : « Cela pourrait suggérer des problèmes de stabilité …" at bounding box center [699, 687] width 571 height 209
click at [718, 583] on font "La meilleure réponse est : « Cela pourrait suggérer des problèmes de stabilité …" at bounding box center [699, 687] width 571 height 209
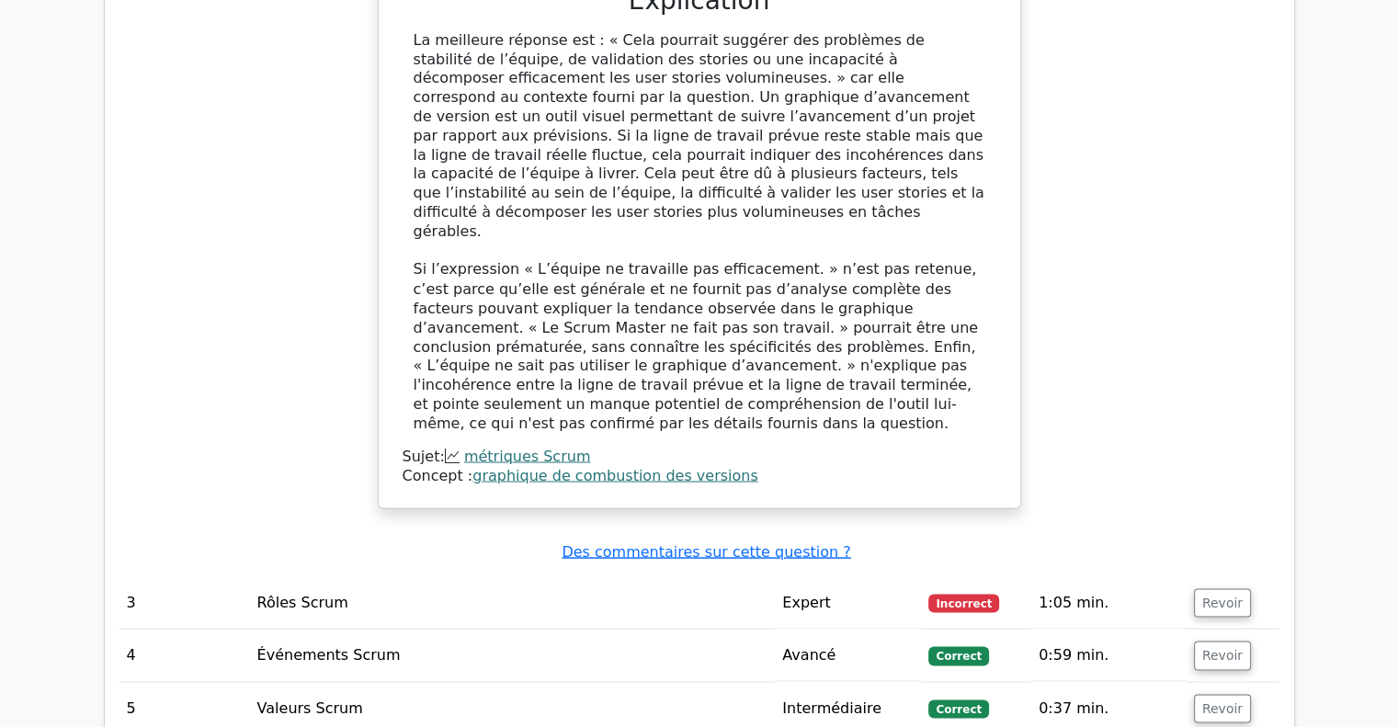
scroll to position [3402, 0]
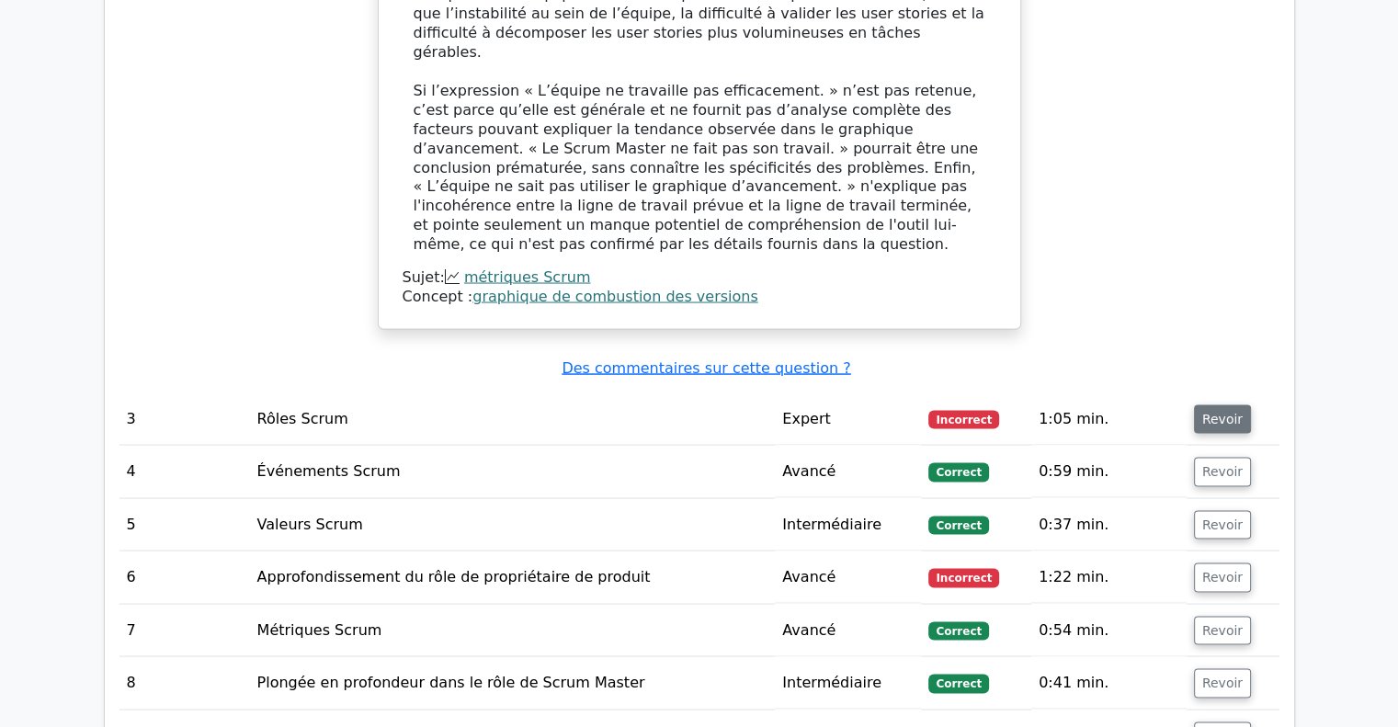
click at [1213, 411] on font "Revoir" at bounding box center [1223, 418] width 40 height 15
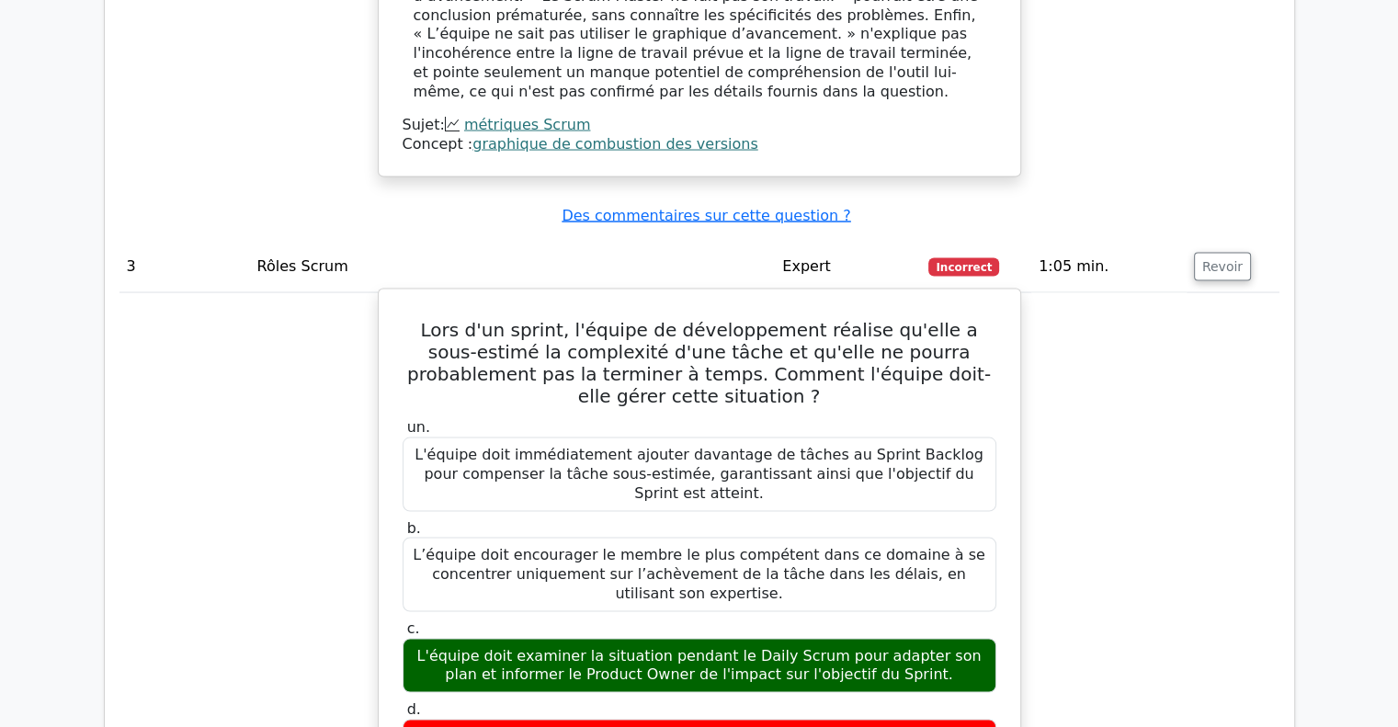
scroll to position [3586, 0]
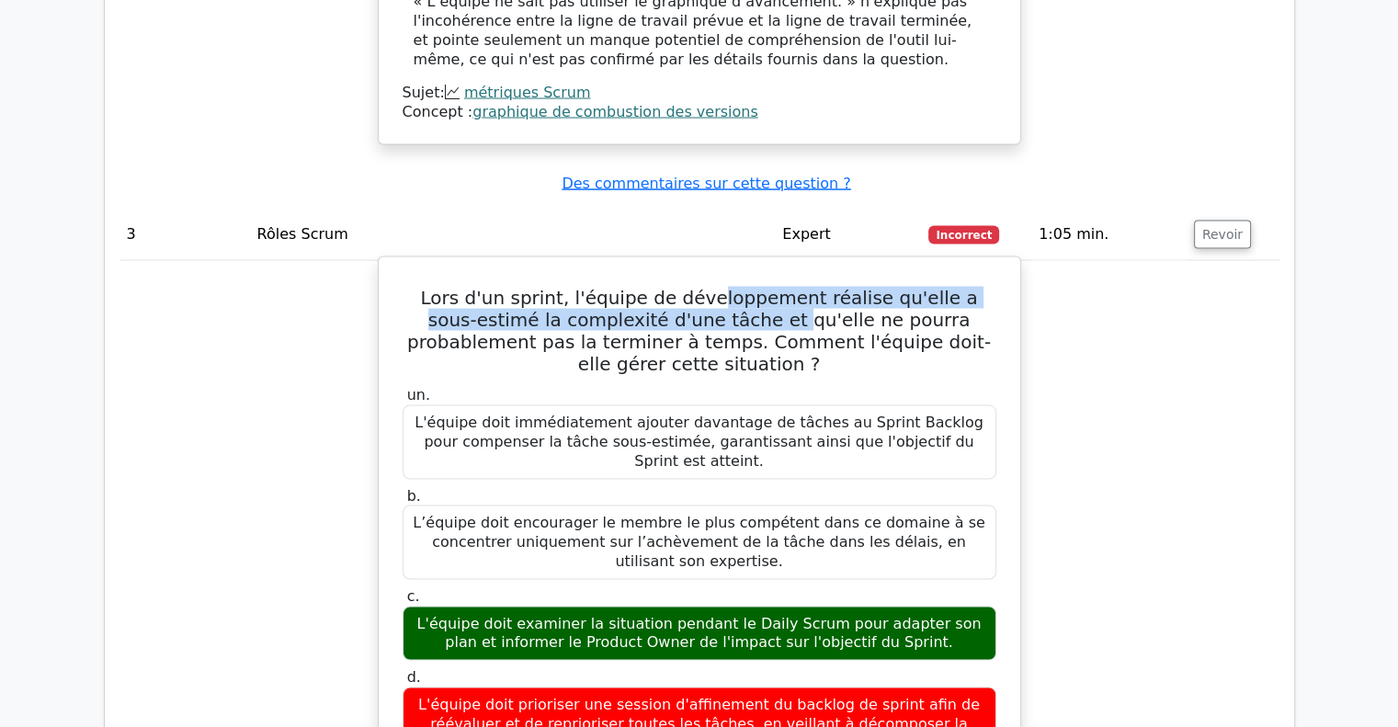
drag, startPoint x: 717, startPoint y: 138, endPoint x: 727, endPoint y: 158, distance: 22.6
click at [722, 287] on font "Lors d'un sprint, l'équipe de développement réalise qu'elle a sous-estimé la co…" at bounding box center [699, 331] width 584 height 88
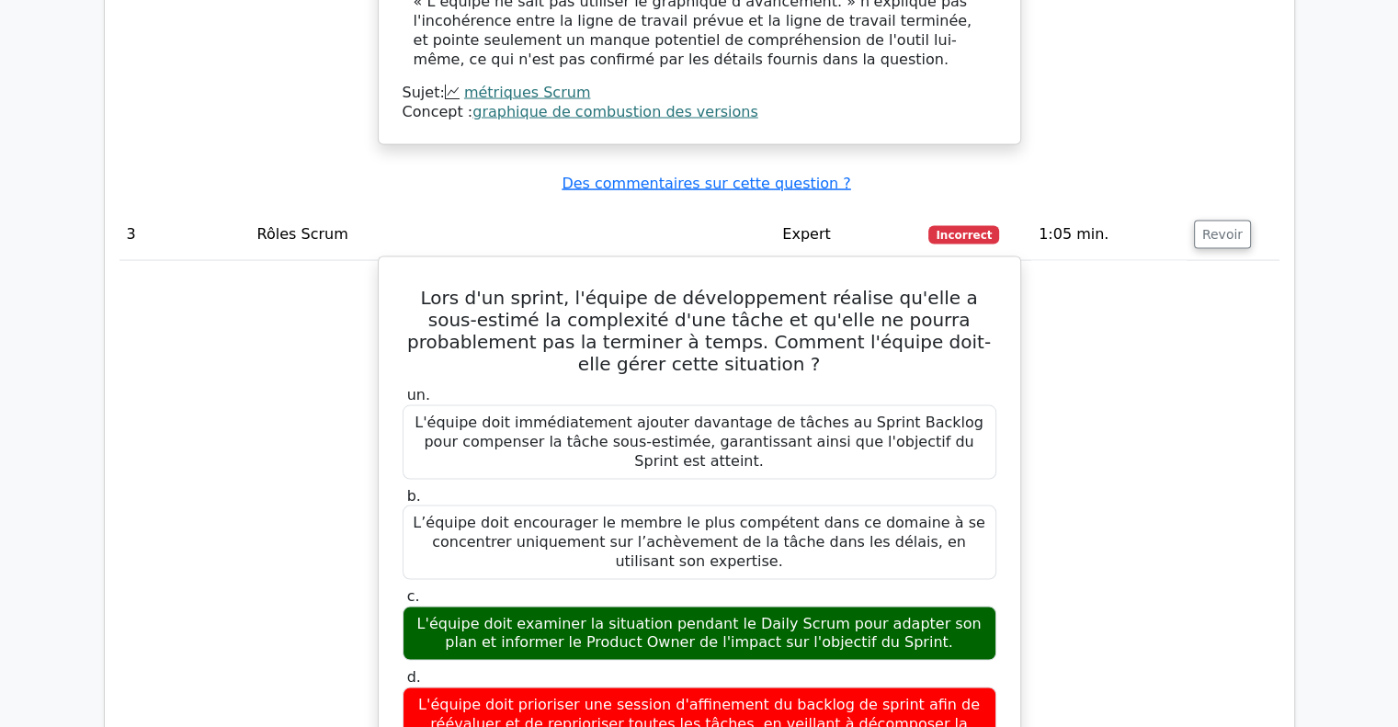
click at [764, 287] on h5 "Lors d'un sprint, l'équipe de développement réalise qu'elle a sous-estimé la co…" at bounding box center [700, 331] width 598 height 88
drag, startPoint x: 480, startPoint y: 147, endPoint x: 748, endPoint y: 149, distance: 267.6
click at [748, 287] on font "Lors d'un sprint, l'équipe de développement réalise qu'elle a sous-estimé la co…" at bounding box center [699, 331] width 584 height 88
click at [785, 265] on div "Lors d'un sprint, l'équipe de développement réalise qu'elle a sous-estimé la co…" at bounding box center [699, 716] width 627 height 903
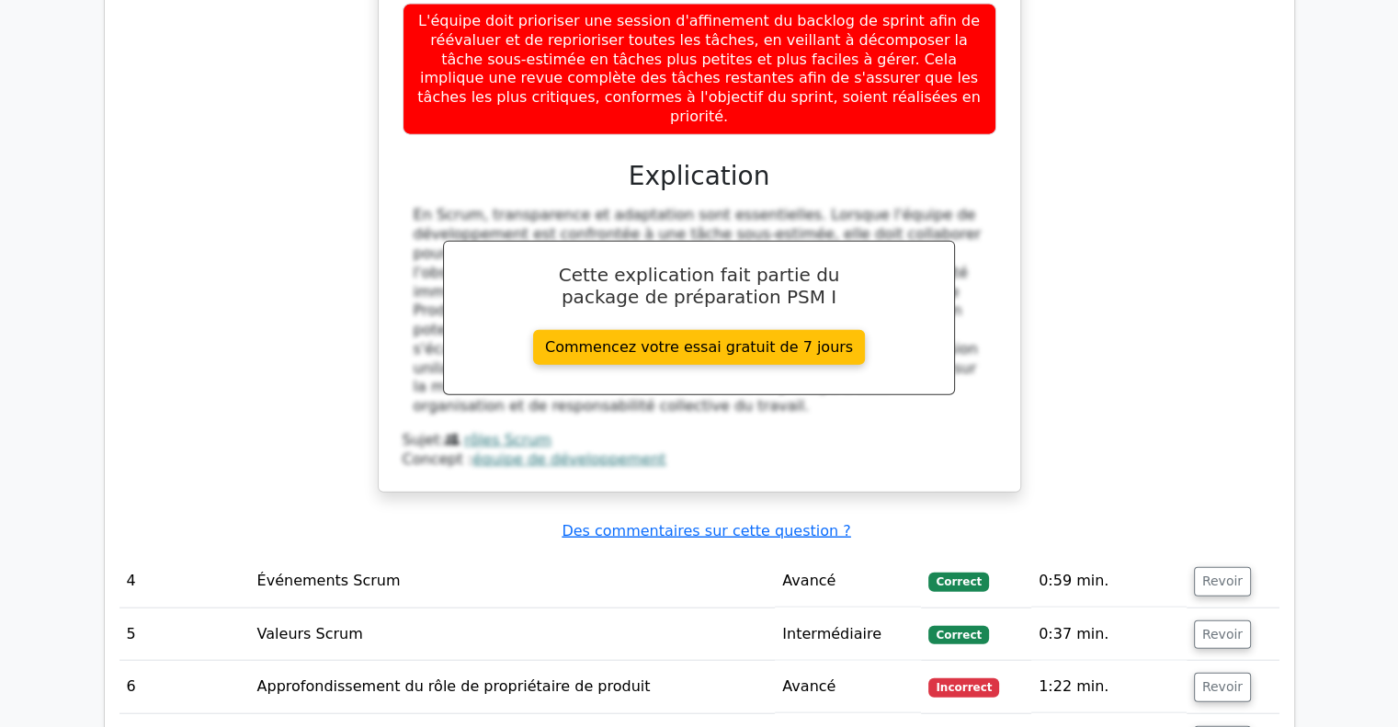
scroll to position [4321, 0]
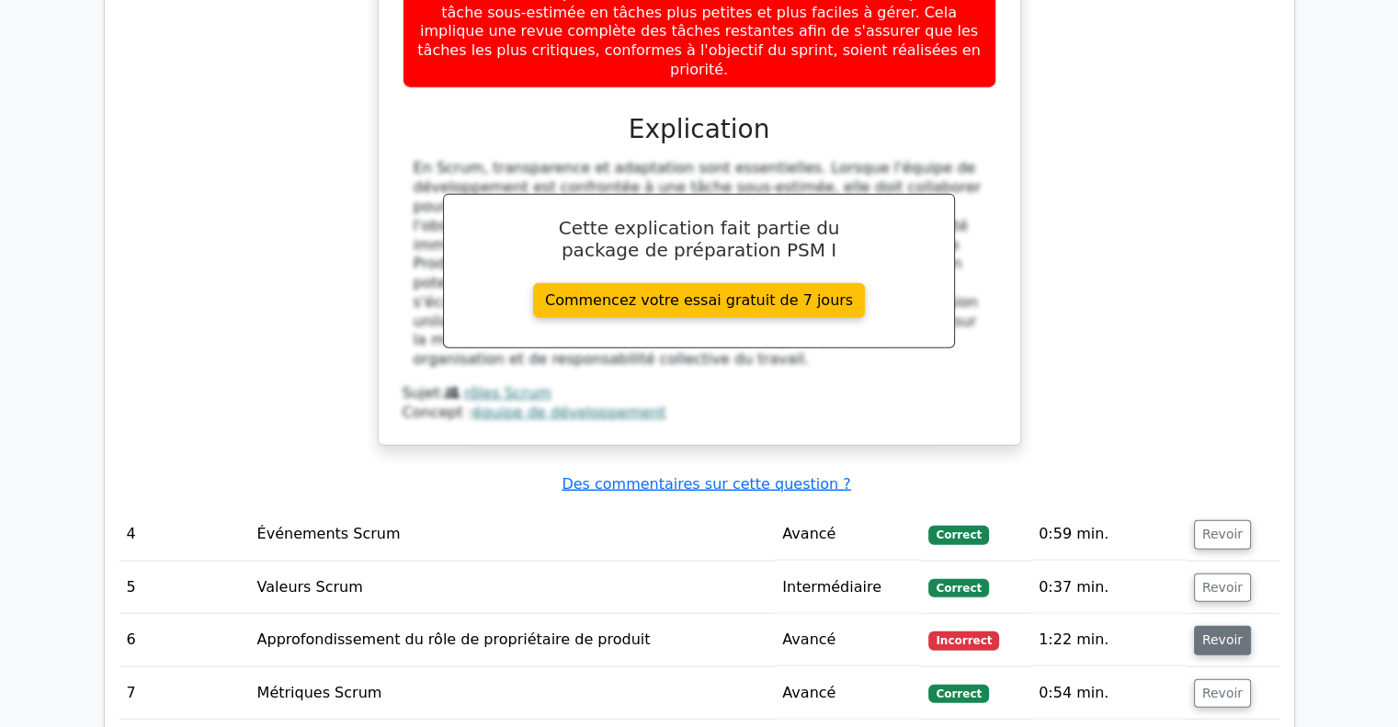
click at [1215, 633] on font "Revoir" at bounding box center [1223, 640] width 40 height 15
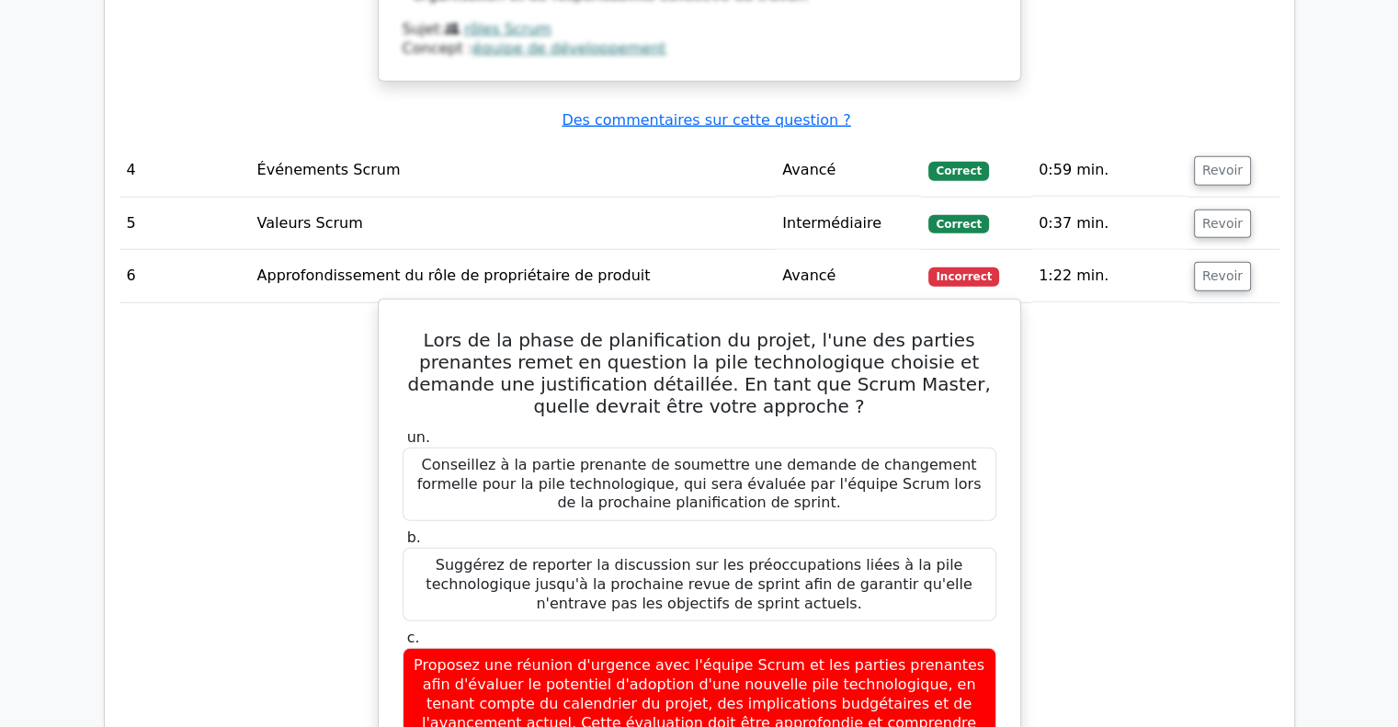
scroll to position [4689, 0]
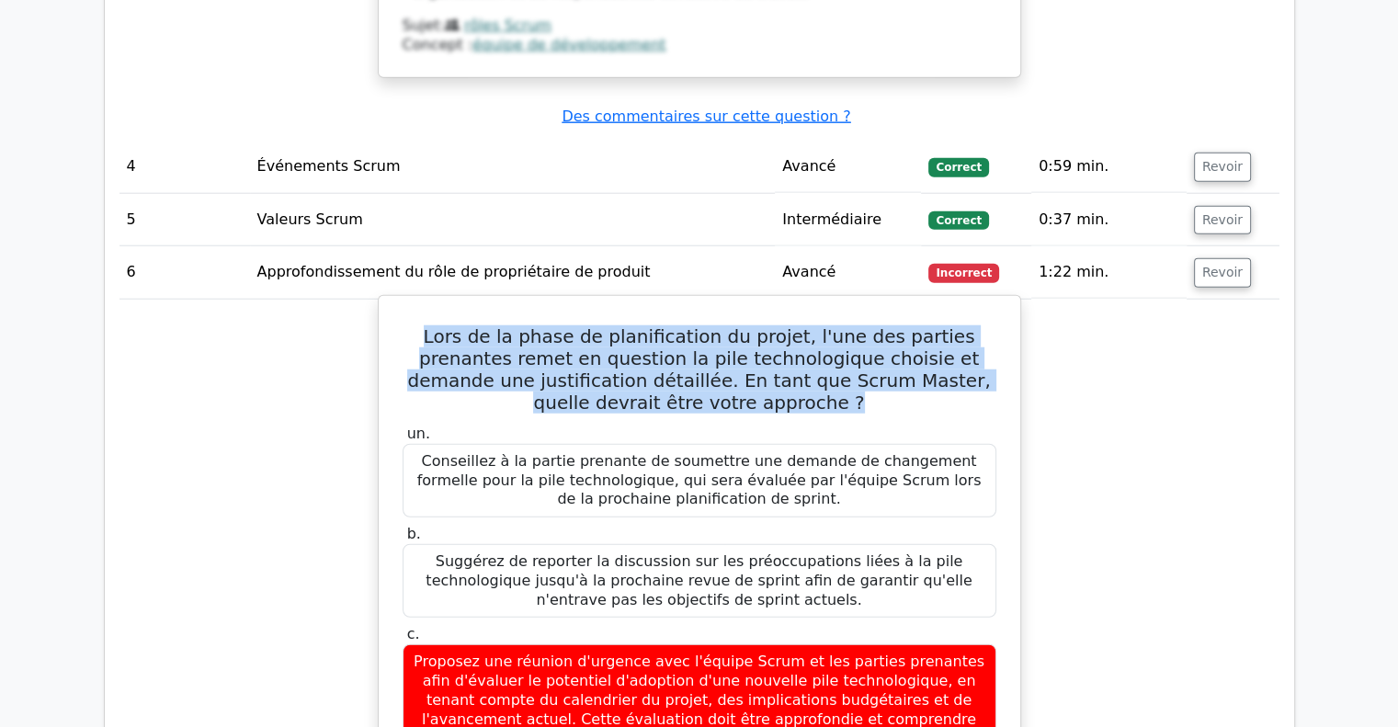
drag, startPoint x: 397, startPoint y: 98, endPoint x: 974, endPoint y: 172, distance: 581.2
click at [782, 325] on h5 "Lors de la phase de planification du projet, l'une des parties prenantes remet …" at bounding box center [700, 369] width 598 height 88
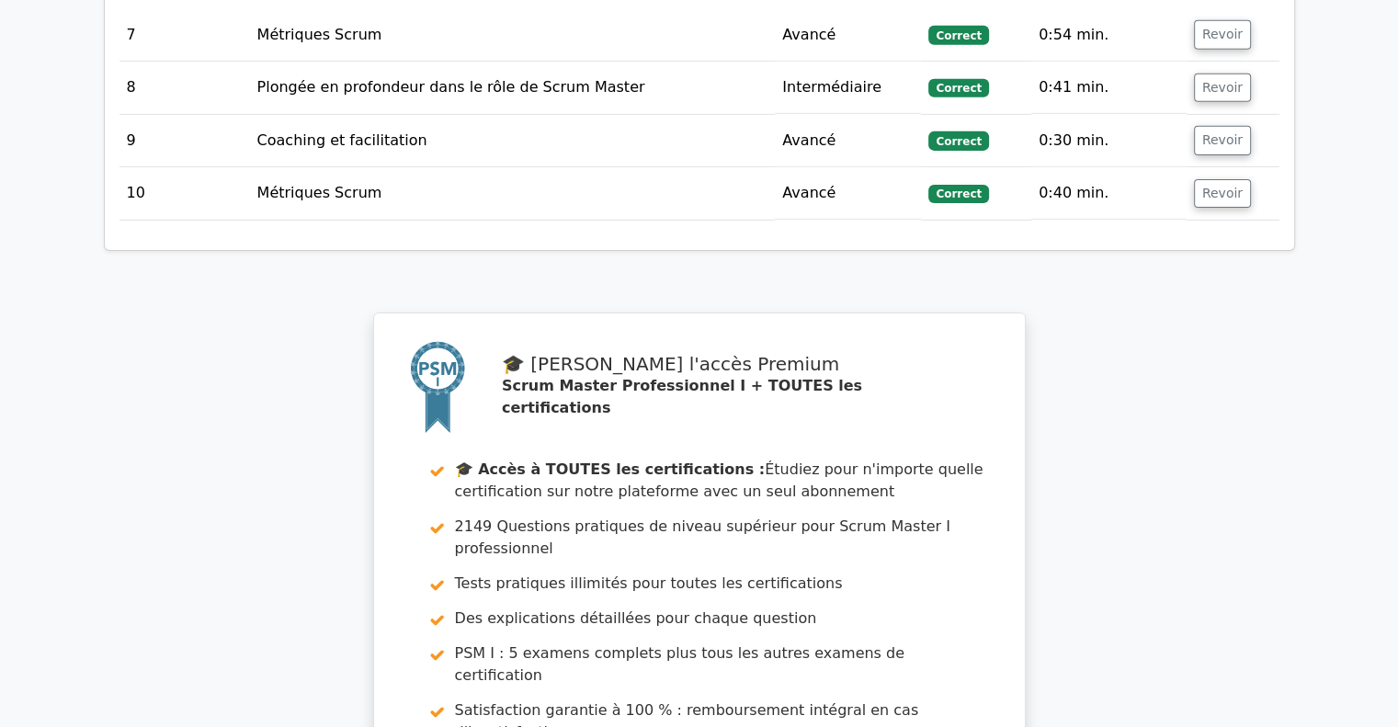
scroll to position [6160, 0]
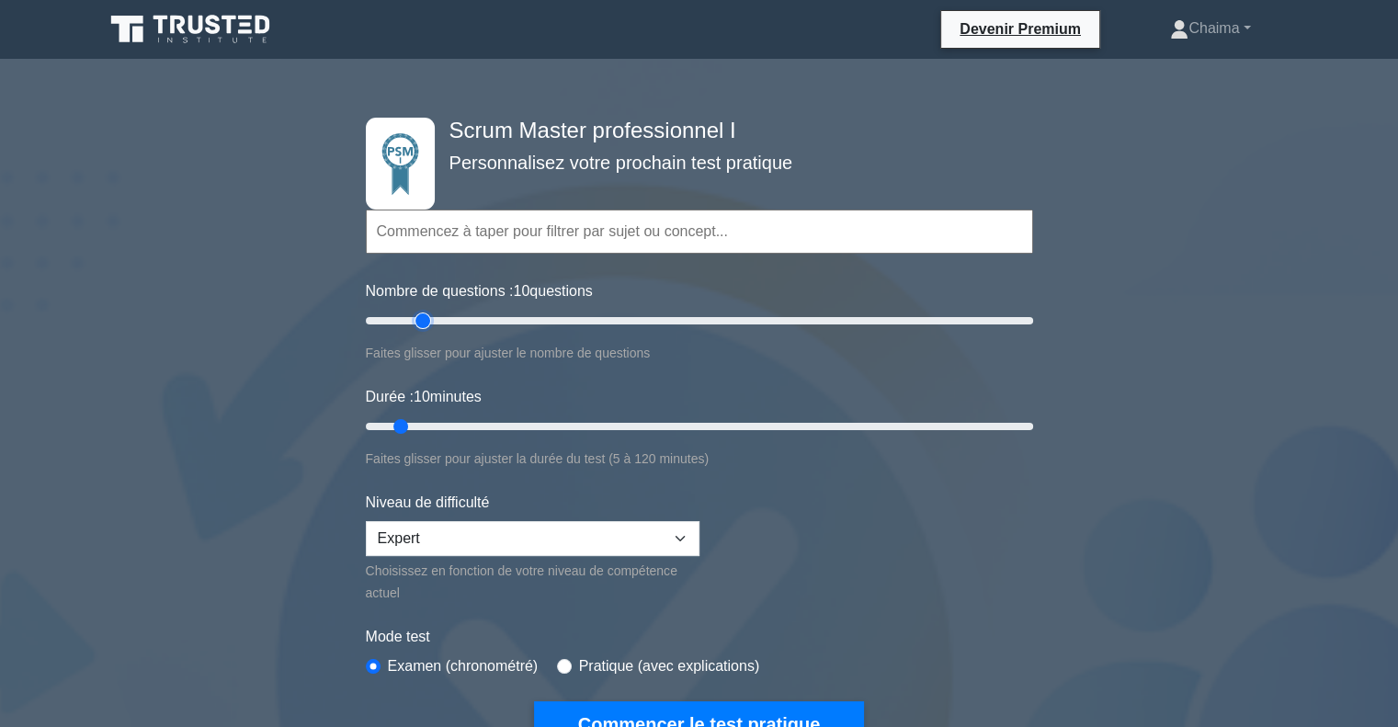
click at [416, 315] on input "Nombre de questions : 10 questions" at bounding box center [700, 321] width 668 height 22
click at [402, 319] on input "Nombre de questions : 20 questions" at bounding box center [700, 321] width 668 height 22
type input "20"
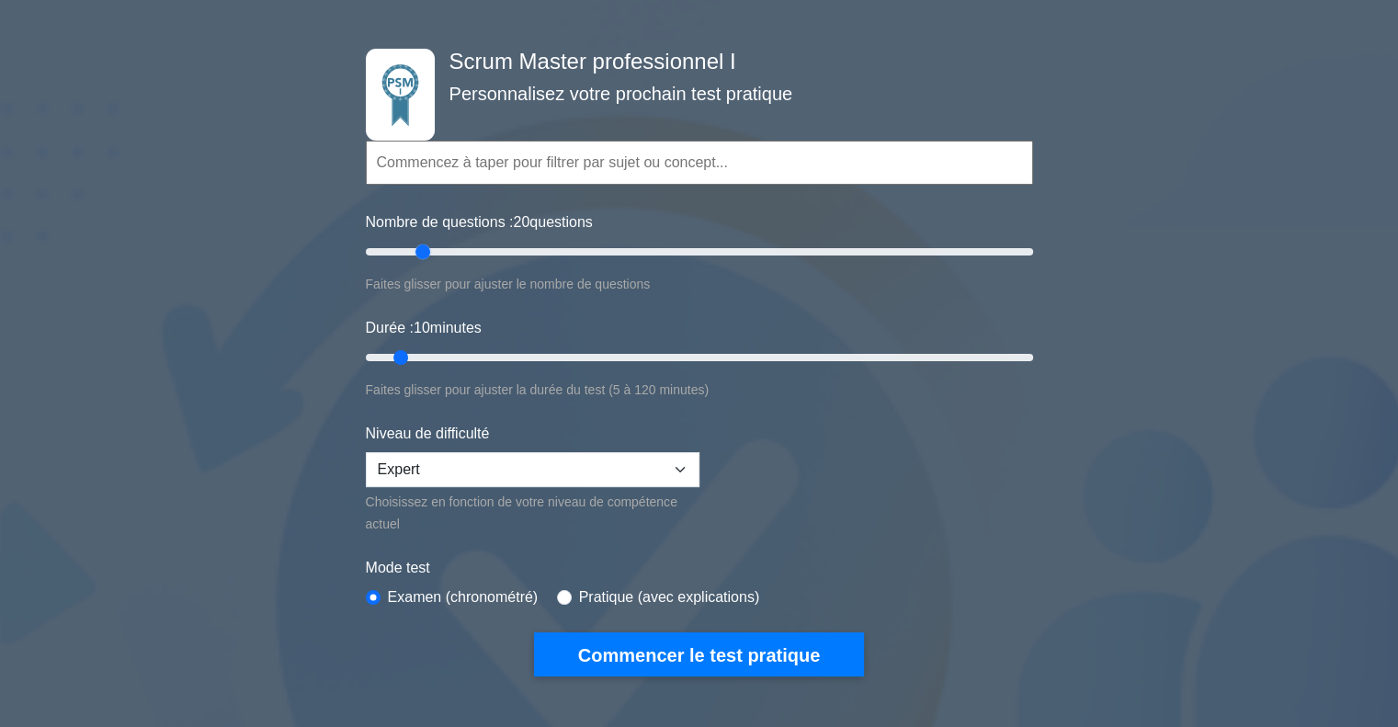
scroll to position [276, 0]
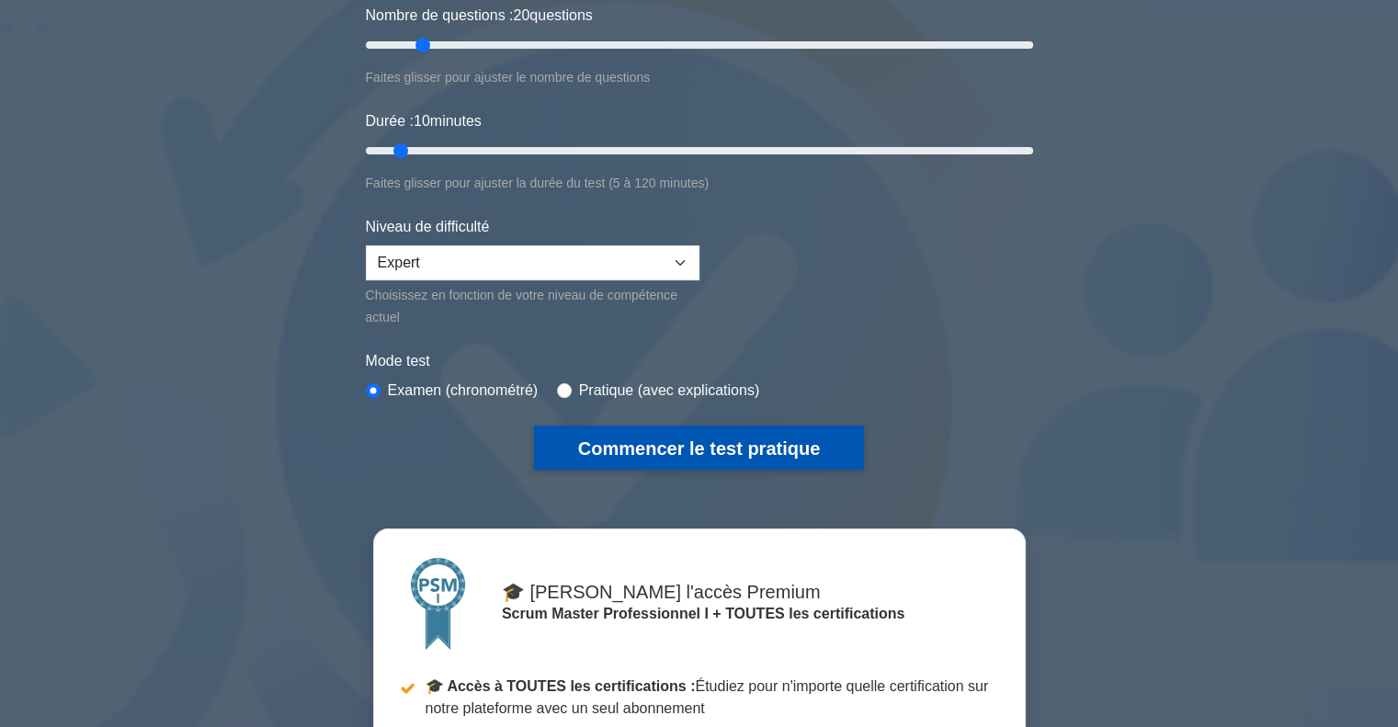
click at [673, 437] on font "Commencer le test pratique" at bounding box center [699, 447] width 242 height 20
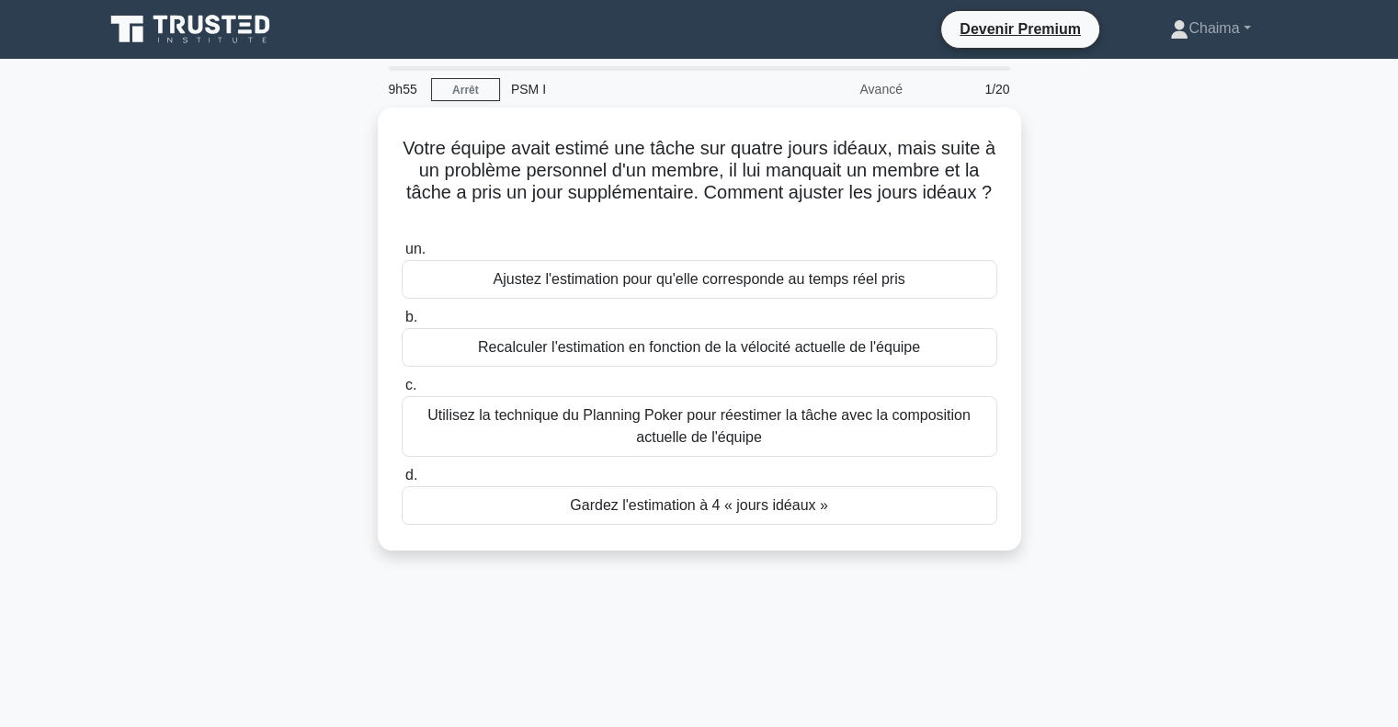
click at [268, 222] on div "Votre équipe avait estimé une tâche sur quatre jours idéaux, mais suite à un pr…" at bounding box center [700, 340] width 1214 height 465
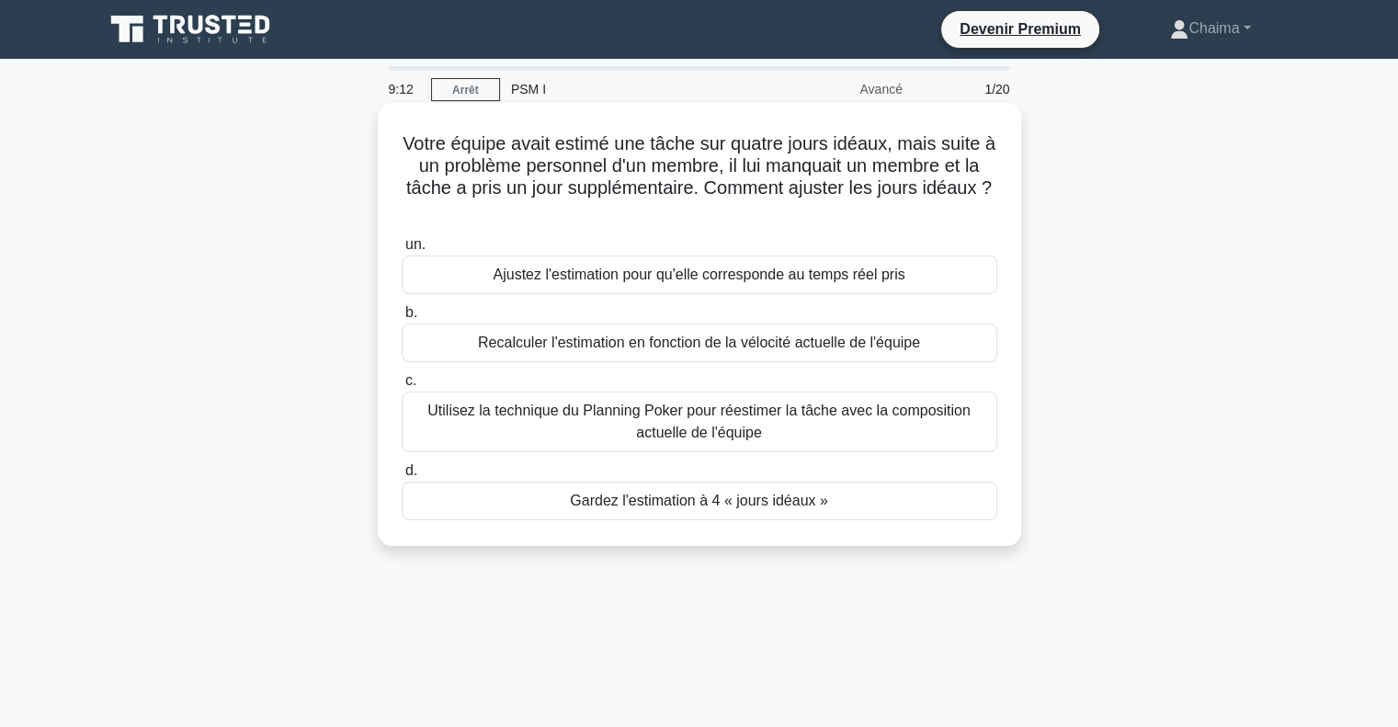
click at [665, 415] on font "Utilisez la technique du Planning Poker pour réestimer la tâche avec la composi…" at bounding box center [699, 422] width 543 height 38
click at [402, 387] on input "c. Utilisez la technique du Planning Poker pour réestimer la tâche avec la comp…" at bounding box center [402, 381] width 0 height 12
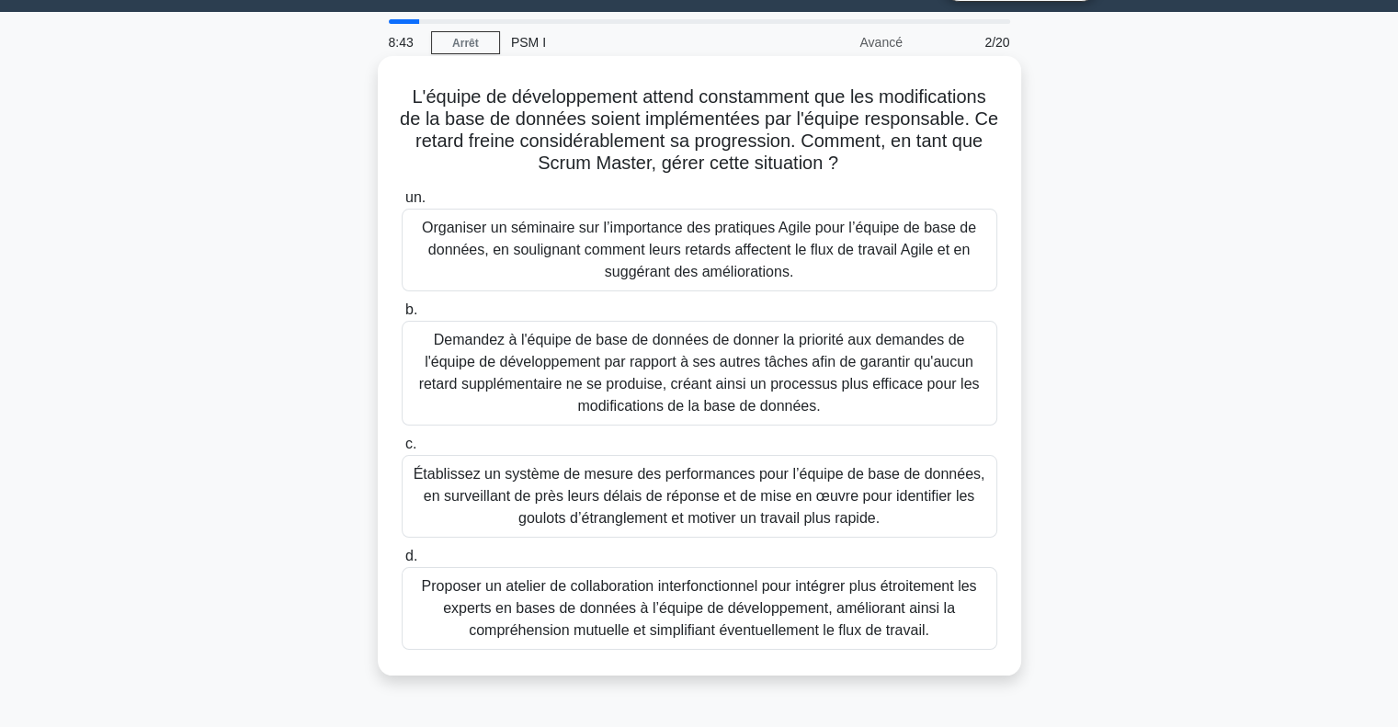
scroll to position [92, 0]
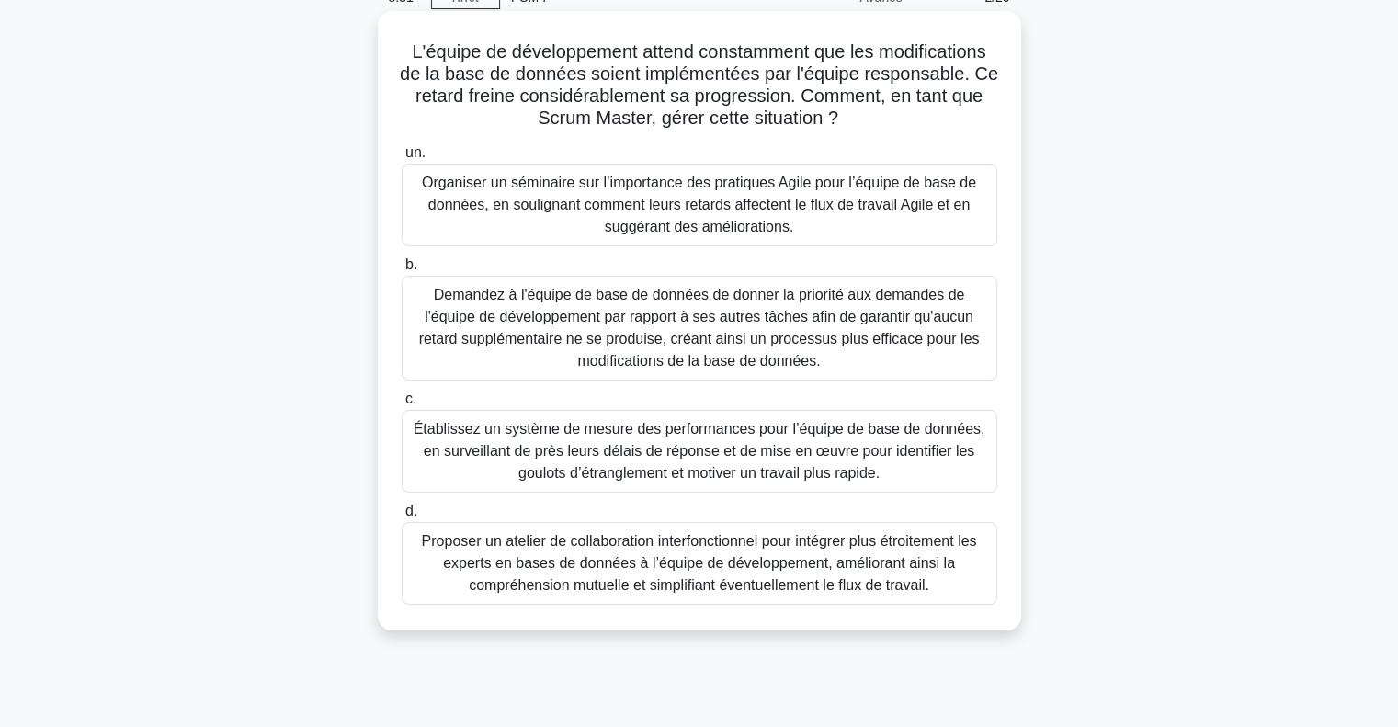
click at [693, 558] on font "Proposer un atelier de collaboration interfonctionnel pour intégrer plus étroit…" at bounding box center [699, 563] width 555 height 60
click at [402, 518] on input "d. Proposer un atelier de collaboration interfonctionnel pour intégrer plus étr…" at bounding box center [402, 512] width 0 height 12
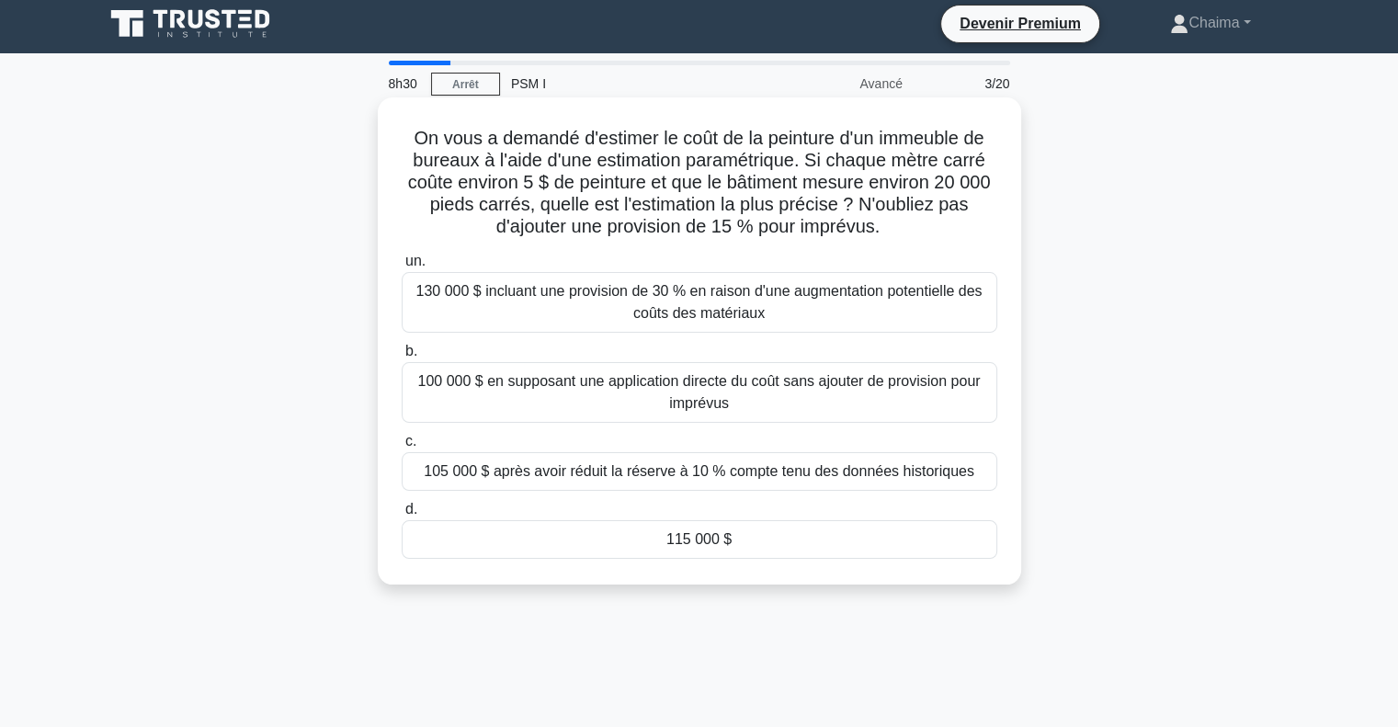
scroll to position [0, 0]
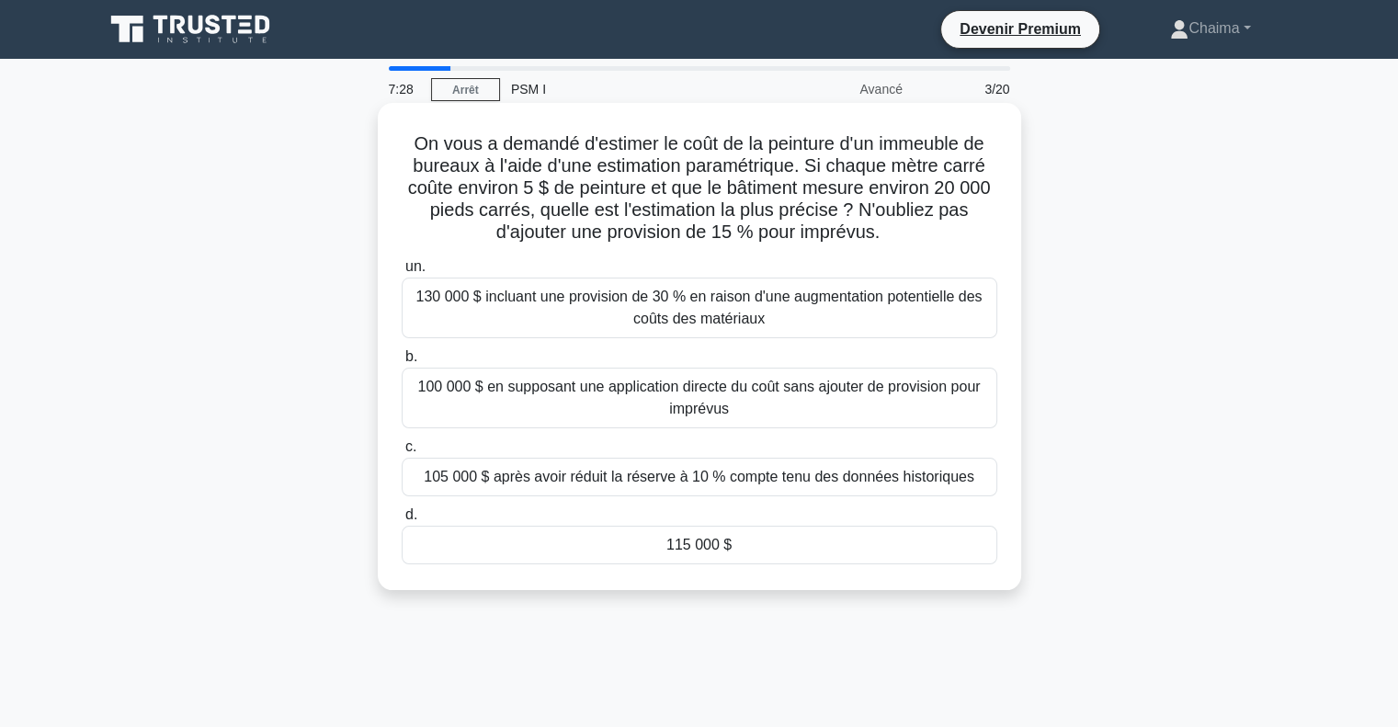
click at [675, 551] on font "115 000 $" at bounding box center [699, 545] width 65 height 16
click at [402, 521] on input "d. 115 000 $" at bounding box center [402, 515] width 0 height 12
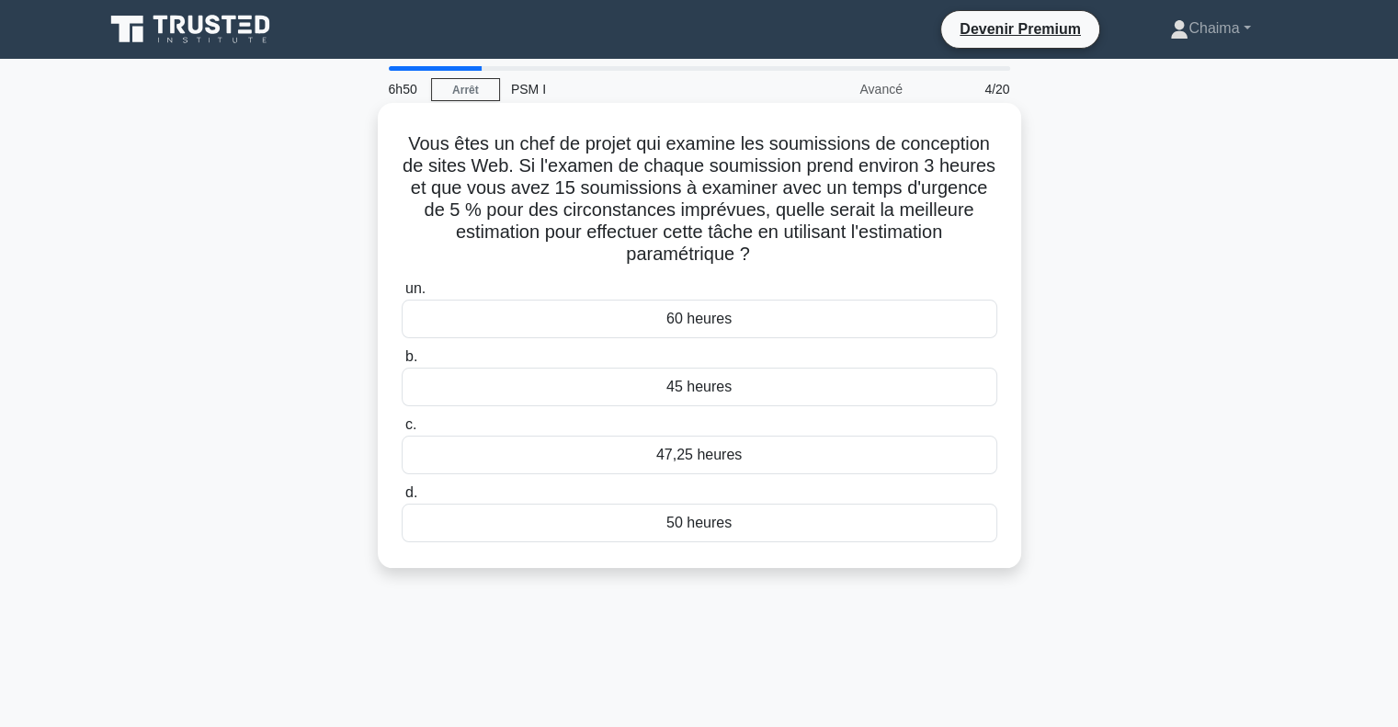
click at [709, 462] on font "47,25 heures" at bounding box center [699, 455] width 86 height 16
click at [402, 431] on input "c. 47,25 heures" at bounding box center [402, 425] width 0 height 12
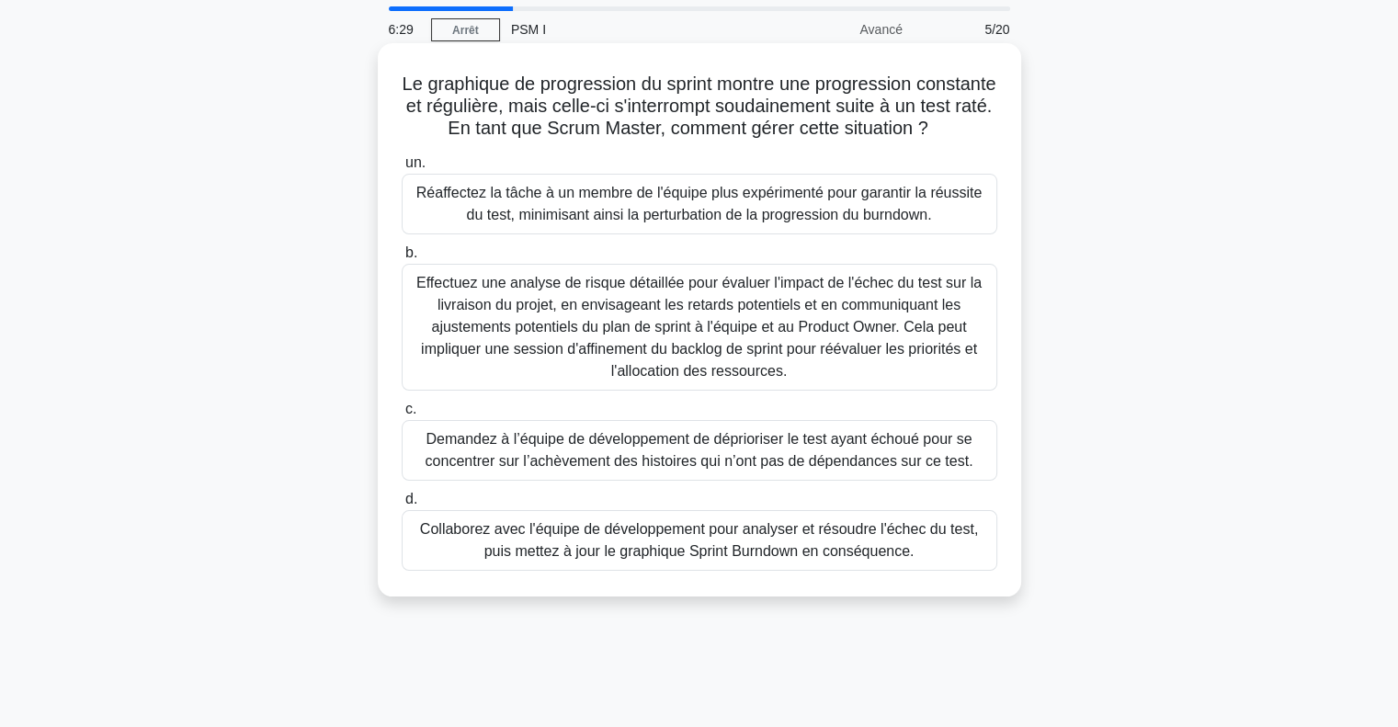
scroll to position [92, 0]
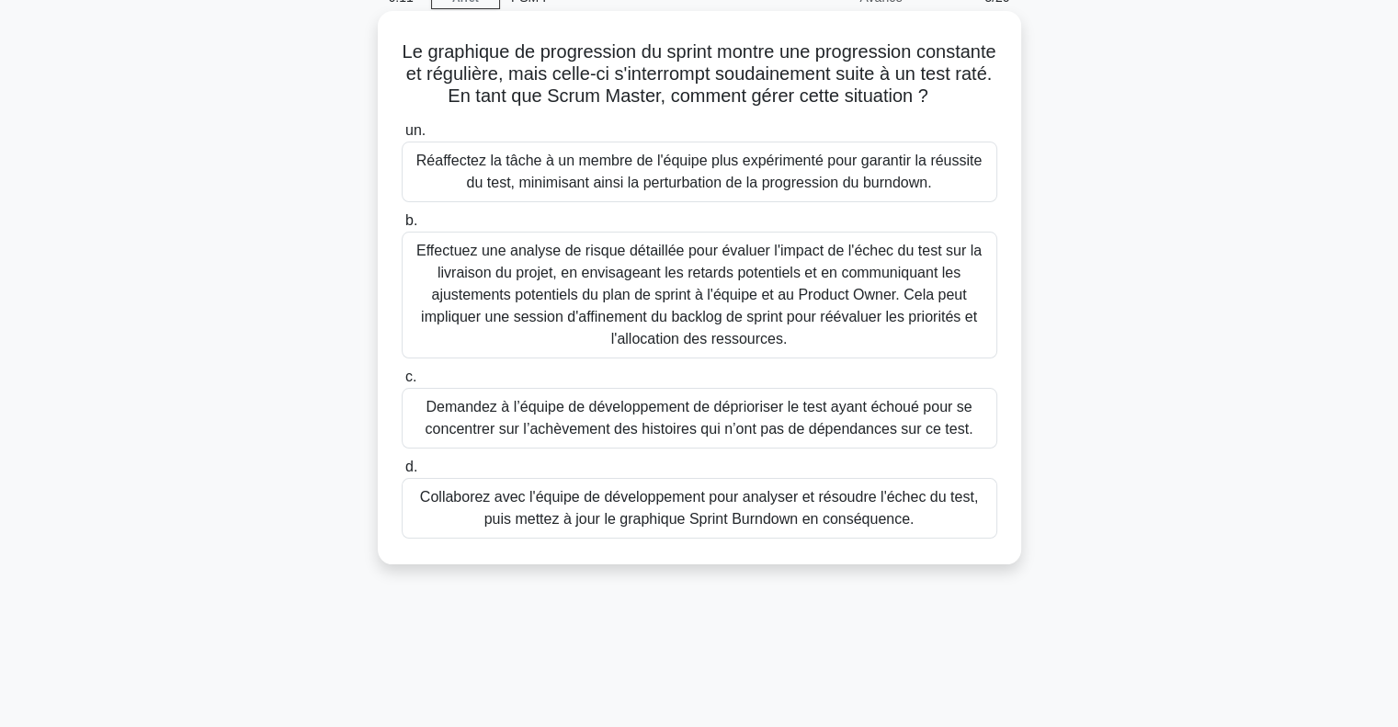
click at [542, 527] on font "Collaborez avec l'équipe de développement pour analyser et résoudre l'échec du …" at bounding box center [699, 508] width 558 height 38
click at [402, 474] on input "d. Collaborez avec l'équipe de développement pour analyser et résoudre l'échec …" at bounding box center [402, 468] width 0 height 12
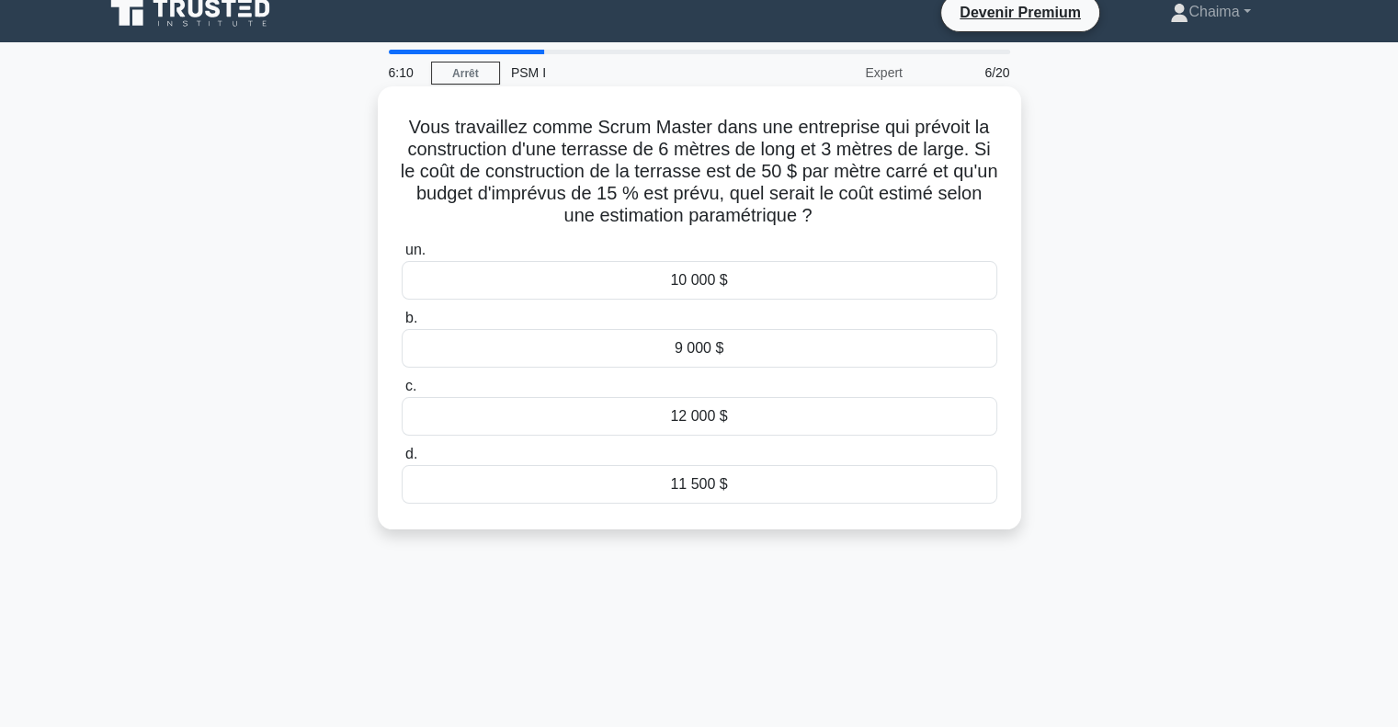
scroll to position [0, 0]
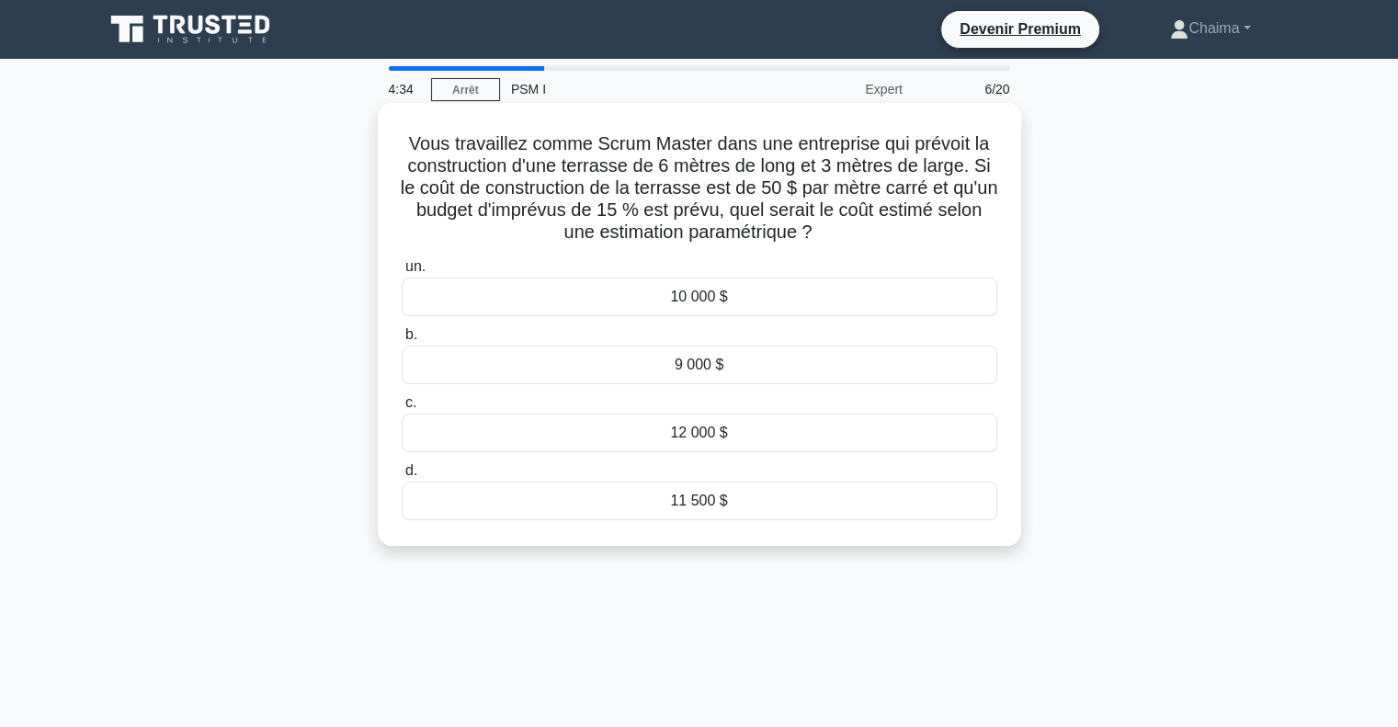
click at [702, 454] on div "un. 10 000 $ b. 9 000 $ c." at bounding box center [700, 388] width 618 height 272
click at [819, 455] on div "un. 10 000 $ b. 9 000 $ c." at bounding box center [700, 388] width 618 height 272
click at [680, 425] on font "12 000 $" at bounding box center [698, 433] width 57 height 16
click at [402, 409] on input "c. 12 000 $" at bounding box center [402, 403] width 0 height 12
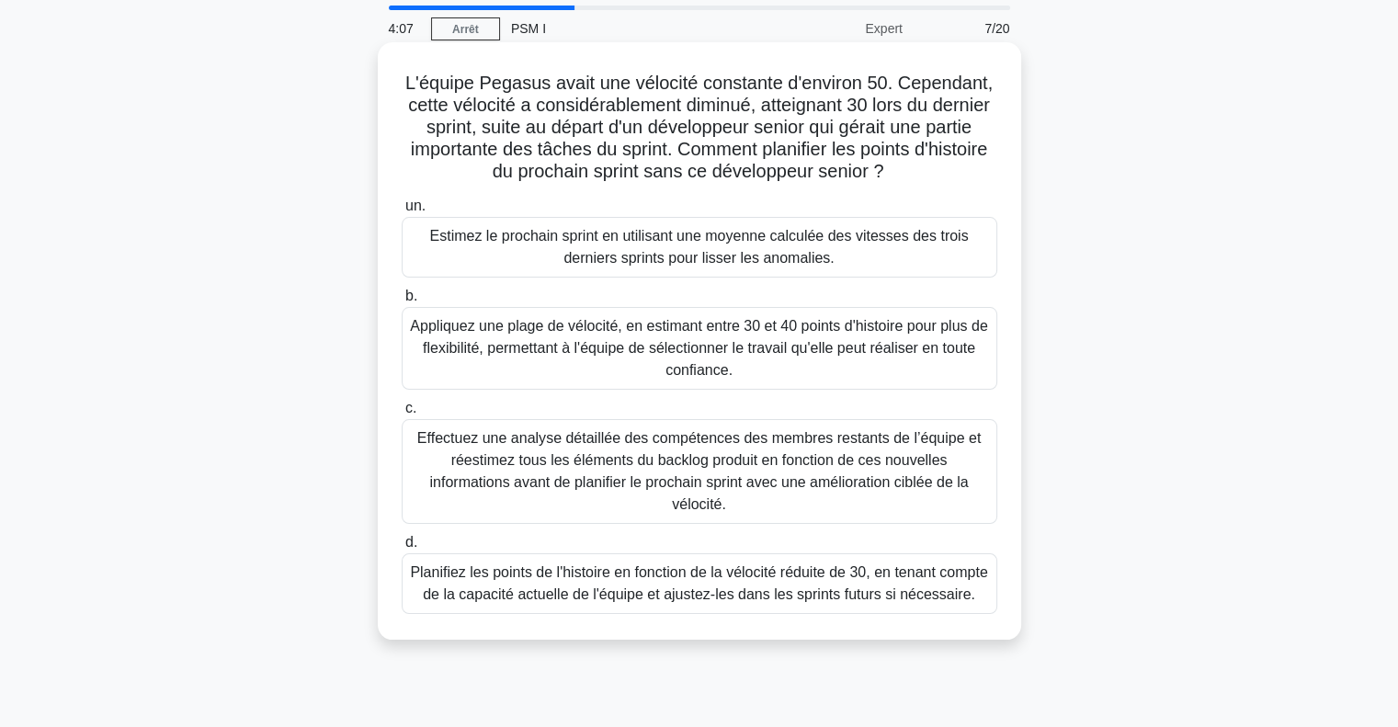
scroll to position [92, 0]
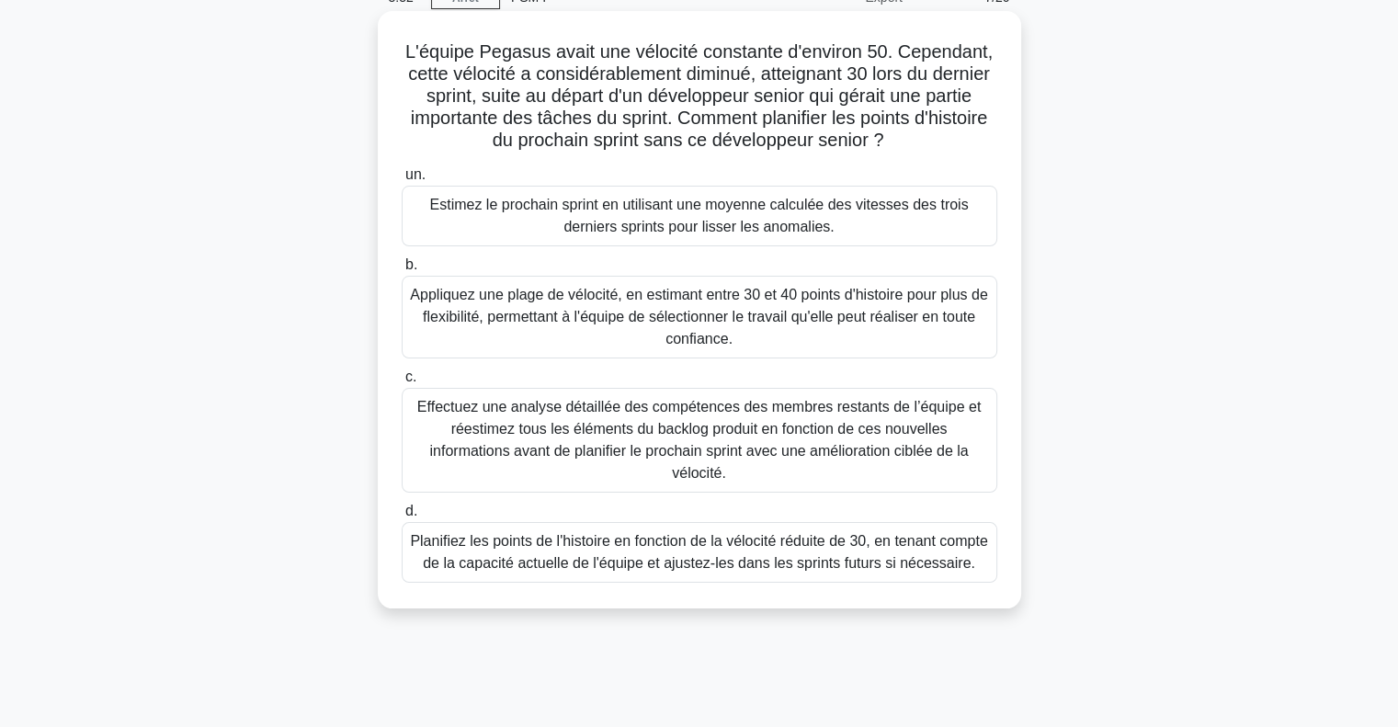
click at [601, 551] on font "Planifiez les points de l'histoire en fonction de la vélocité réduite de 30, en…" at bounding box center [698, 552] width 577 height 38
click at [402, 518] on input "d. Planifiez les points de l'histoire en fonction de la vélocité réduite de 30,…" at bounding box center [402, 512] width 0 height 12
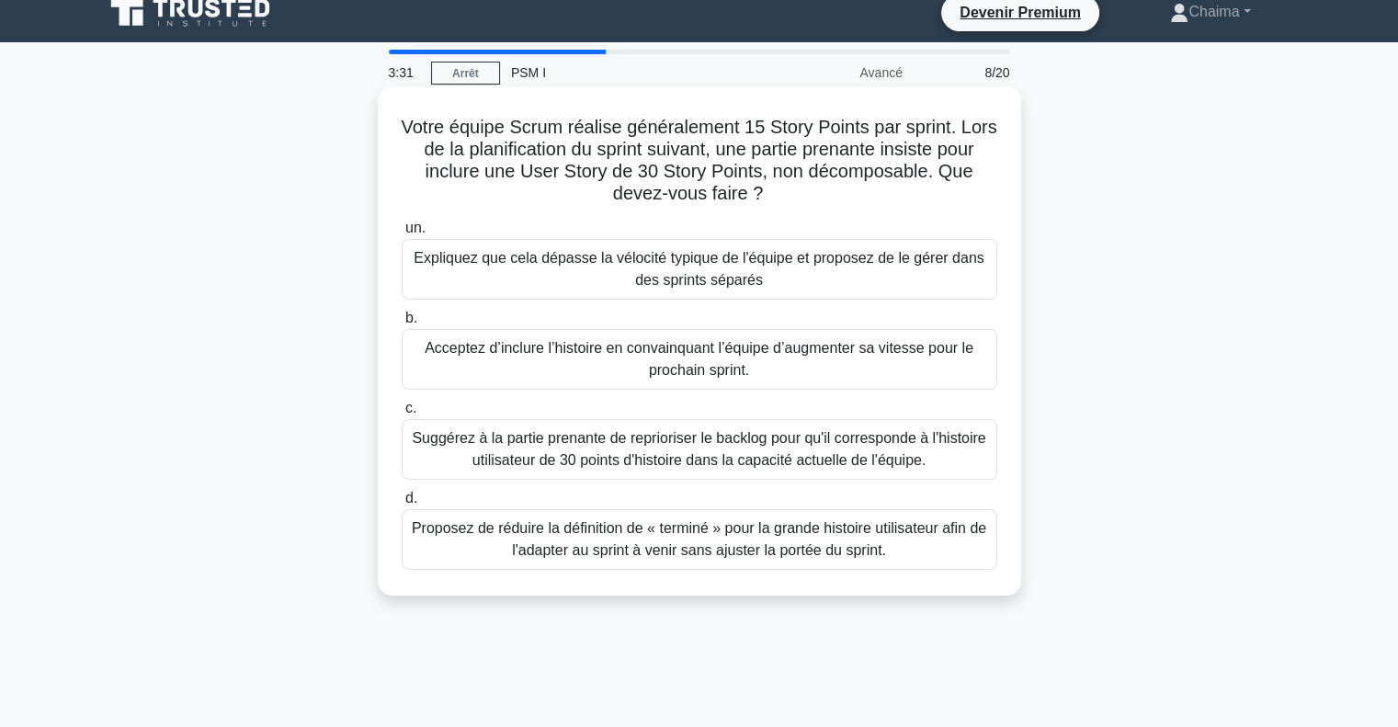
scroll to position [0, 0]
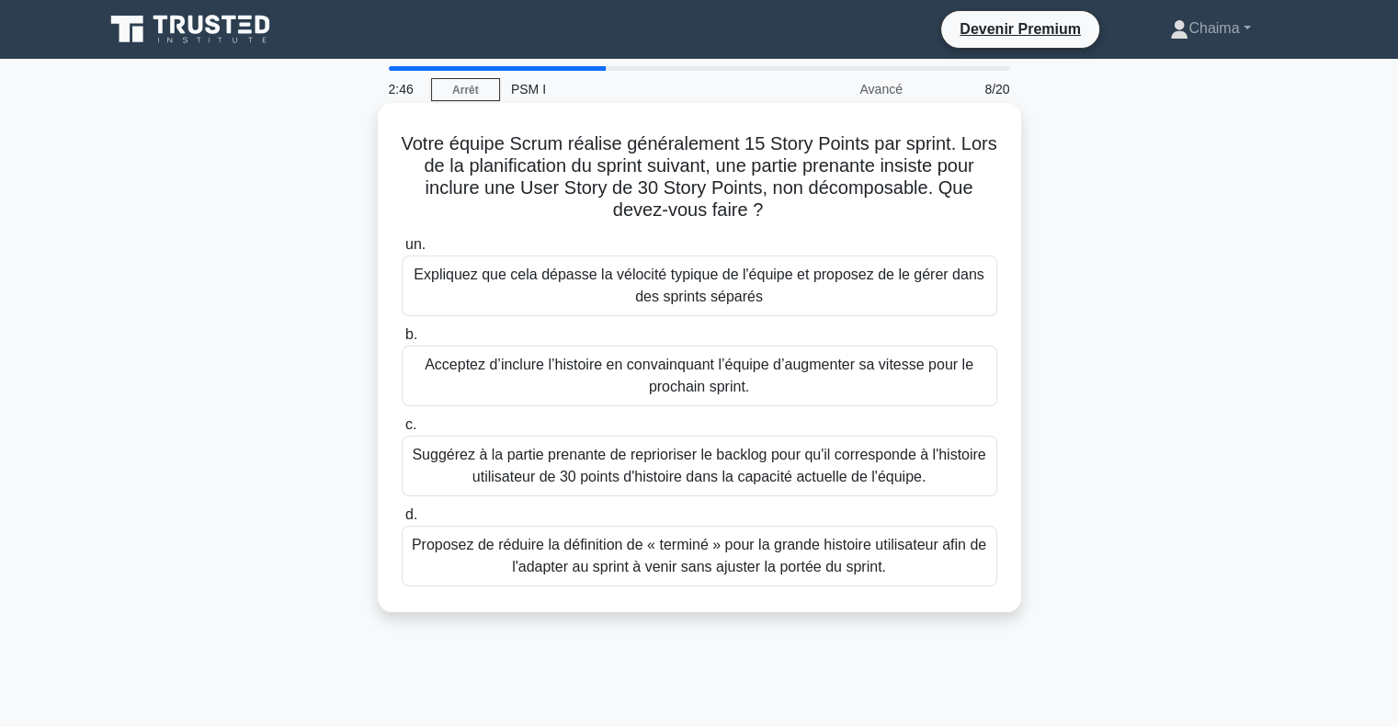
click at [611, 281] on font "Expliquez que cela dépasse la vélocité typique de l'équipe et proposez de le gé…" at bounding box center [699, 286] width 570 height 38
click at [402, 251] on input "un. Expliquez que cela dépasse la vélocité typique de l'équipe et proposez de l…" at bounding box center [402, 245] width 0 height 12
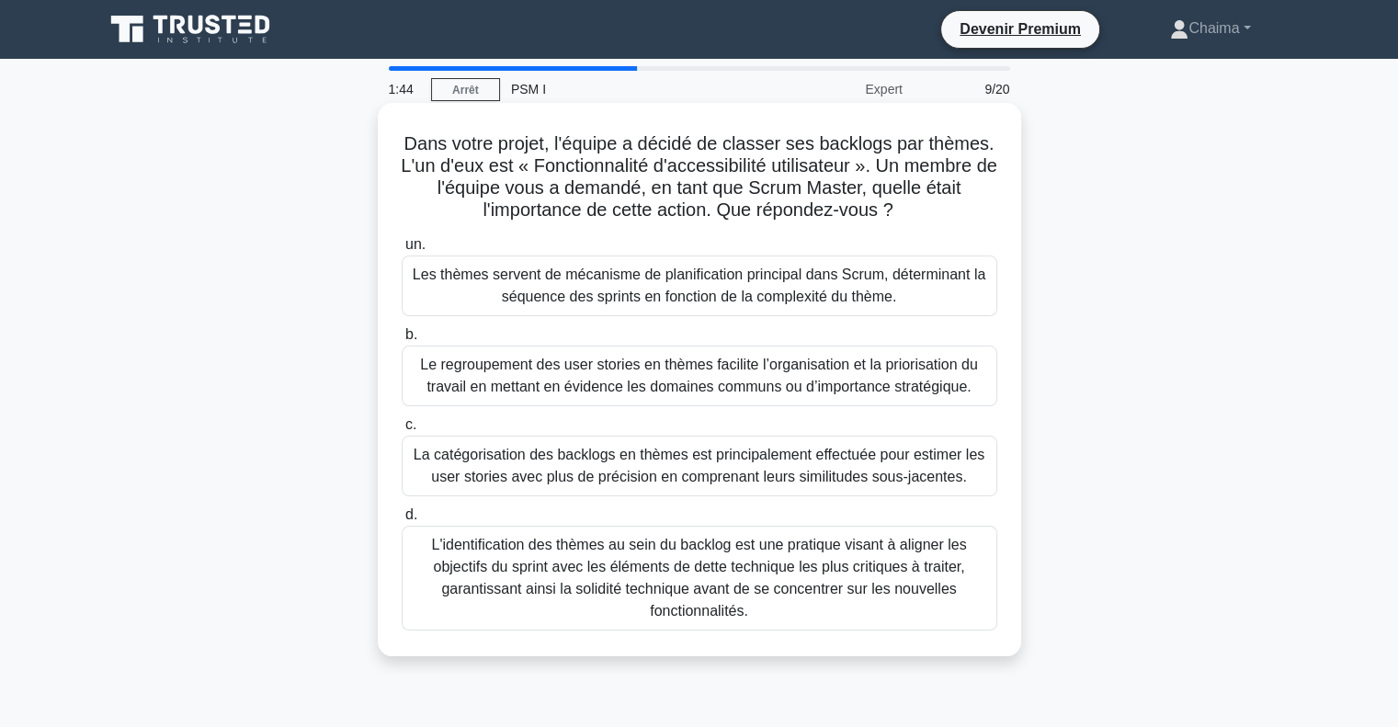
click at [536, 371] on font "Le regroupement des user stories en thèmes facilite l’organisation et la priori…" at bounding box center [699, 376] width 558 height 38
click at [402, 341] on input "b. Le regroupement des user stories en thèmes facilite l’organisation et la pri…" at bounding box center [402, 335] width 0 height 12
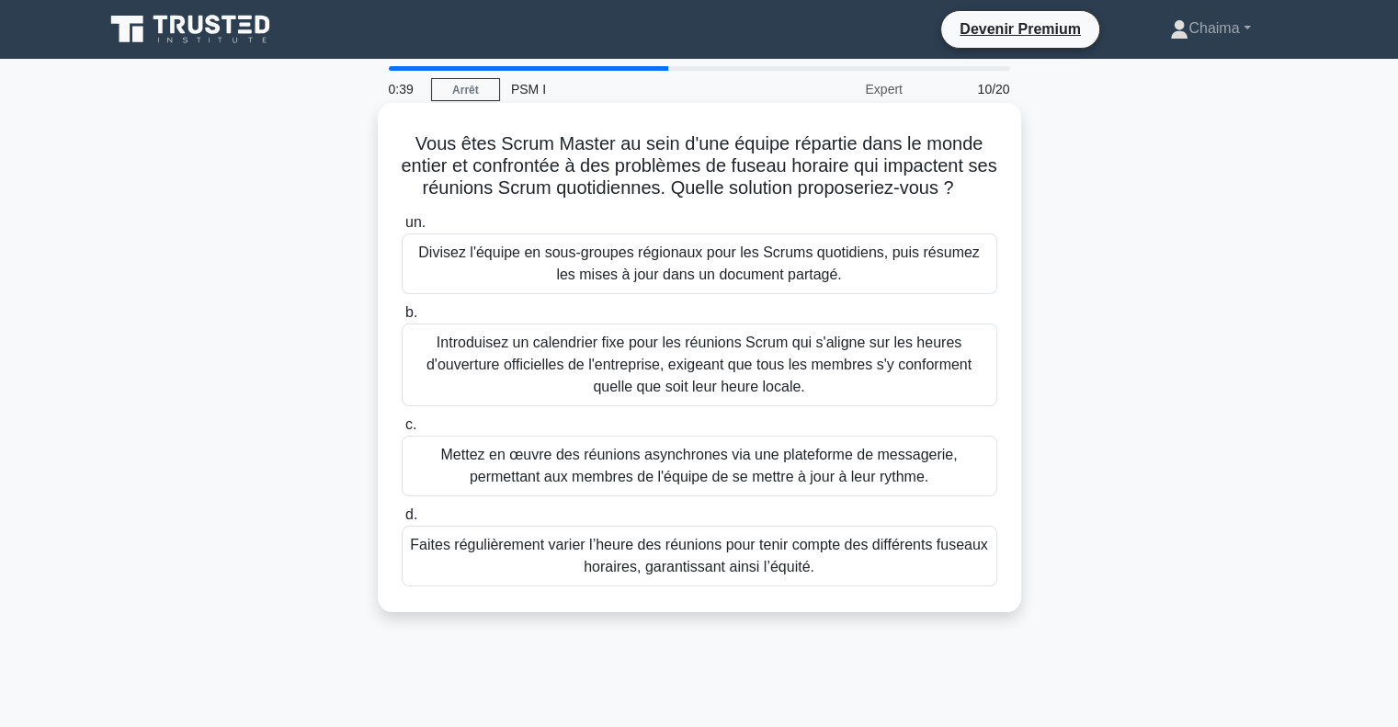
click at [591, 575] on font "Faites régulièrement varier l’heure des réunions pour tenir compte des différen…" at bounding box center [698, 556] width 577 height 38
click at [402, 521] on input "d. Faites régulièrement varier l’heure des réunions pour tenir compte des diffé…" at bounding box center [402, 515] width 0 height 12
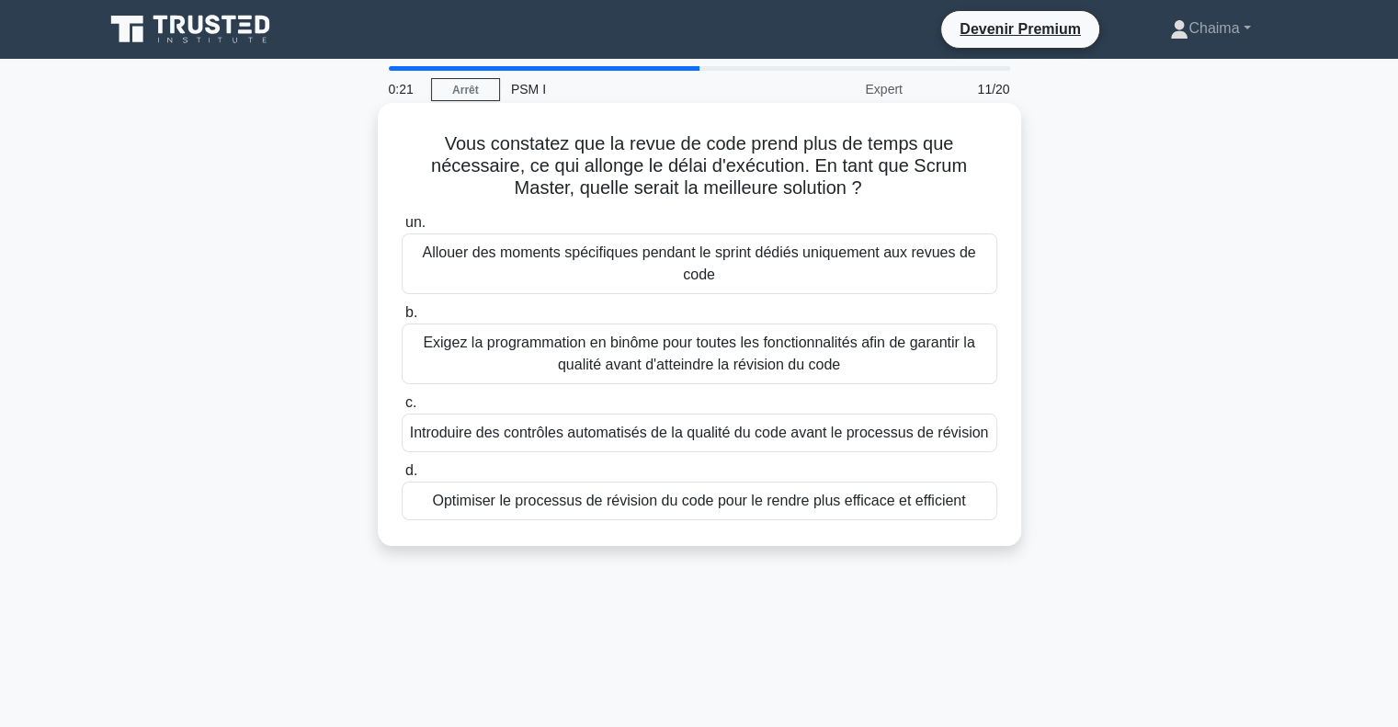
click at [712, 508] on font "Optimiser le processus de révision du code pour le rendre plus efficace et effi…" at bounding box center [698, 501] width 533 height 16
click at [402, 477] on input "d. Optimiser le processus de révision du code pour le rendre plus efficace et e…" at bounding box center [402, 471] width 0 height 12
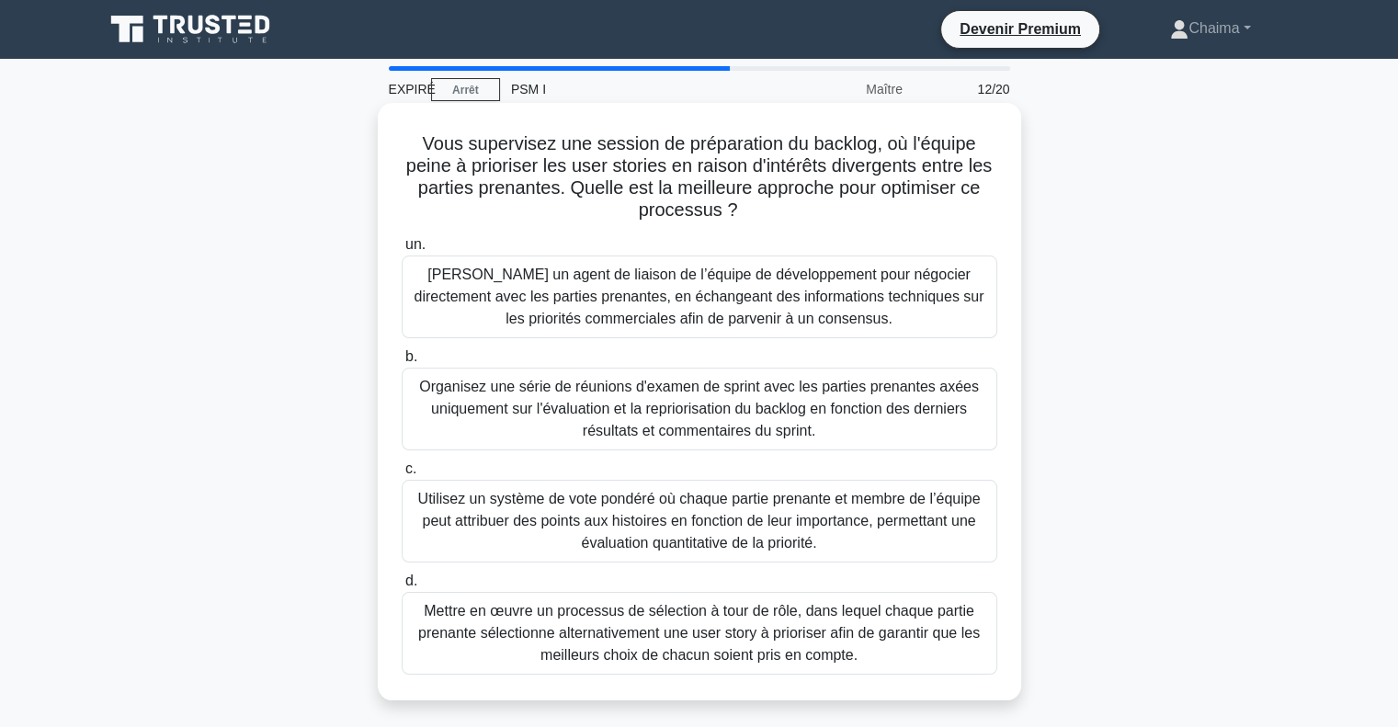
click at [585, 521] on font "Utilisez un système de vote pondéré où chaque partie prenante et membre de l’éq…" at bounding box center [699, 521] width 563 height 60
click at [402, 475] on input "c. Utilisez un système de vote pondéré où chaque partie prenante et membre de l…" at bounding box center [402, 469] width 0 height 12
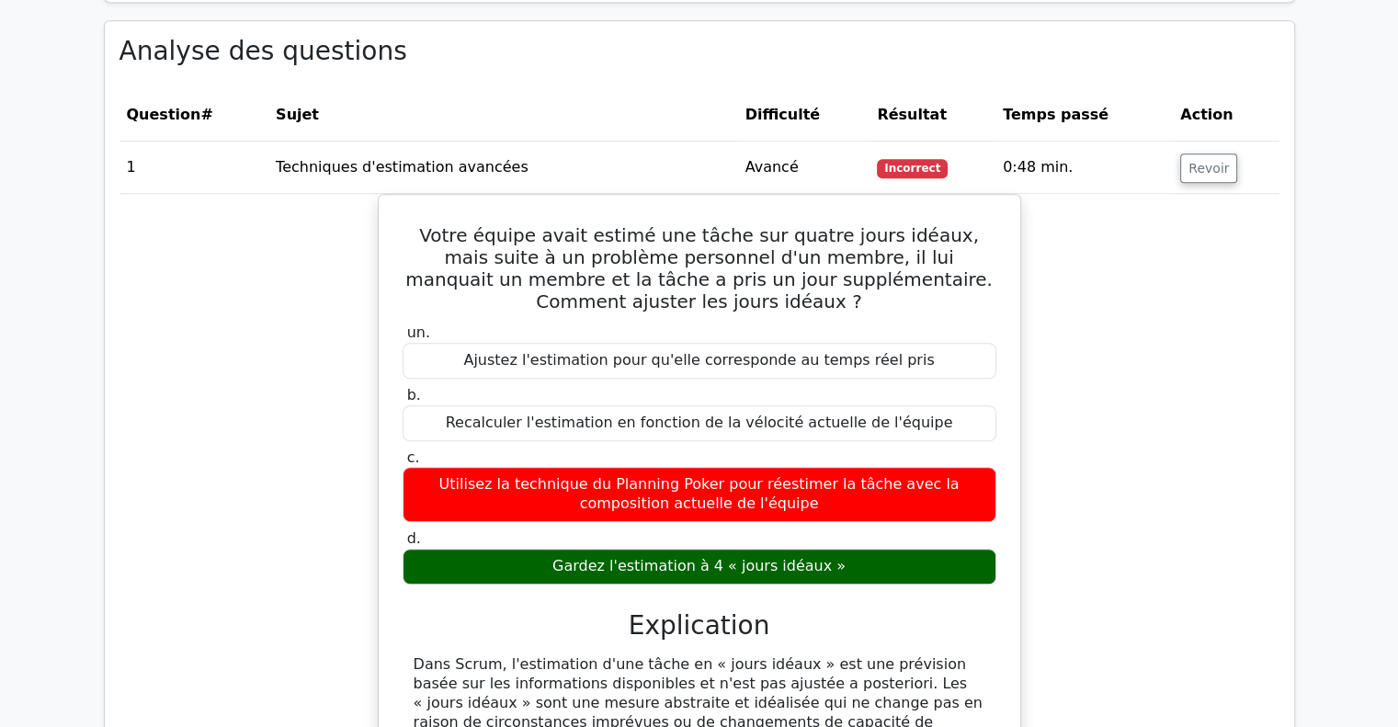
scroll to position [1563, 0]
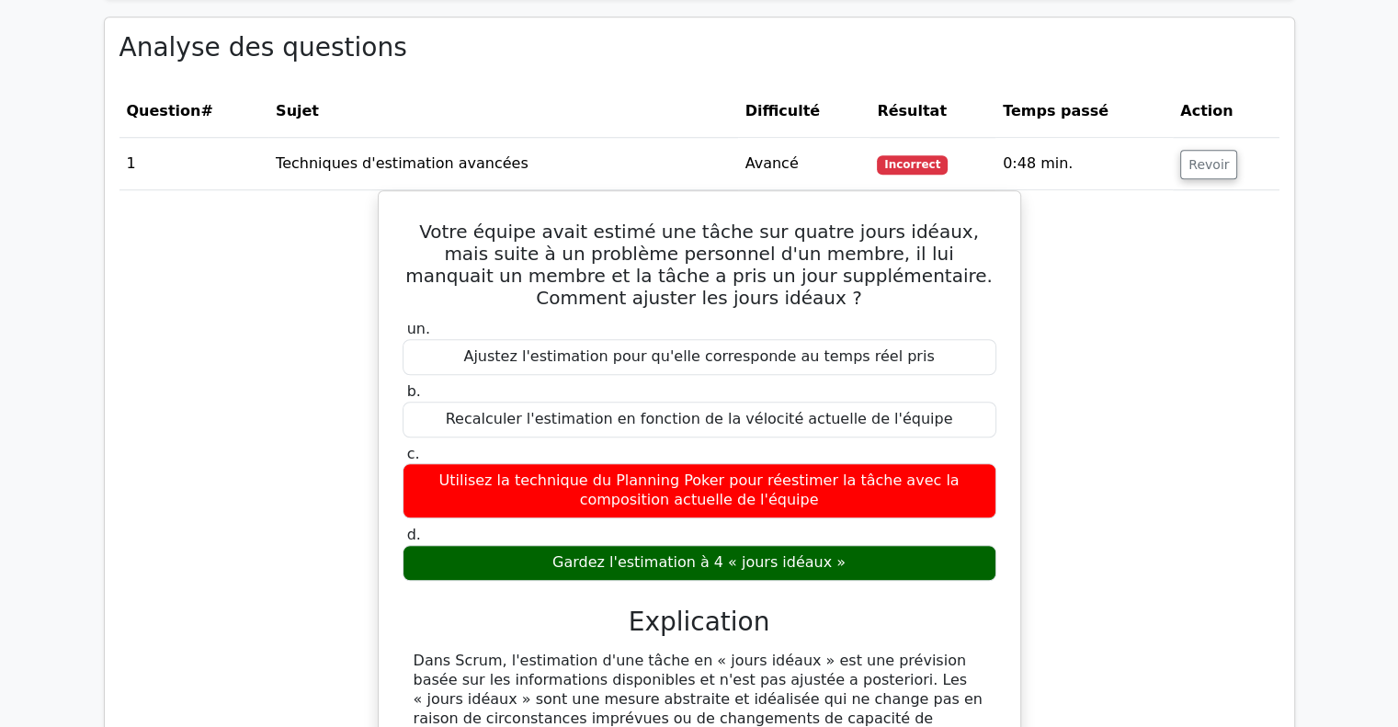
click at [1141, 422] on div "Votre équipe avait estimé une tâche sur quatre jours idéaux, mais suite à un pr…" at bounding box center [700, 556] width 1160 height 732
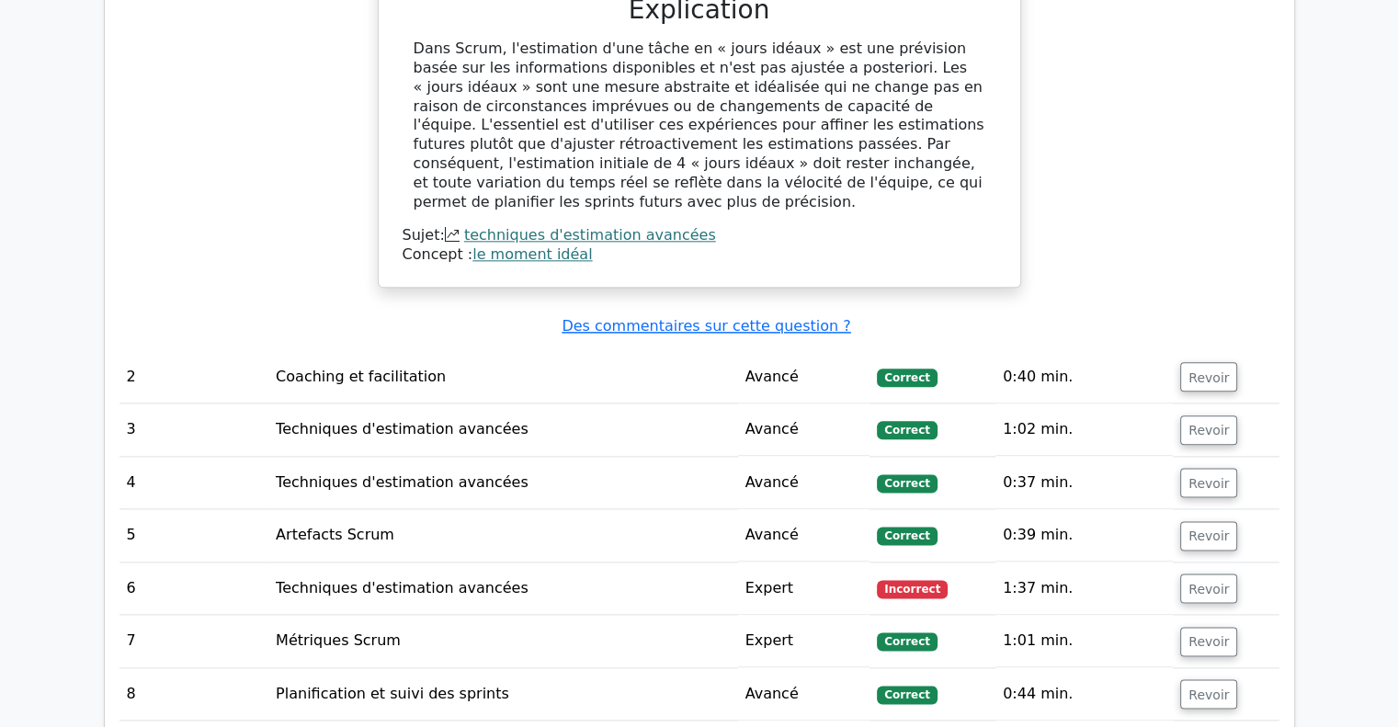
scroll to position [2207, 0]
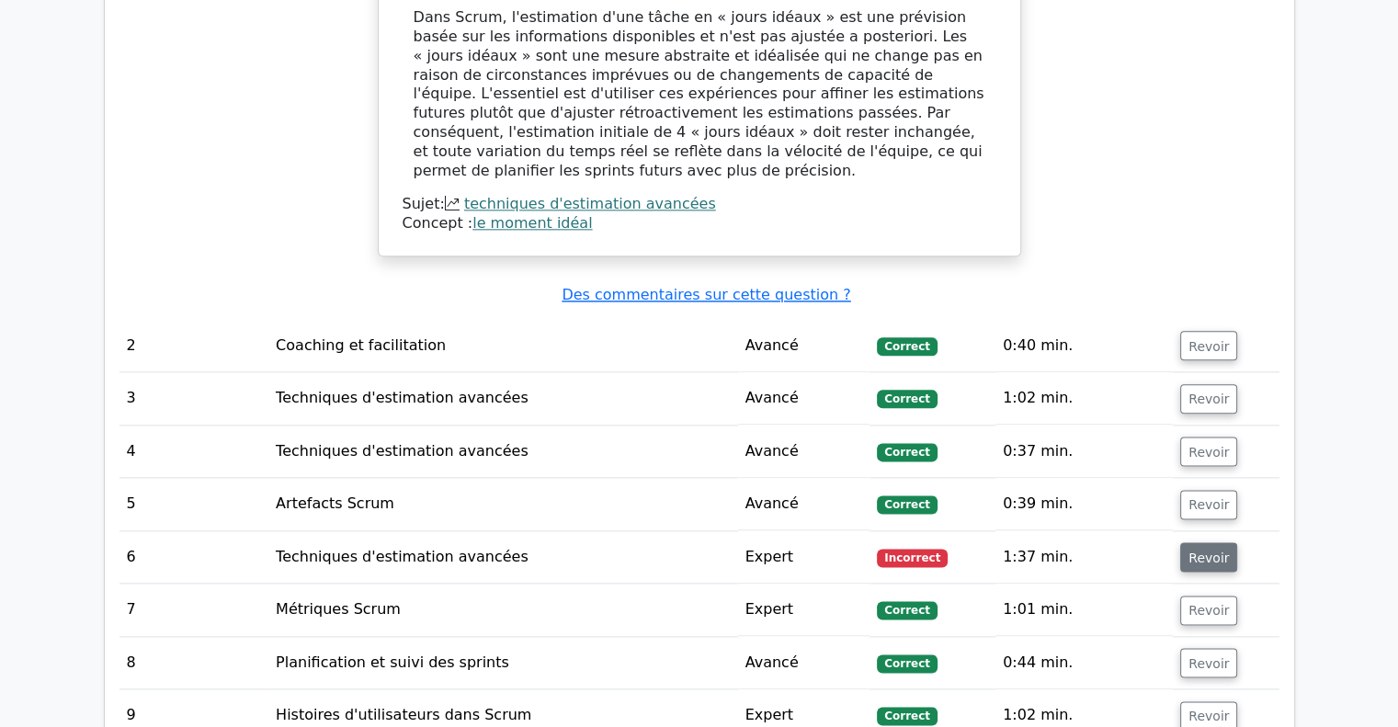
click at [1195, 550] on font "Revoir" at bounding box center [1209, 557] width 40 height 15
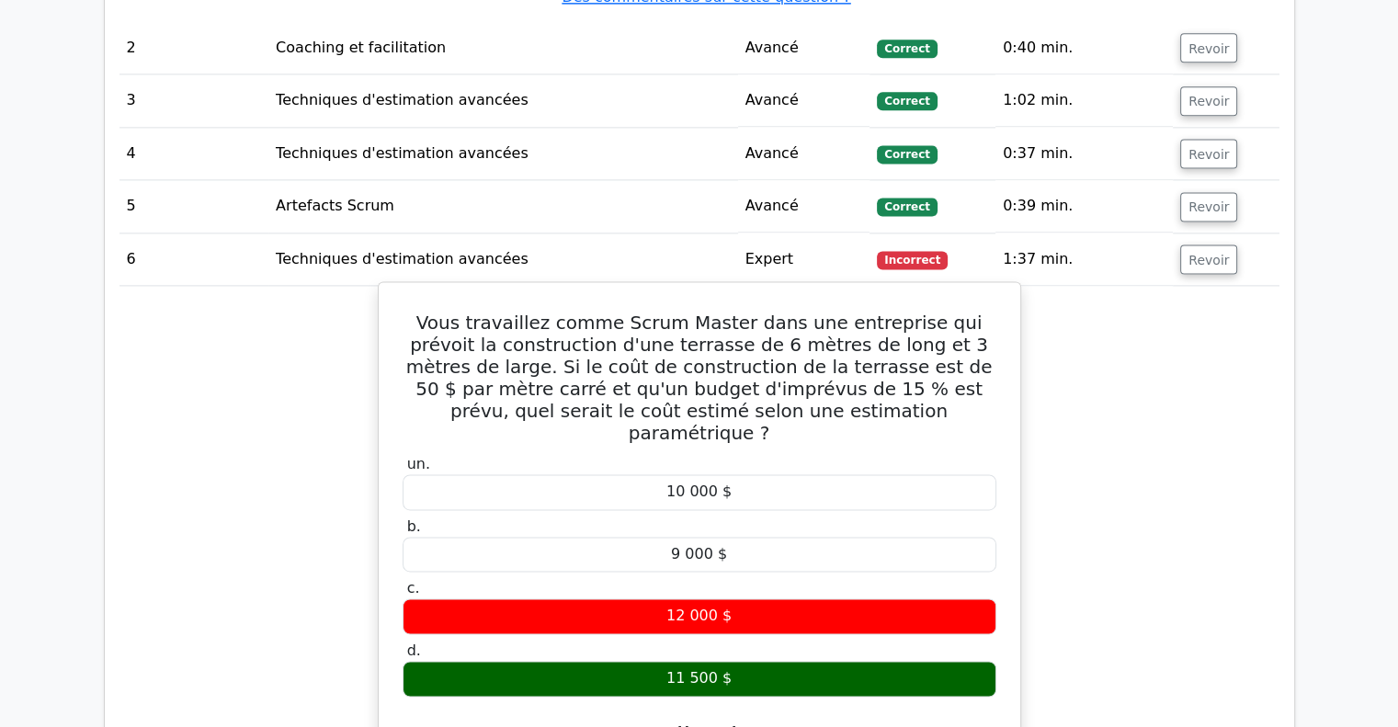
scroll to position [2482, 0]
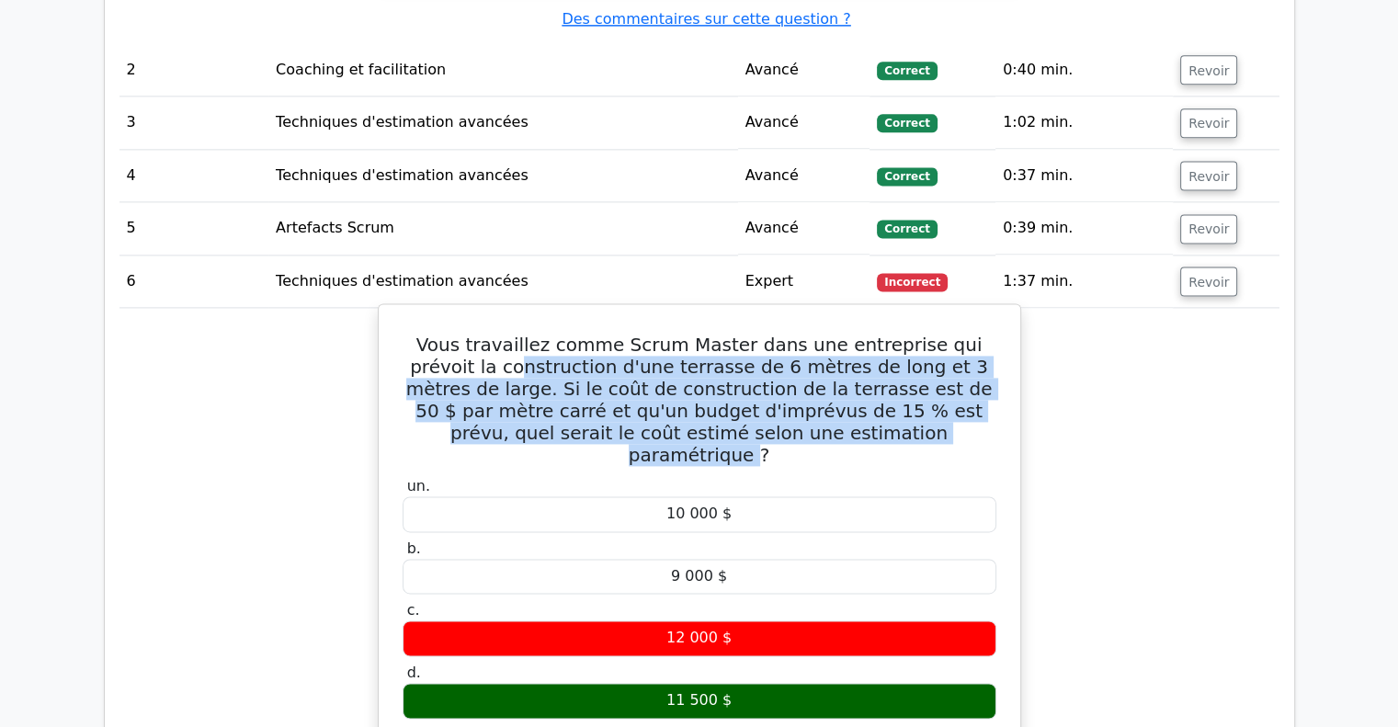
drag, startPoint x: 424, startPoint y: 238, endPoint x: 843, endPoint y: 293, distance: 422.9
click at [843, 334] on font "Vous travaillez comme Scrum Master dans une entreprise qui prévoit la construct…" at bounding box center [699, 400] width 587 height 132
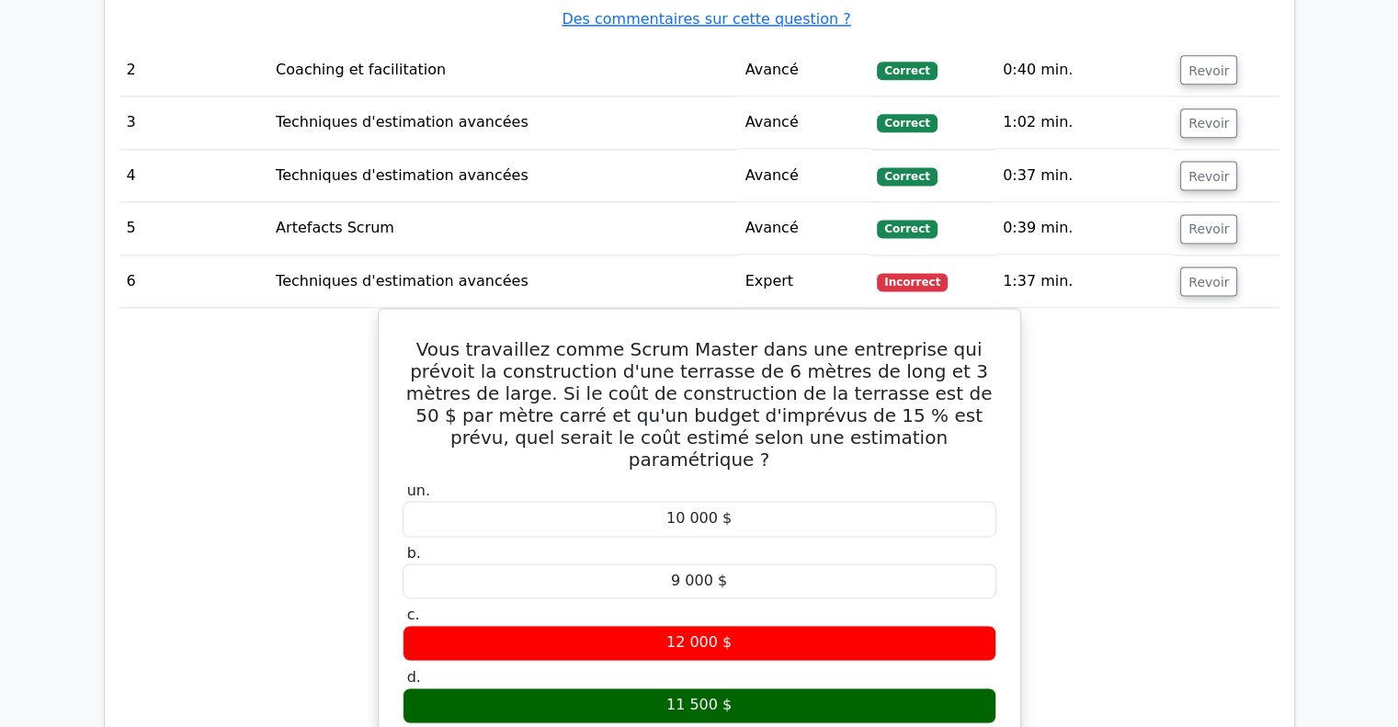
click at [1208, 367] on div "Vous travaillez comme Scrum Master dans une entreprise qui prévoit la construct…" at bounding box center [700, 702] width 1160 height 789
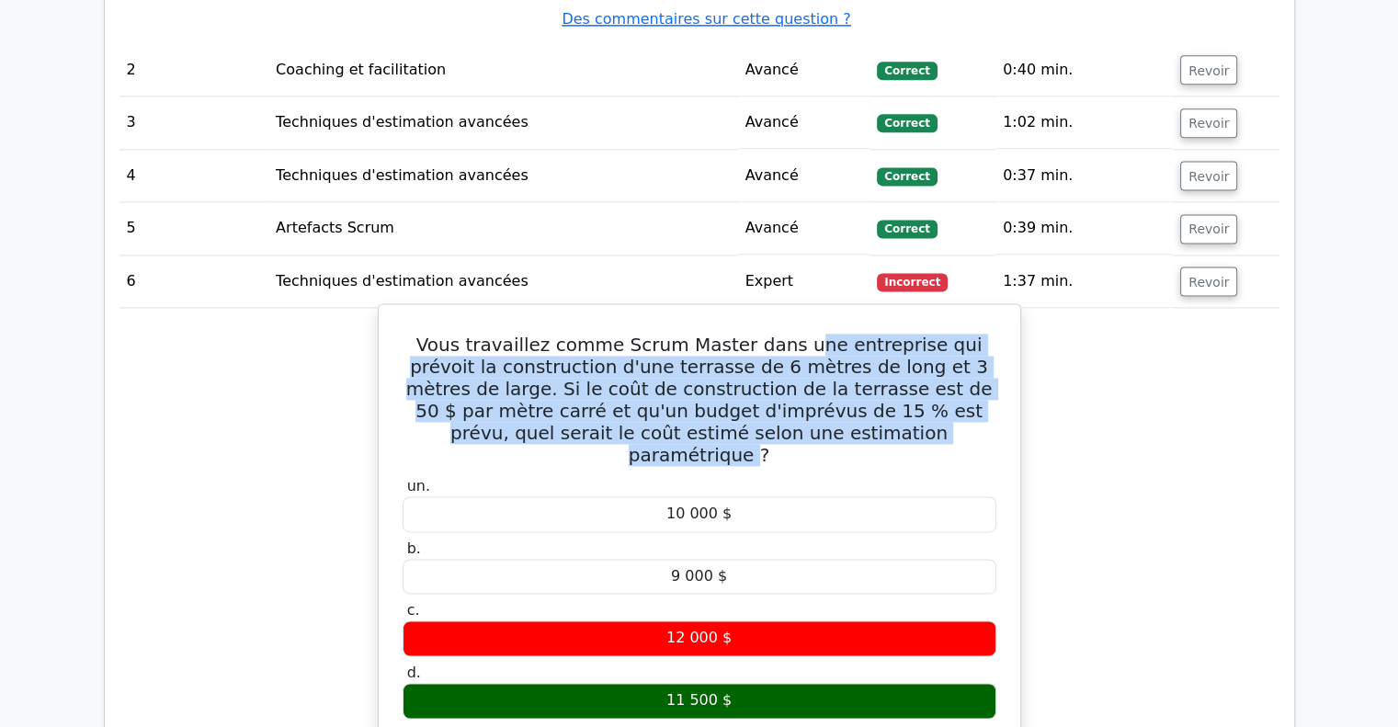
drag, startPoint x: 769, startPoint y: 215, endPoint x: 842, endPoint y: 312, distance: 121.4
click at [842, 334] on font "Vous travaillez comme Scrum Master dans une entreprise qui prévoit la construct…" at bounding box center [699, 400] width 587 height 132
copy font "ne entreprise qui prévoit la construction d'une terrasse de 6 mètres de long et…"
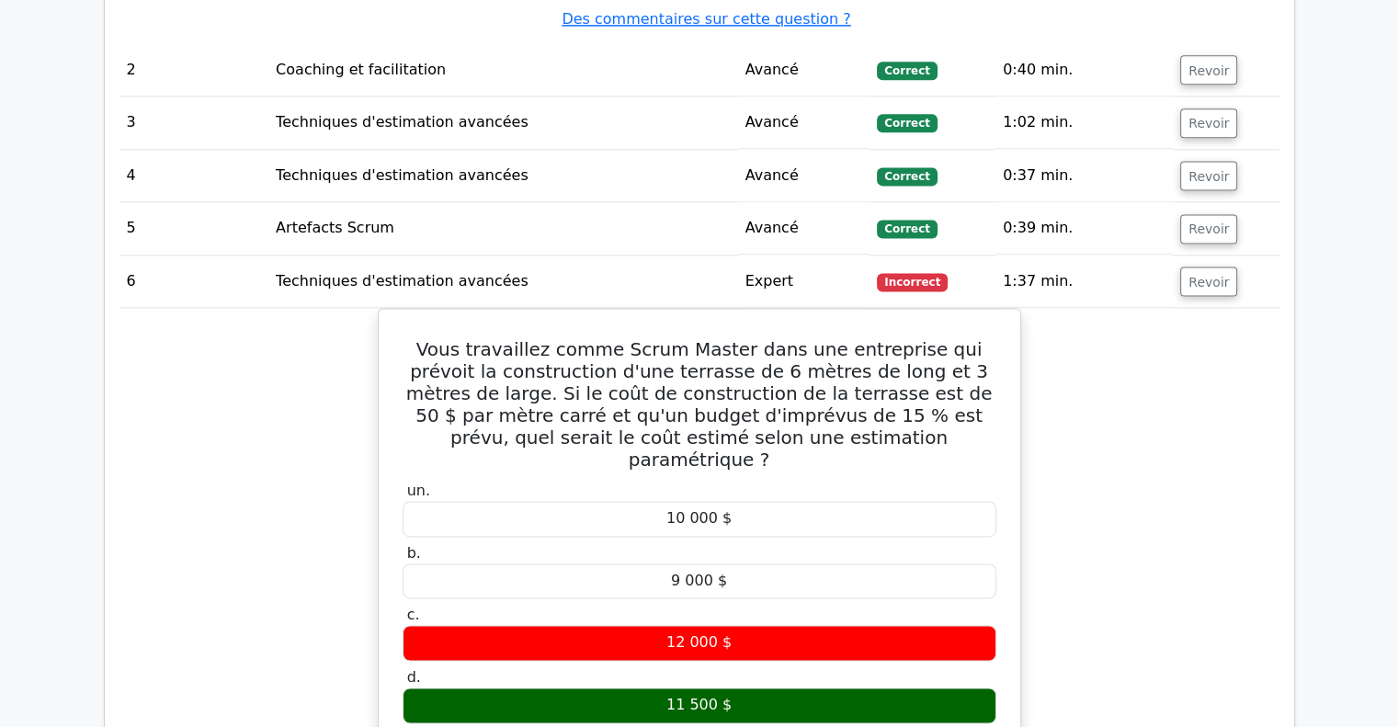
click at [1223, 519] on div "Vous travaillez comme Scrum Master dans une entreprise qui prévoit la construct…" at bounding box center [700, 702] width 1160 height 789
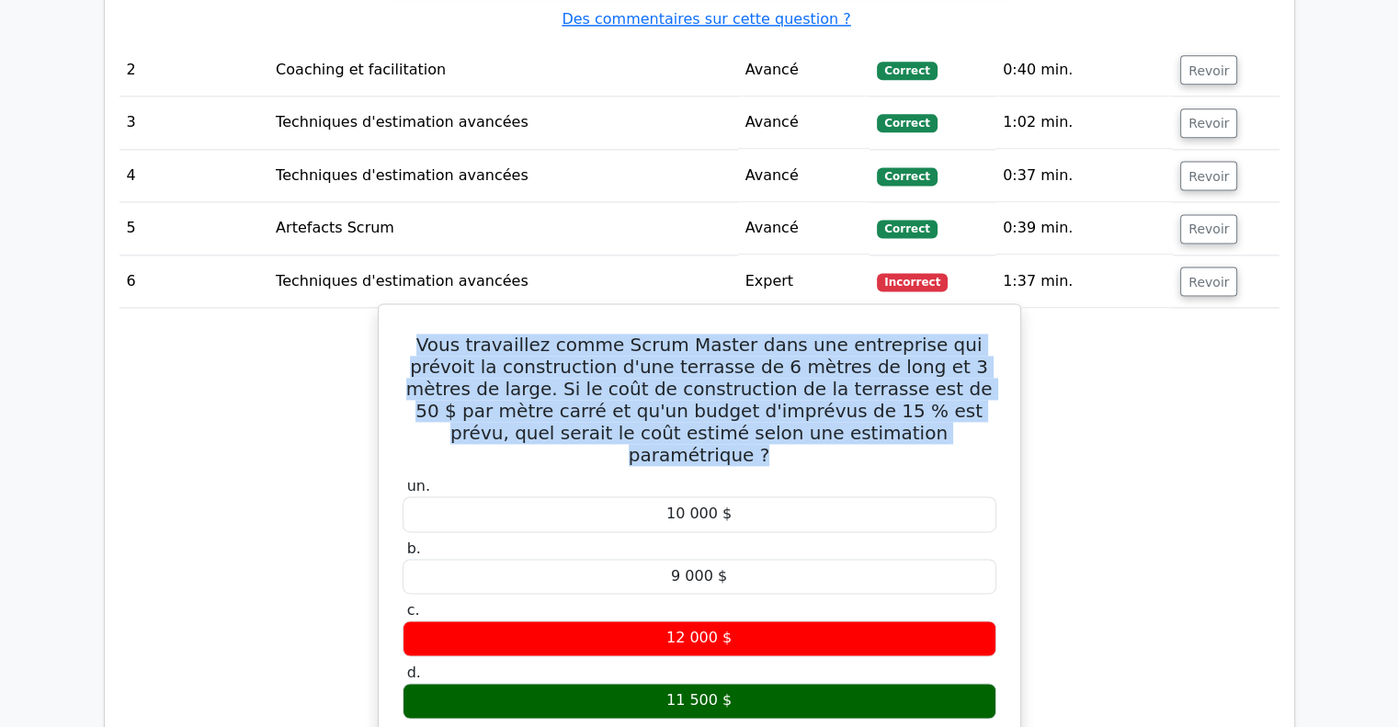
drag, startPoint x: 405, startPoint y: 208, endPoint x: 896, endPoint y: 307, distance: 500.9
click at [896, 334] on h5 "Vous travaillez comme Scrum Master dans une entreprise qui prévoit la construct…" at bounding box center [700, 400] width 598 height 132
copy font "Vous travaillez comme Scrum Master dans une entreprise qui prévoit la construct…"
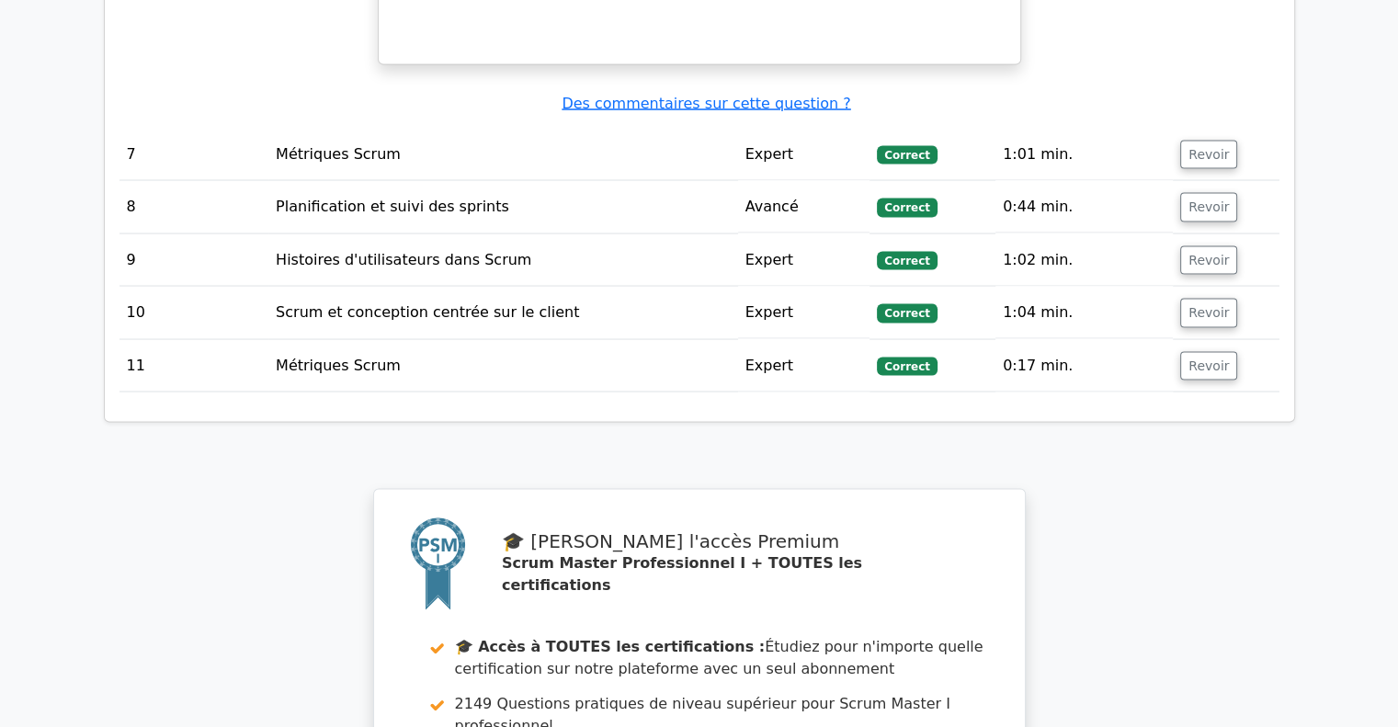
scroll to position [3586, 0]
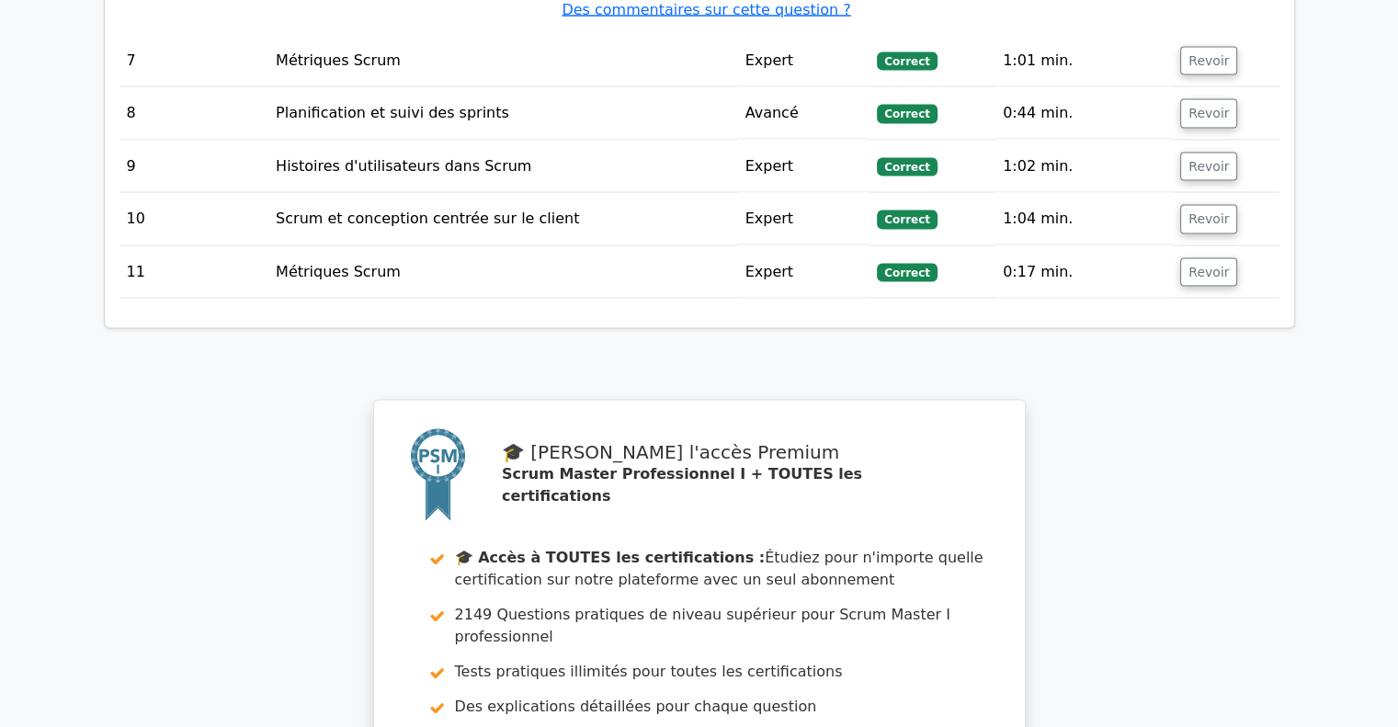
click at [1227, 246] on td "Revoir" at bounding box center [1226, 272] width 106 height 52
click at [1201, 265] on font "Revoir" at bounding box center [1209, 272] width 40 height 15
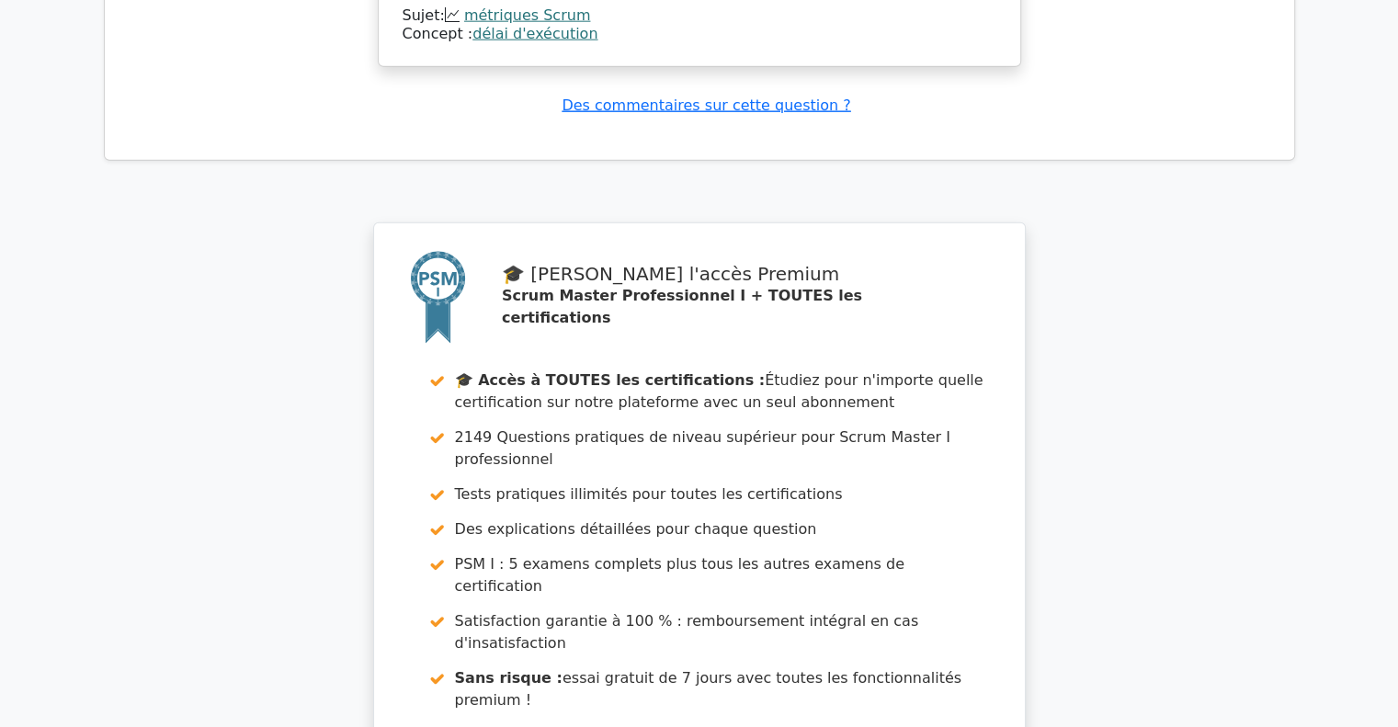
scroll to position [4741, 0]
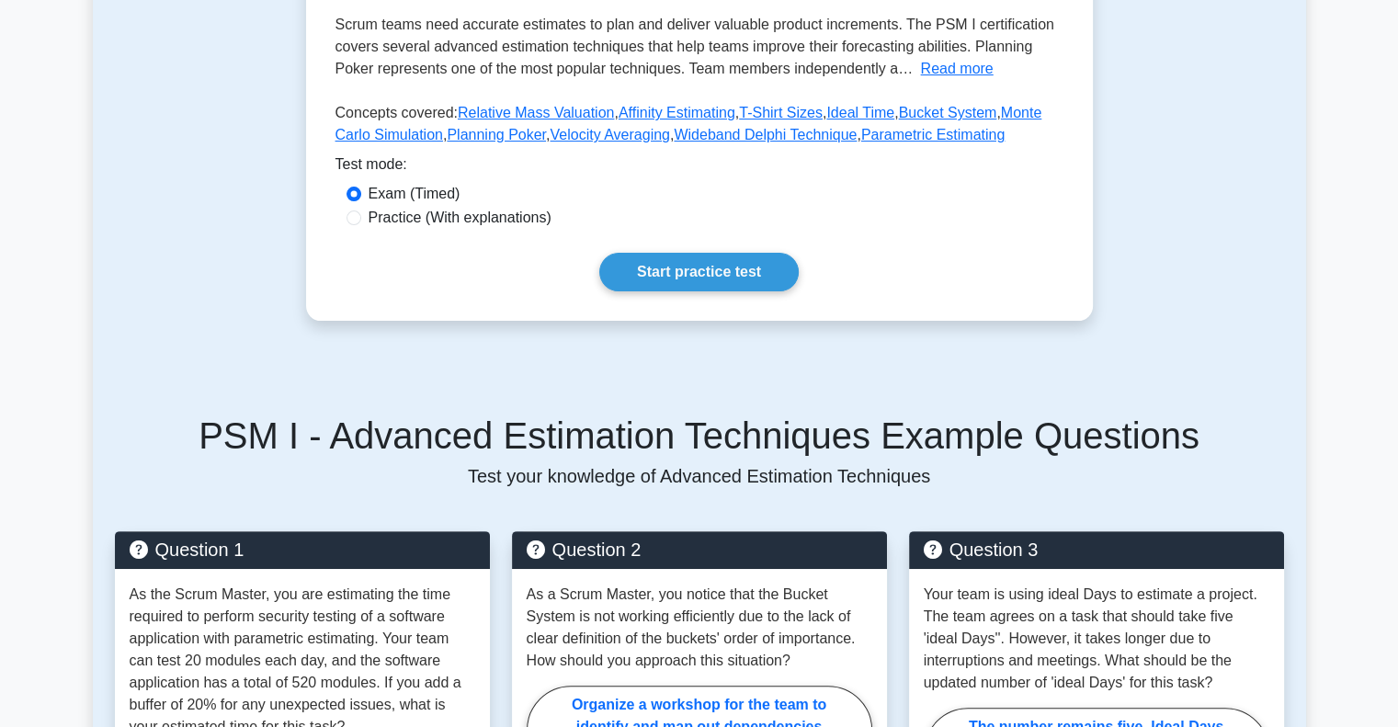
scroll to position [184, 0]
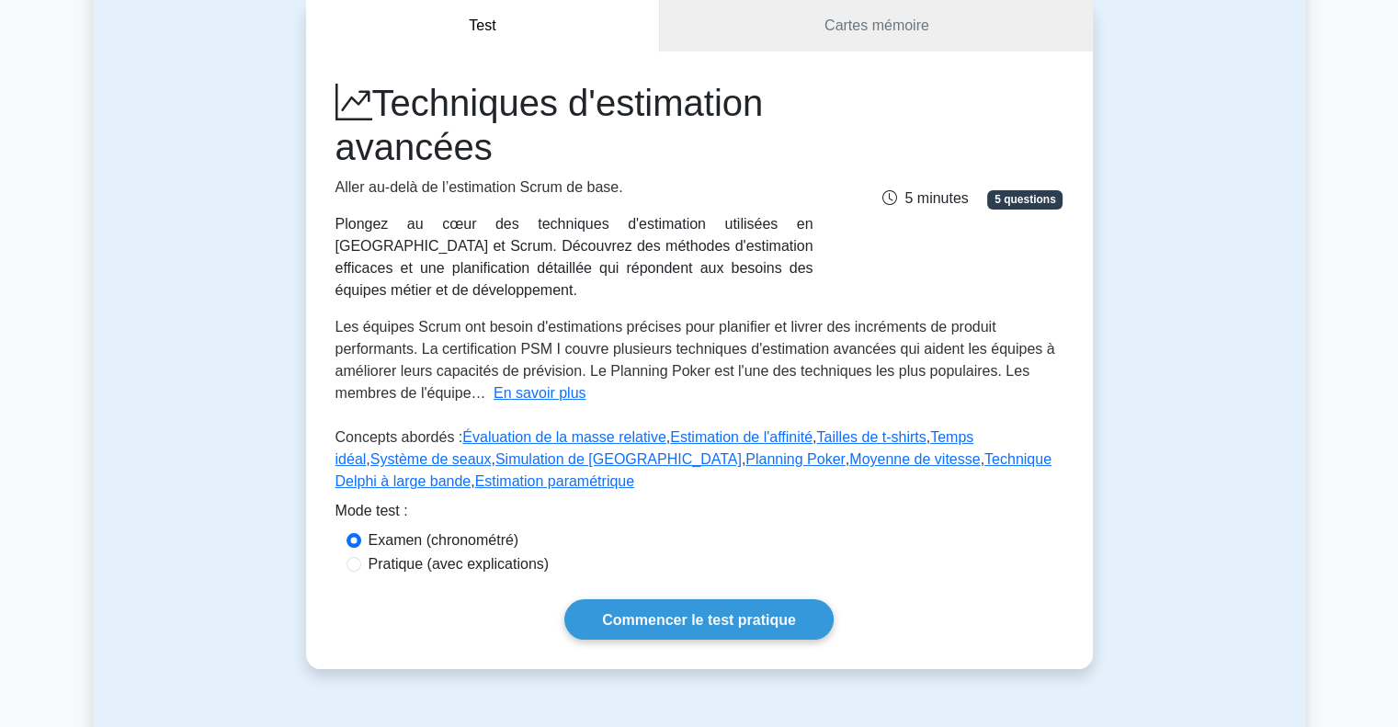
click at [1179, 331] on div "Test Cartes mémoire Techniques d'estimation avancées Aller au-delà de l’estimat…" at bounding box center [700, 334] width 1214 height 757
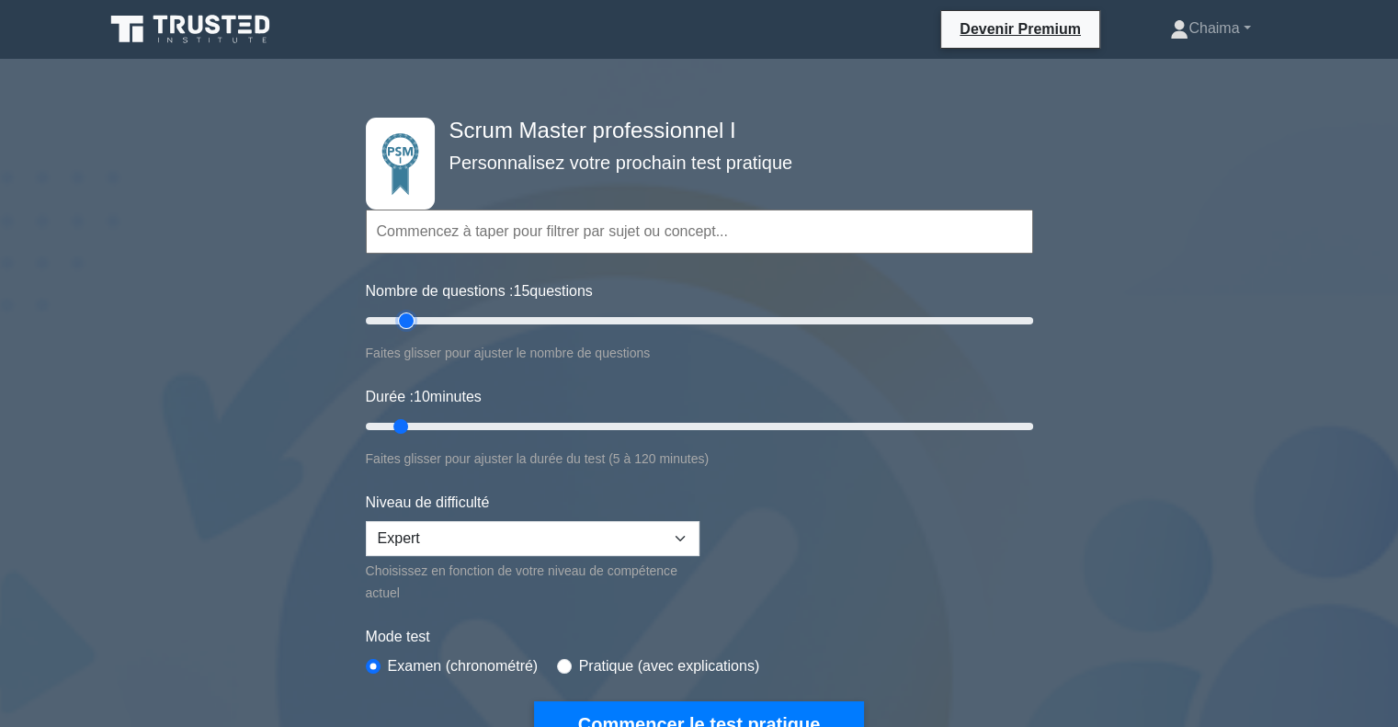
type input "15"
click at [407, 314] on input "Nombre de questions : 15 questions" at bounding box center [700, 321] width 668 height 22
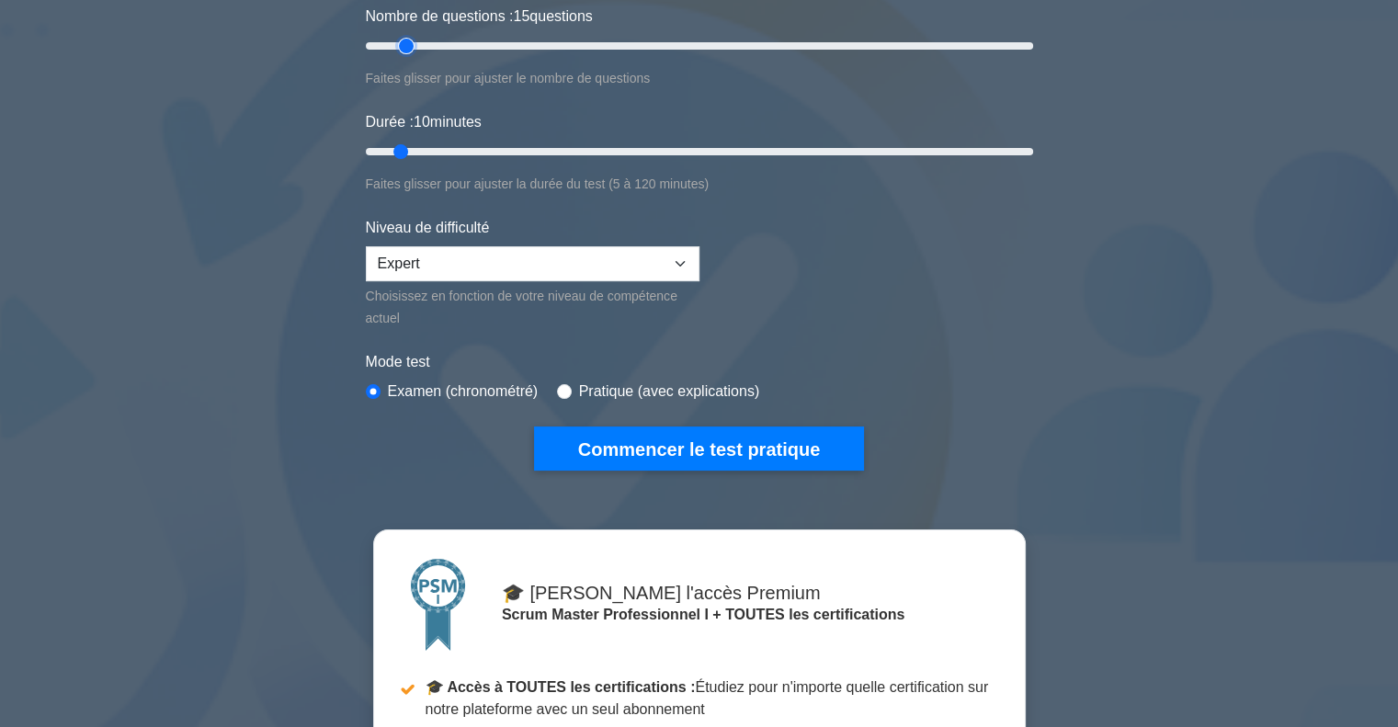
scroll to position [276, 0]
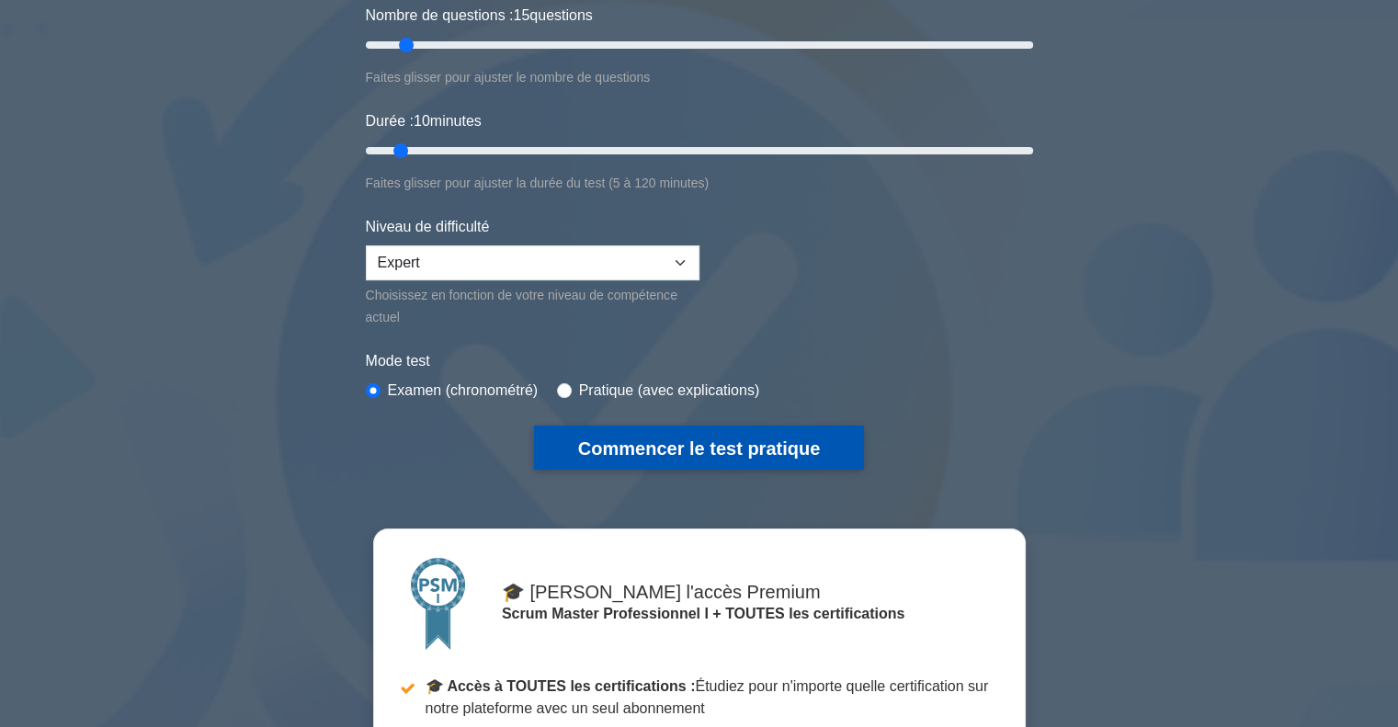
click at [720, 447] on font "Commencer le test pratique" at bounding box center [699, 449] width 242 height 20
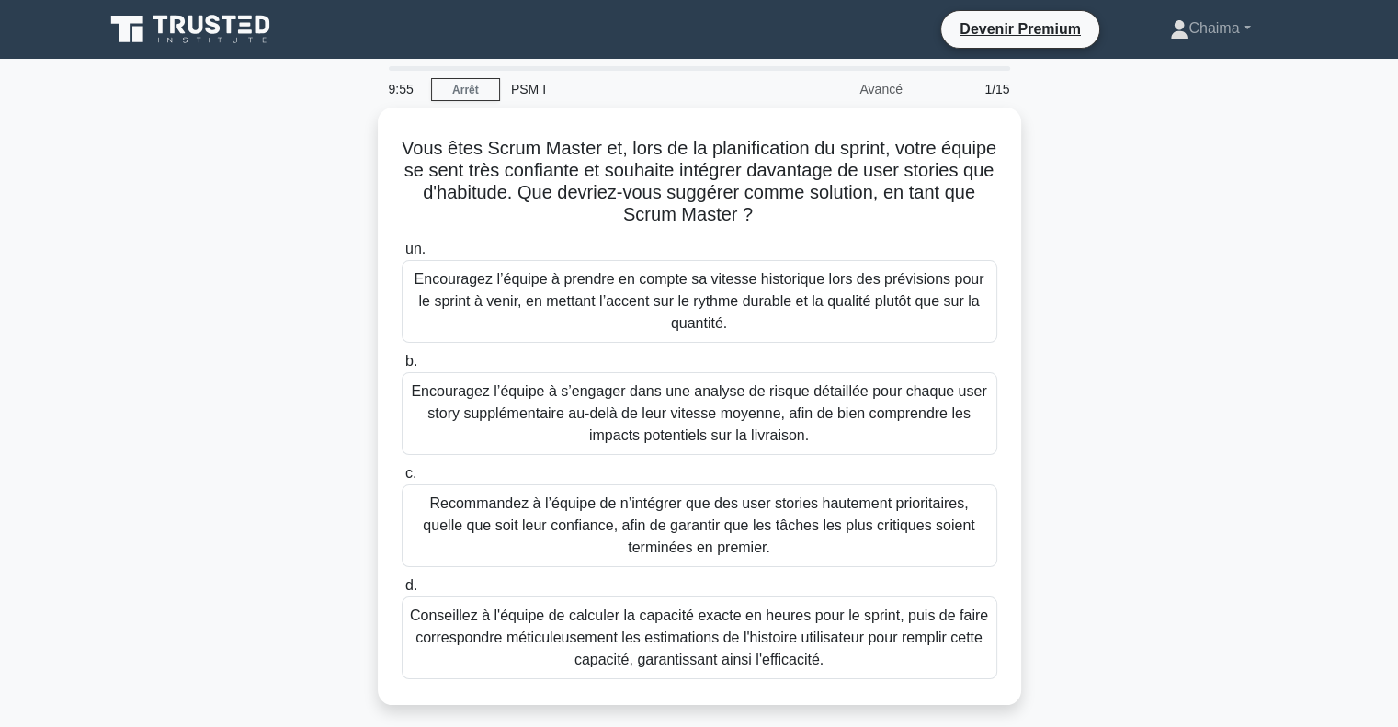
click at [1129, 254] on div "Vous êtes Scrum Master et, lors de la planification du sprint, votre équipe se …" at bounding box center [700, 418] width 1214 height 620
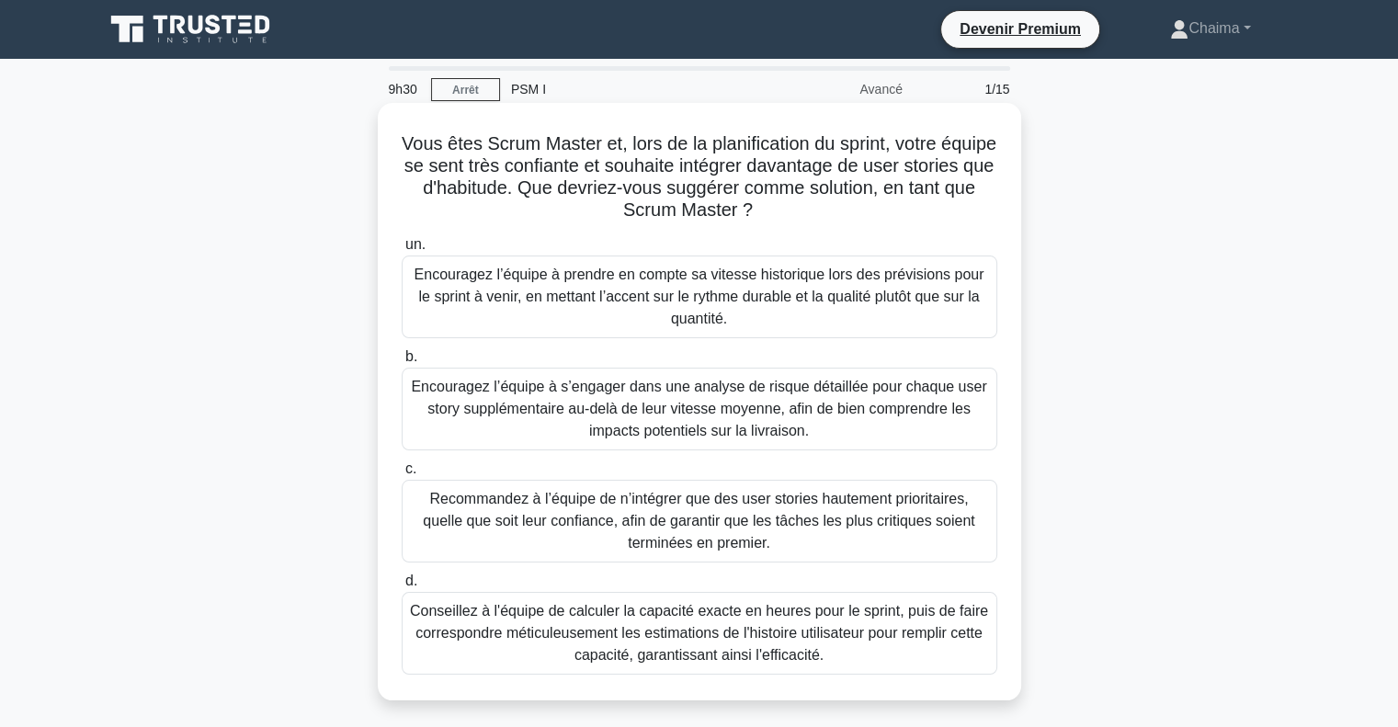
scroll to position [92, 0]
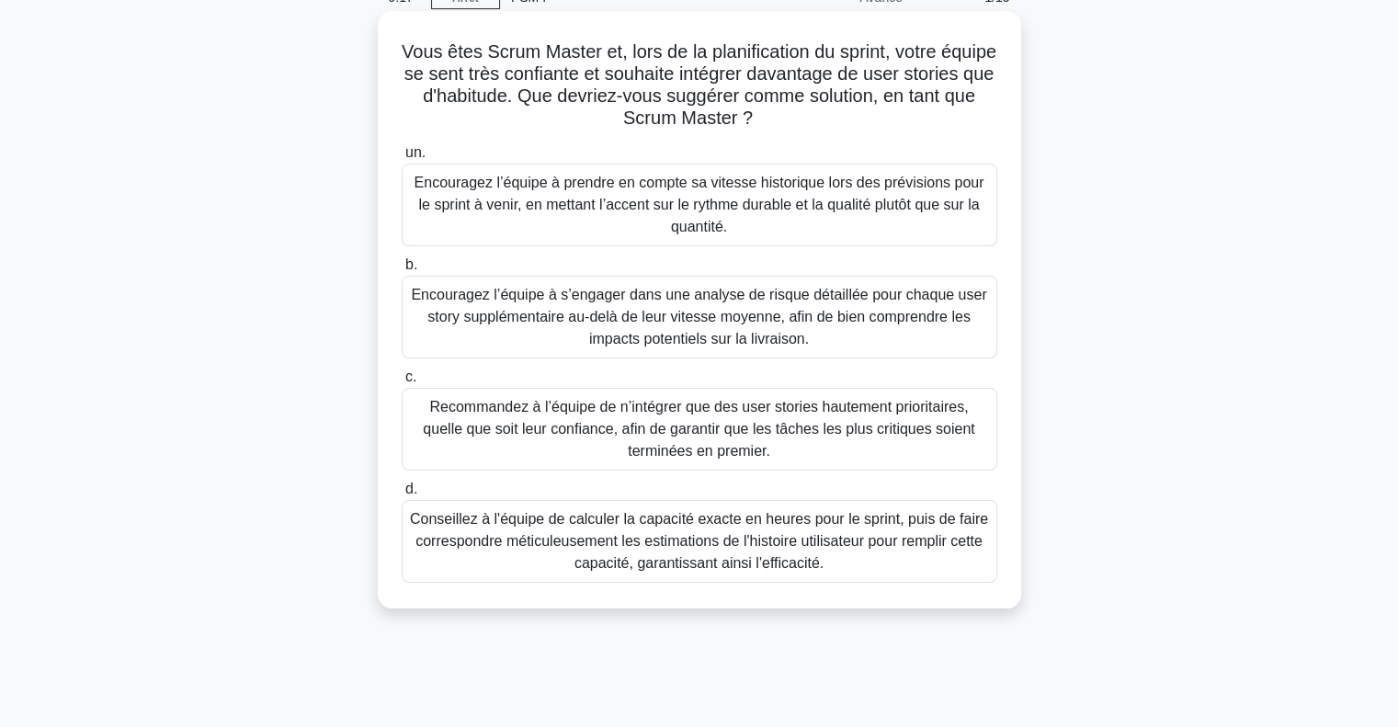
click at [717, 200] on font "Encouragez l’équipe à prendre en compte sa vitesse historique lors des prévisio…" at bounding box center [700, 205] width 570 height 60
click at [402, 159] on input "un. Encouragez l’équipe à prendre en compte sa vitesse historique lors des prév…" at bounding box center [402, 153] width 0 height 12
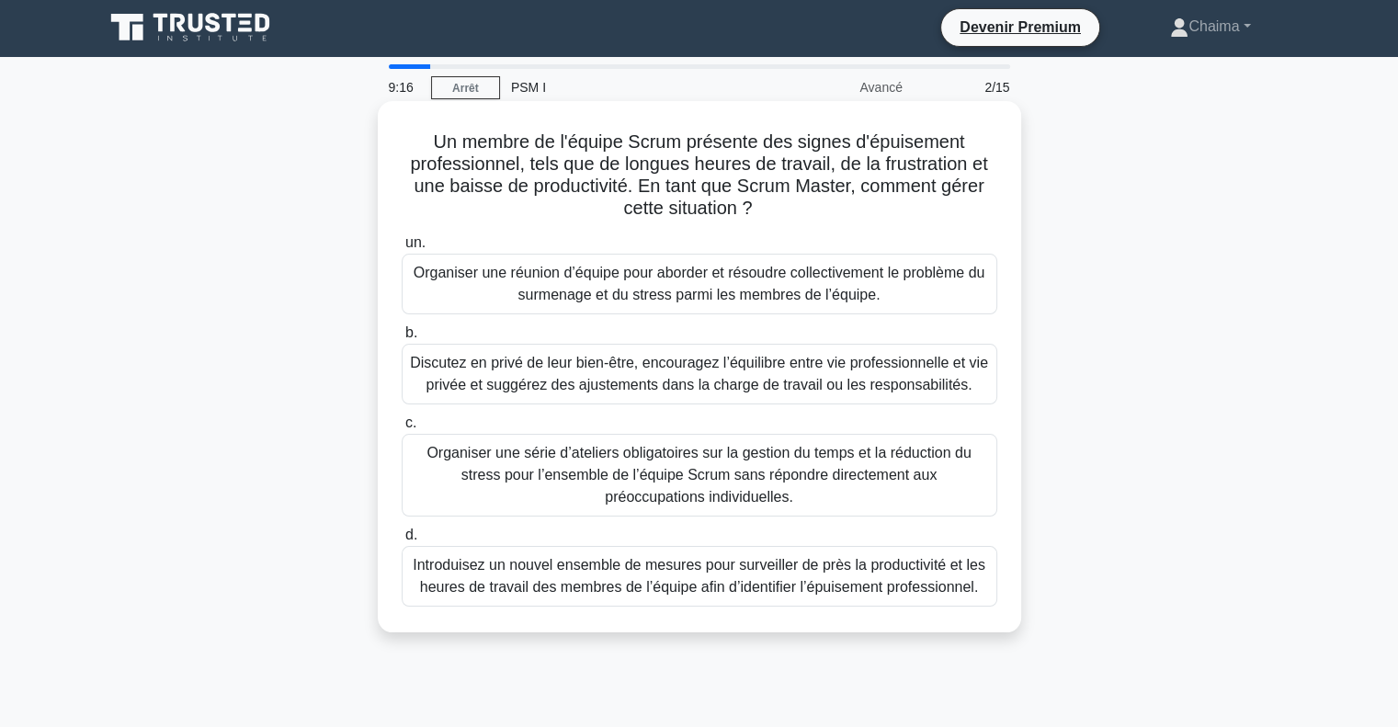
scroll to position [0, 0]
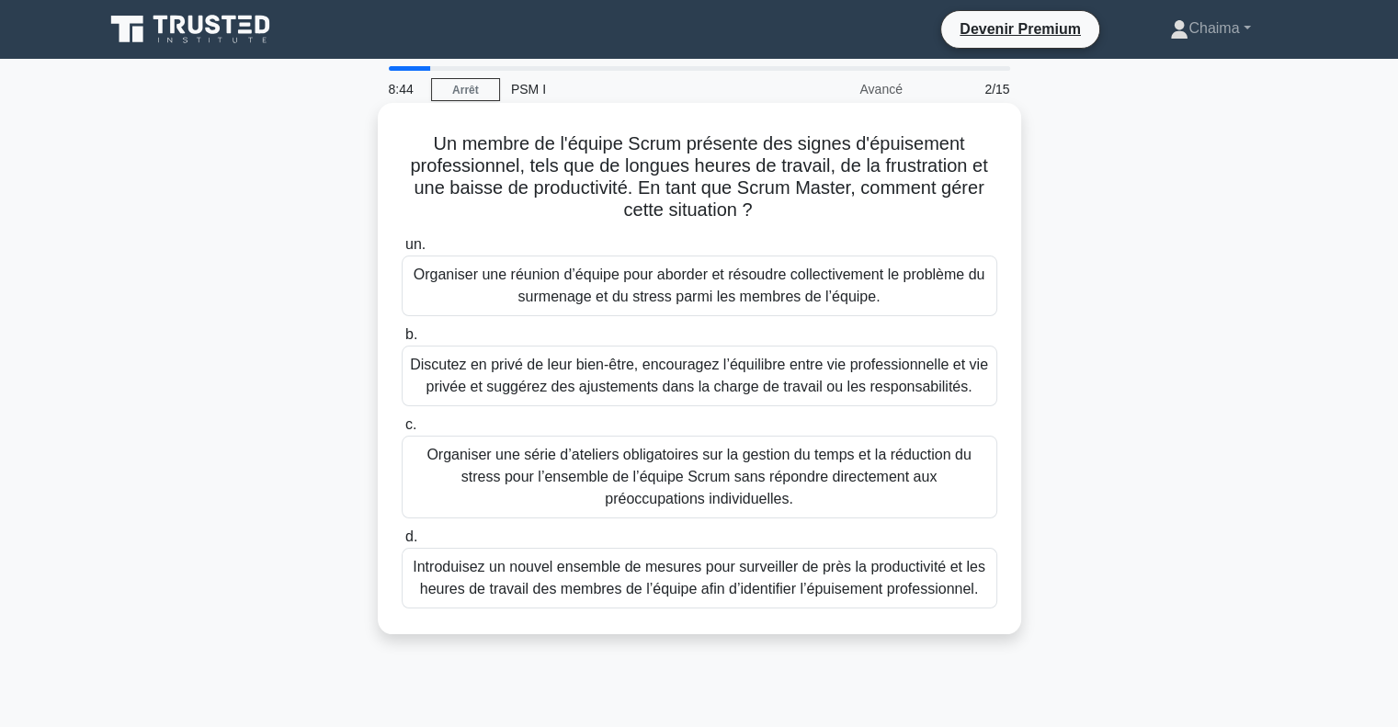
click at [660, 387] on font "Discutez en privé de leur bien-être, encouragez l’équilibre entre vie professio…" at bounding box center [699, 376] width 578 height 38
click at [402, 341] on input "b. Discutez en privé de leur bien-être, encouragez l’équilibre entre vie profes…" at bounding box center [402, 335] width 0 height 12
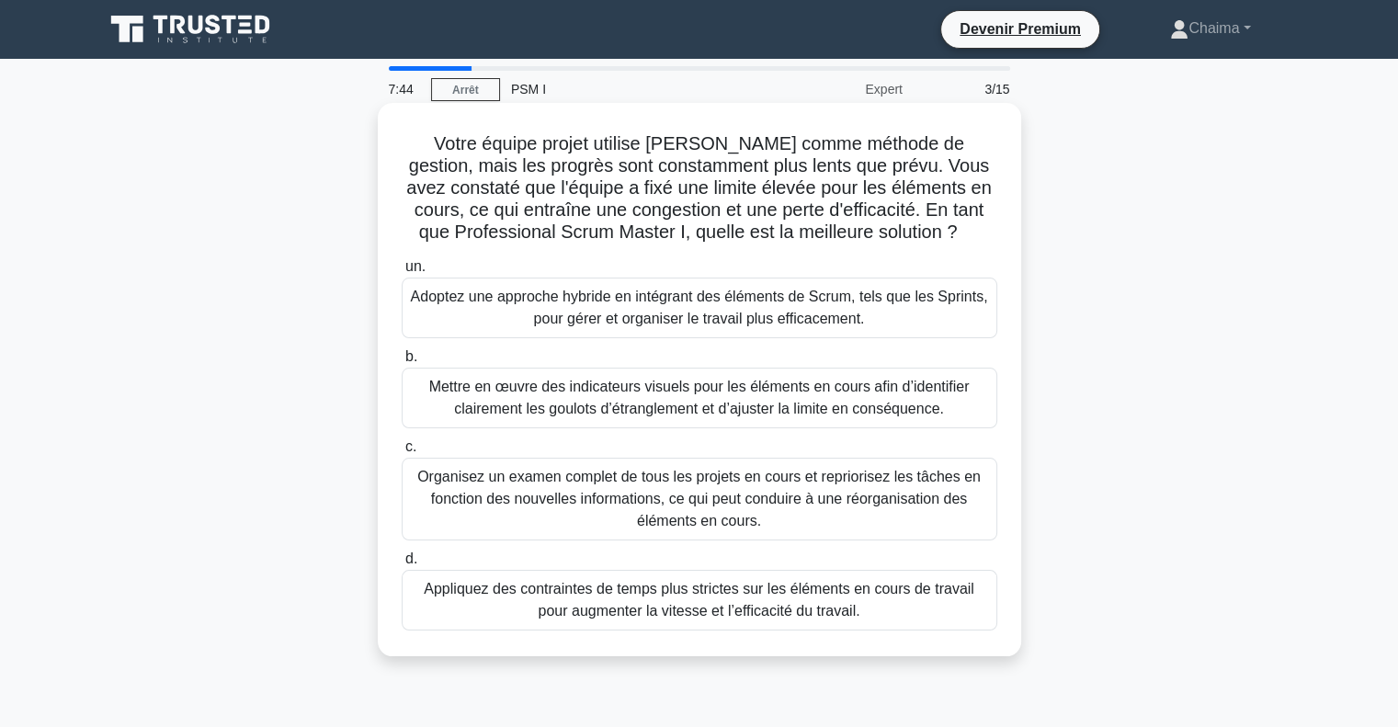
click at [688, 401] on font "Mettre en œuvre des indicateurs visuels pour les éléments en cours afin d’ident…" at bounding box center [699, 398] width 541 height 38
click at [402, 363] on input "b. Mettre en œuvre des indicateurs visuels pour les éléments en cours afin d’id…" at bounding box center [402, 357] width 0 height 12
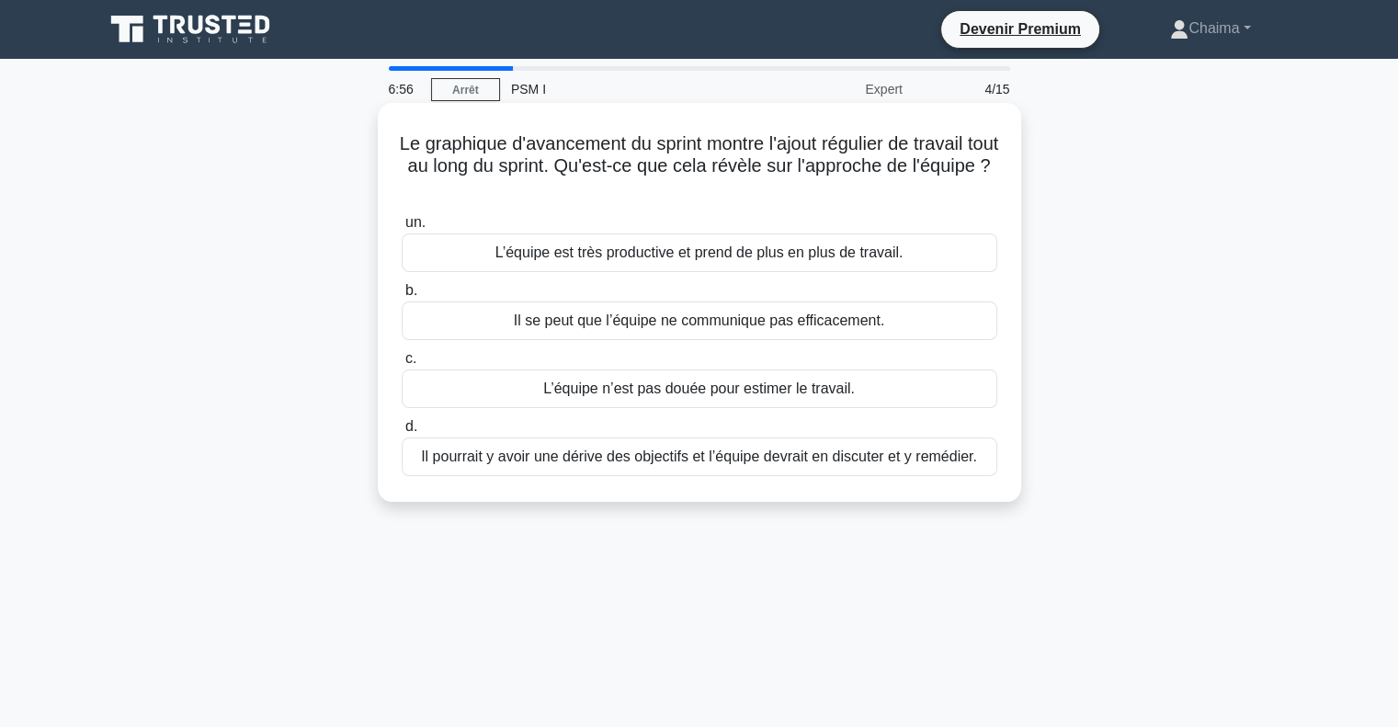
click at [725, 460] on font "Il pourrait y avoir une dérive des objectifs et l’équipe devrait en discuter et…" at bounding box center [699, 457] width 556 height 16
click at [402, 433] on input "d. Il pourrait y avoir une dérive des objectifs et l’équipe devrait en discuter…" at bounding box center [402, 427] width 0 height 12
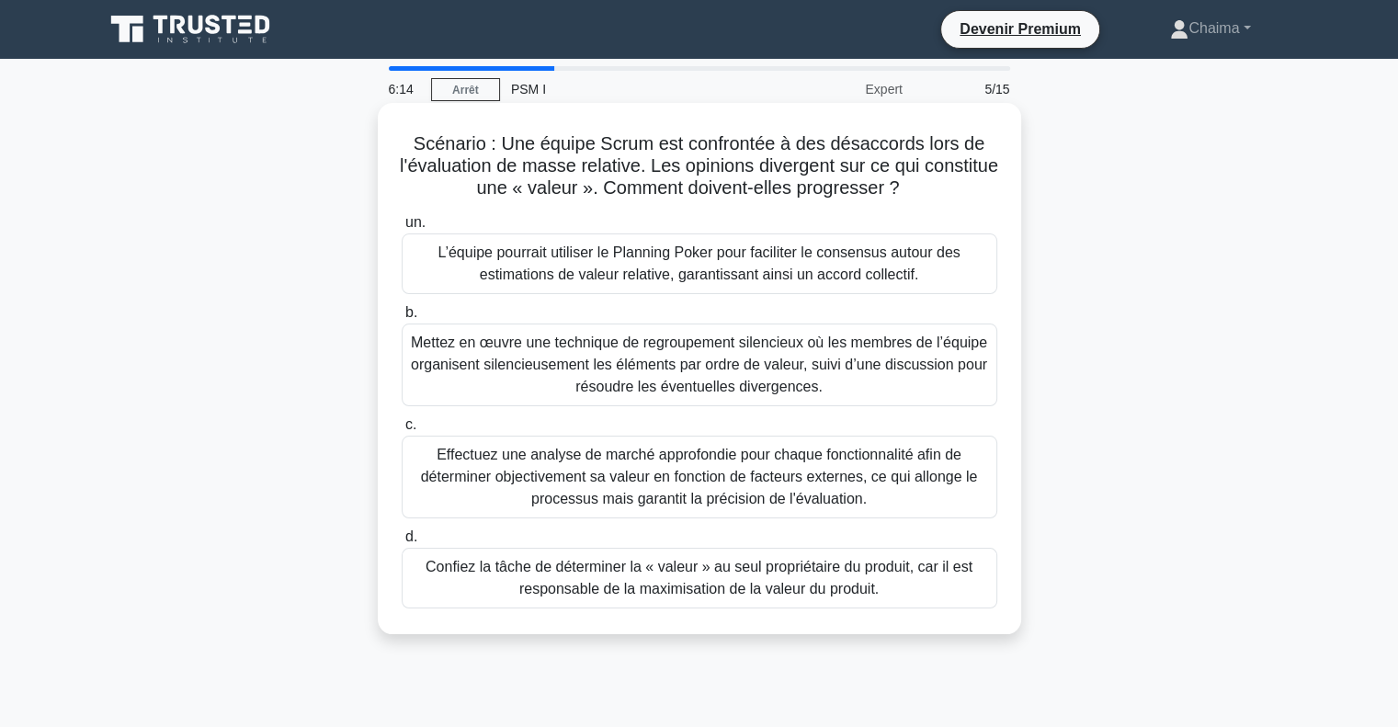
click at [647, 257] on font "L’équipe pourrait utiliser le Planning Poker pour faciliter le consensus autour…" at bounding box center [699, 264] width 522 height 38
click at [402, 229] on input "un. L’équipe pourrait utiliser le Planning Poker pour faciliter le consensus au…" at bounding box center [402, 223] width 0 height 12
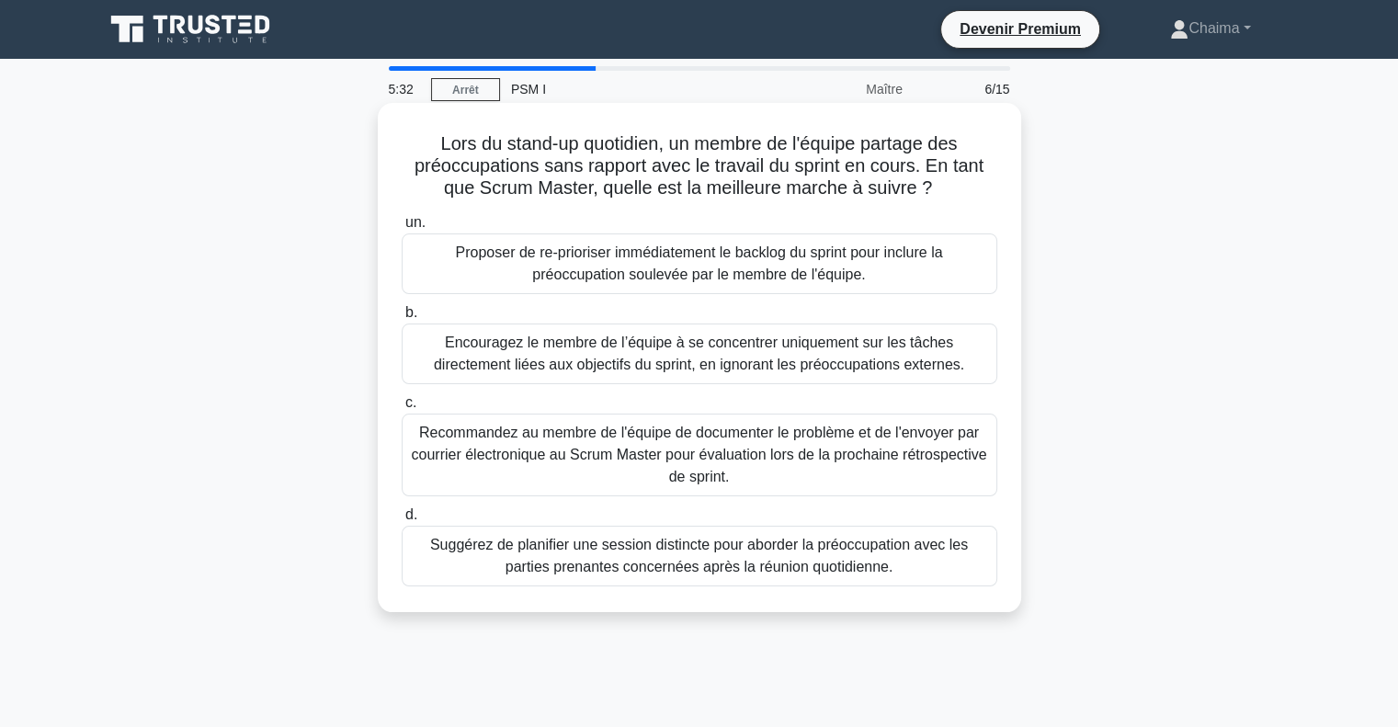
click at [561, 438] on font "Recommandez au membre de l'équipe de documenter le problème et de l'envoyer par…" at bounding box center [699, 455] width 576 height 60
click at [402, 409] on input "c. Recommandez au membre de l'équipe de documenter le problème et de l'envoyer …" at bounding box center [402, 403] width 0 height 12
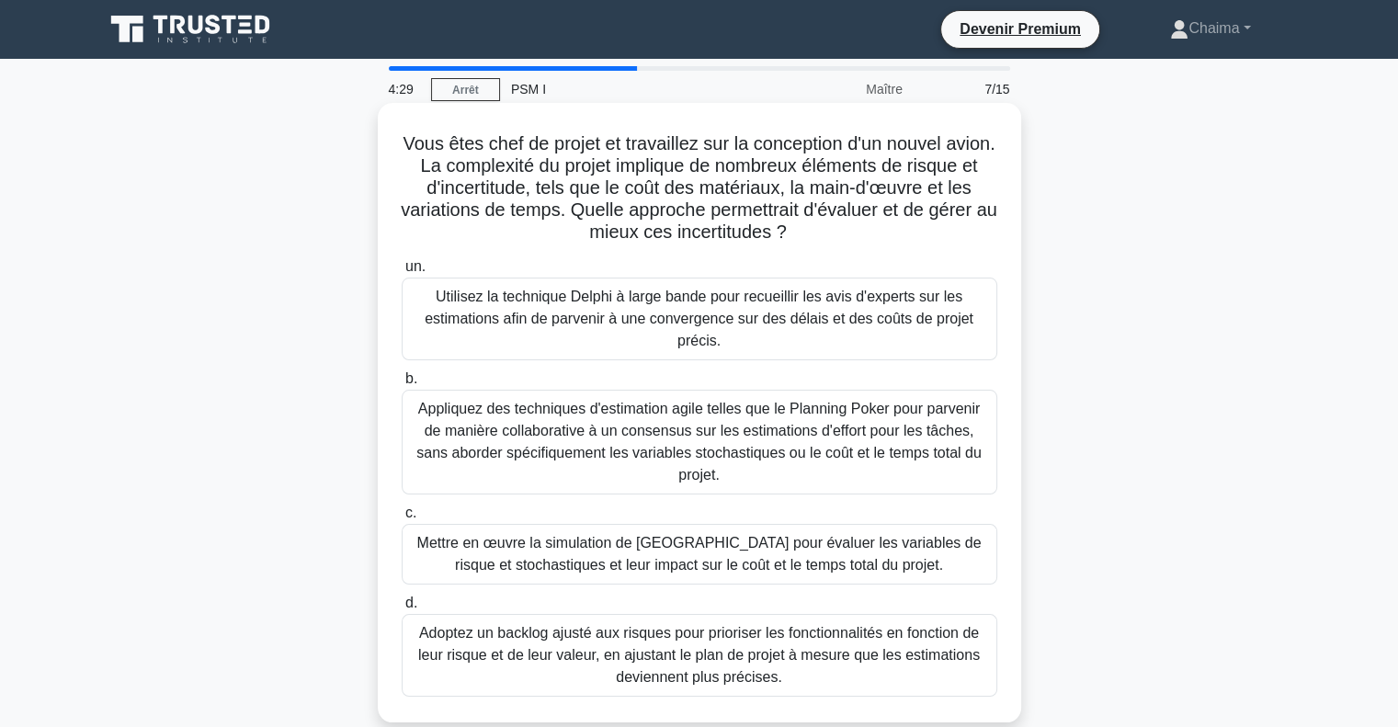
click at [651, 625] on font "Adoptez un backlog ajusté aux risques pour prioriser les fonctionnalités en fon…" at bounding box center [699, 655] width 562 height 60
click at [402, 610] on input "d. Adoptez un backlog ajusté aux risques pour prioriser les fonctionnalités en …" at bounding box center [402, 604] width 0 height 12
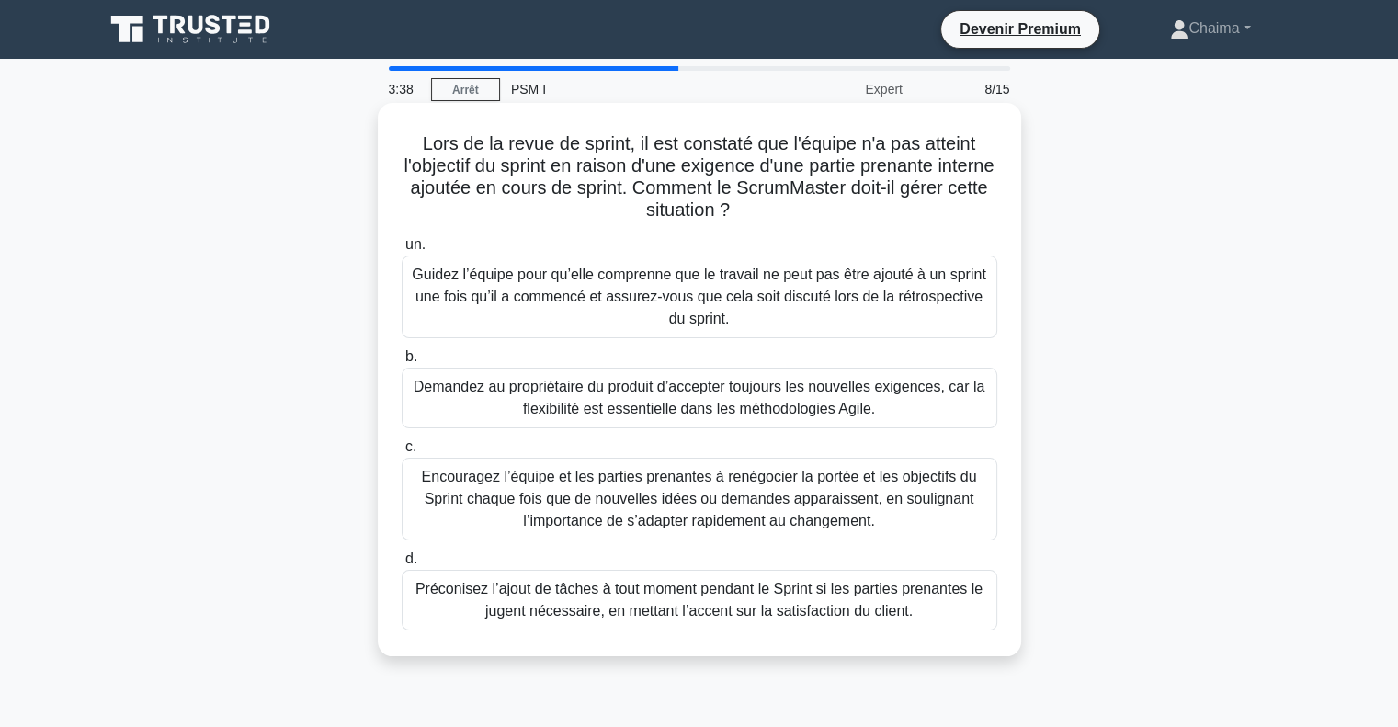
click at [555, 271] on font "Guidez l’équipe pour qu’elle comprenne que le travail ne peut pas être ajouté à…" at bounding box center [699, 297] width 574 height 60
click at [402, 251] on input "un. Guidez l’équipe pour qu’elle comprenne que le travail ne peut pas être ajou…" at bounding box center [402, 245] width 0 height 12
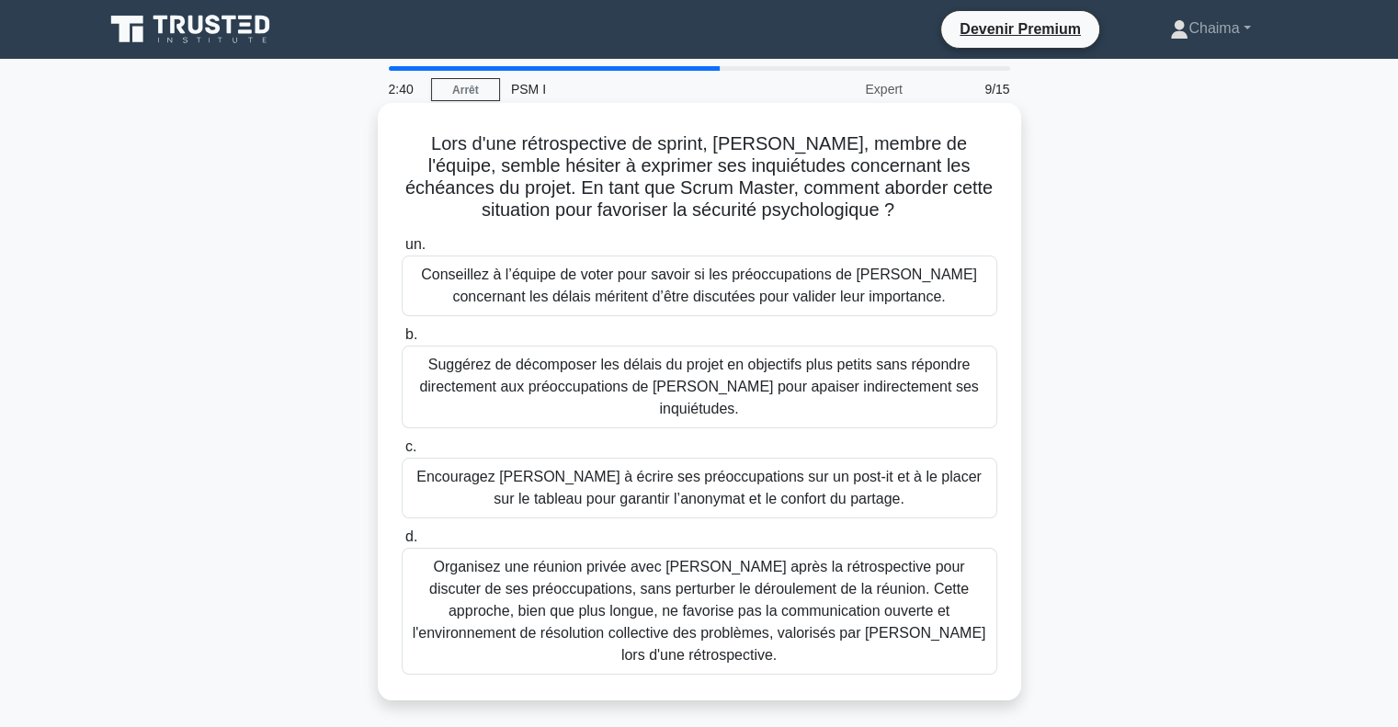
click at [636, 469] on font "Encouragez Robert à écrire ses préoccupations sur un post-it et à le placer sur…" at bounding box center [699, 488] width 565 height 38
click at [402, 453] on input "c. Encouragez Robert à écrire ses préoccupations sur un post-it et à le placer …" at bounding box center [402, 447] width 0 height 12
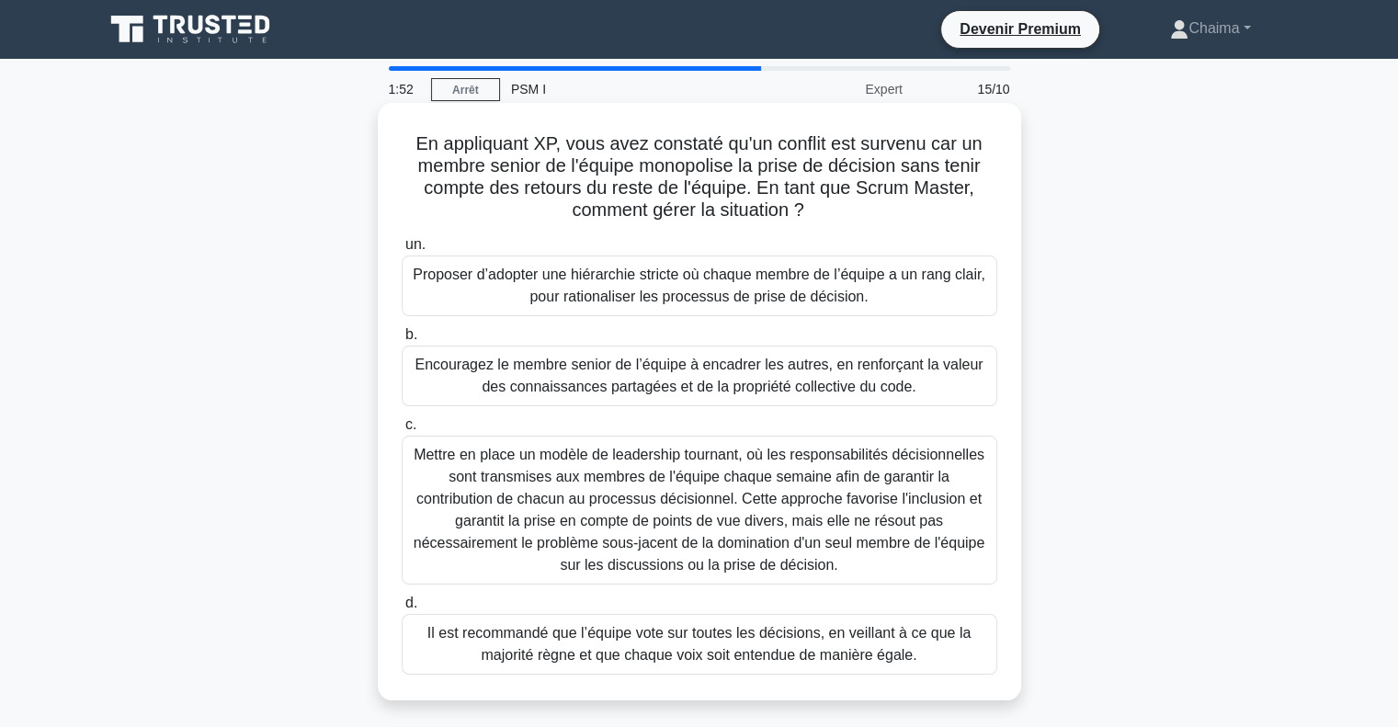
click at [669, 370] on font "Encouragez le membre senior de l’équipe à encadrer les autres, en renforçant la…" at bounding box center [699, 376] width 568 height 38
click at [402, 341] on input "b. Encouragez le membre senior de l’équipe à encadrer les autres, en renforçant…" at bounding box center [402, 335] width 0 height 12
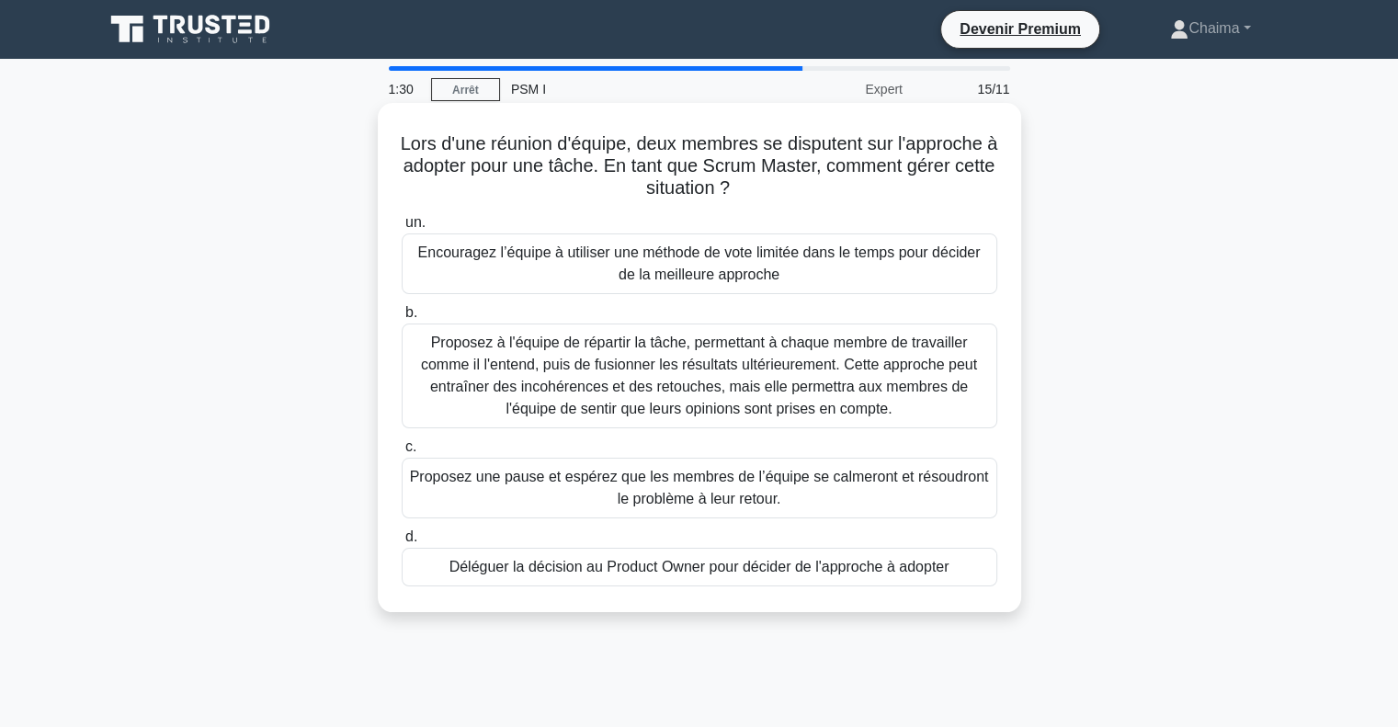
click at [531, 270] on font "Encouragez l’équipe à utiliser une méthode de vote limitée dans le temps pour d…" at bounding box center [699, 264] width 579 height 44
click at [402, 229] on input "un. Encouragez l’équipe à utiliser une méthode de vote limitée dans le temps po…" at bounding box center [402, 223] width 0 height 12
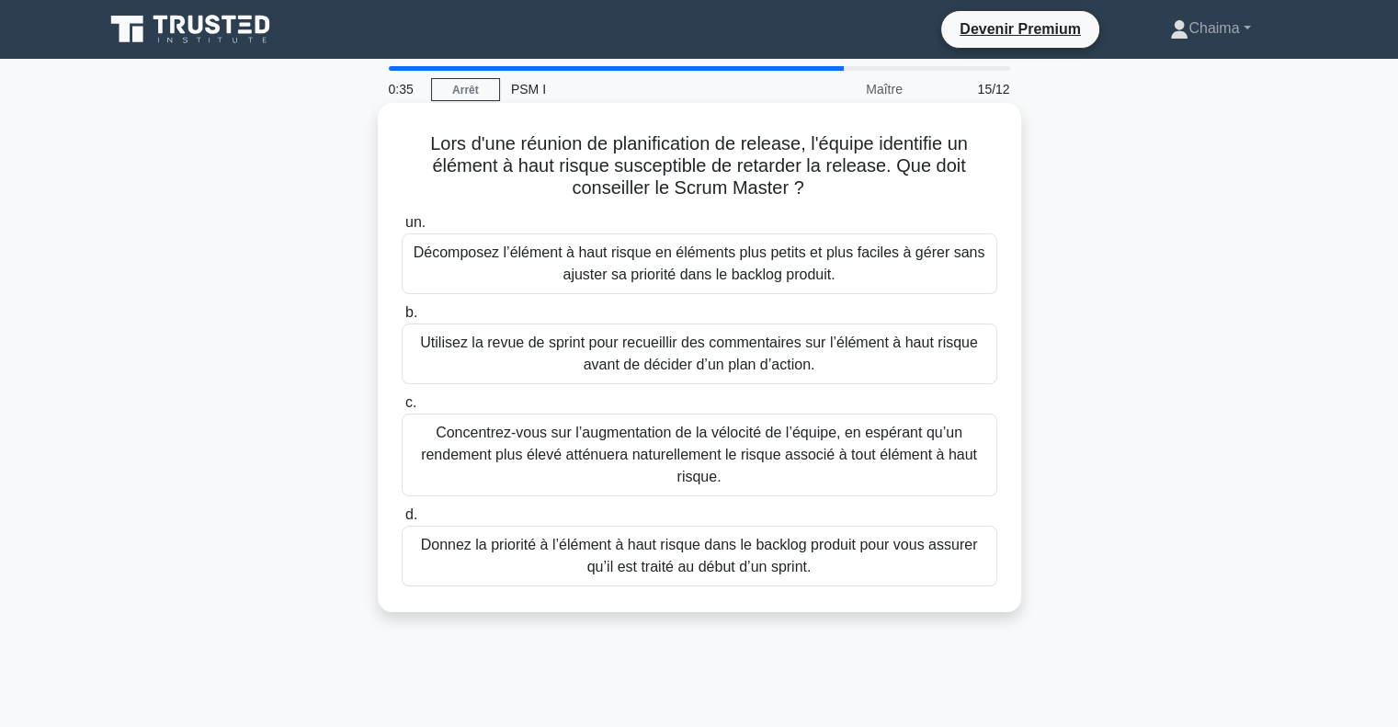
click at [526, 264] on font "Décomposez l’élément à haut risque en éléments plus petits et plus faciles à gé…" at bounding box center [699, 264] width 579 height 44
click at [402, 229] on input "un. Décomposez l’élément à haut risque en éléments plus petits et plus faciles …" at bounding box center [402, 223] width 0 height 12
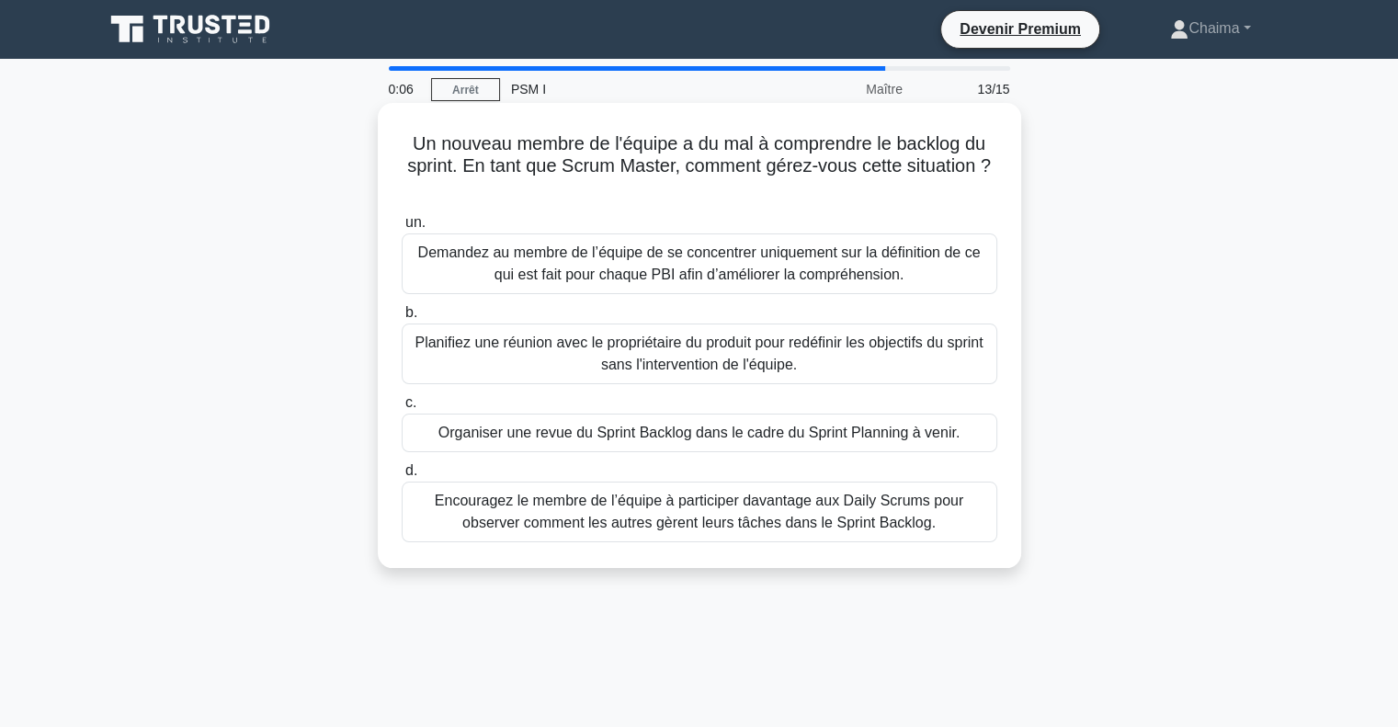
click at [699, 514] on font "Encouragez le membre de l’équipe à participer davantage aux Daily Scrums pour o…" at bounding box center [699, 512] width 529 height 38
click at [402, 477] on input "d. Encouragez le membre de l’équipe à participer davantage aux Daily Scrums pou…" at bounding box center [402, 471] width 0 height 12
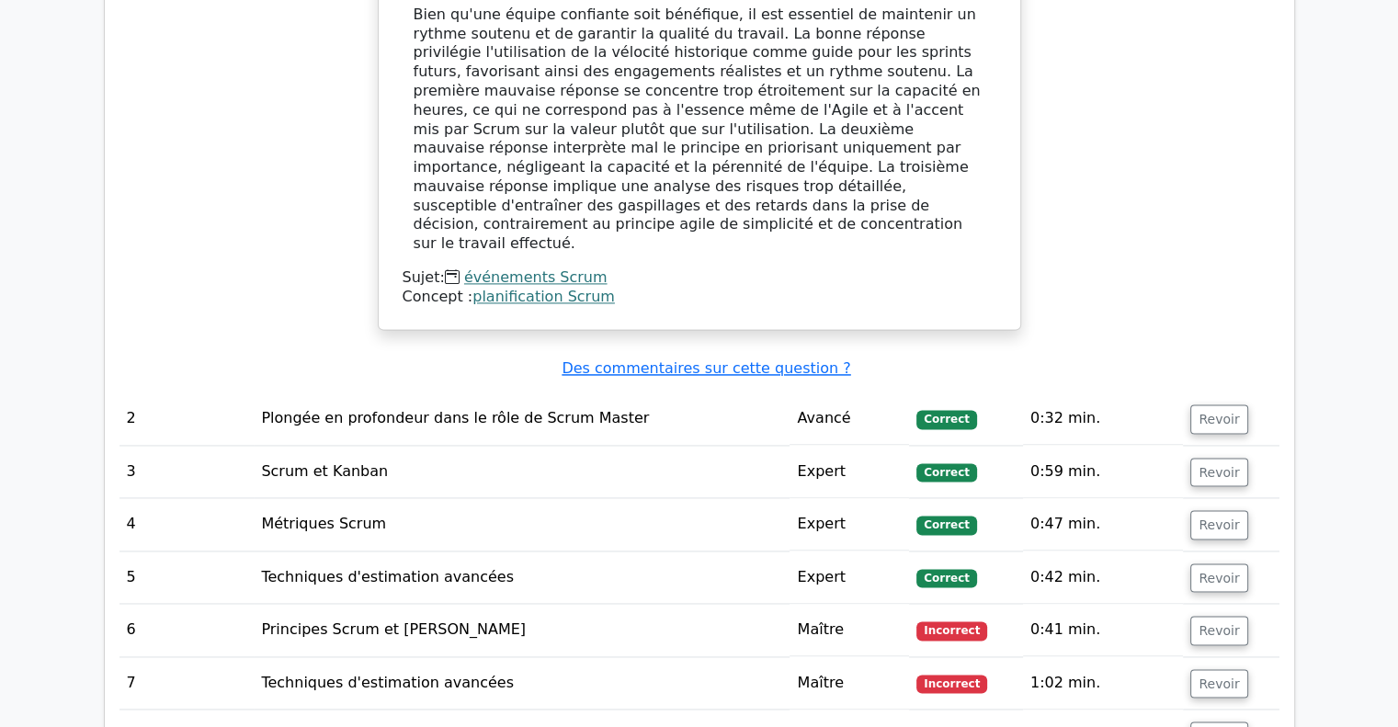
scroll to position [2574, 0]
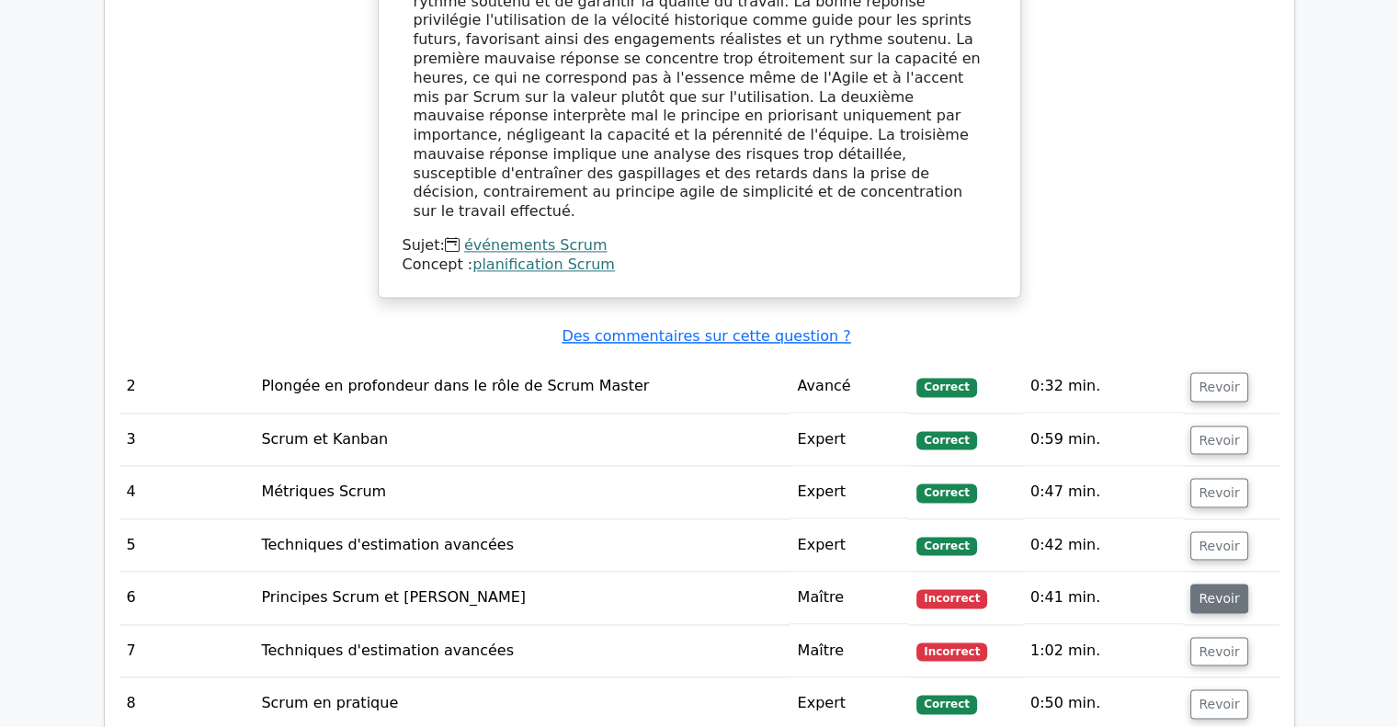
click at [1232, 584] on button "Revoir" at bounding box center [1219, 598] width 57 height 29
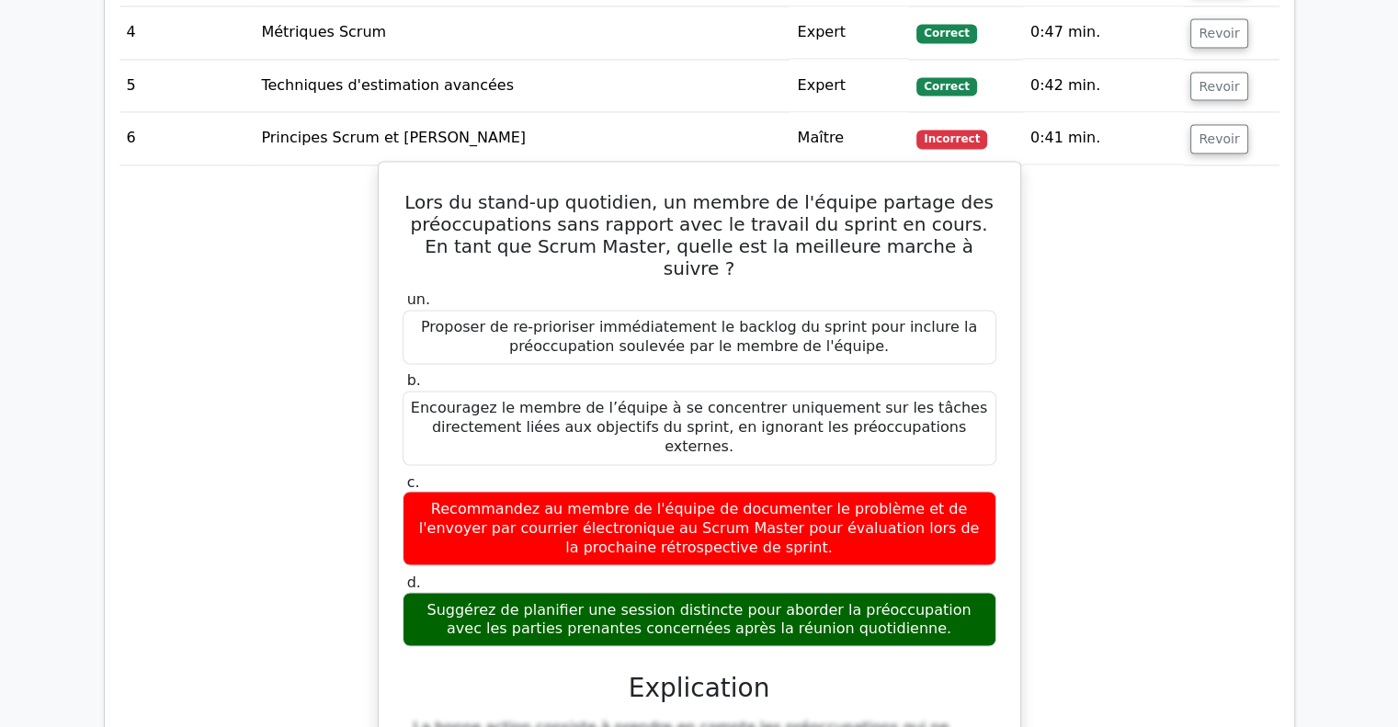
scroll to position [2758, 0]
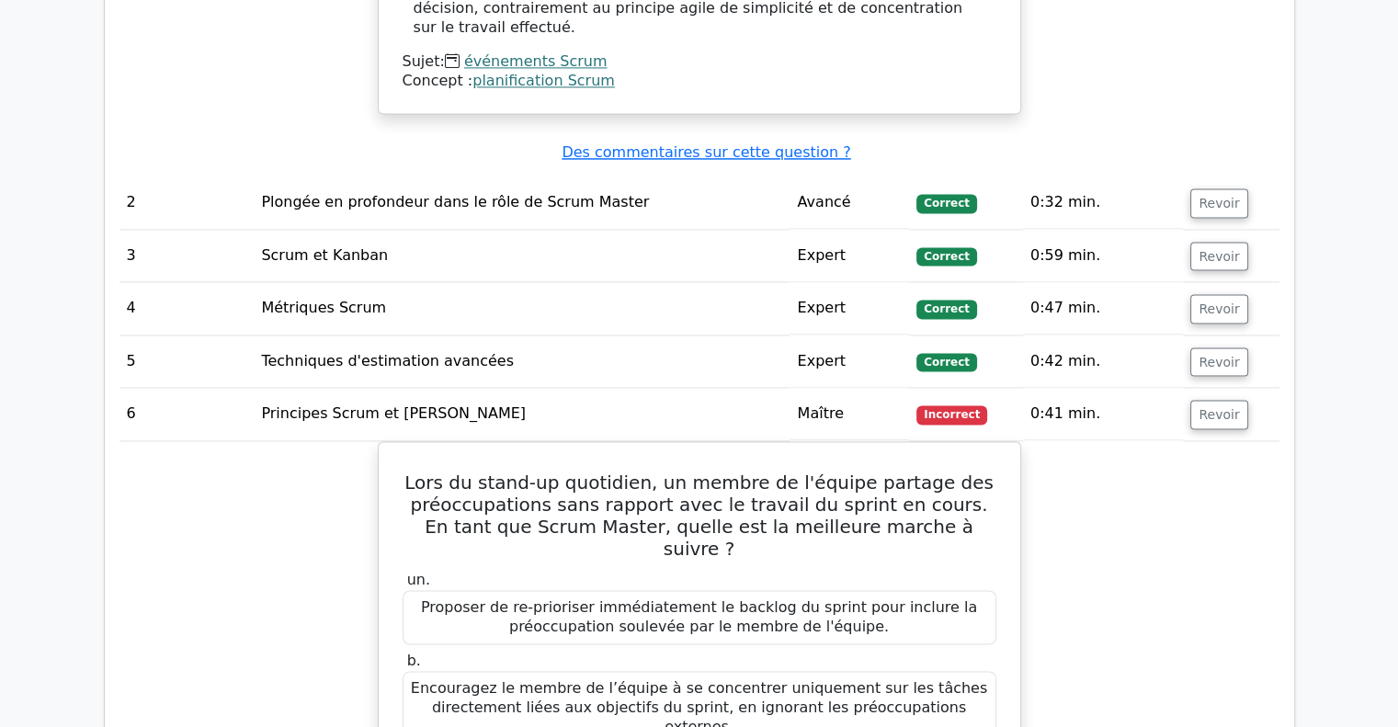
click at [338, 405] on font "Principes Scrum et [PERSON_NAME]" at bounding box center [393, 413] width 265 height 17
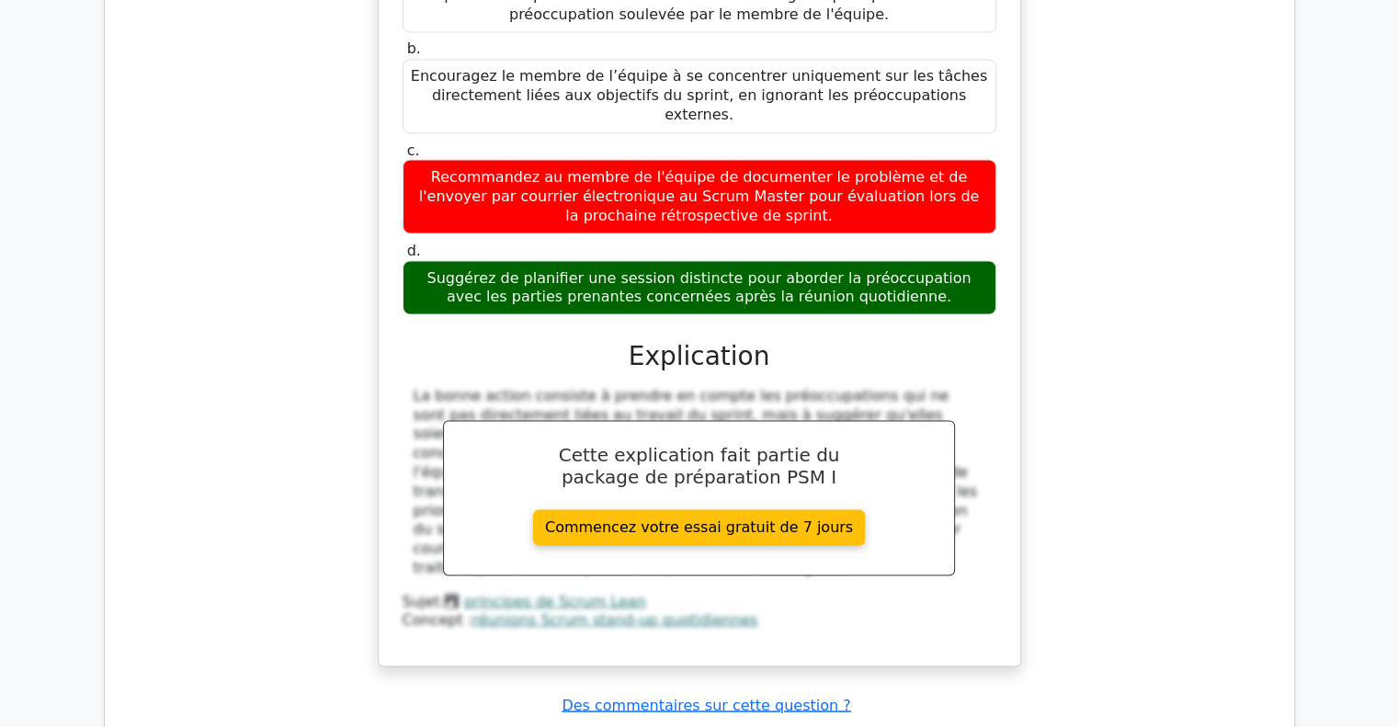
scroll to position [3586, 0]
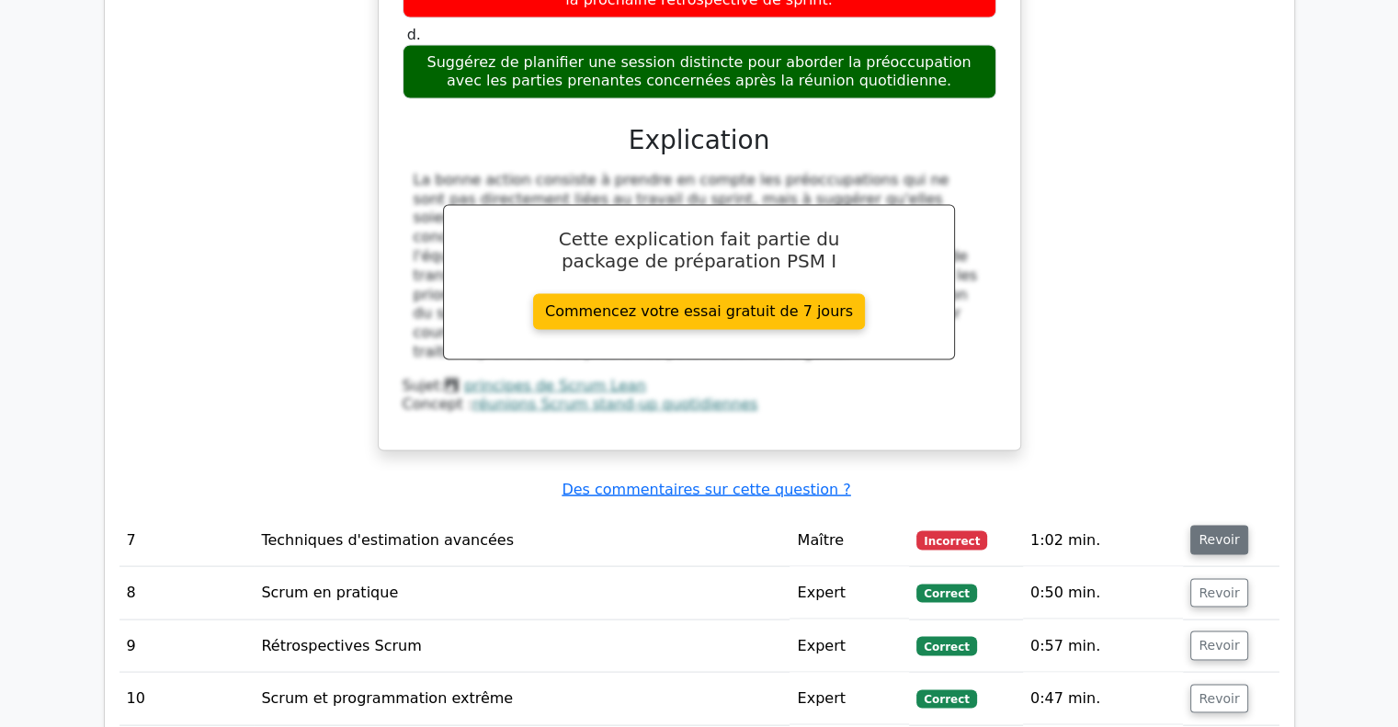
click at [1206, 532] on font "Revoir" at bounding box center [1219, 539] width 40 height 15
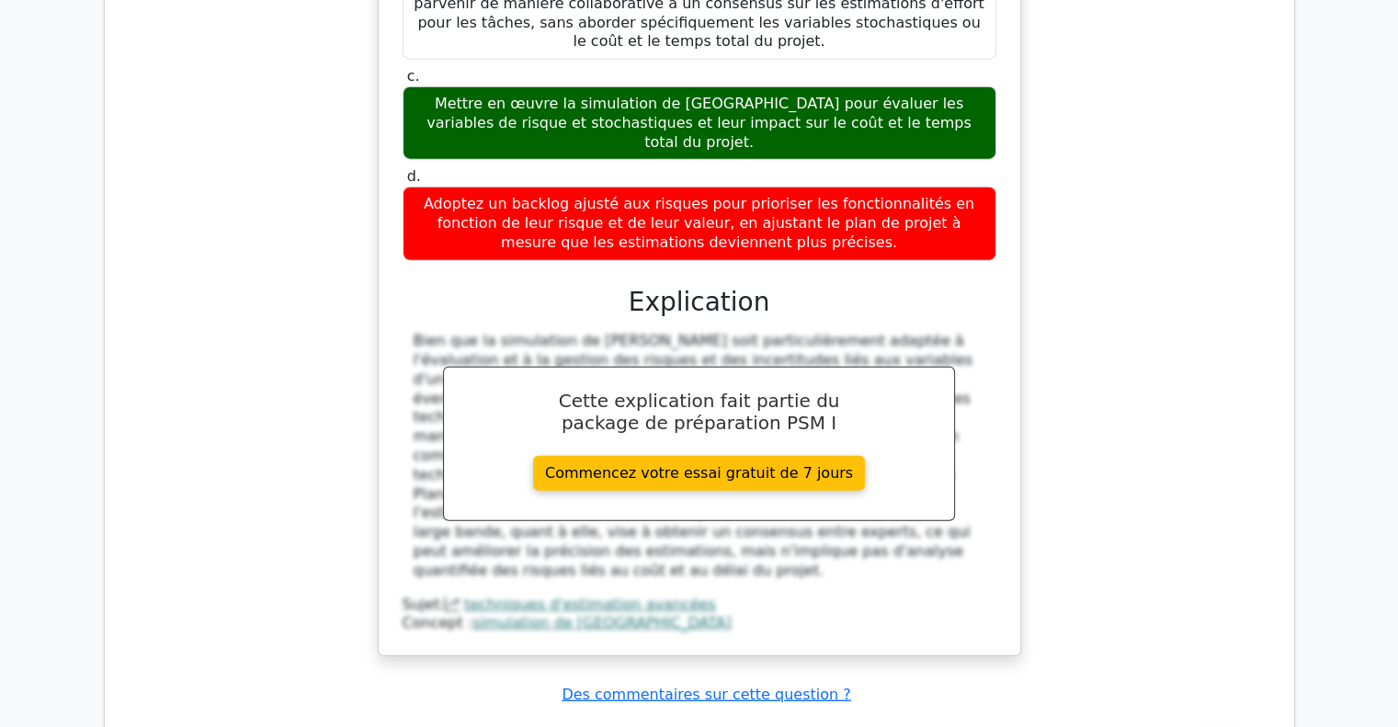
scroll to position [4689, 0]
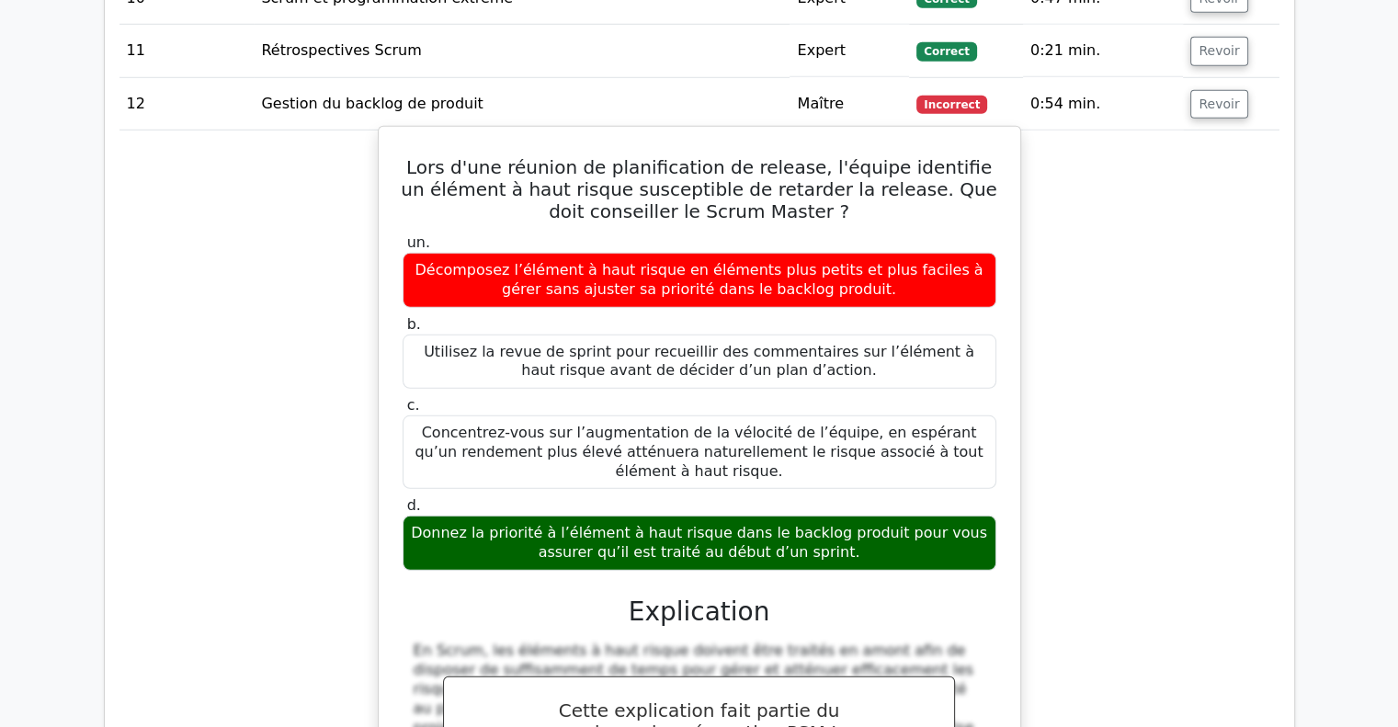
scroll to position [5609, 0]
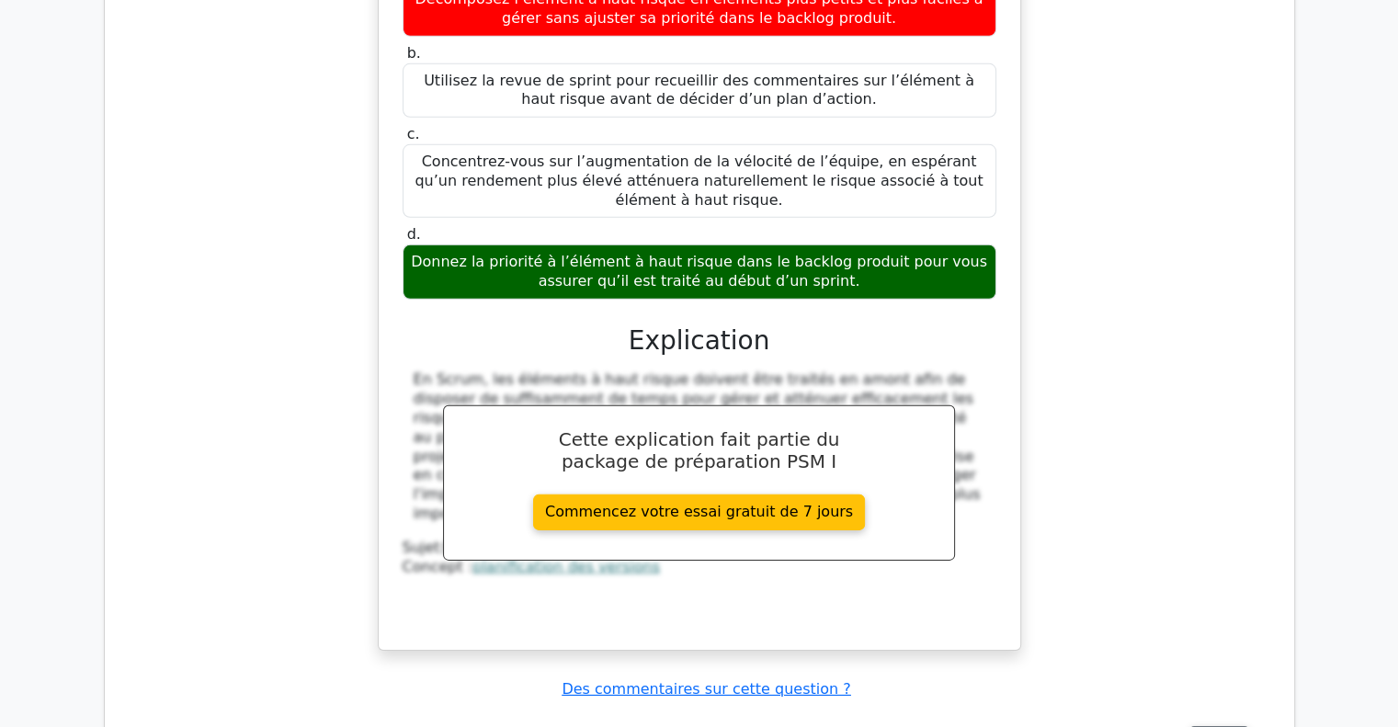
click at [1231, 714] on td "Revoir" at bounding box center [1231, 740] width 96 height 52
click at [1223, 726] on font "Revoir" at bounding box center [1219, 741] width 40 height 15
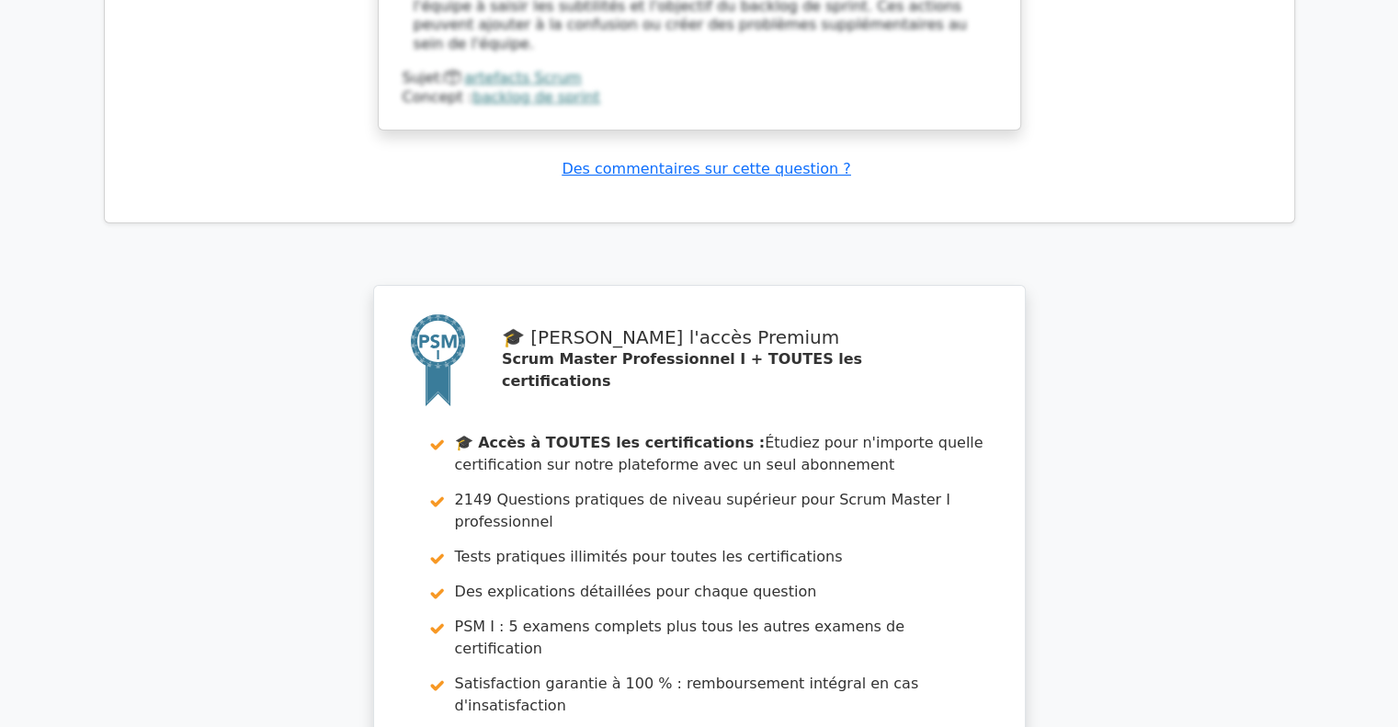
scroll to position [7167, 0]
